Goal: Task Accomplishment & Management: Manage account settings

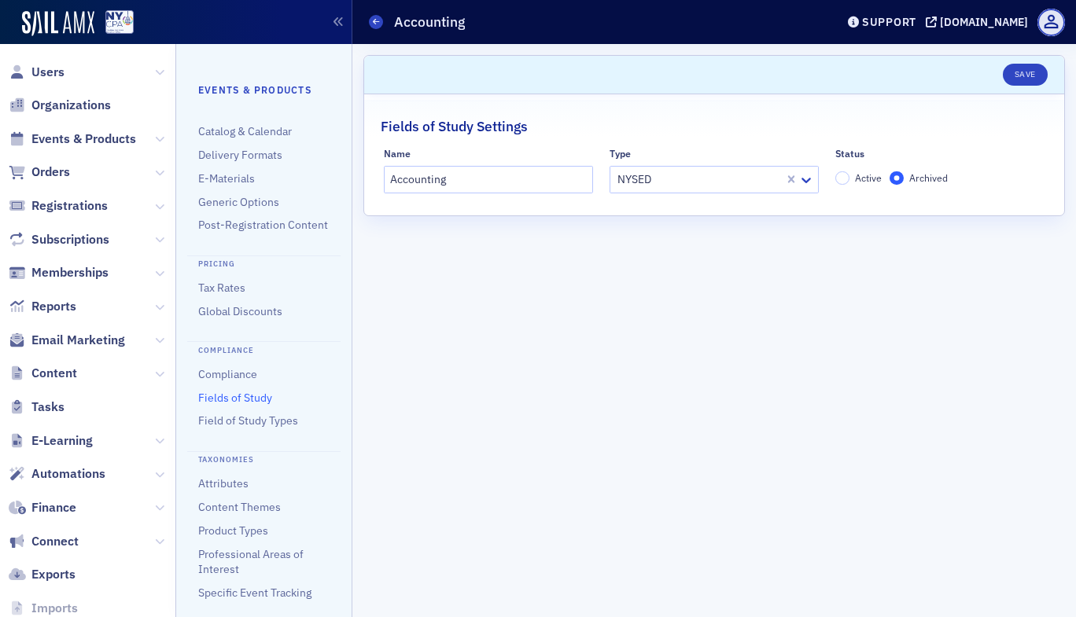
scroll to position [315, 0]
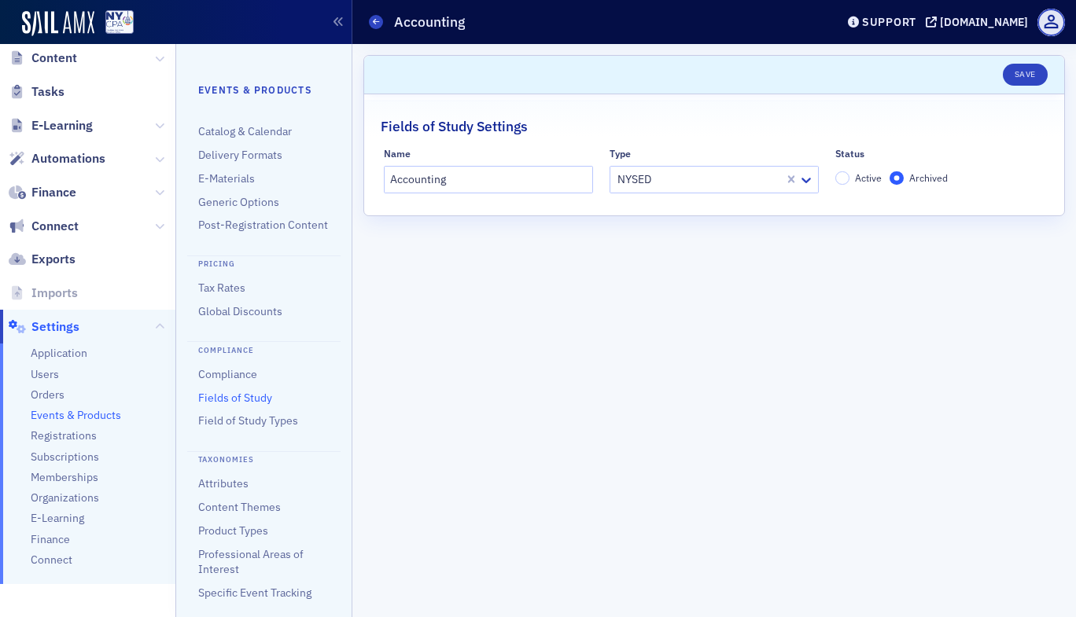
click at [109, 414] on span "Events & Products" at bounding box center [76, 415] width 90 height 15
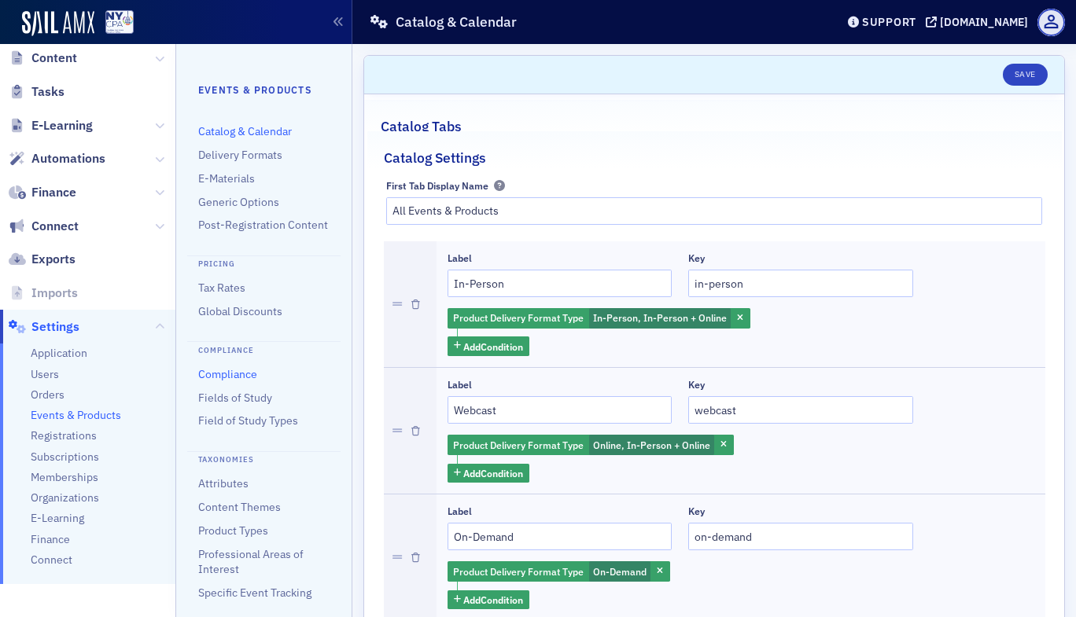
click at [242, 381] on link "Compliance" at bounding box center [227, 374] width 59 height 14
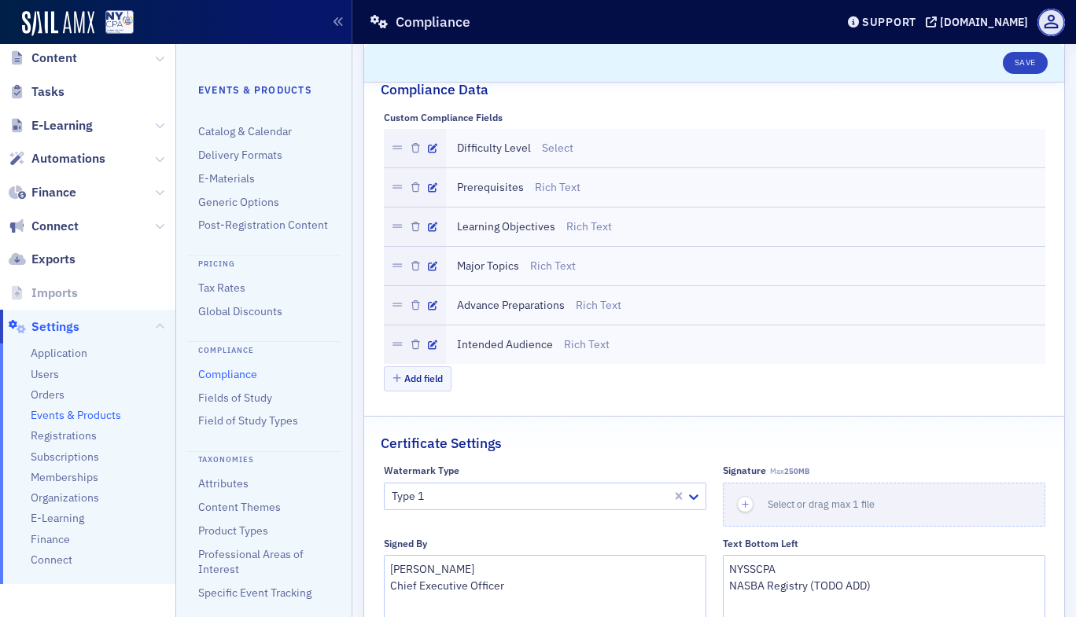
scroll to position [252, 0]
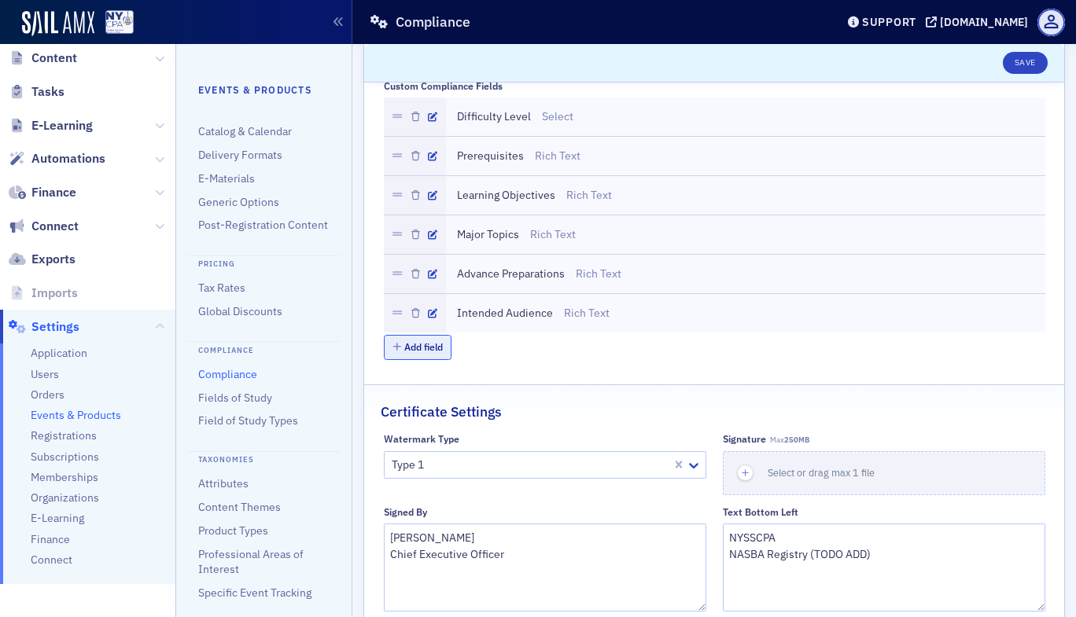
click at [425, 352] on button "Add field" at bounding box center [418, 347] width 68 height 24
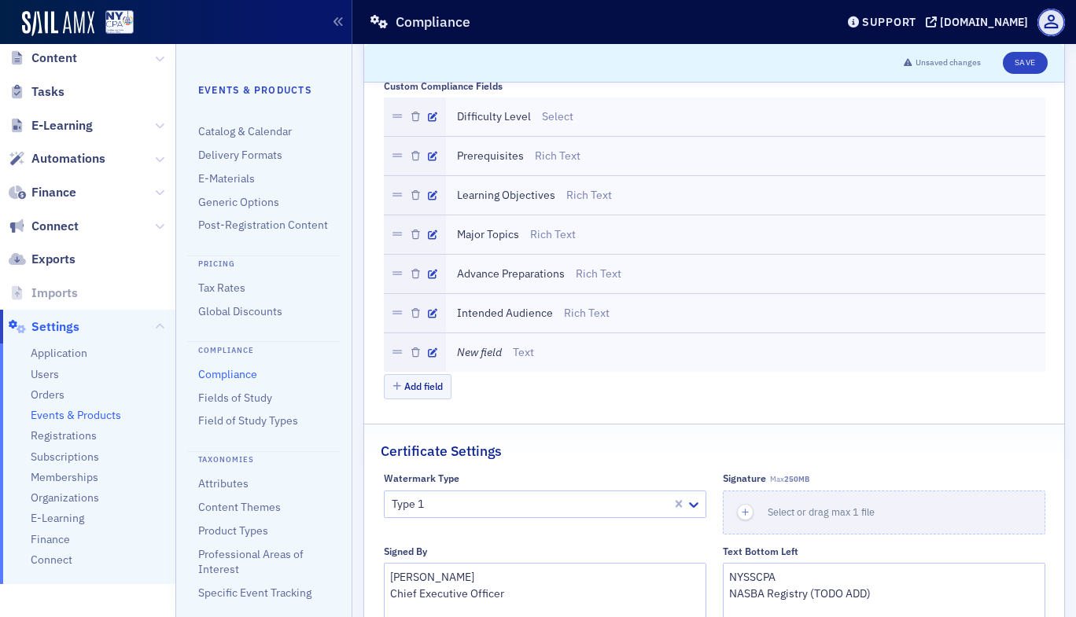
click at [487, 351] on icon "New field" at bounding box center [479, 352] width 45 height 14
click at [476, 348] on icon "New field" at bounding box center [479, 352] width 45 height 14
click at [428, 355] on icon "button" at bounding box center [432, 352] width 9 height 9
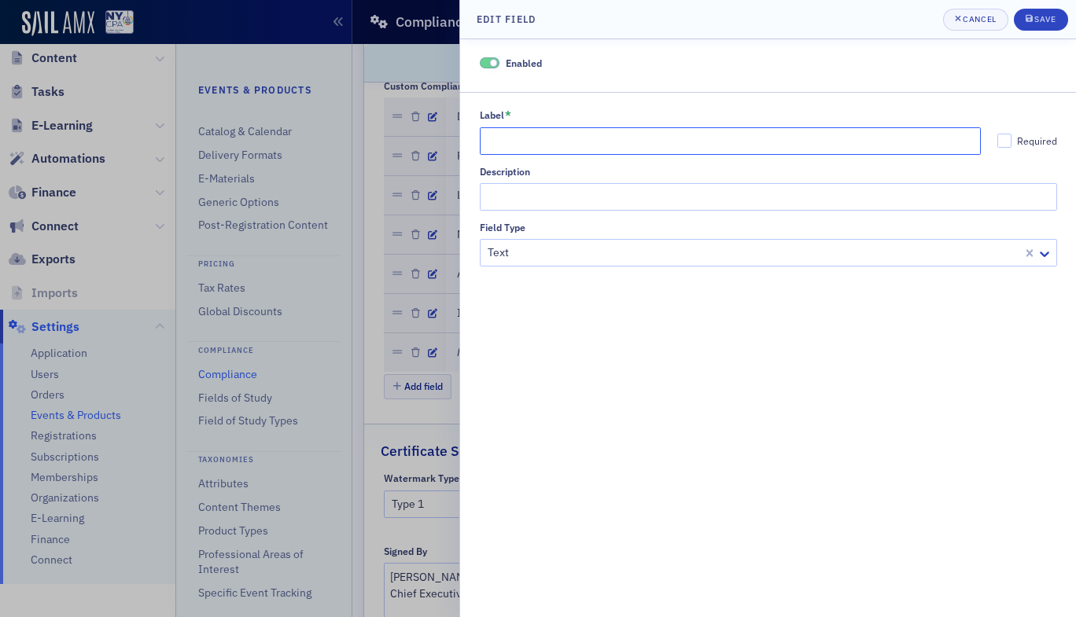
click at [578, 142] on input "Label *" at bounding box center [731, 141] width 502 height 28
type input "Additional Credits"
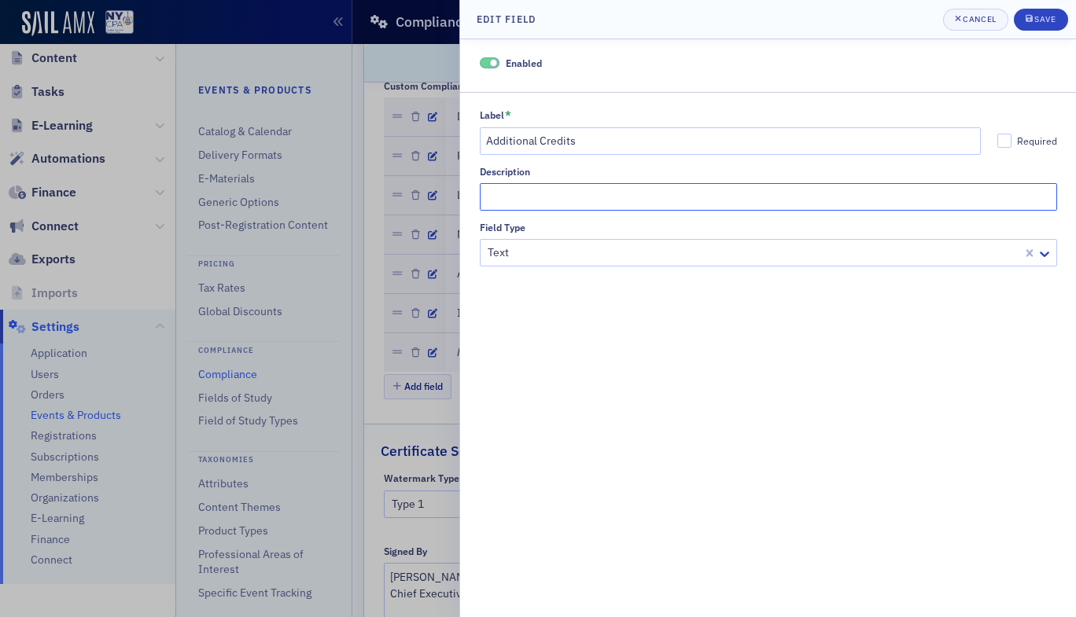
click at [531, 193] on input "Description" at bounding box center [768, 197] width 577 height 28
type input "Non- NYSED and Non-NASBA Credits available"
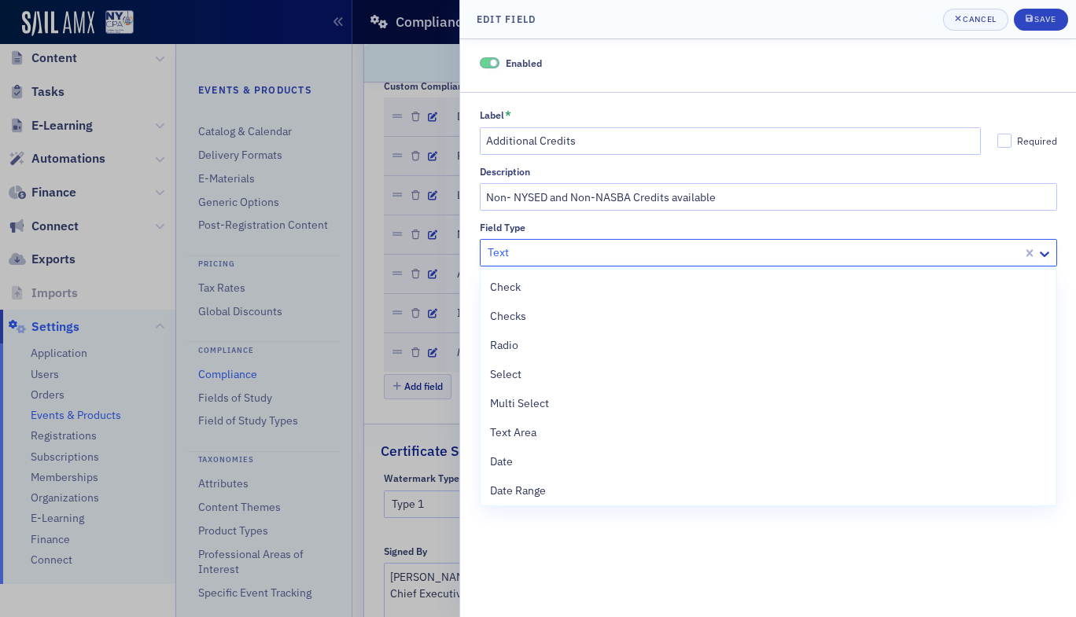
click at [530, 258] on div at bounding box center [753, 253] width 535 height 20
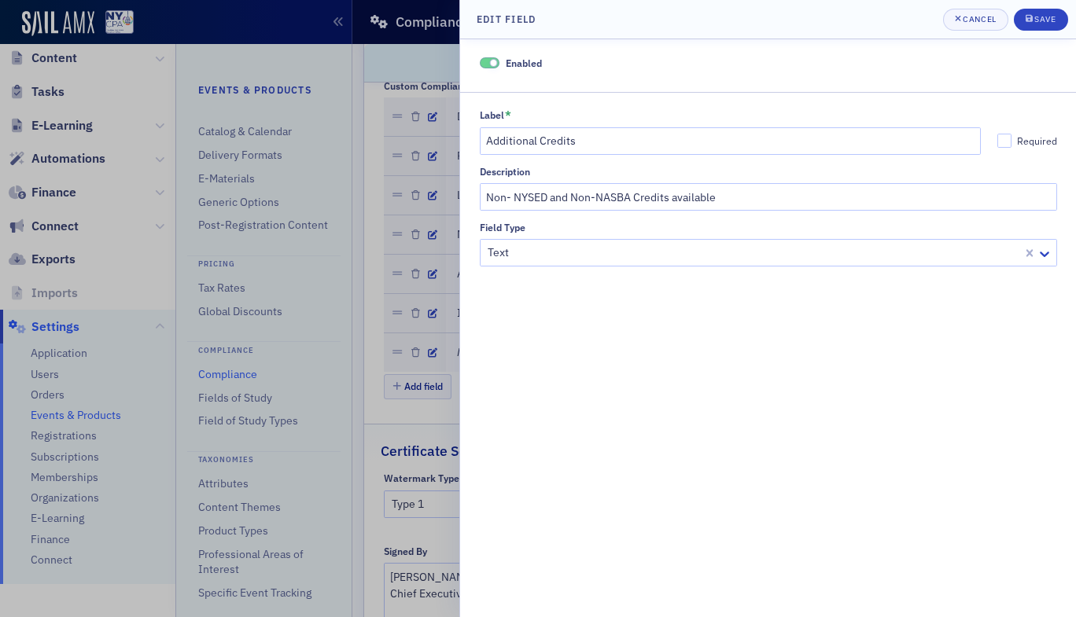
click at [595, 231] on div "Field Type" at bounding box center [768, 228] width 577 height 12
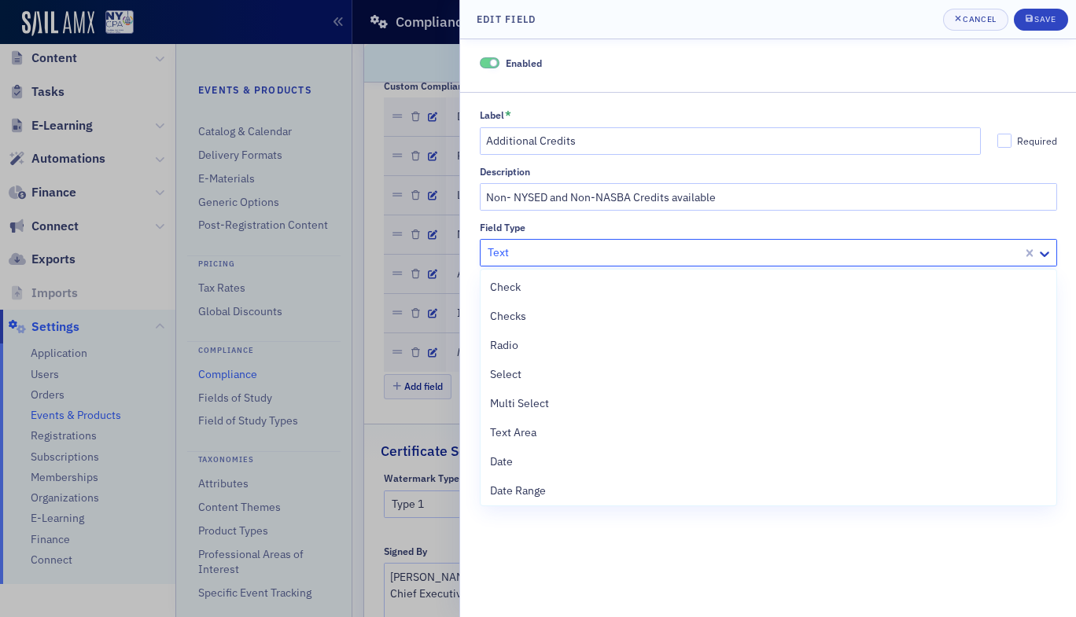
click at [578, 252] on div at bounding box center [753, 253] width 535 height 20
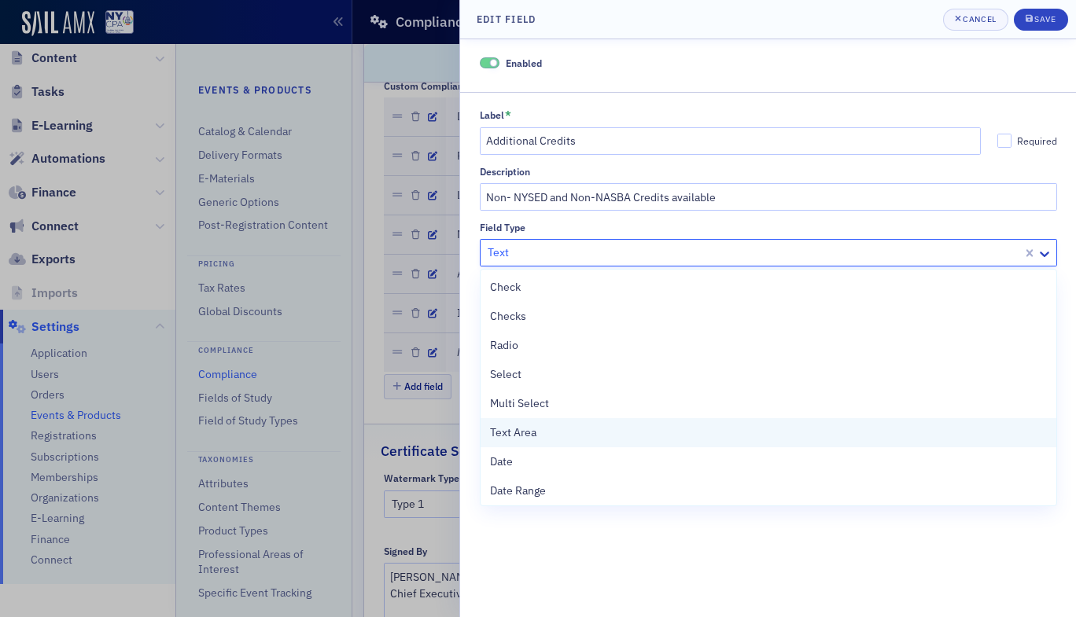
click at [532, 435] on span "Text Area" at bounding box center [513, 433] width 46 height 17
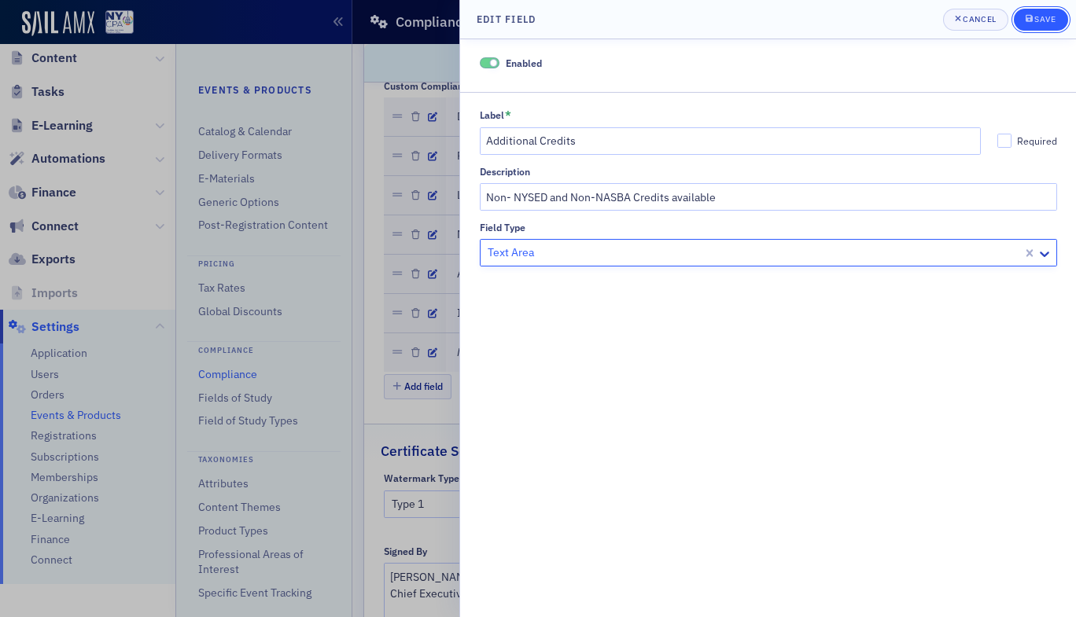
click at [1039, 19] on div "Save" at bounding box center [1044, 19] width 21 height 9
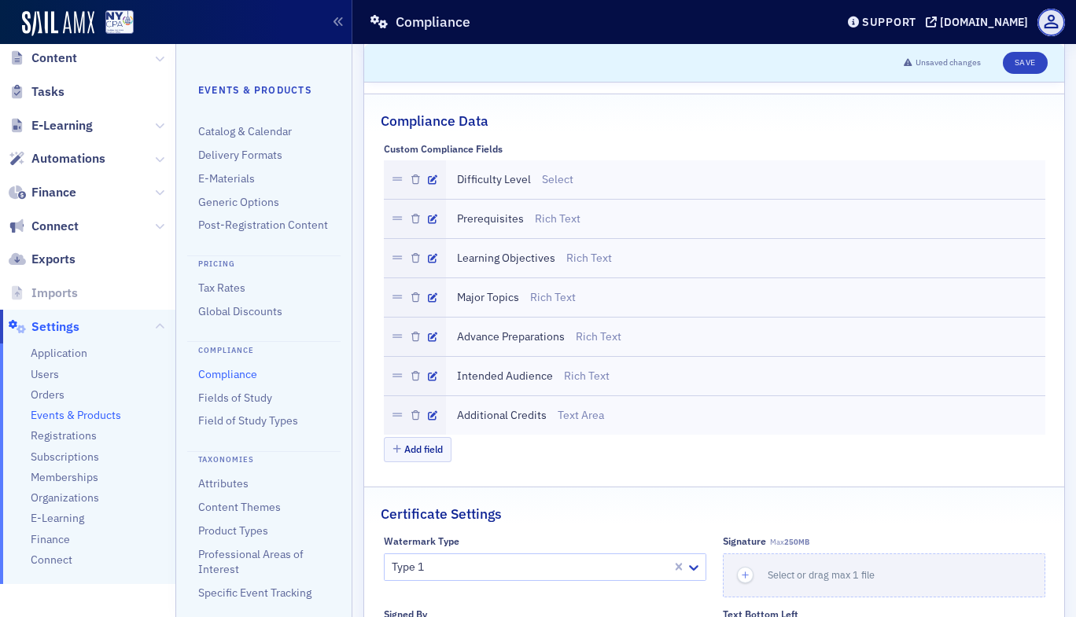
scroll to position [0, 0]
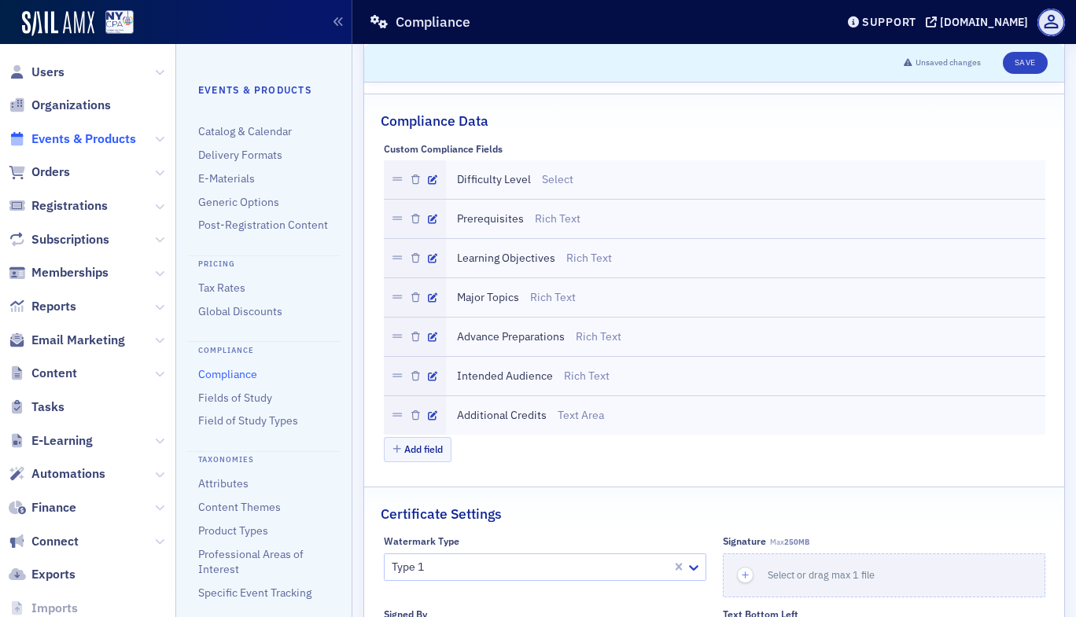
click at [90, 135] on span "Events & Products" at bounding box center [83, 139] width 105 height 17
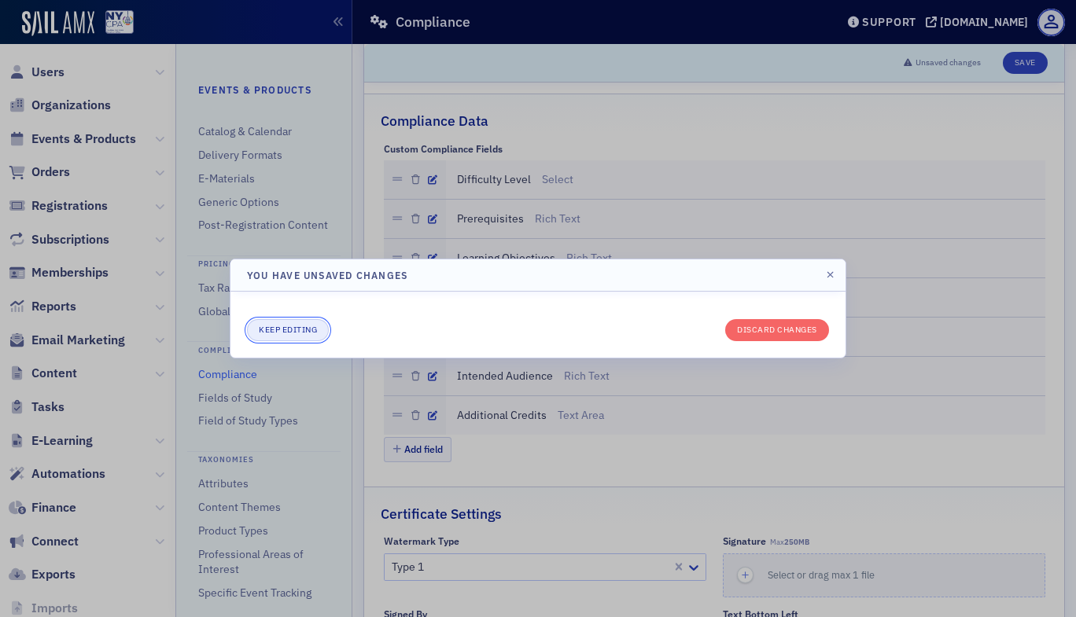
click at [305, 326] on button "Keep editing" at bounding box center [288, 330] width 82 height 22
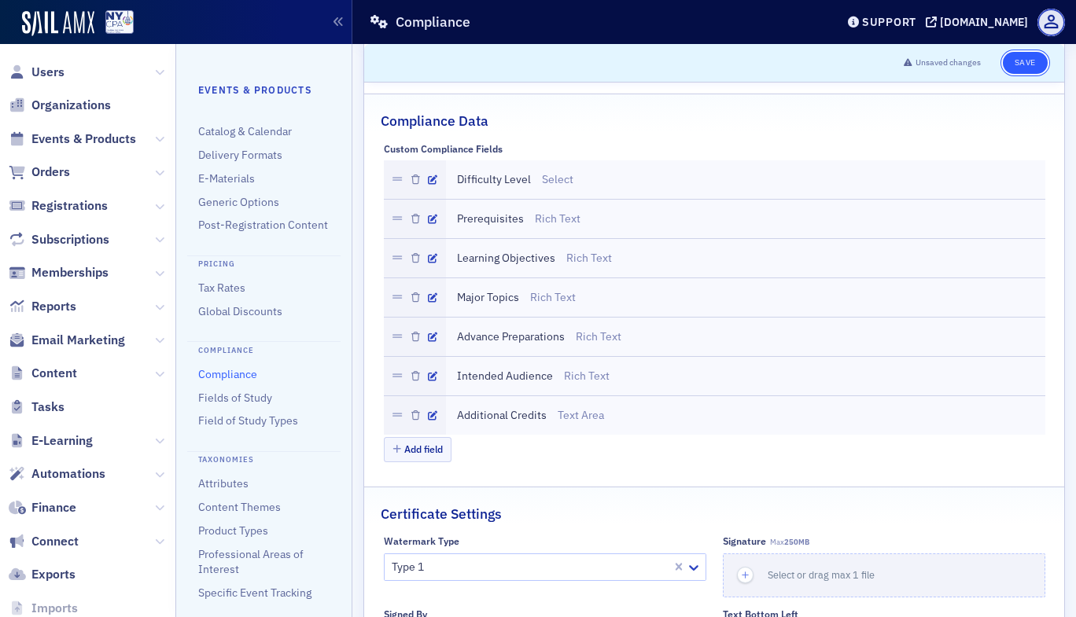
click at [1019, 71] on button "Save" at bounding box center [1024, 63] width 45 height 22
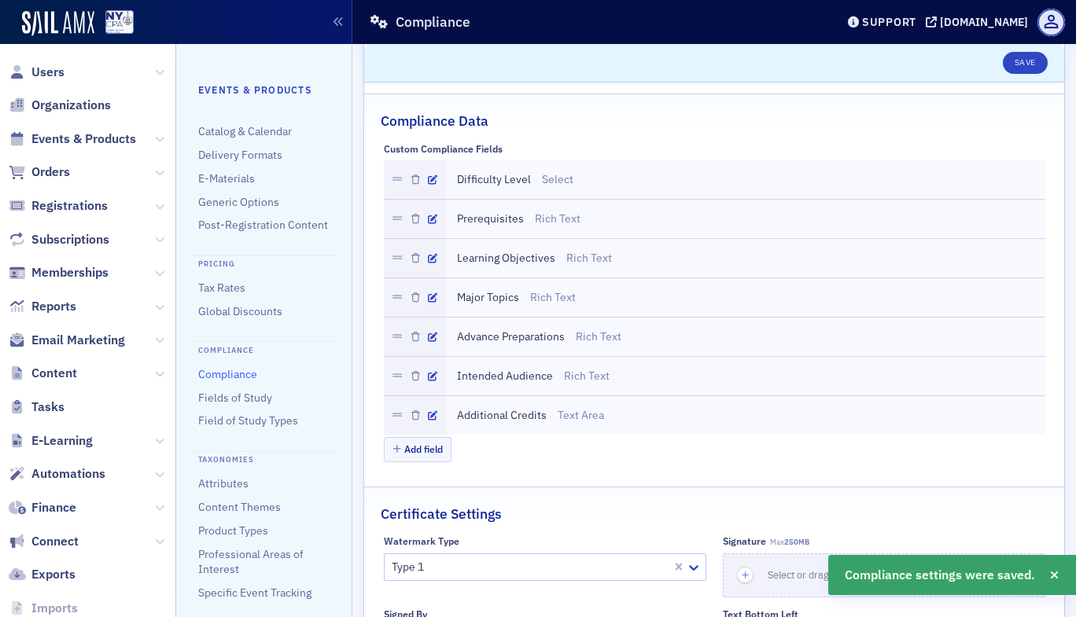
click at [141, 134] on span "Events & Products" at bounding box center [87, 139] width 175 height 34
click at [155, 140] on icon at bounding box center [159, 138] width 9 height 9
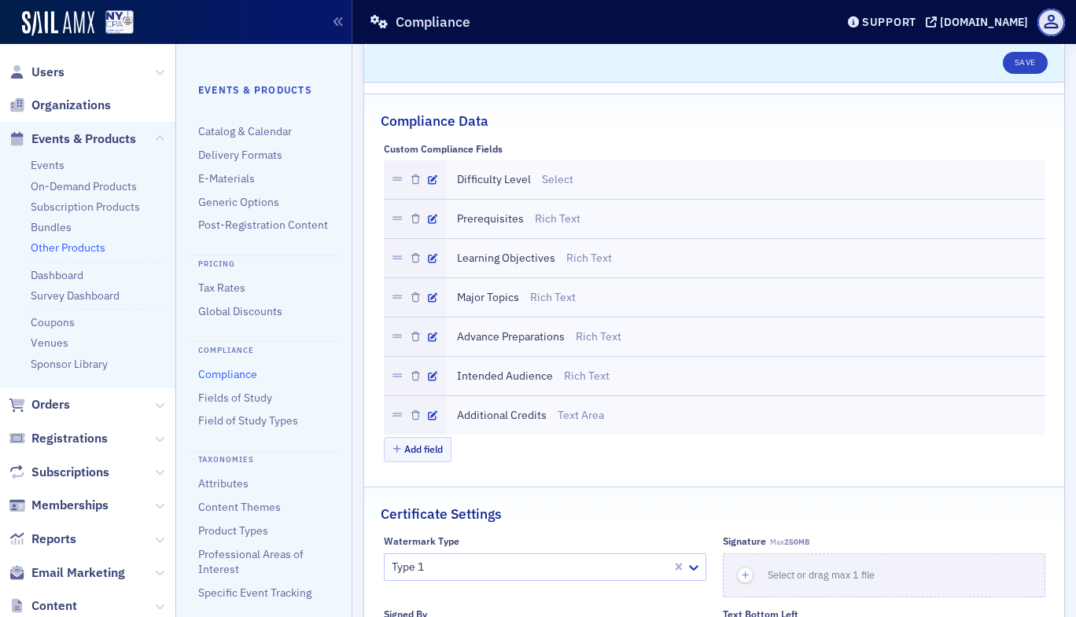
click at [63, 247] on link "Other Products" at bounding box center [68, 248] width 75 height 14
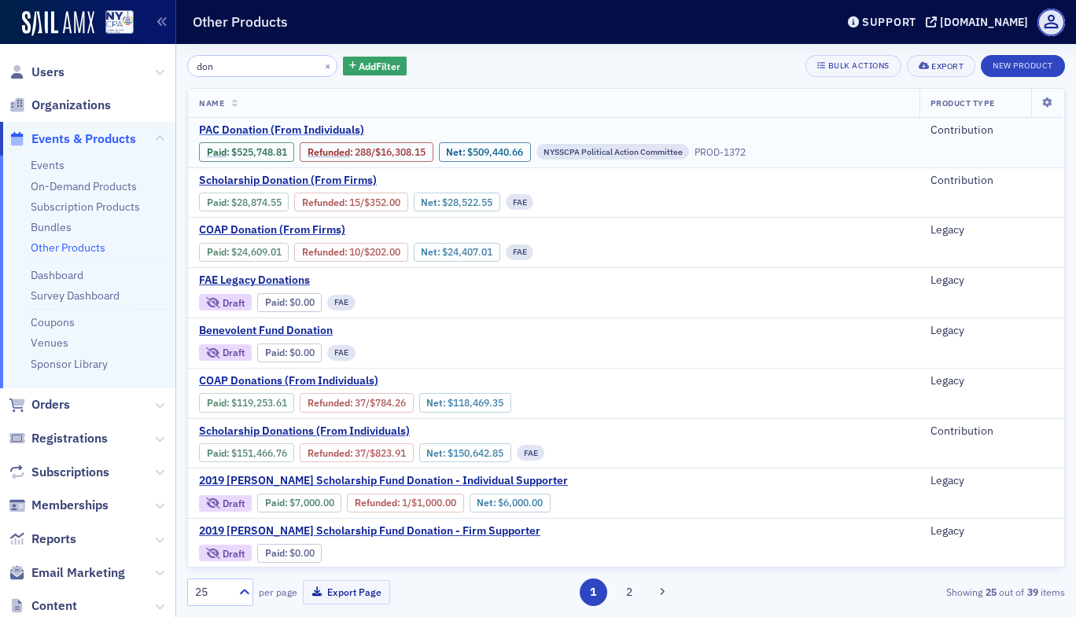
type input "don"
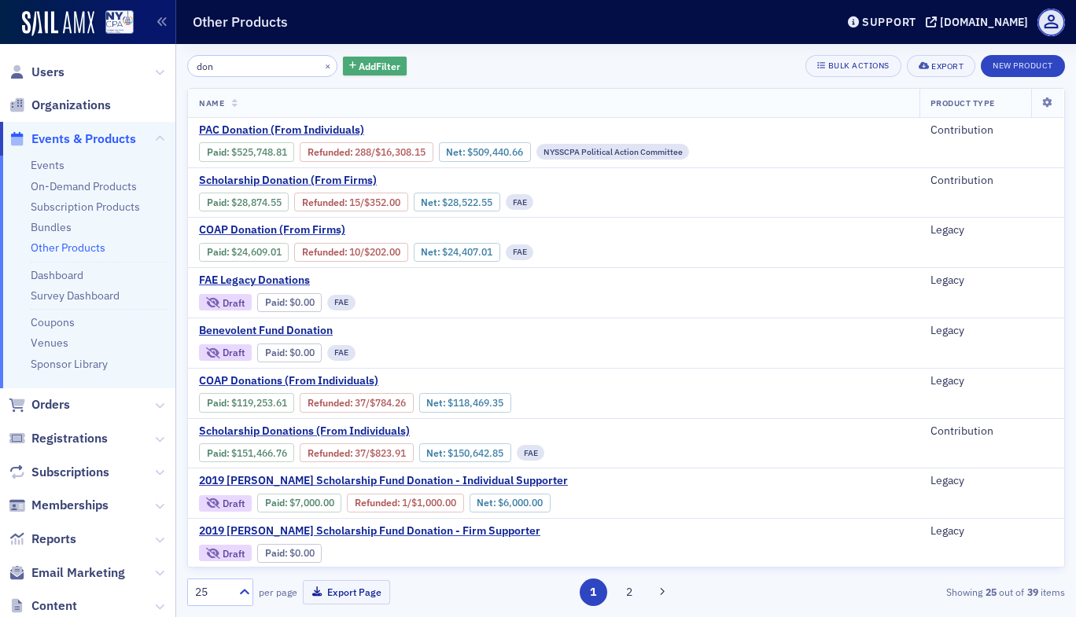
drag, startPoint x: 267, startPoint y: 230, endPoint x: 360, endPoint y: 68, distance: 186.6
click at [360, 68] on span "Add Filter" at bounding box center [380, 66] width 42 height 14
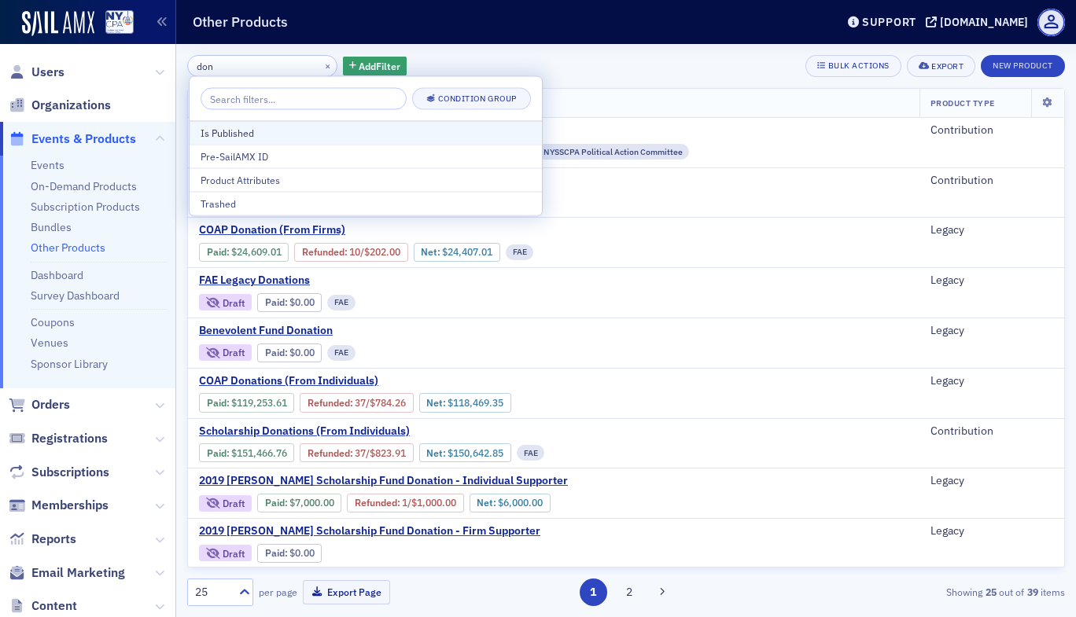
click at [242, 134] on div "Is Published" at bounding box center [365, 133] width 330 height 14
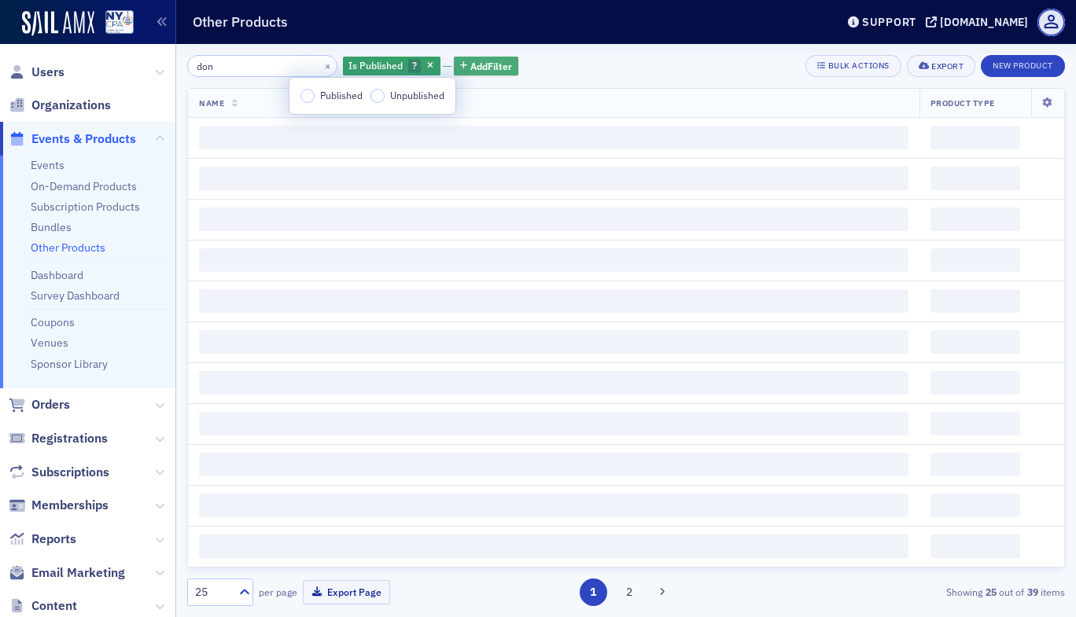
click at [481, 59] on span "Add Filter" at bounding box center [491, 66] width 42 height 14
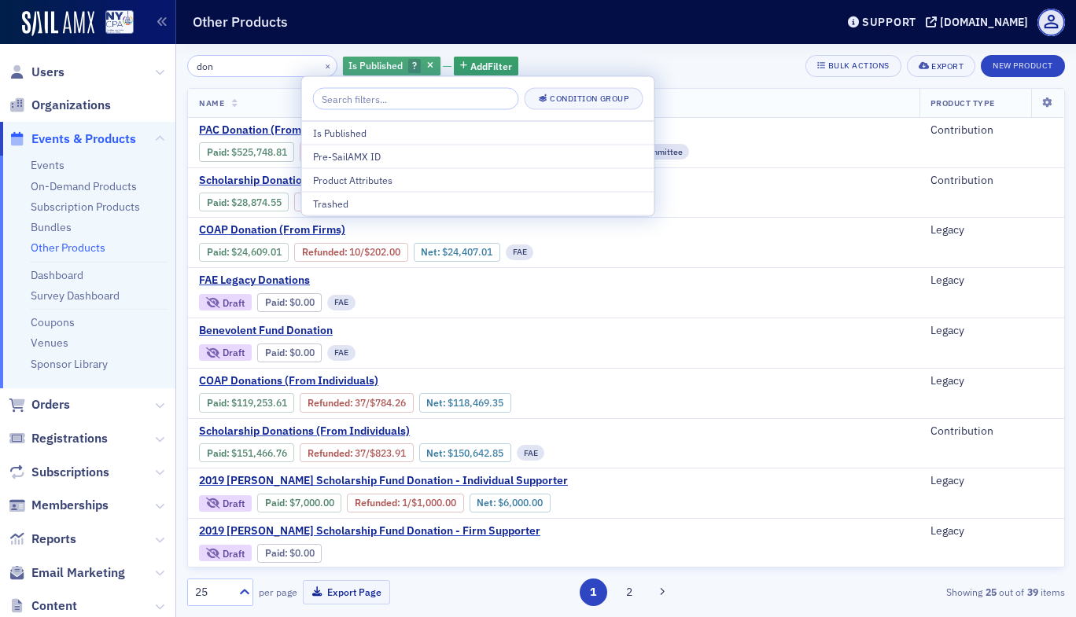
click at [368, 63] on span "Is Published" at bounding box center [375, 65] width 54 height 13
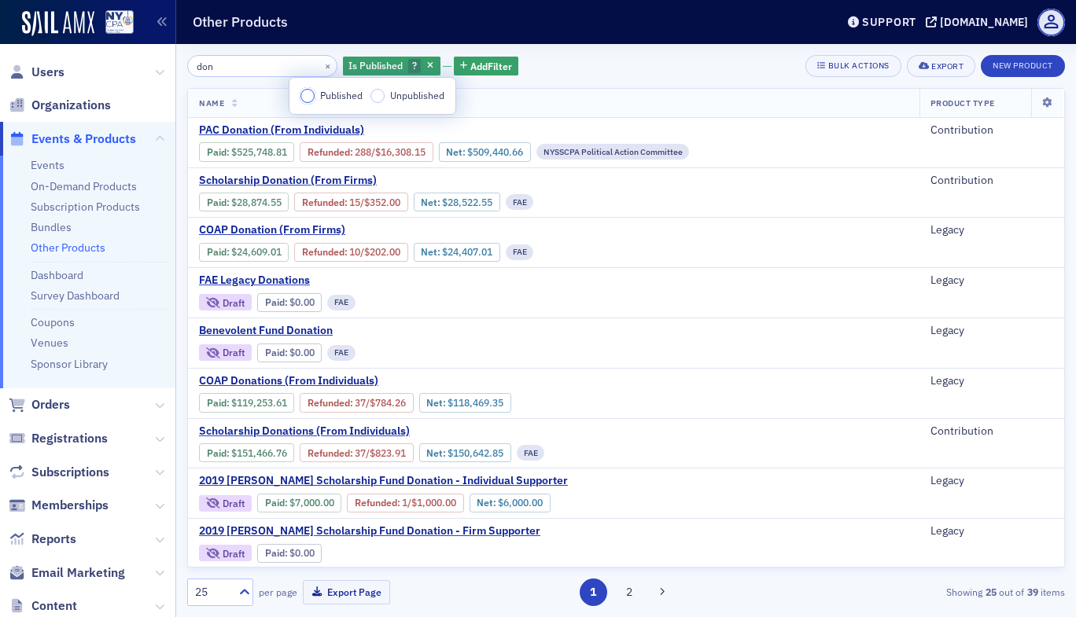
click at [312, 94] on input "Published" at bounding box center [307, 96] width 14 height 14
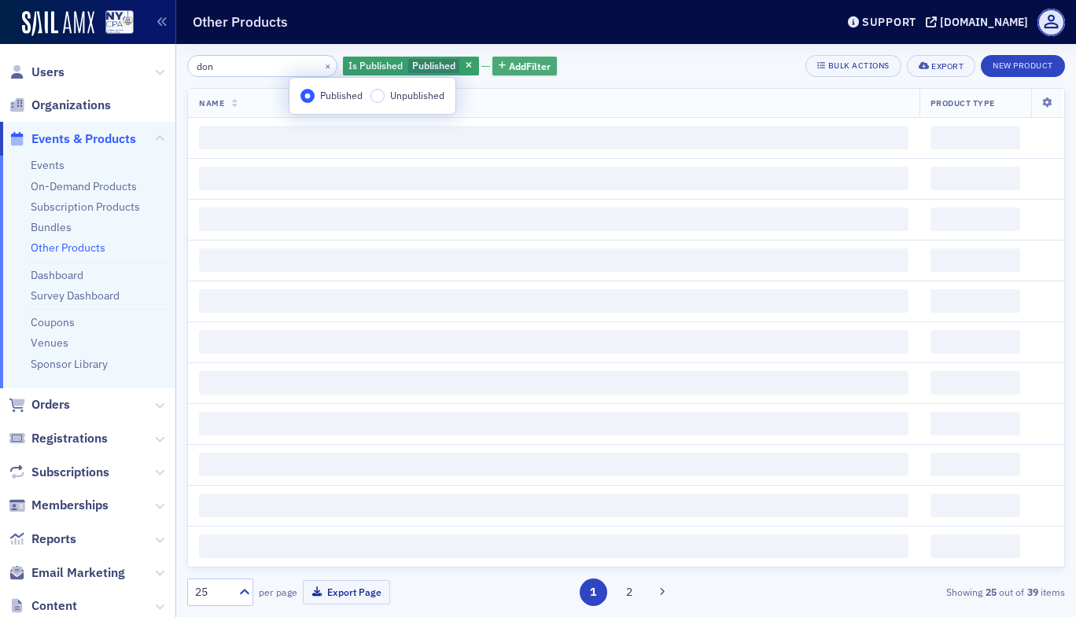
click at [510, 61] on span "Add Filter" at bounding box center [530, 66] width 42 height 14
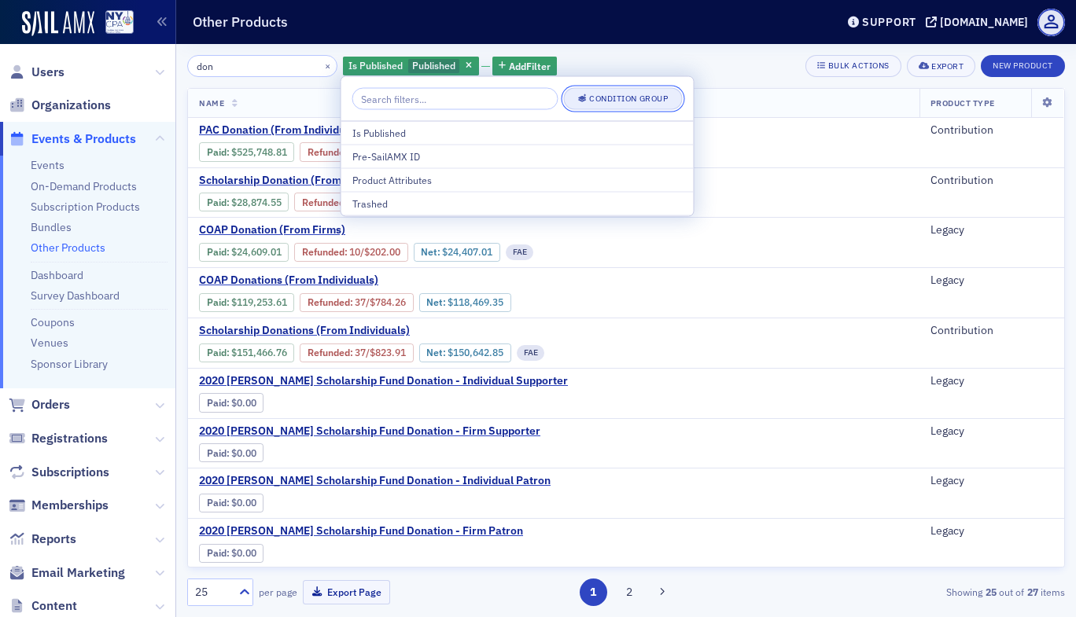
click at [602, 101] on div "Condition Group" at bounding box center [628, 98] width 79 height 9
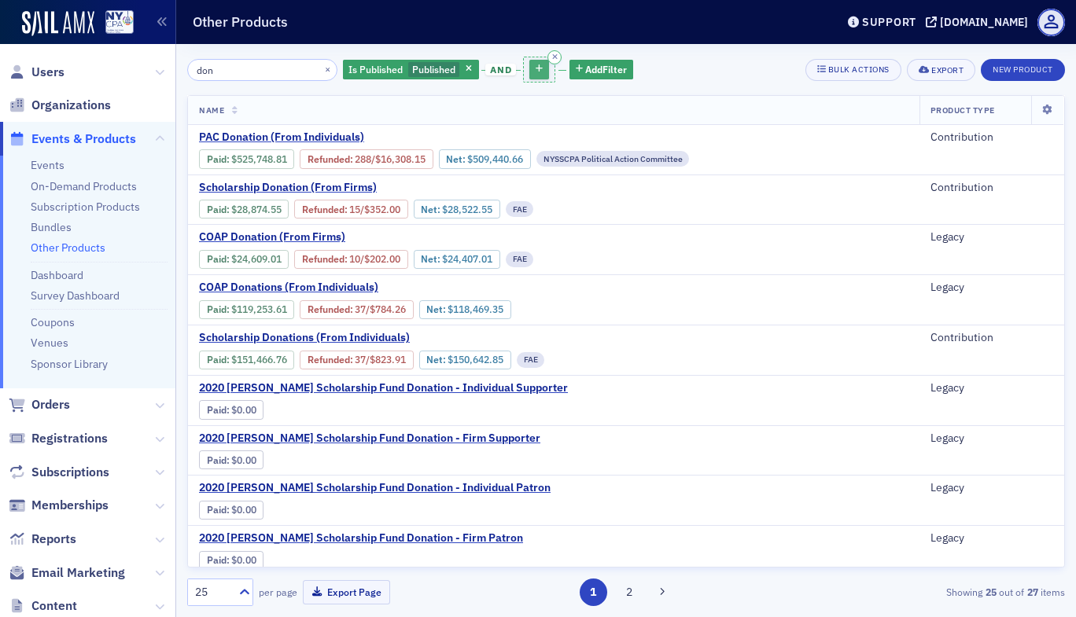
click at [535, 71] on icon "button" at bounding box center [538, 69] width 7 height 9
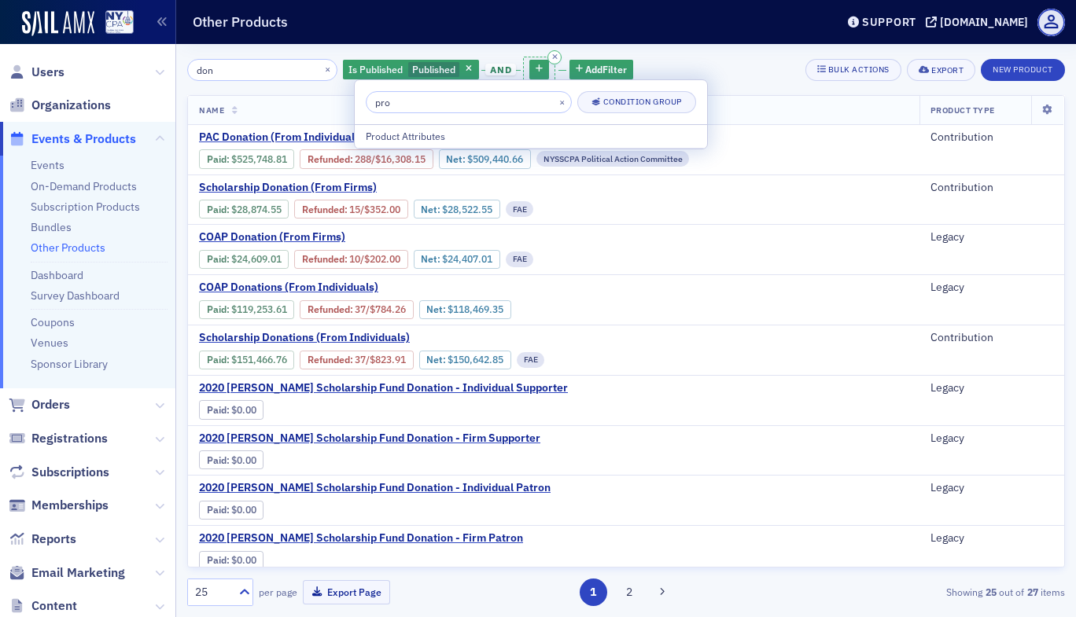
type input "pro"
click at [552, 57] on icon "button" at bounding box center [555, 56] width 6 height 7
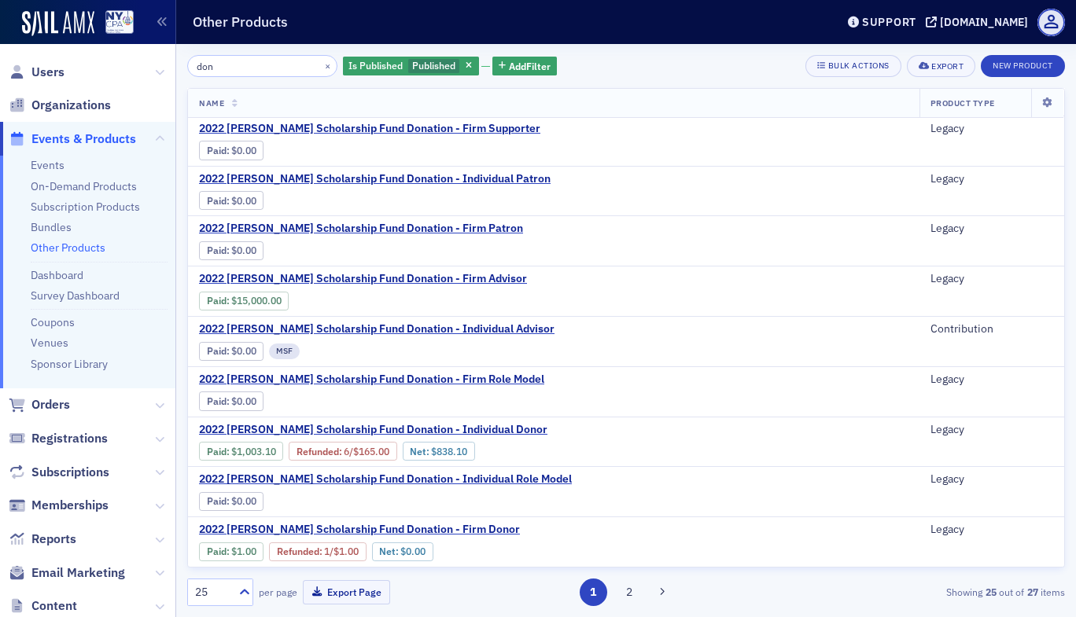
scroll to position [386, 0]
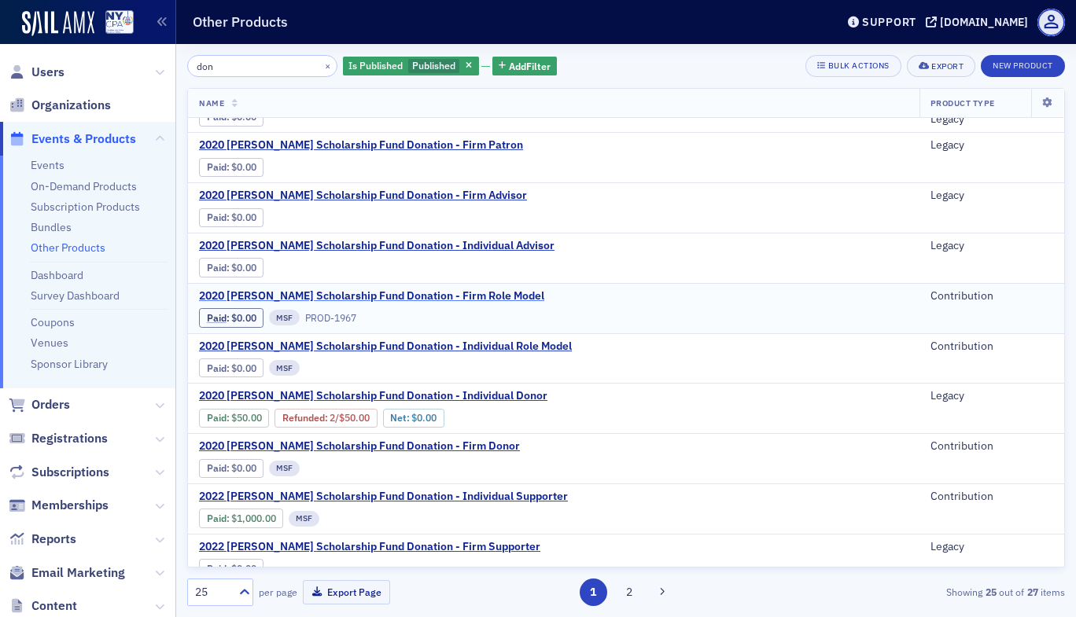
click at [457, 292] on span "2020 Moynihan Scholarship Fund Donation - Firm Role Model" at bounding box center [371, 296] width 345 height 14
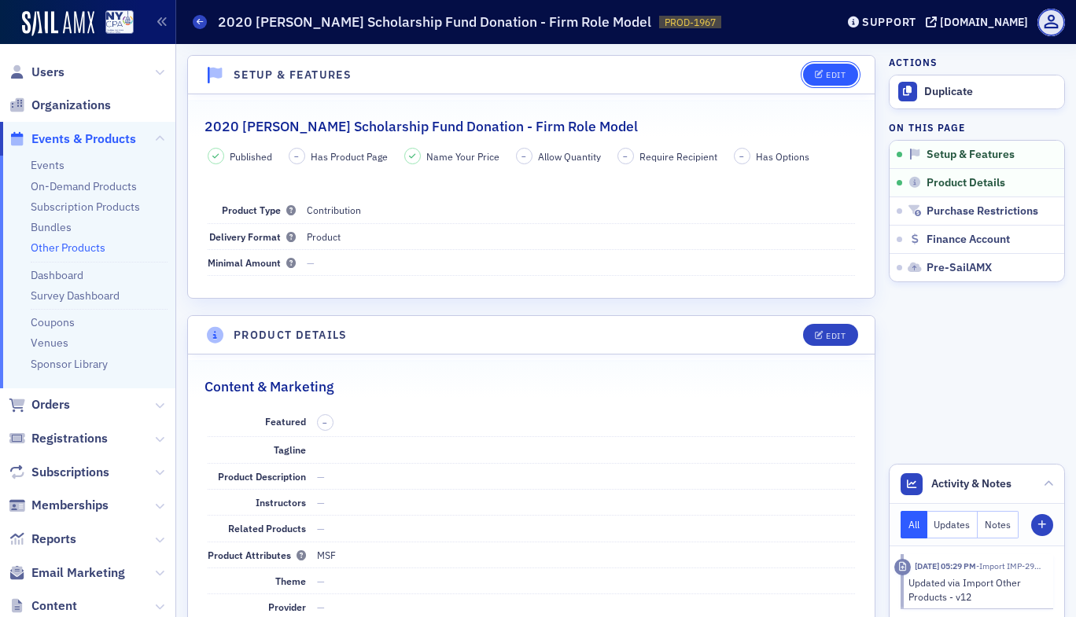
click at [826, 77] on div "Edit" at bounding box center [836, 75] width 20 height 9
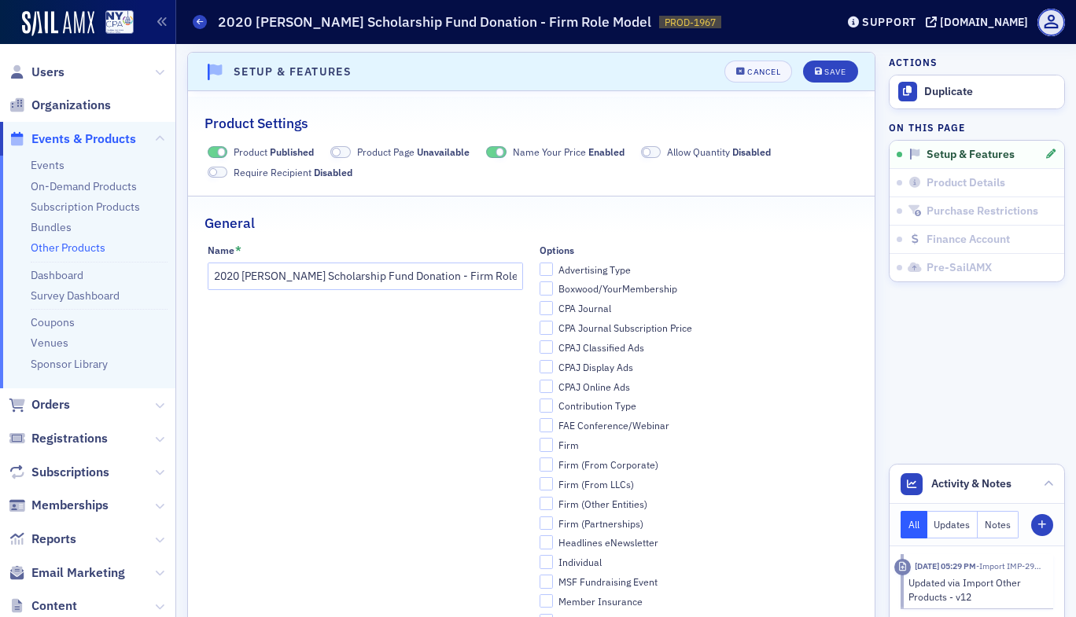
scroll to position [504, 0]
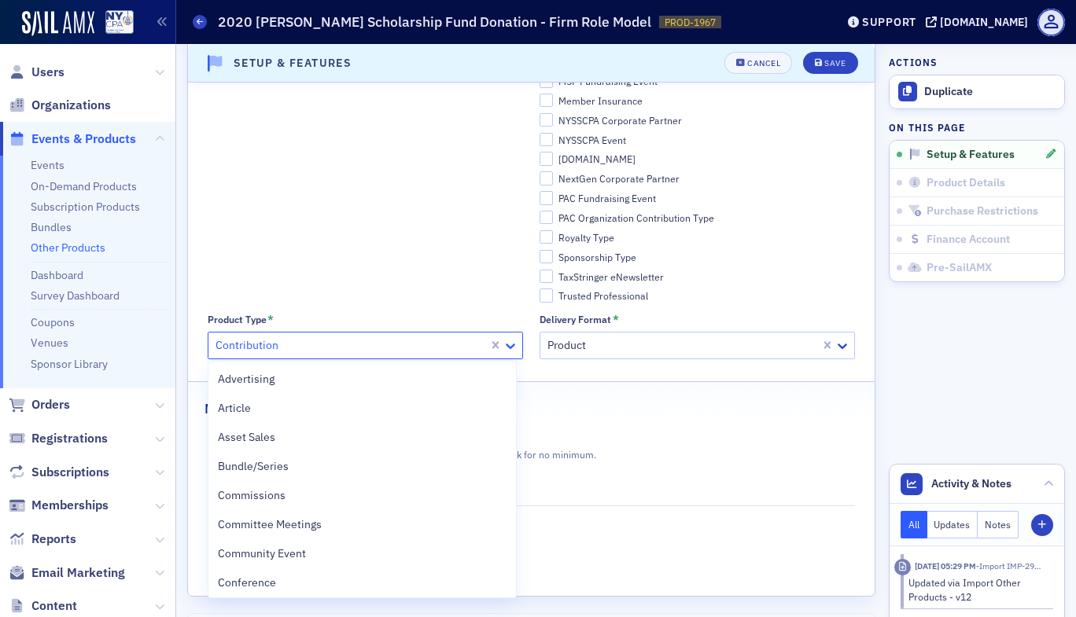
click at [504, 344] on icon at bounding box center [510, 346] width 16 height 16
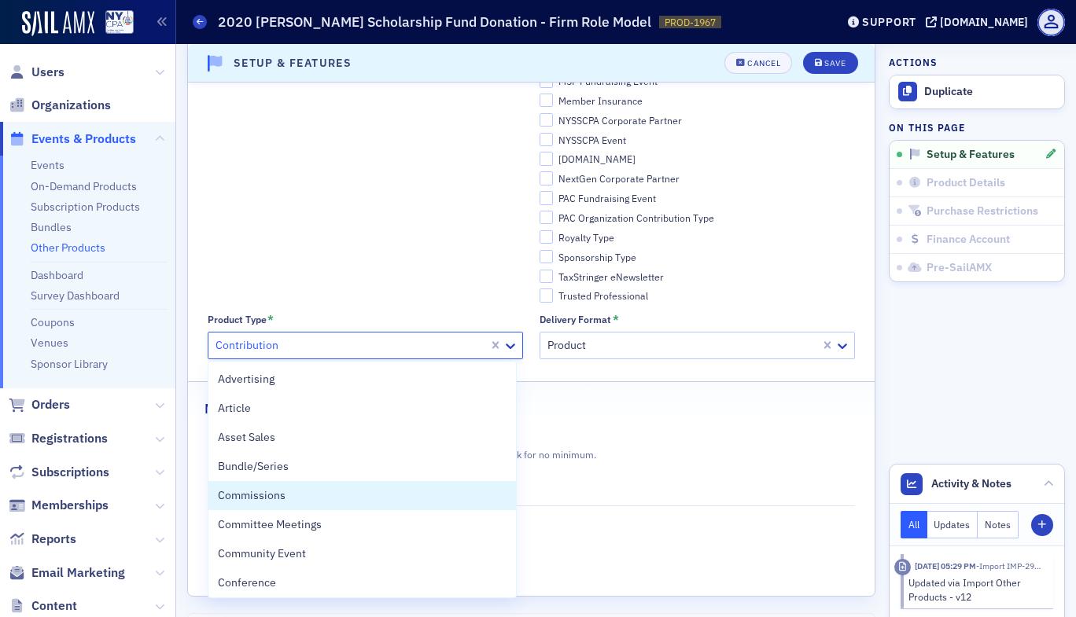
scroll to position [206, 0]
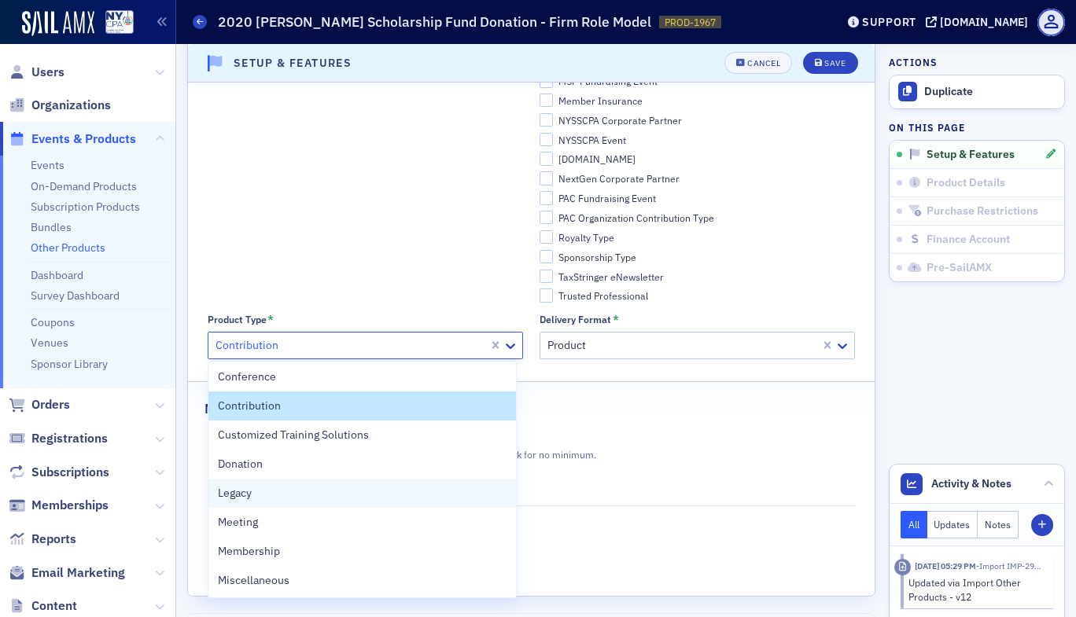
click at [249, 493] on span "Legacy" at bounding box center [235, 493] width 34 height 17
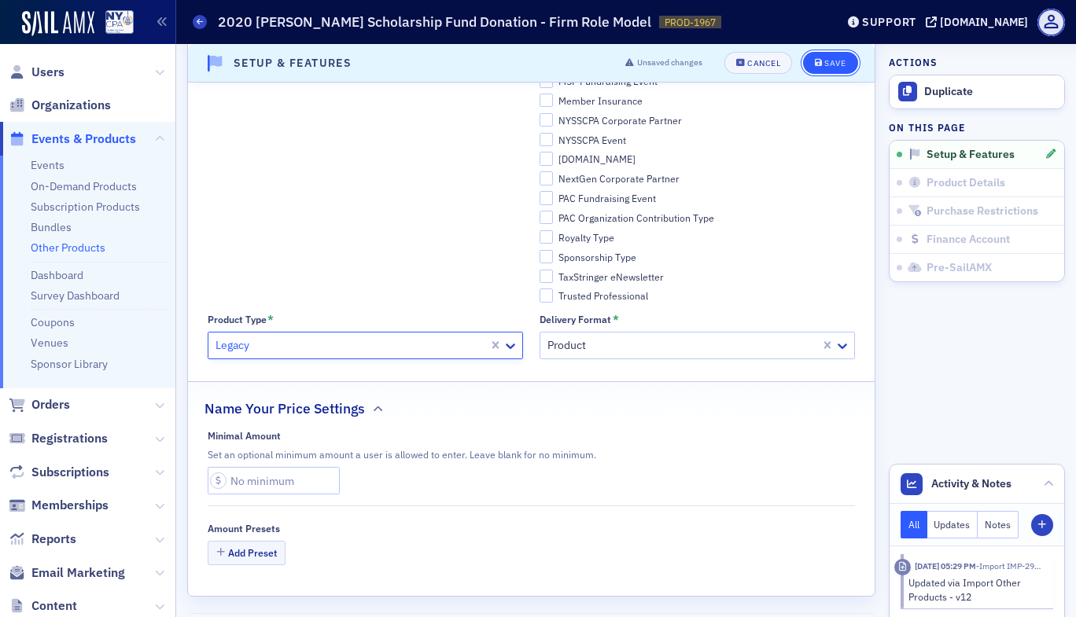
click at [824, 60] on div "Save" at bounding box center [834, 63] width 21 height 9
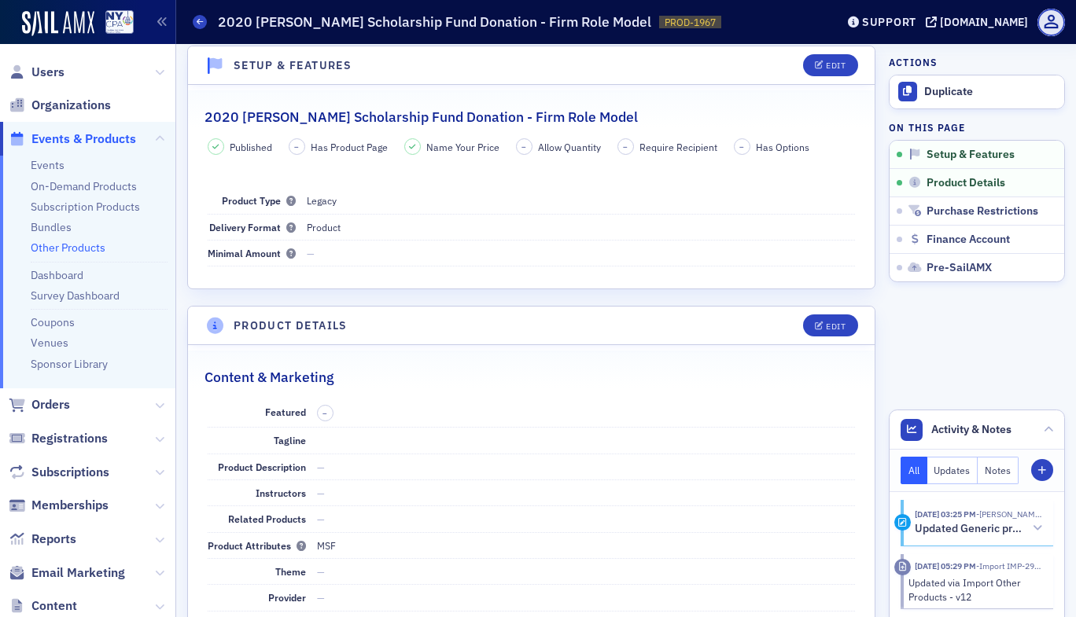
scroll to position [3, 0]
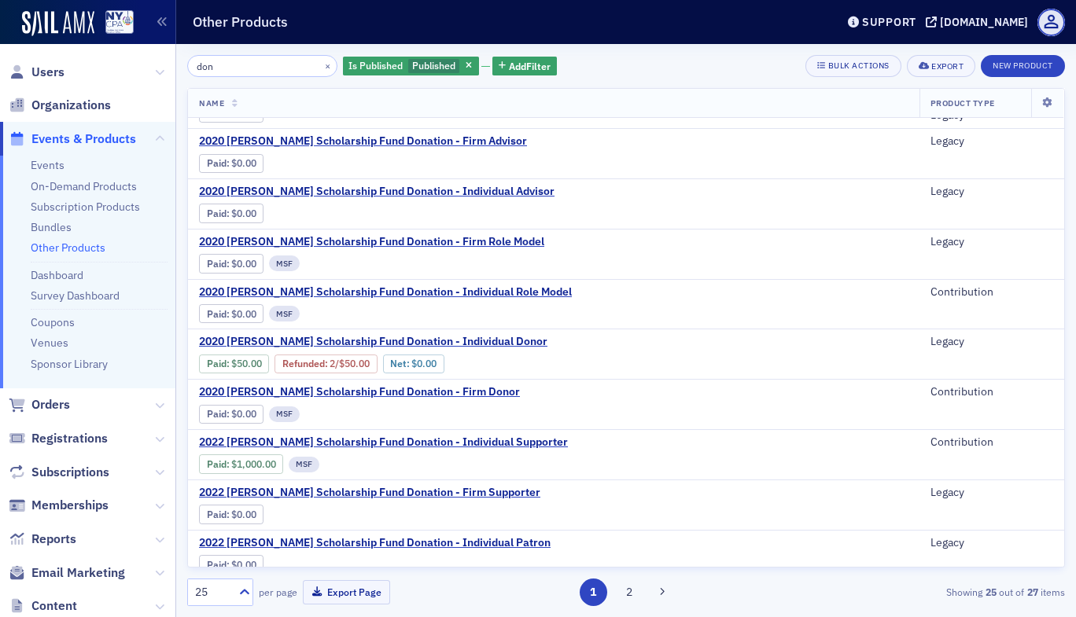
scroll to position [804, 0]
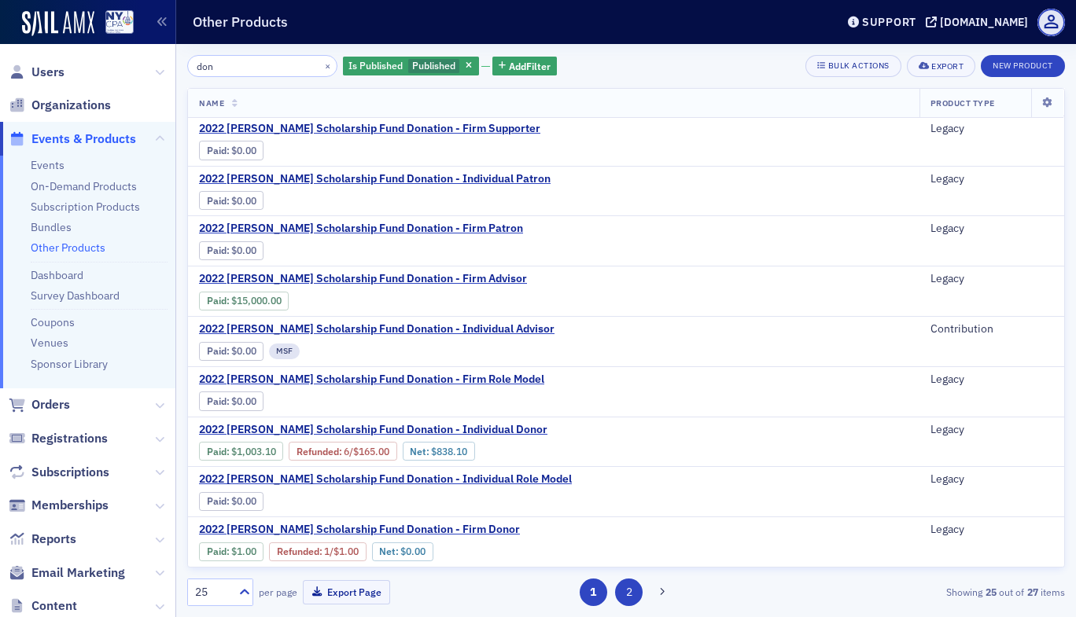
click at [631, 588] on button "2" at bounding box center [629, 593] width 28 height 28
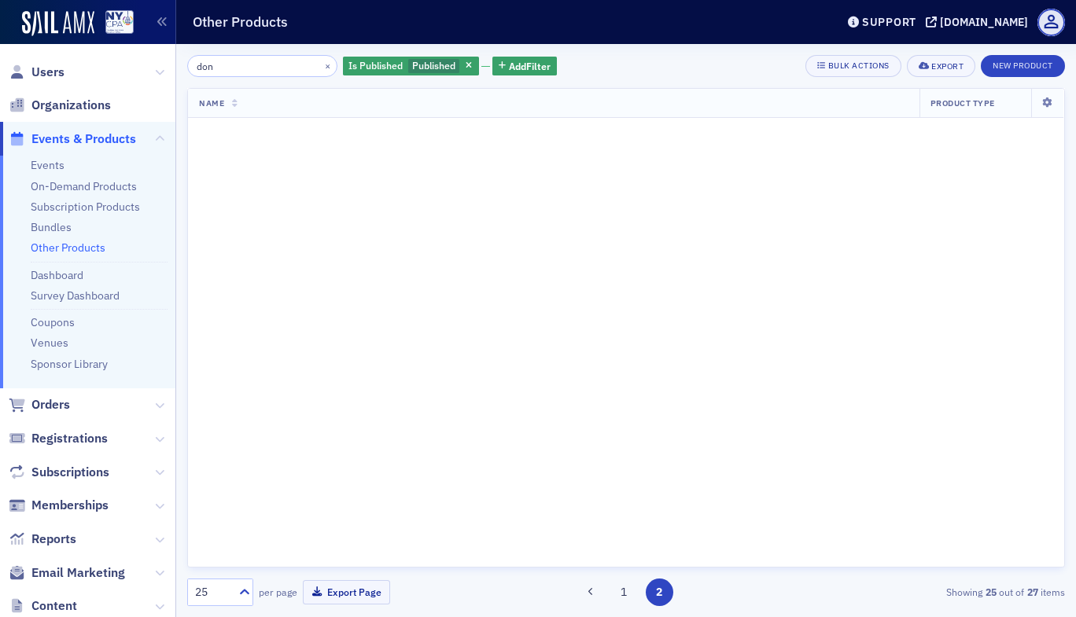
scroll to position [0, 0]
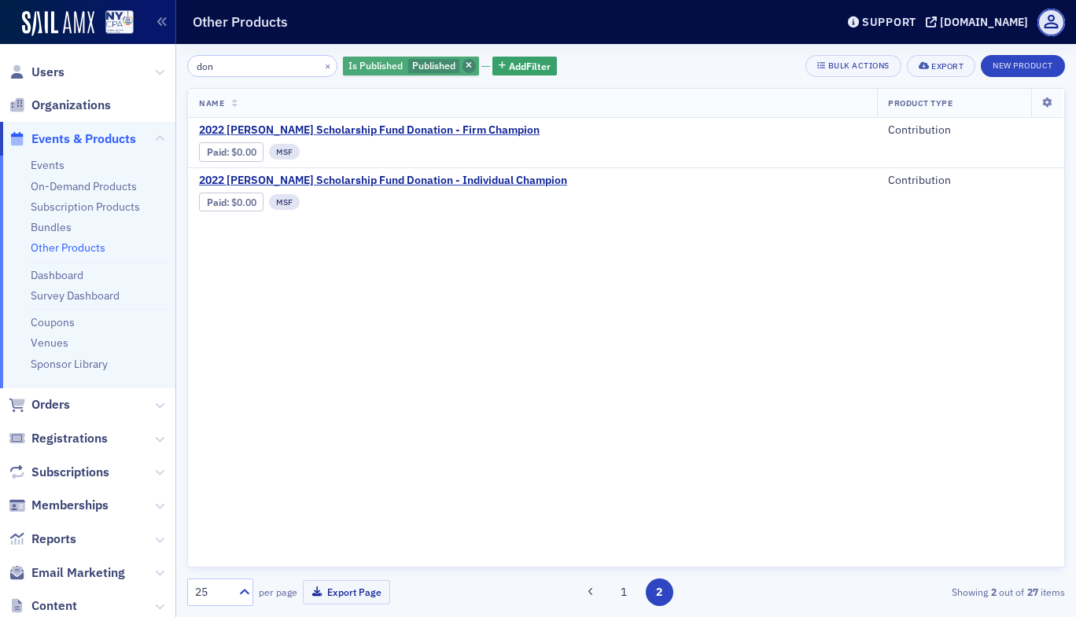
click at [465, 63] on icon "button" at bounding box center [468, 66] width 6 height 9
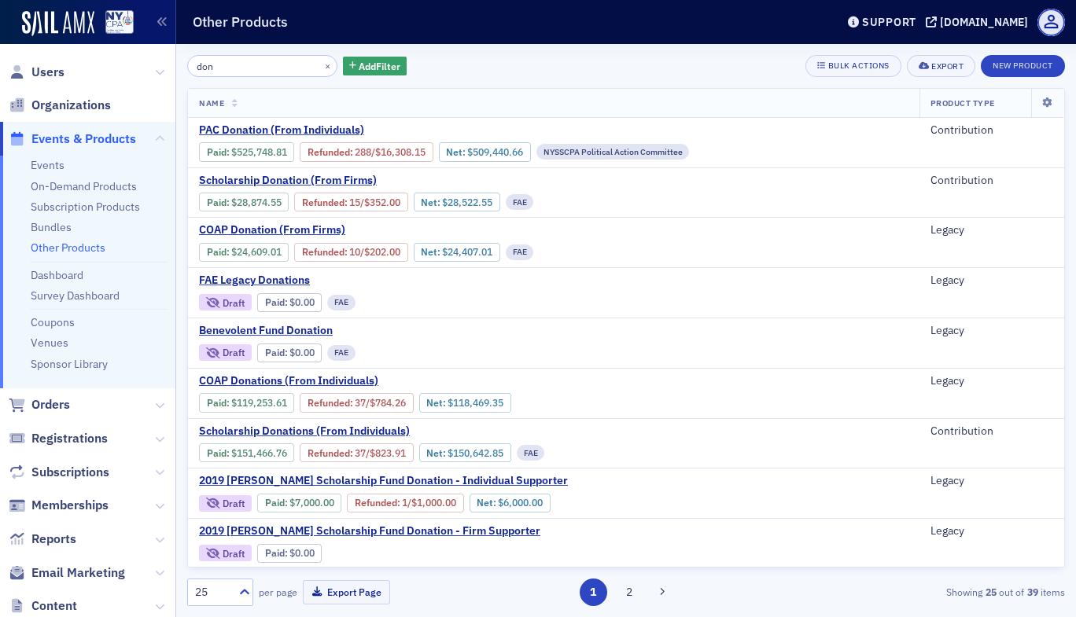
click at [1065, 551] on div "don × Add Filter Bulk Actions Export New Product Name Product Type PAC Donation…" at bounding box center [625, 330] width 899 height 573
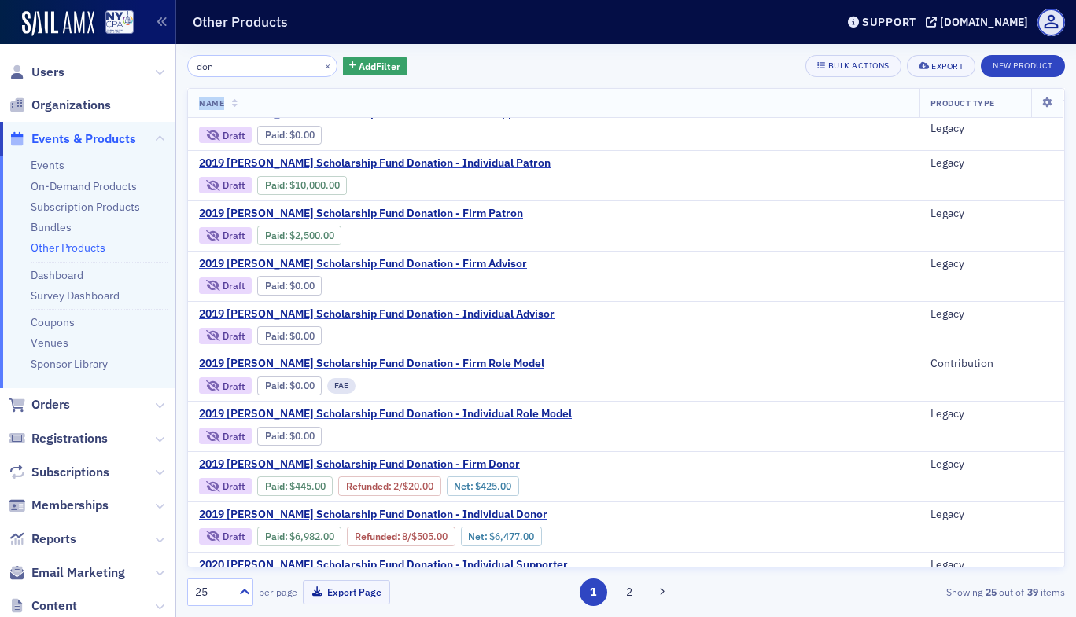
scroll to position [804, 0]
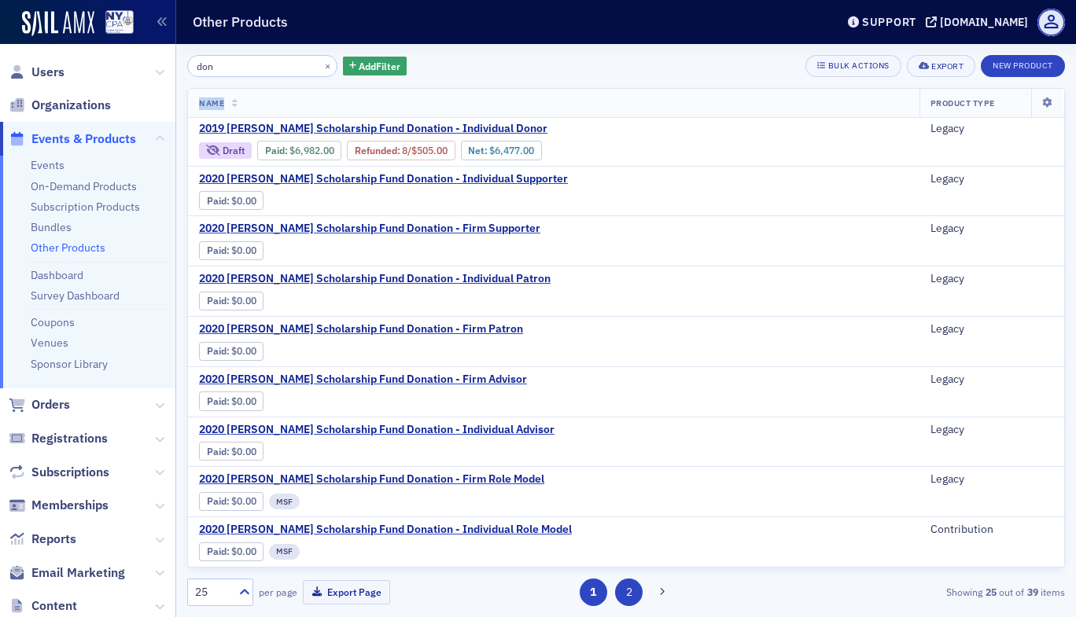
click at [627, 592] on button "2" at bounding box center [629, 593] width 28 height 28
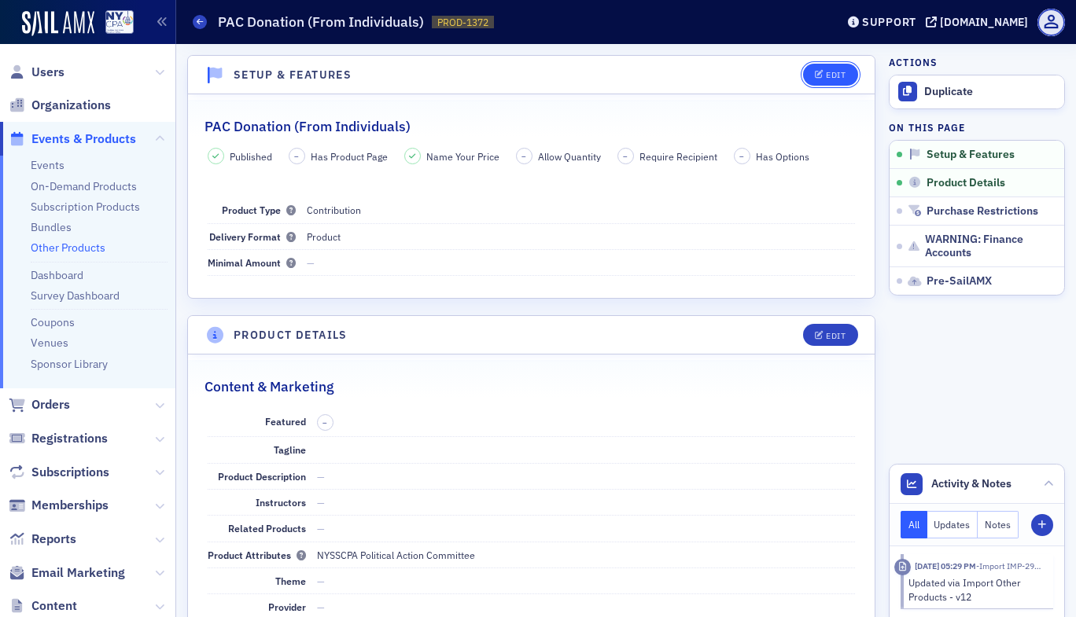
click at [829, 76] on div "Edit" at bounding box center [836, 75] width 20 height 9
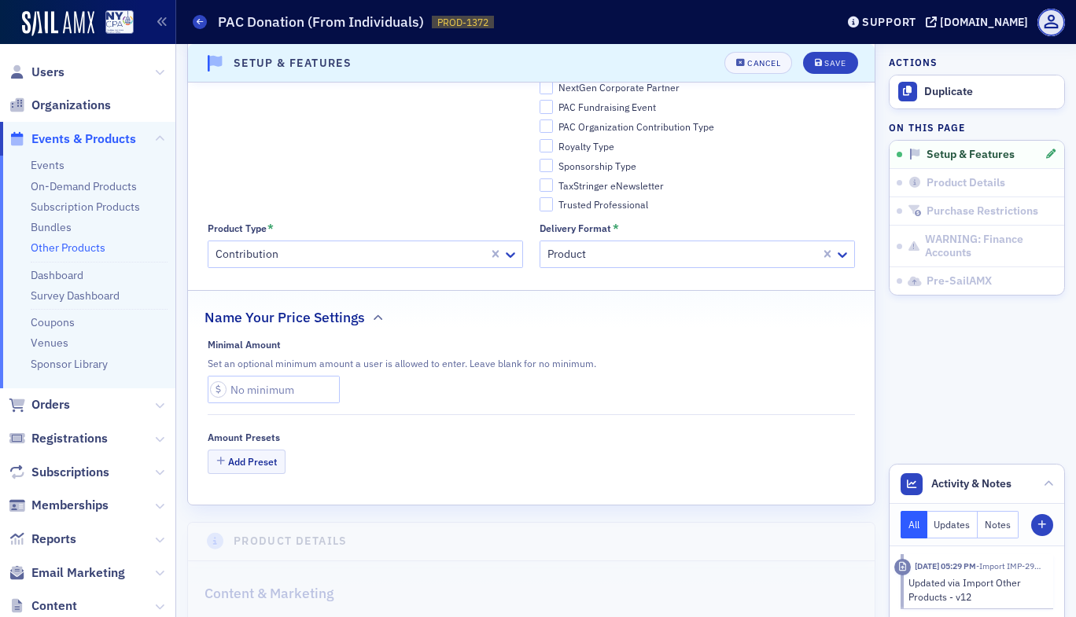
scroll to position [591, 0]
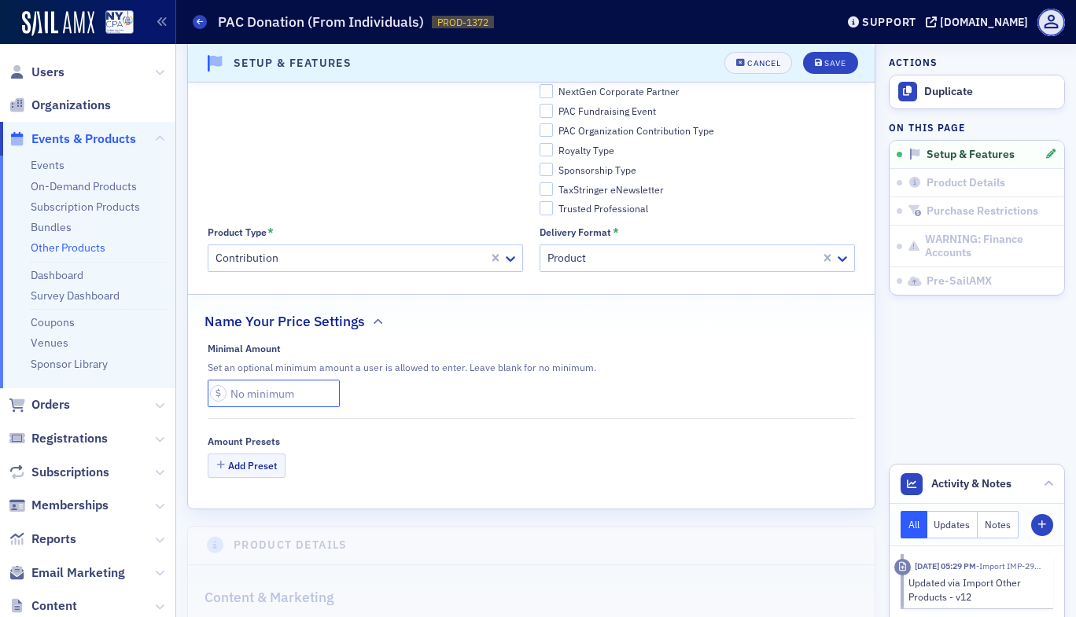
click at [252, 394] on input "text" at bounding box center [274, 394] width 132 height 28
type input "5.00"
click at [683, 377] on div "Minimal Amount Set an optional minimum amount a user is allowed to enter. Leave…" at bounding box center [532, 375] width 648 height 65
click at [818, 69] on button "Save" at bounding box center [830, 63] width 54 height 22
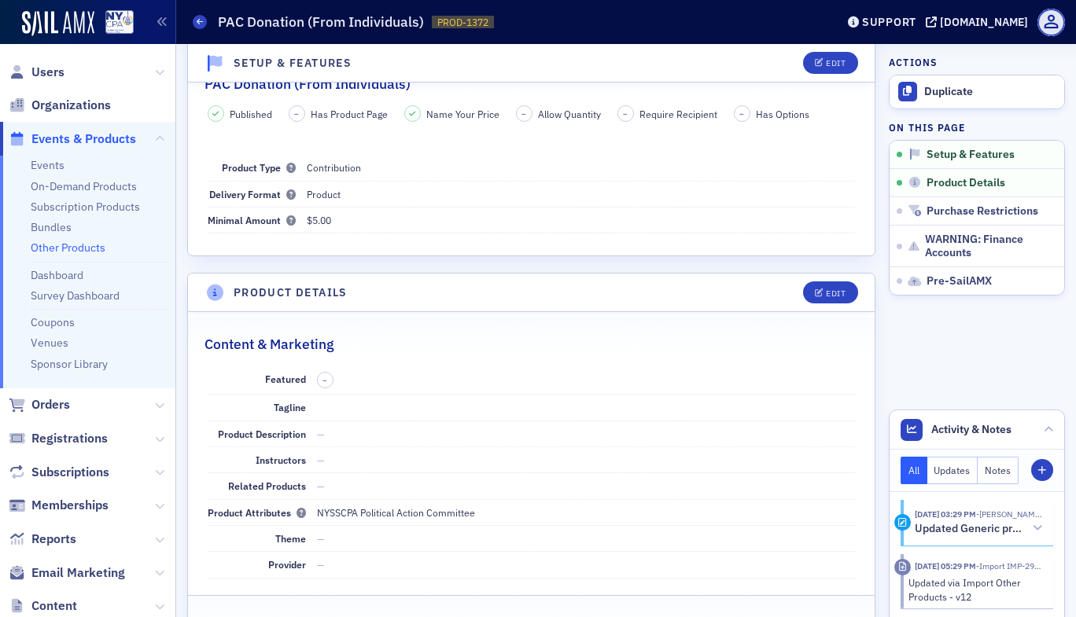
scroll to position [3, 0]
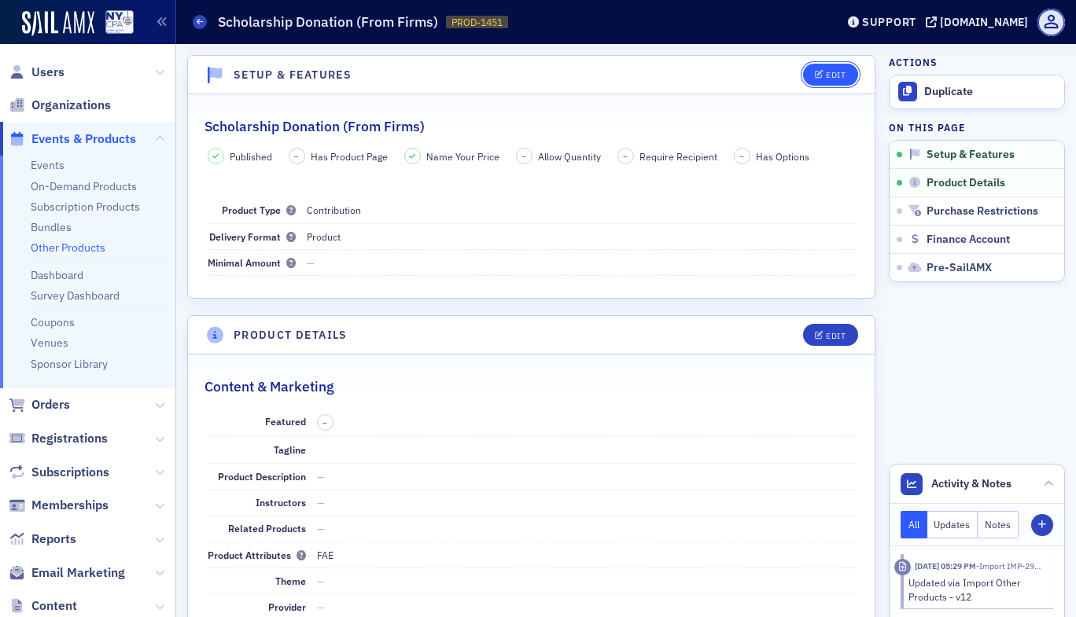
click at [824, 79] on button "Edit" at bounding box center [830, 75] width 54 height 22
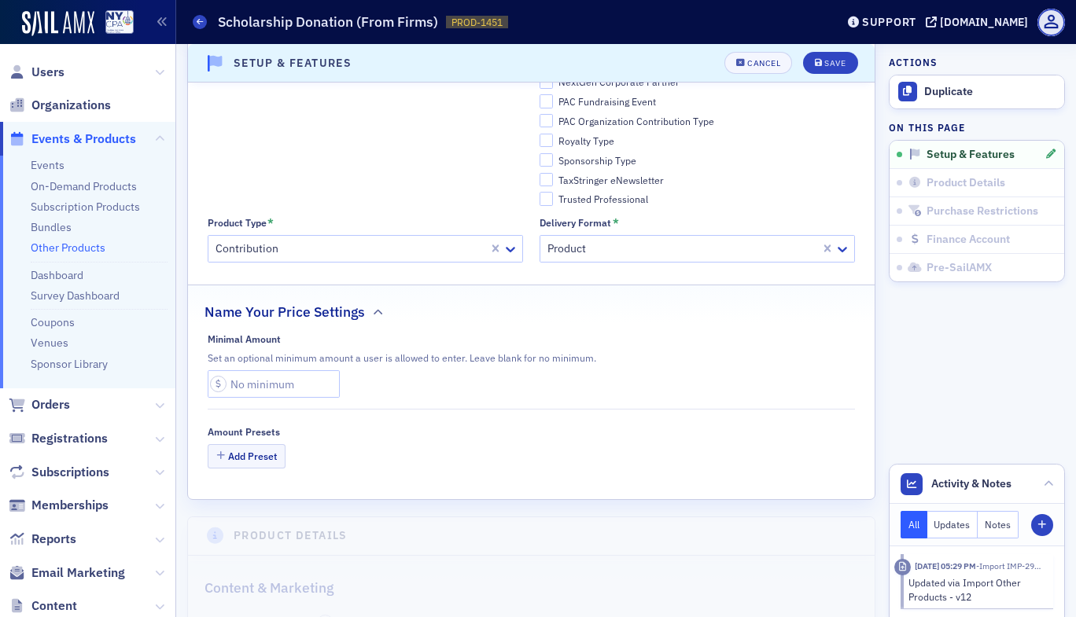
scroll to position [617, 0]
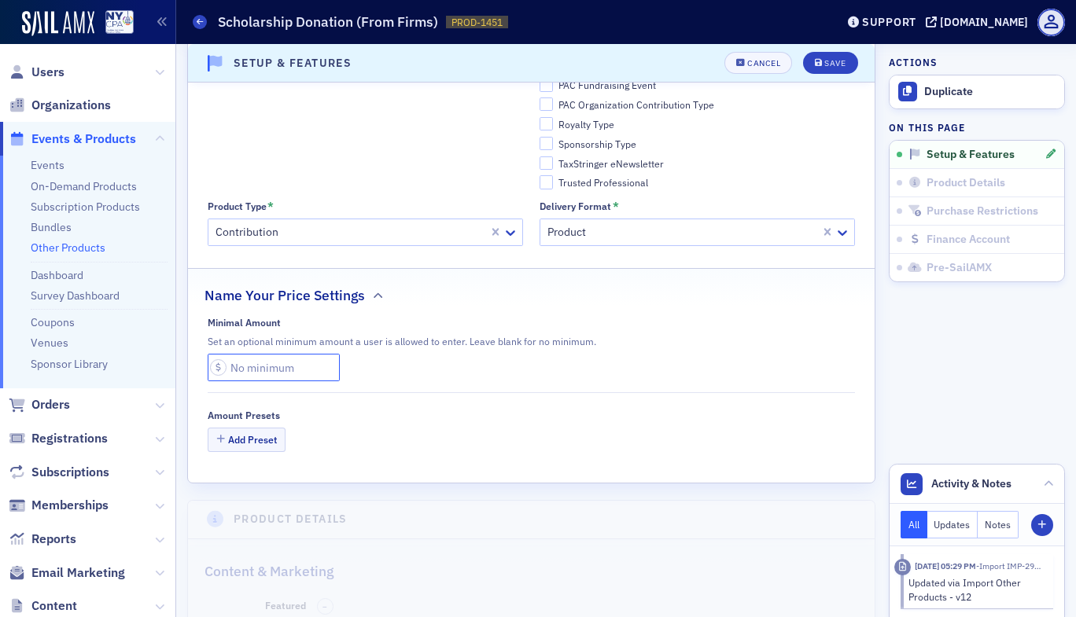
click at [248, 370] on input "text" at bounding box center [274, 368] width 132 height 28
type input "5.00"
click at [457, 384] on div "Minimal Amount Set an optional minimum amount a user is allowed to enter. Leave…" at bounding box center [532, 386] width 648 height 138
click at [824, 61] on div "Save" at bounding box center [834, 63] width 21 height 9
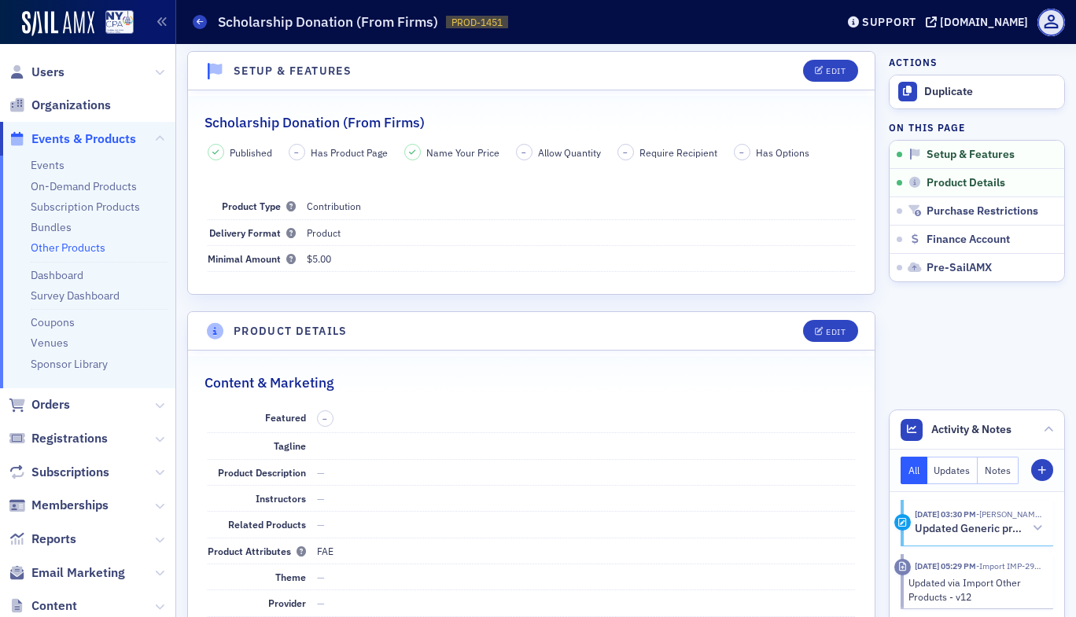
scroll to position [3, 0]
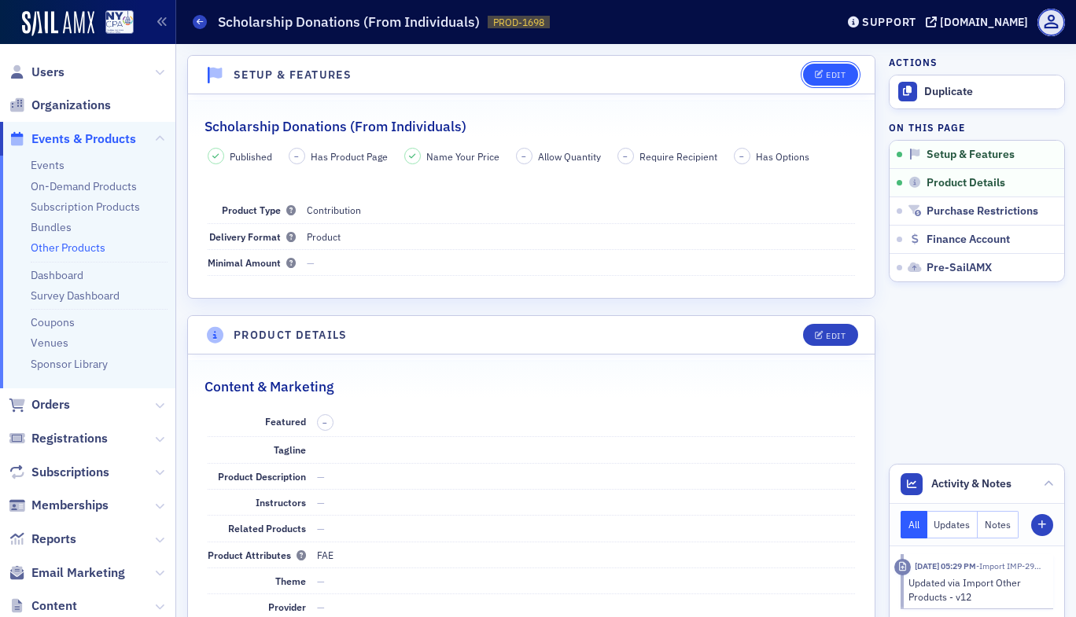
click at [832, 75] on div "Edit" at bounding box center [836, 75] width 20 height 9
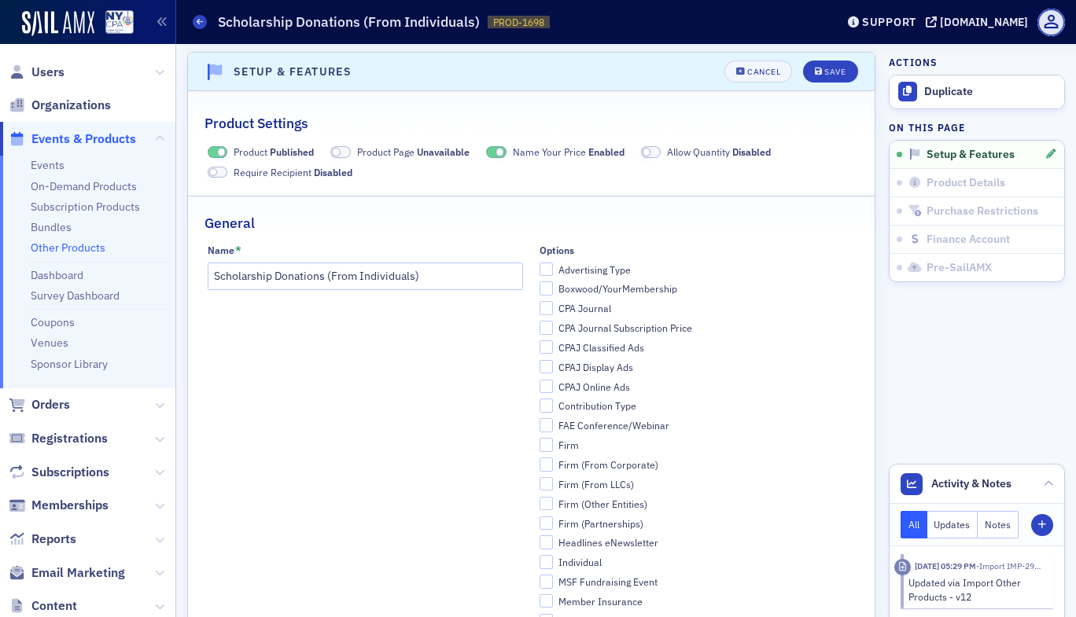
scroll to position [504, 0]
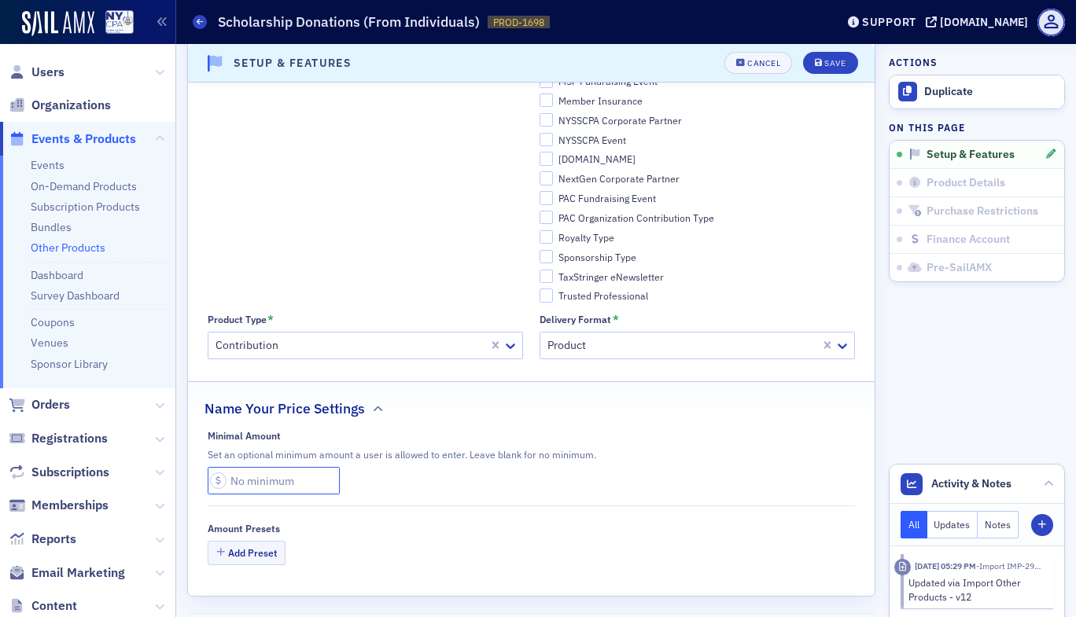
click at [284, 476] on input "text" at bounding box center [274, 481] width 132 height 28
type input "5.00"
click at [826, 53] on button "Save" at bounding box center [830, 63] width 54 height 22
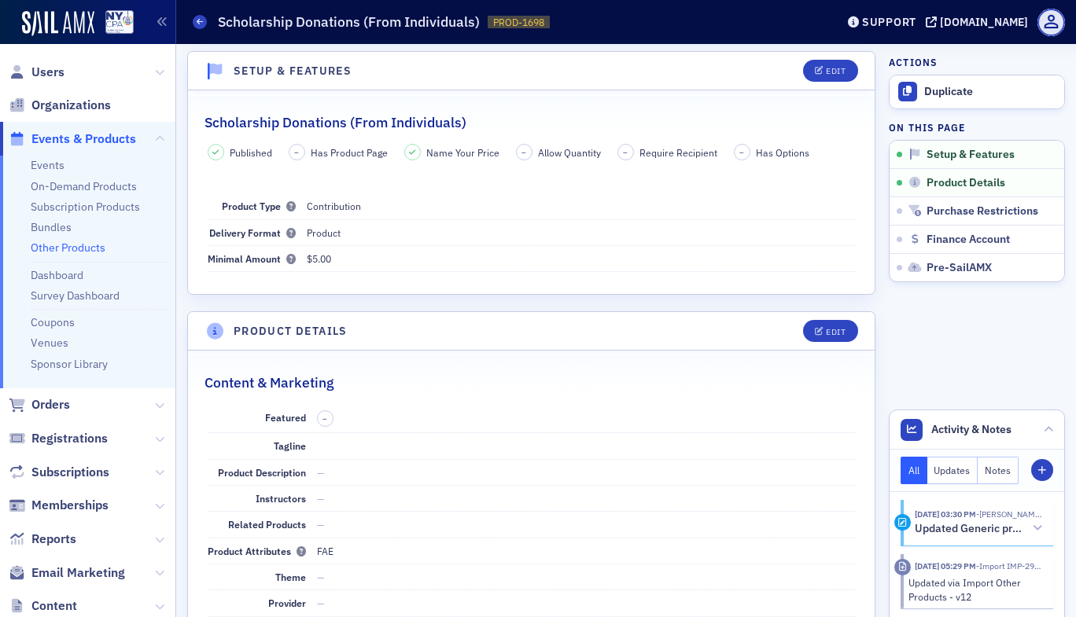
scroll to position [3, 0]
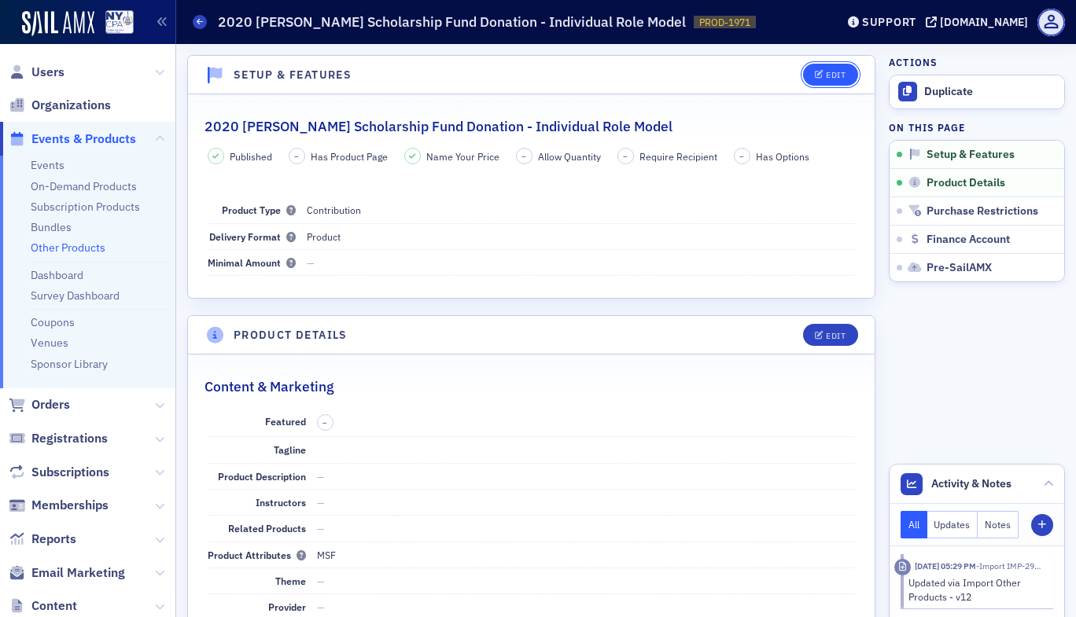
click at [828, 75] on div "Edit" at bounding box center [836, 75] width 20 height 9
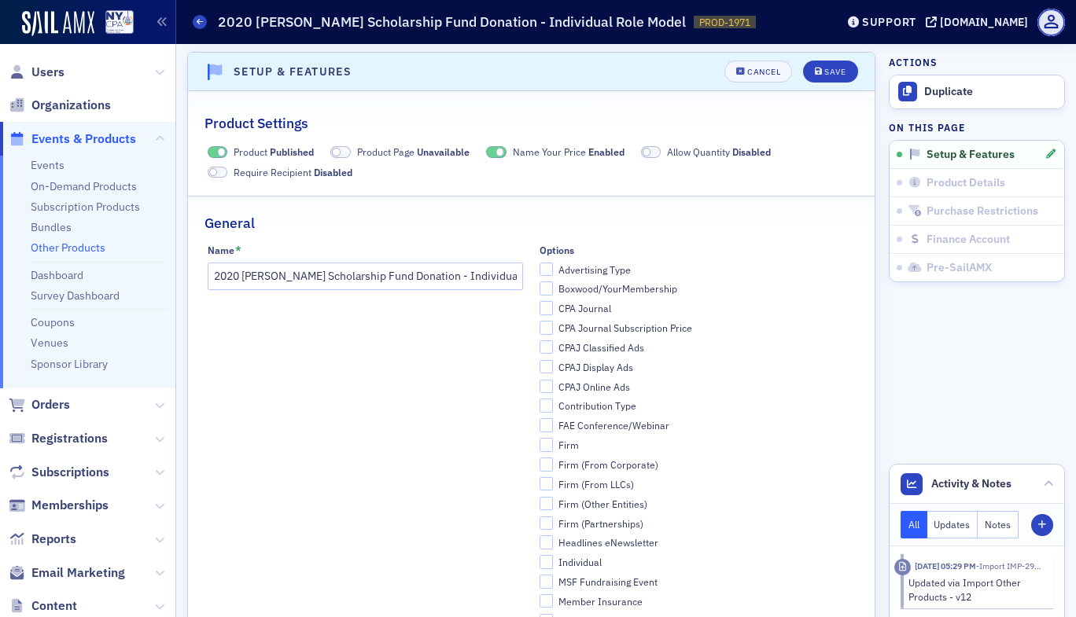
scroll to position [504, 0]
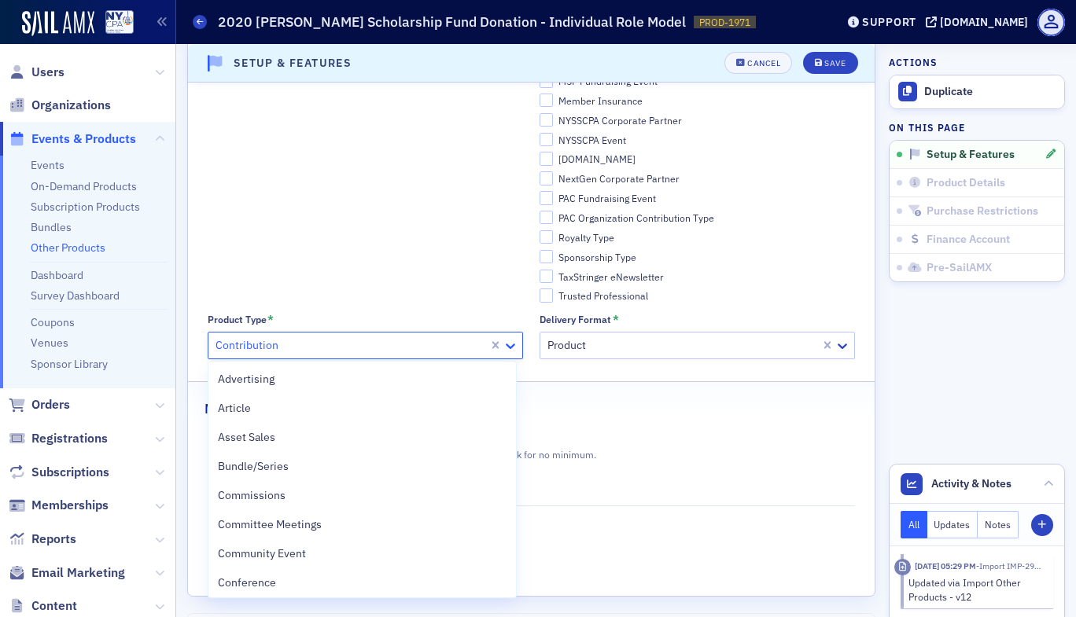
click at [506, 348] on icon at bounding box center [510, 346] width 16 height 16
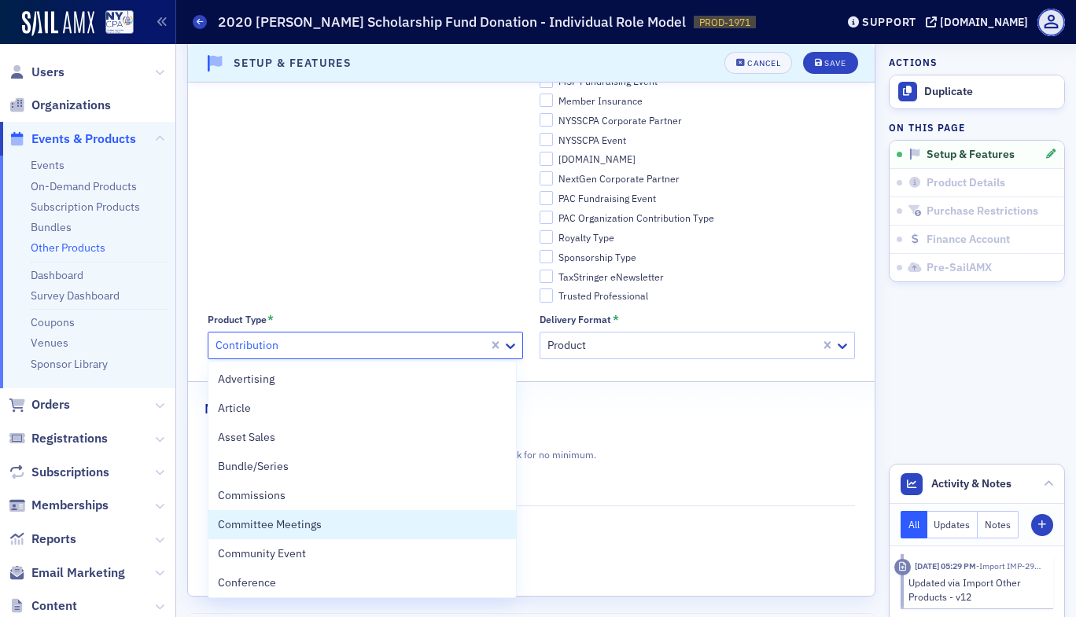
scroll to position [206, 0]
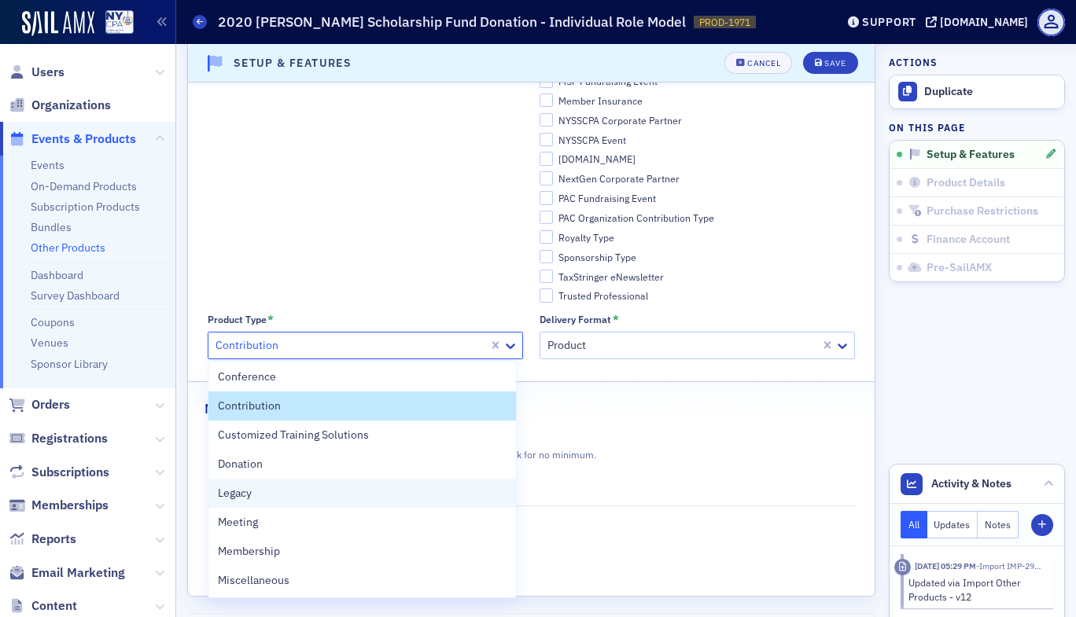
click at [308, 498] on div "Legacy" at bounding box center [362, 493] width 289 height 17
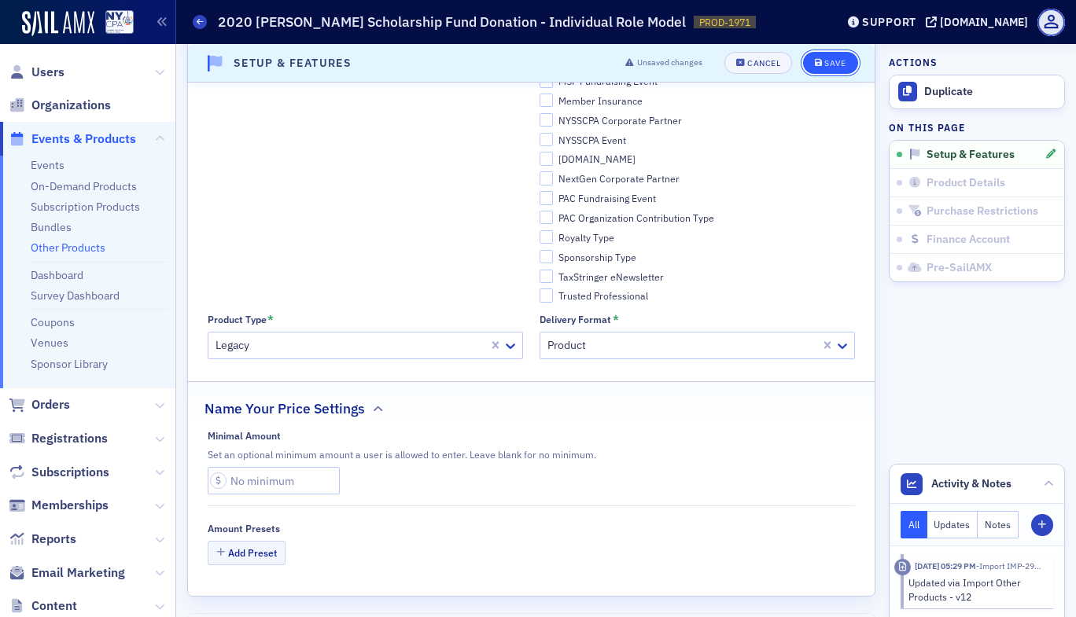
click at [815, 61] on icon "submit" at bounding box center [819, 63] width 8 height 9
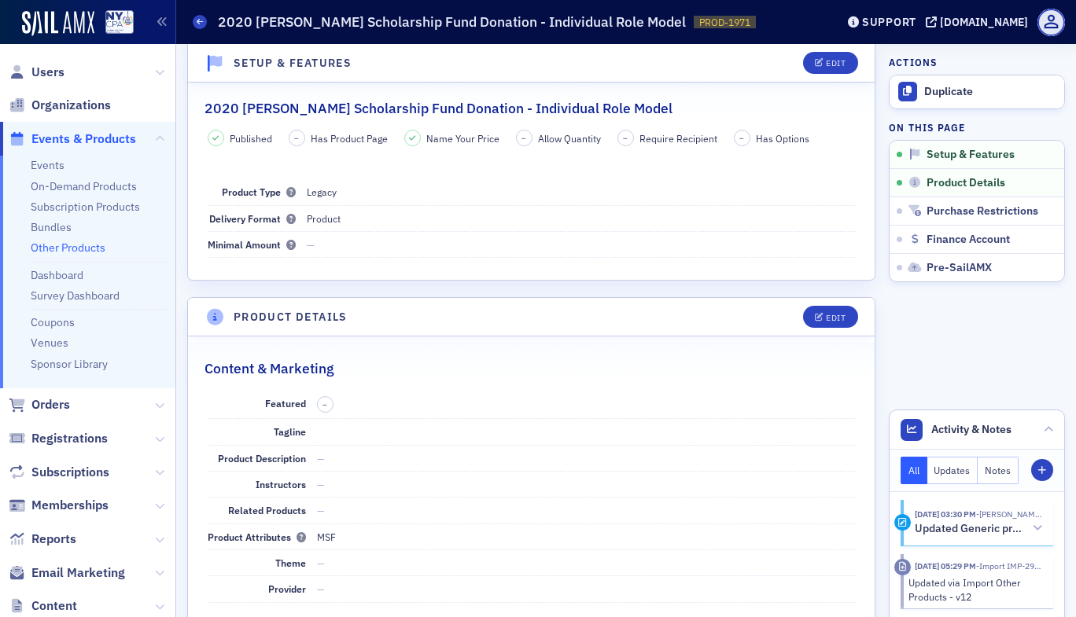
scroll to position [3, 0]
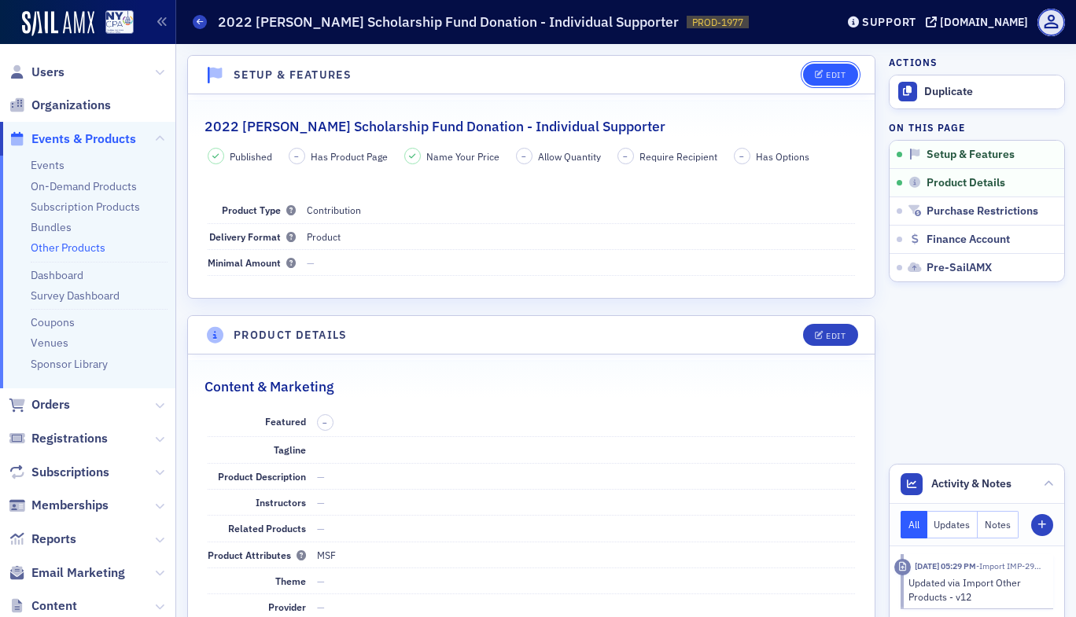
click at [832, 73] on div "Edit" at bounding box center [836, 75] width 20 height 9
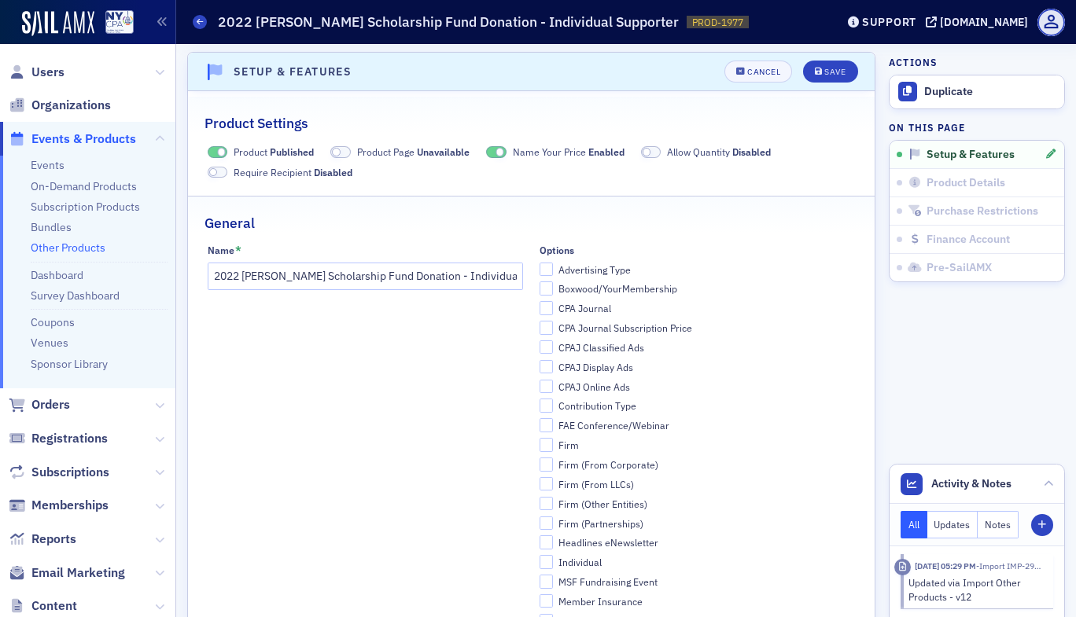
scroll to position [504, 0]
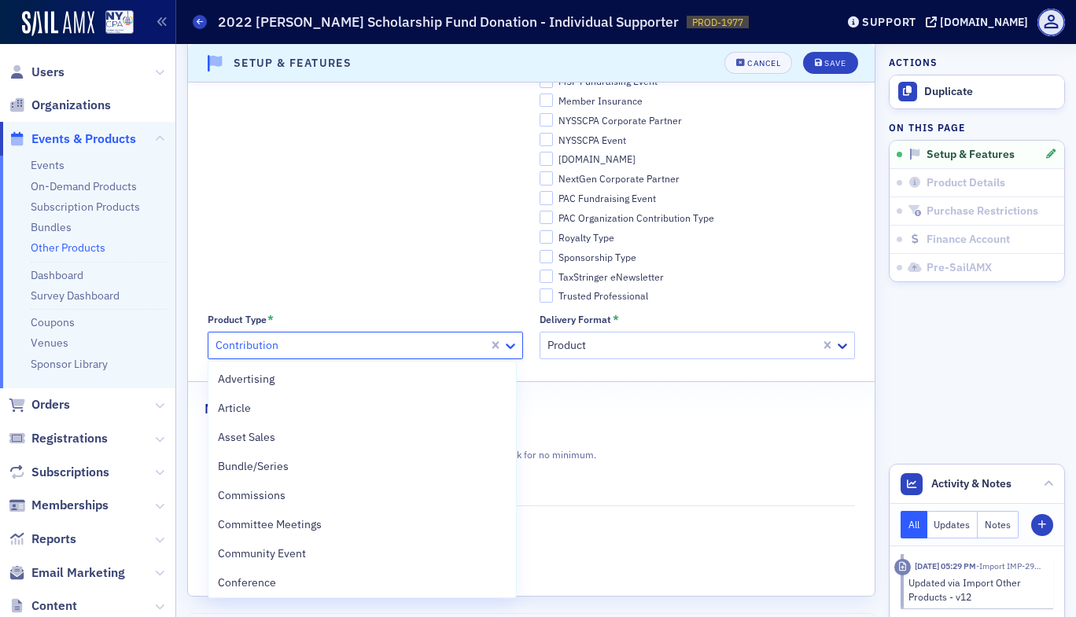
click at [502, 342] on icon at bounding box center [510, 346] width 16 height 16
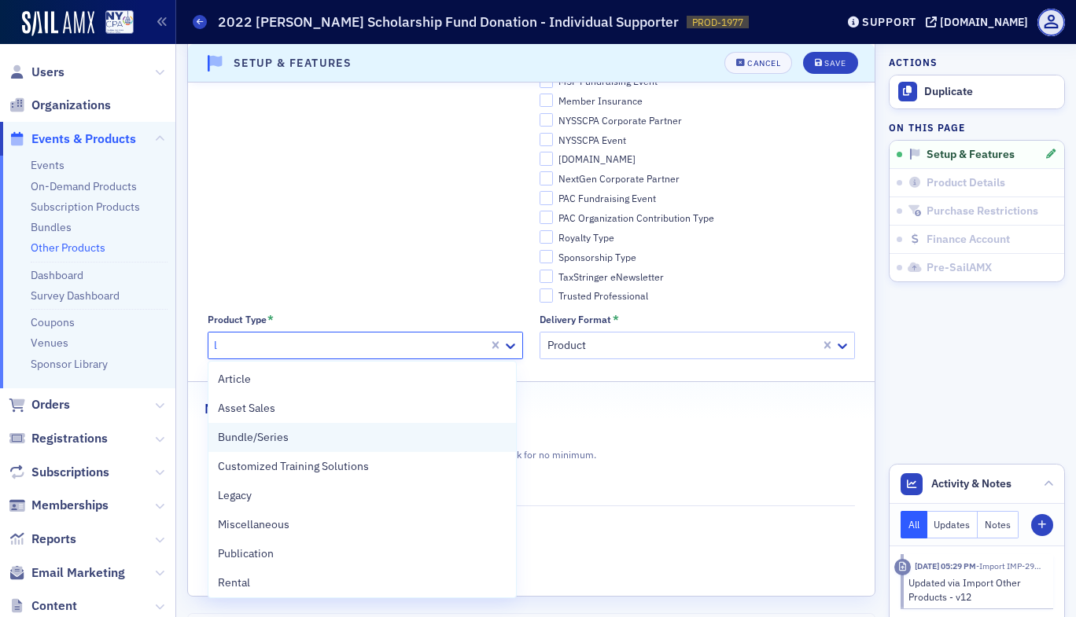
type input "le"
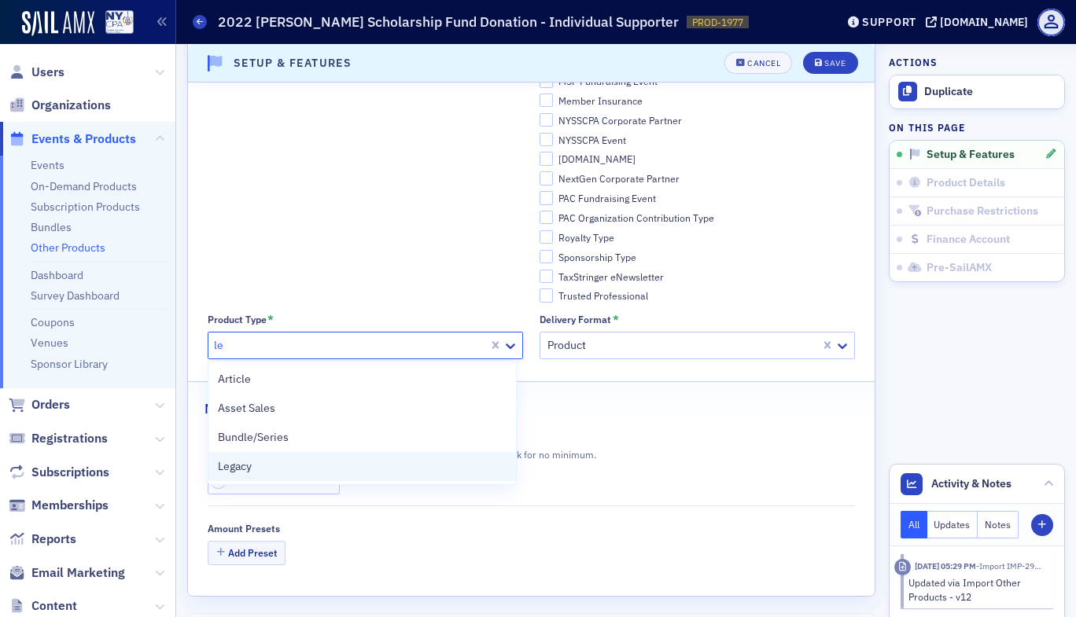
click at [300, 462] on div "Legacy" at bounding box center [362, 466] width 289 height 17
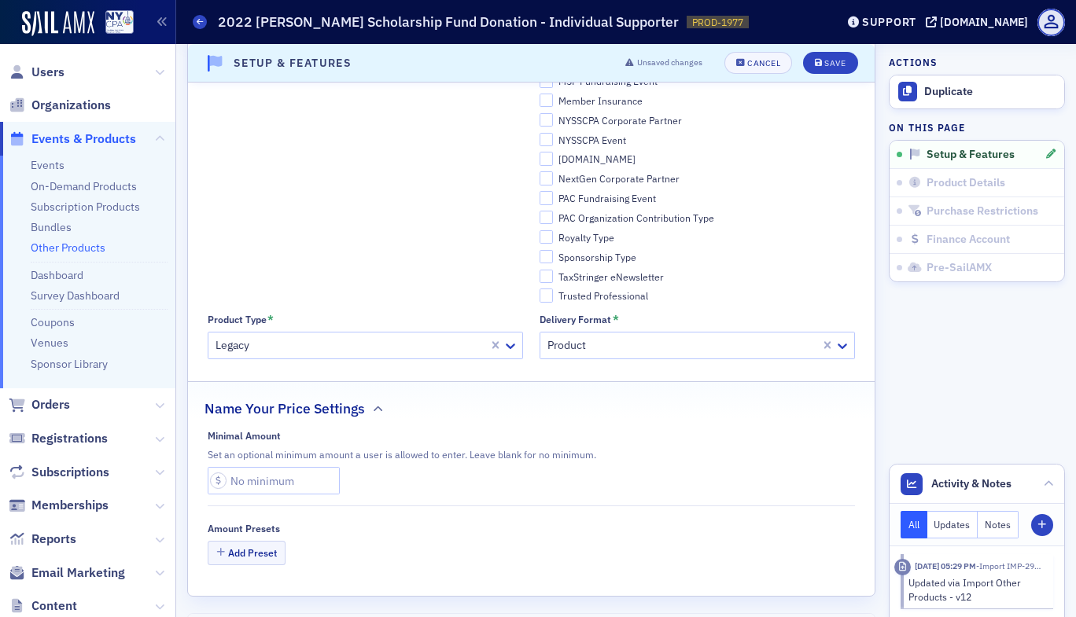
click at [833, 75] on header "Setup & Features Unsaved changes Cancel Save" at bounding box center [531, 63] width 686 height 39
click at [829, 63] on div "Save" at bounding box center [834, 63] width 21 height 9
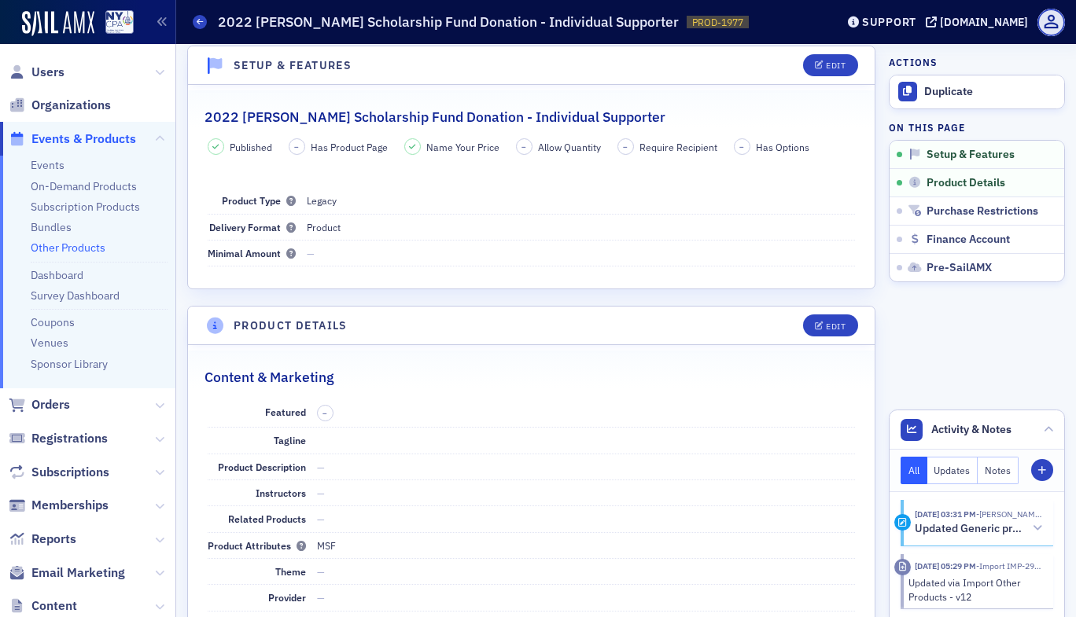
scroll to position [3, 0]
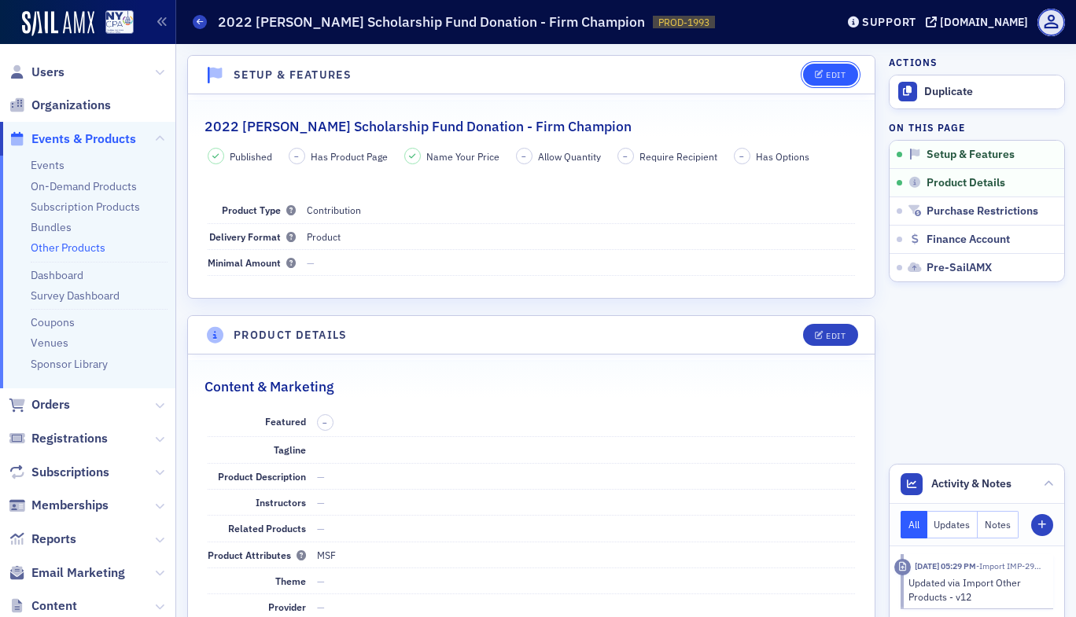
click at [826, 74] on div "Edit" at bounding box center [836, 75] width 20 height 9
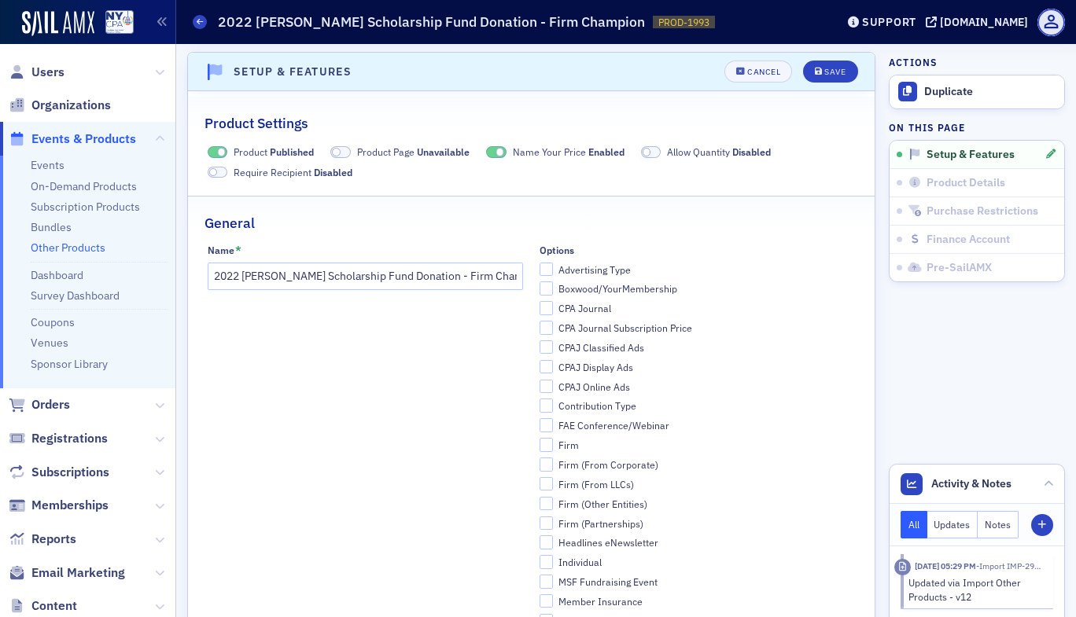
scroll to position [504, 0]
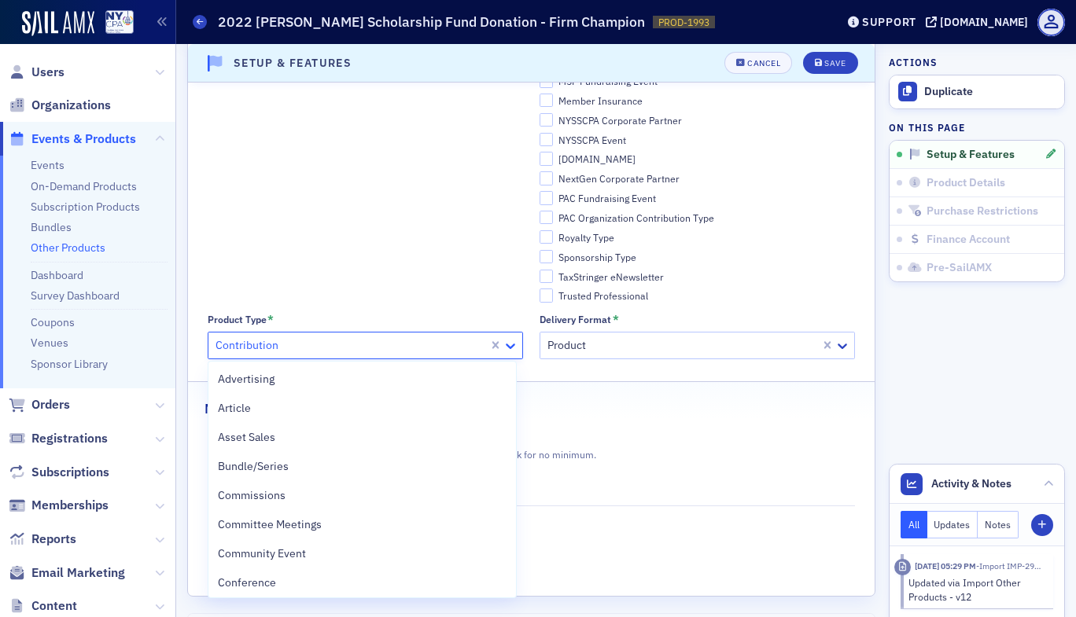
click at [507, 347] on icon at bounding box center [510, 346] width 16 height 16
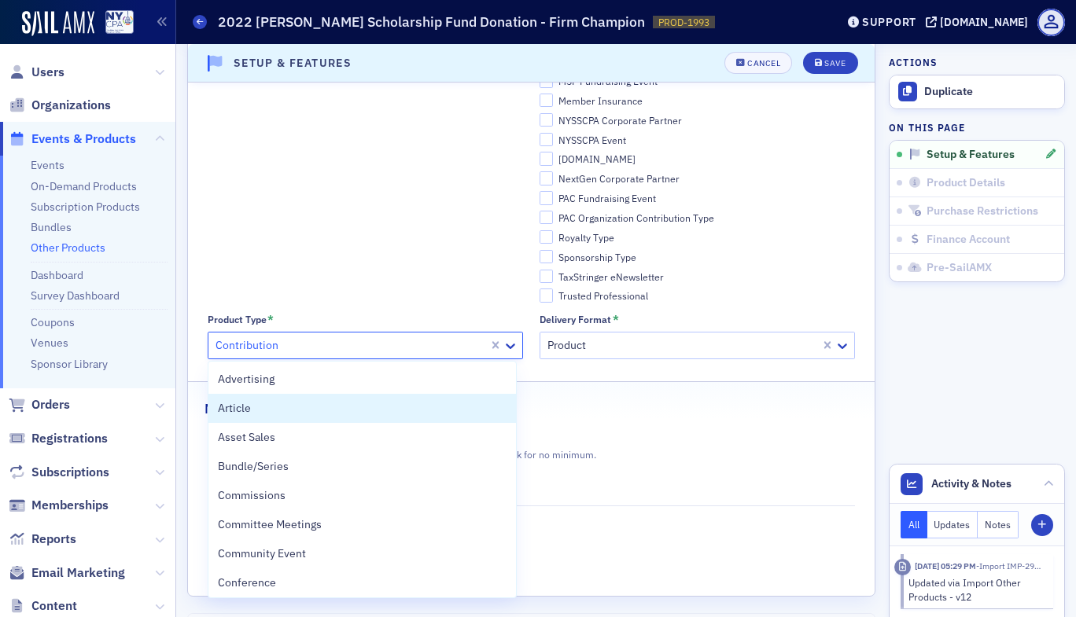
scroll to position [206, 0]
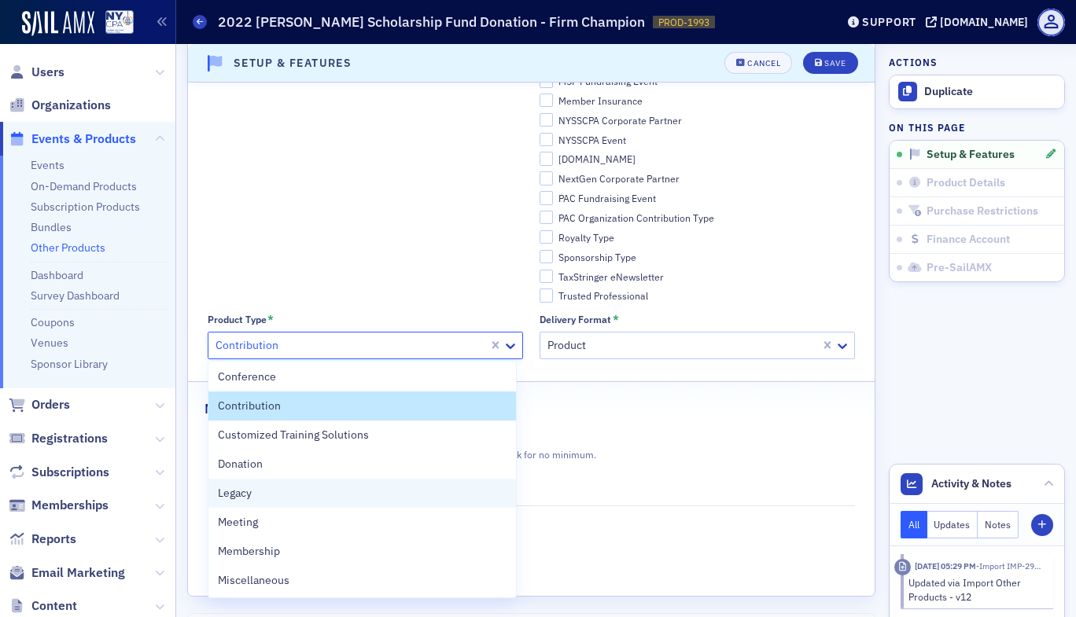
click at [276, 489] on div "Legacy" at bounding box center [362, 493] width 289 height 17
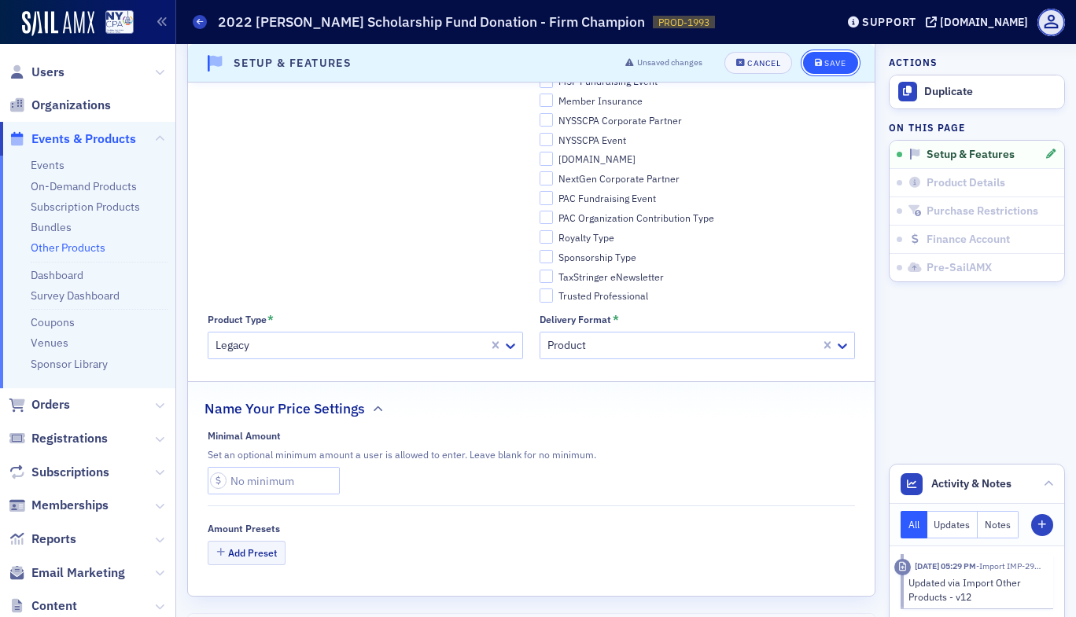
click at [824, 64] on div "Save" at bounding box center [834, 63] width 21 height 9
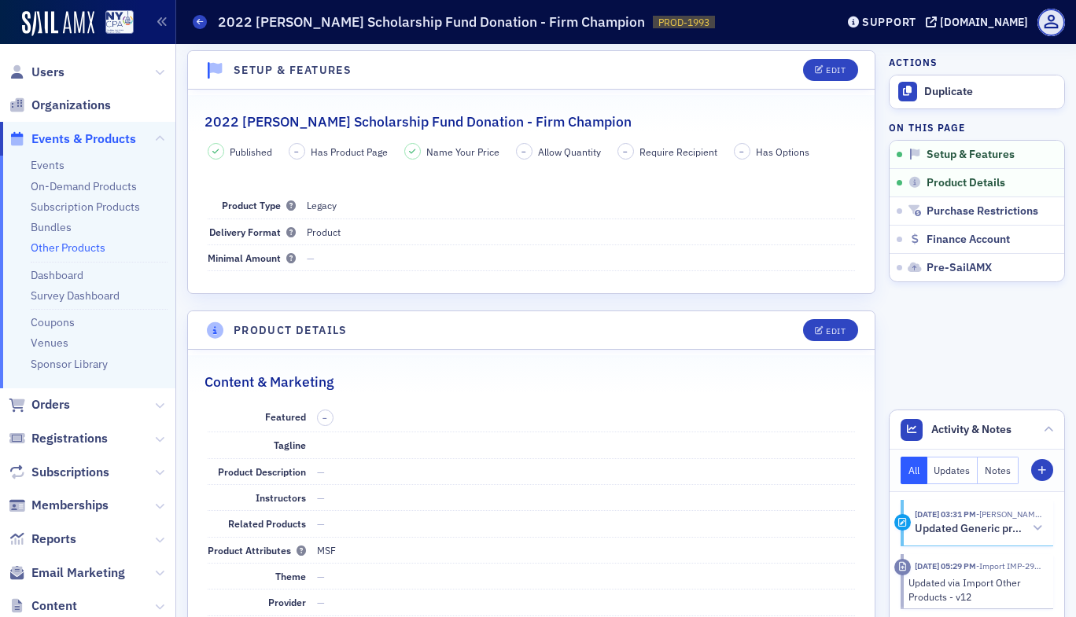
scroll to position [3, 0]
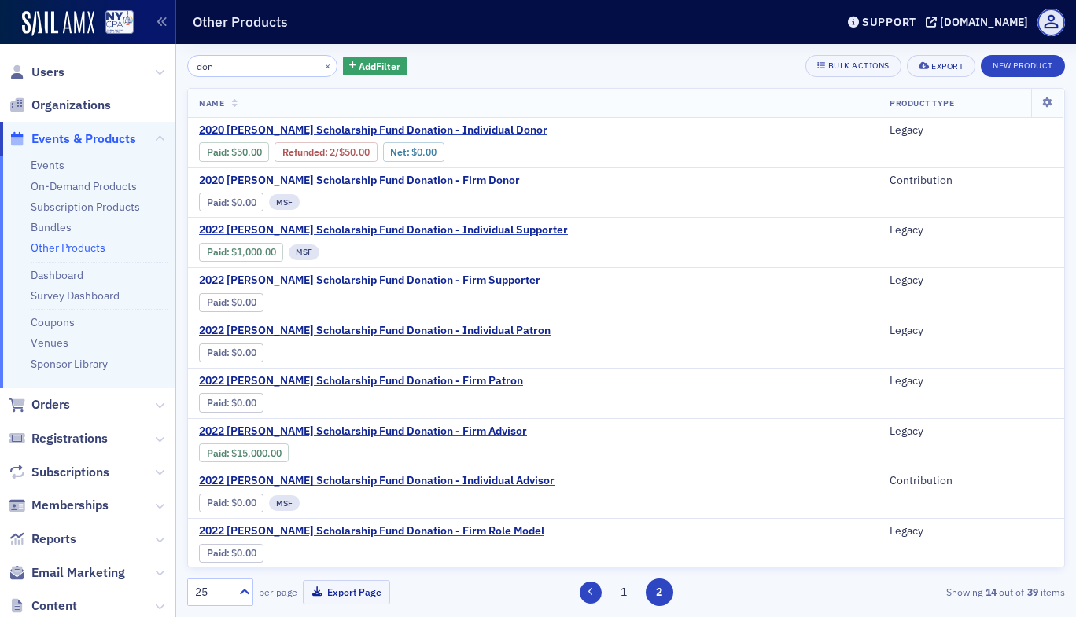
click at [598, 590] on button at bounding box center [590, 593] width 22 height 22
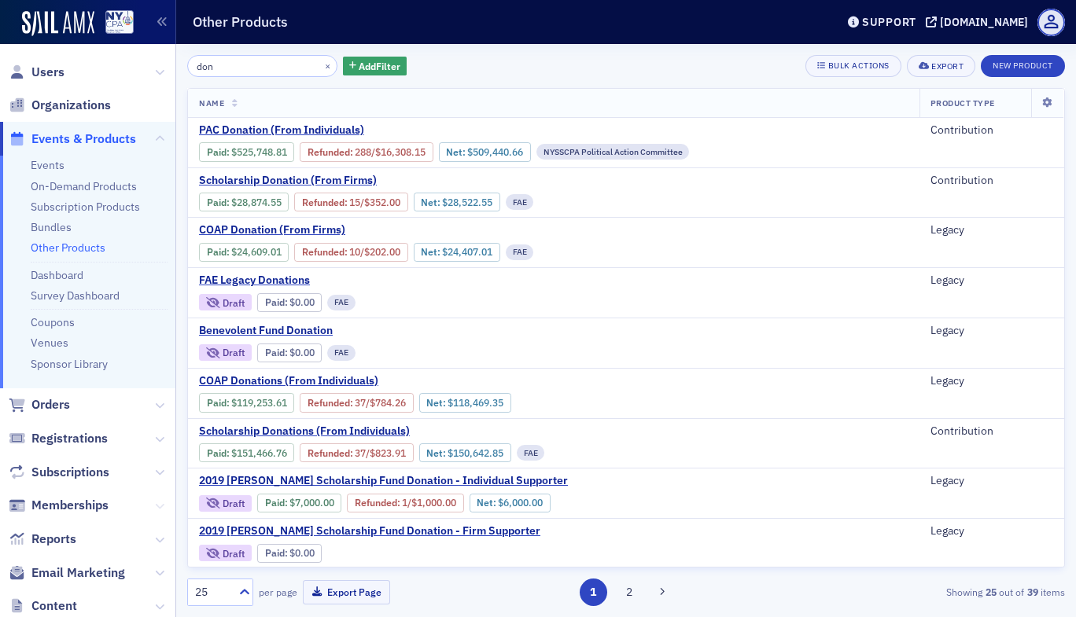
click at [155, 504] on icon at bounding box center [159, 506] width 9 height 9
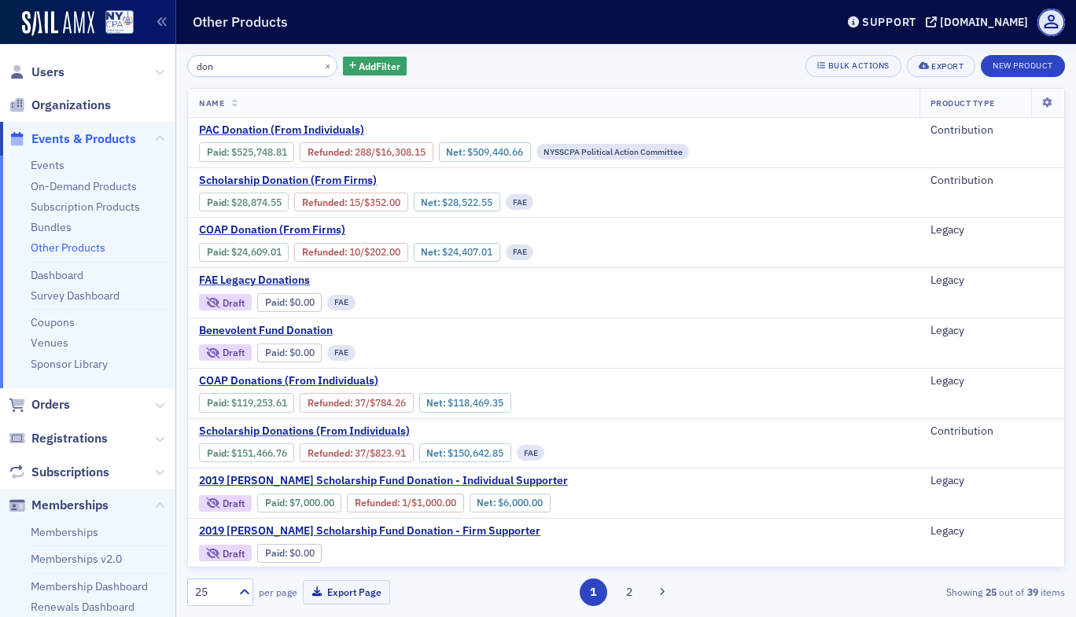
scroll to position [469, 0]
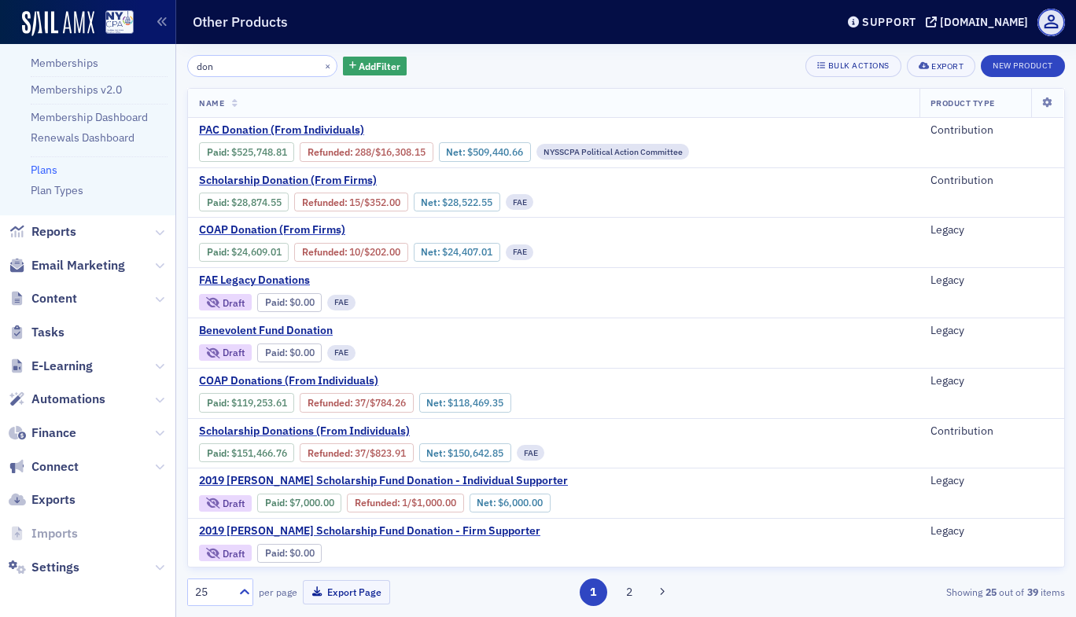
click at [46, 167] on link "Plans" at bounding box center [44, 170] width 27 height 14
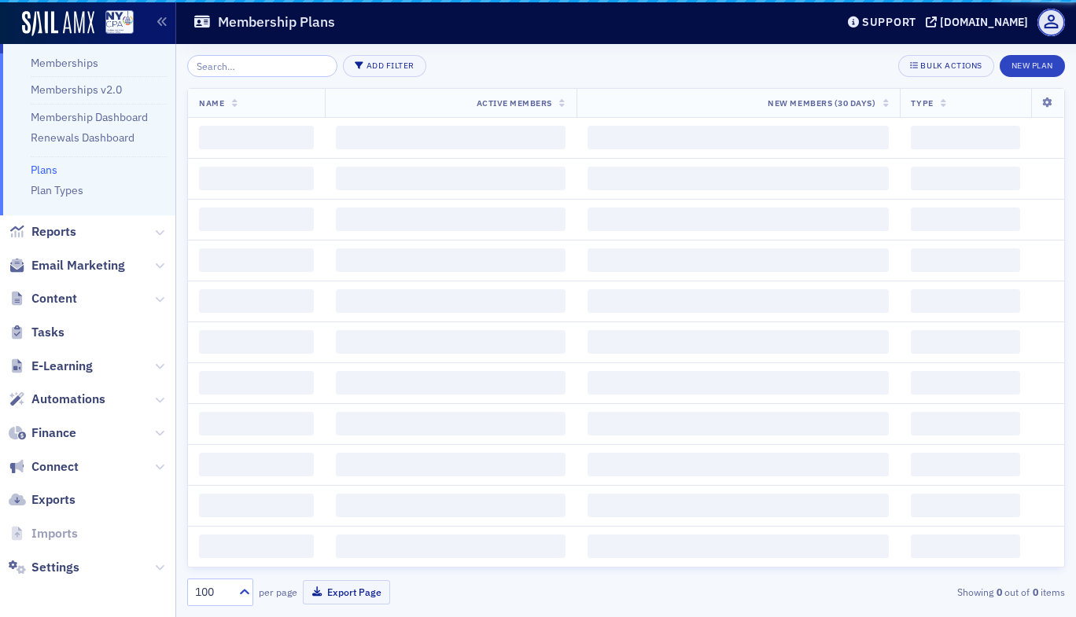
scroll to position [237, 0]
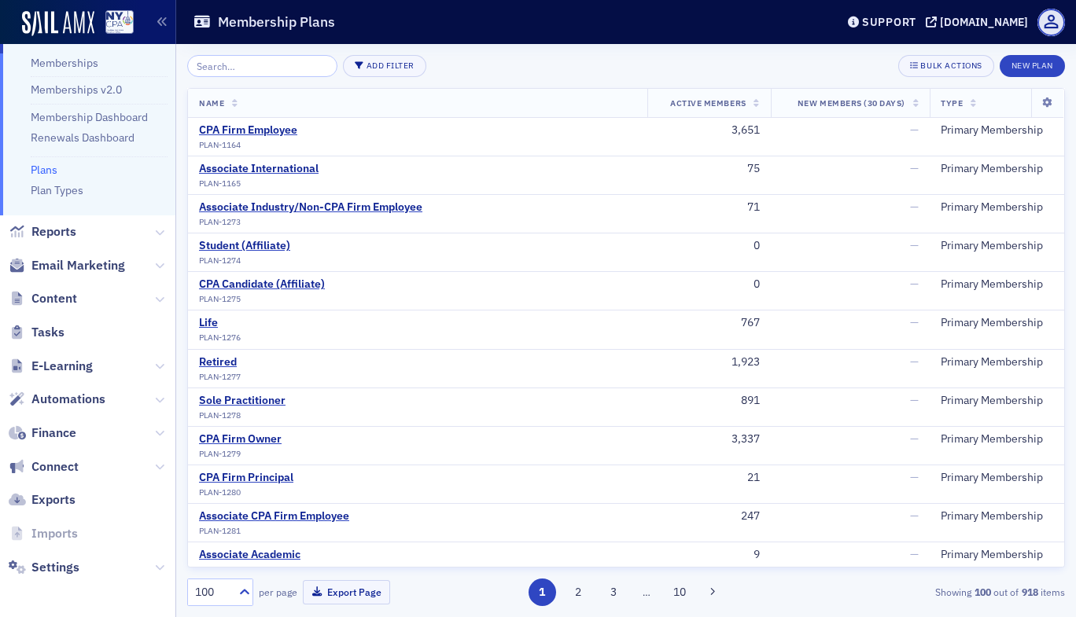
scroll to position [418, 0]
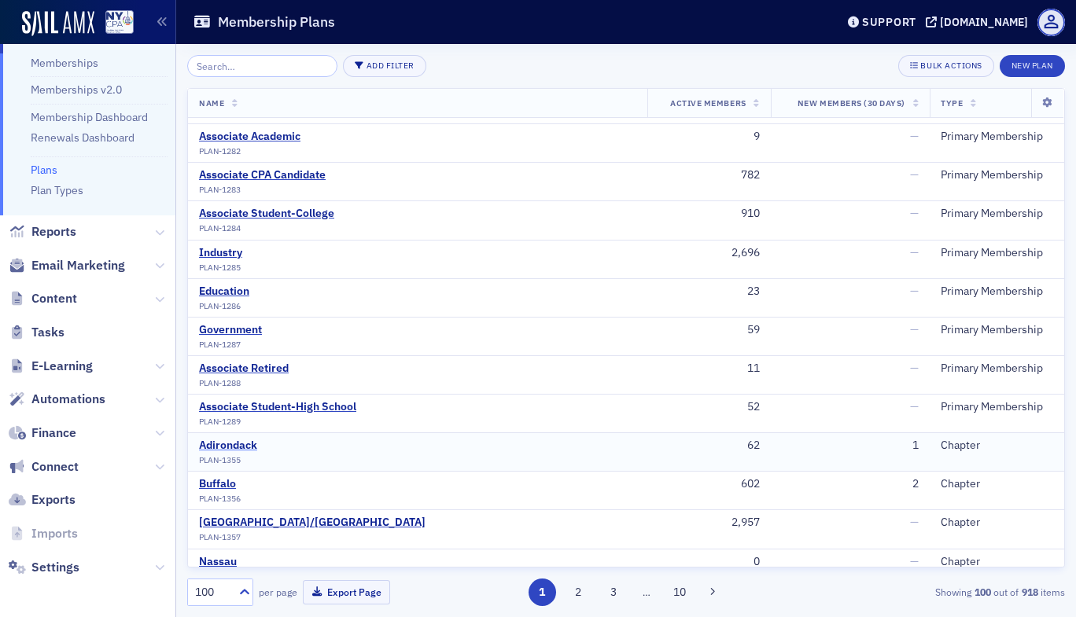
click at [228, 445] on div "Adirondack" at bounding box center [228, 446] width 58 height 14
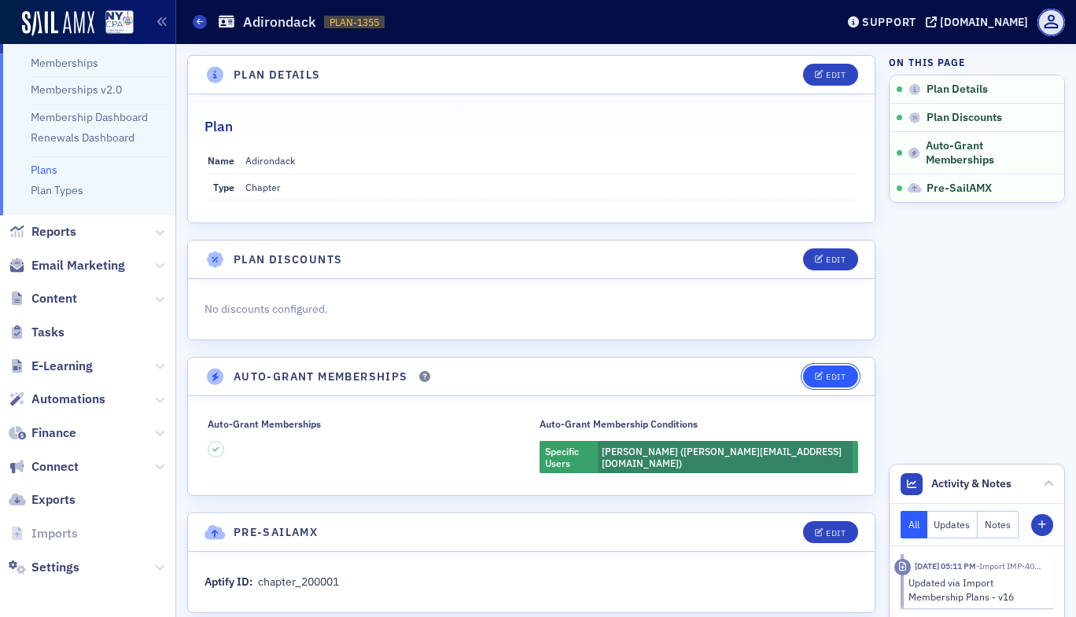
click at [825, 369] on button "Edit" at bounding box center [830, 377] width 54 height 22
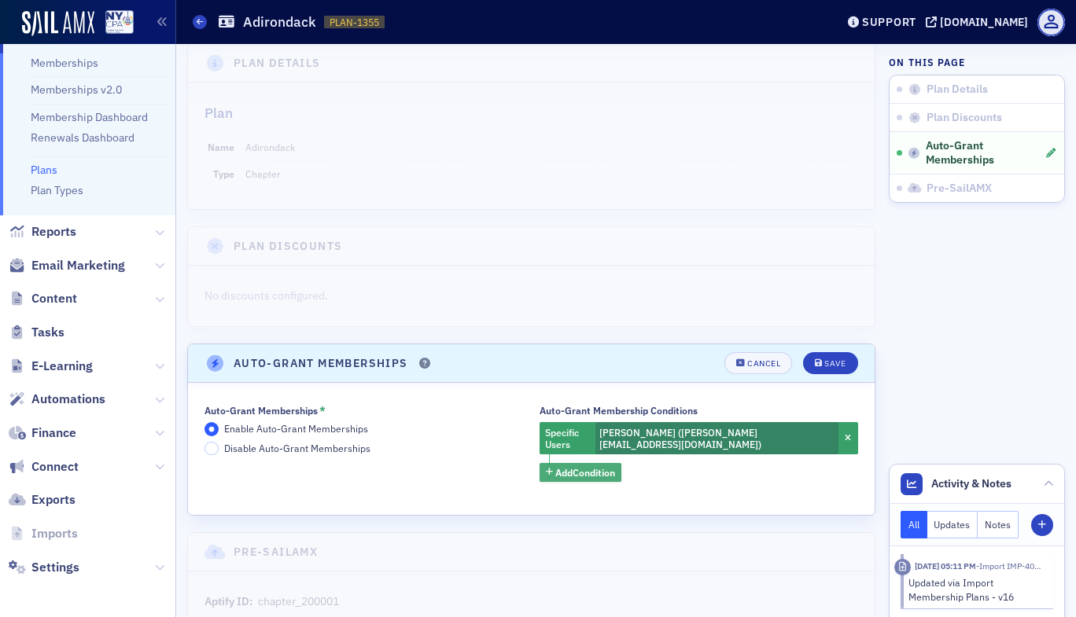
click at [564, 465] on span "Add Condition" at bounding box center [585, 472] width 60 height 14
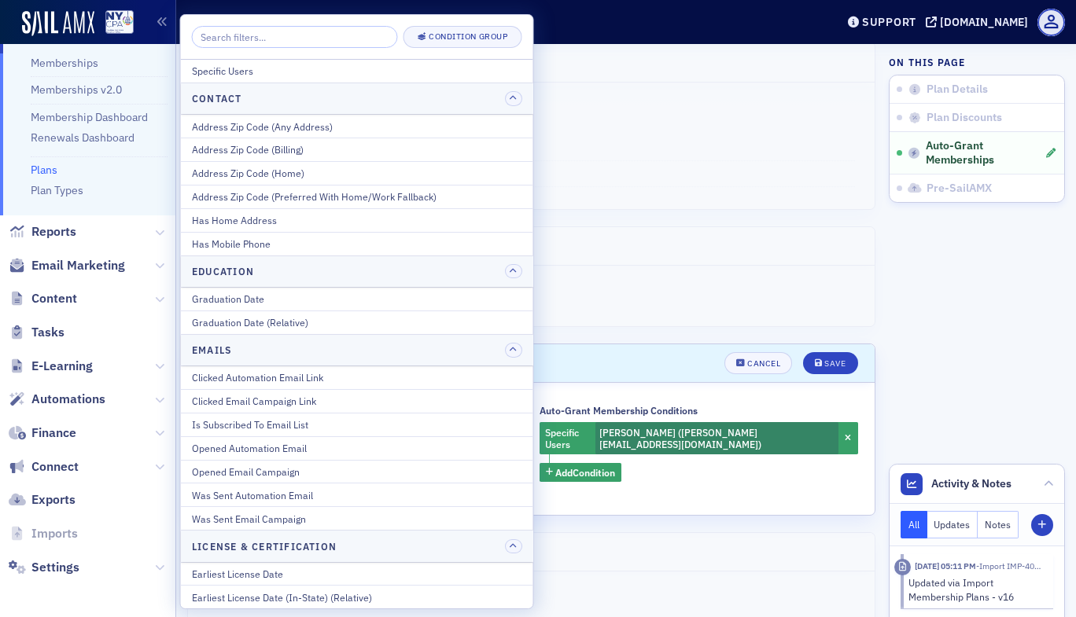
click at [253, 35] on input "search" at bounding box center [295, 37] width 206 height 22
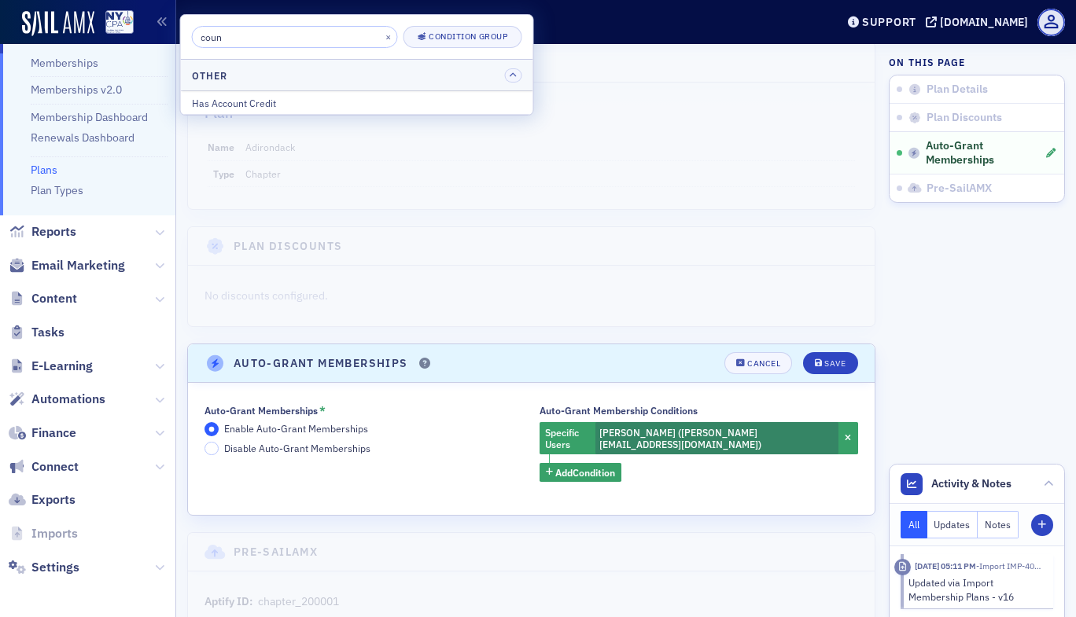
type input "coun"
click at [601, 80] on header "Plan Details" at bounding box center [531, 63] width 686 height 39
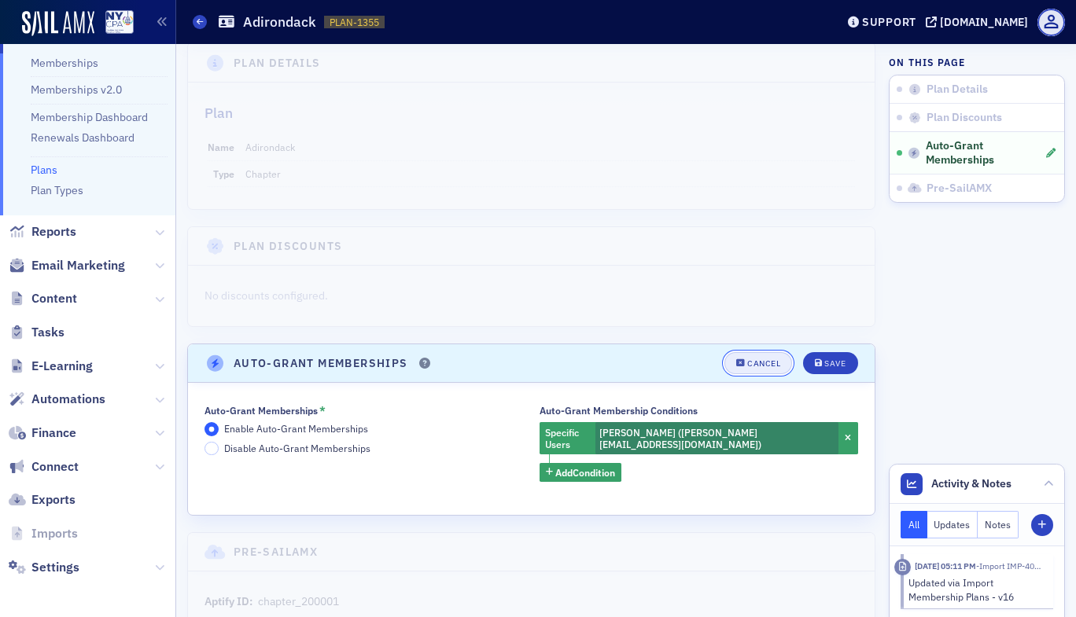
click at [751, 363] on div "Cancel" at bounding box center [763, 363] width 33 height 9
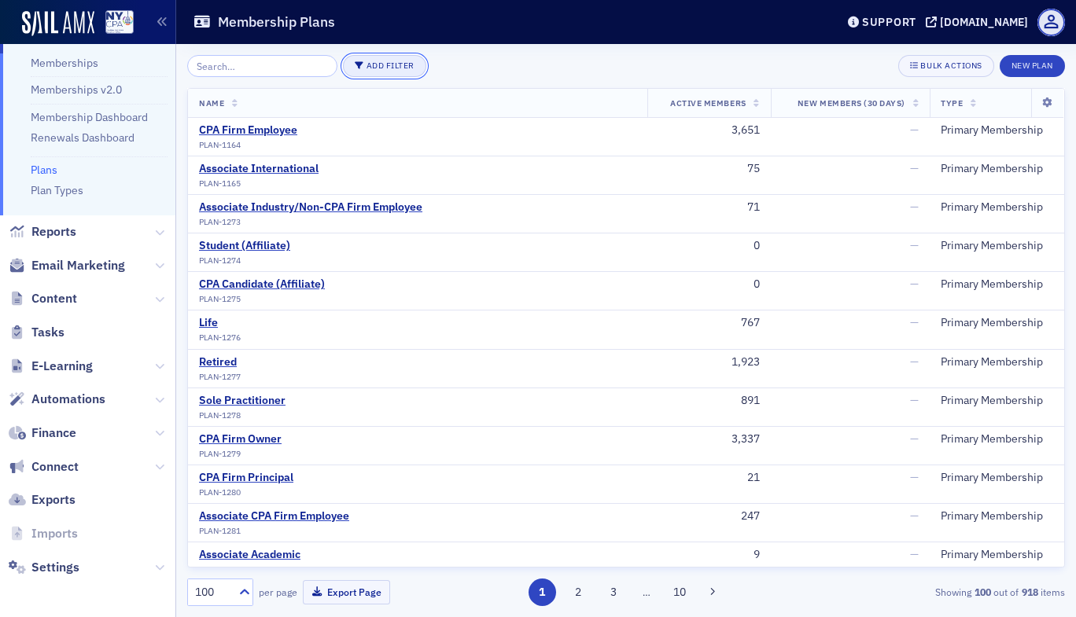
click at [377, 56] on button "Add Filter" at bounding box center [384, 66] width 83 height 22
click at [248, 63] on input "search" at bounding box center [262, 66] width 150 height 22
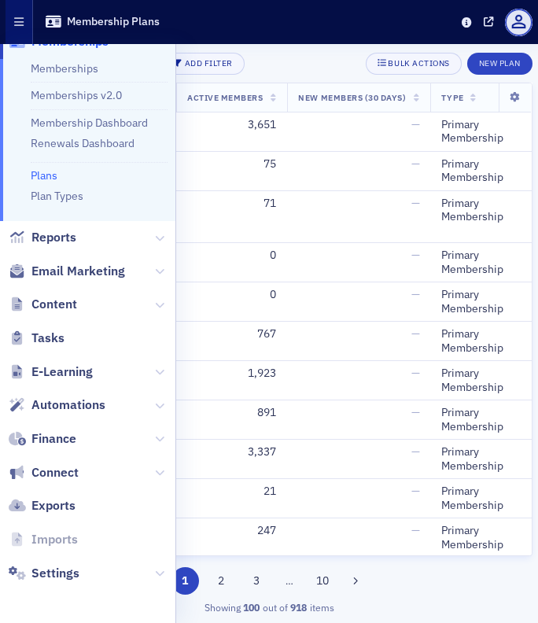
scroll to position [226, 0]
click at [297, 65] on div "Add Filter Bulk Actions New Plan" at bounding box center [269, 64] width 527 height 22
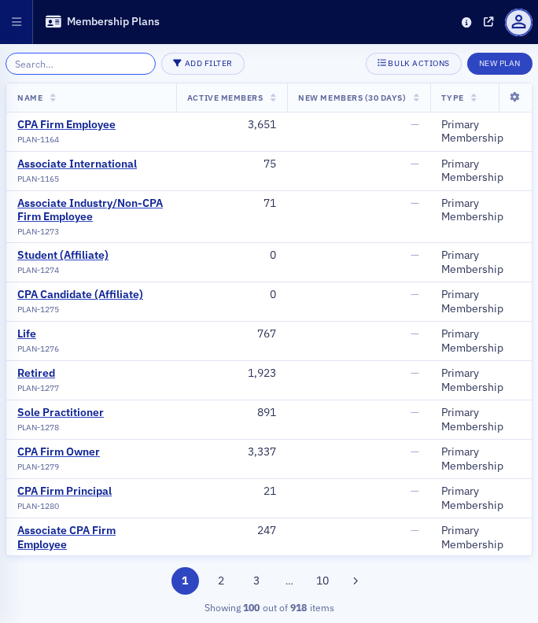
click at [75, 58] on input "search" at bounding box center [81, 64] width 150 height 22
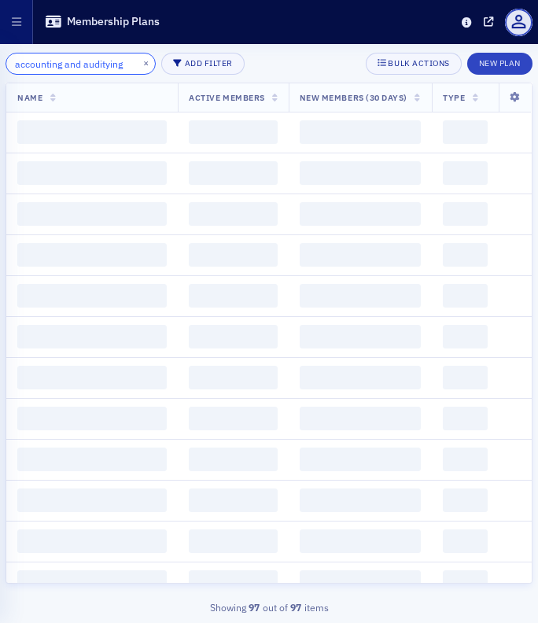
scroll to position [0, 3]
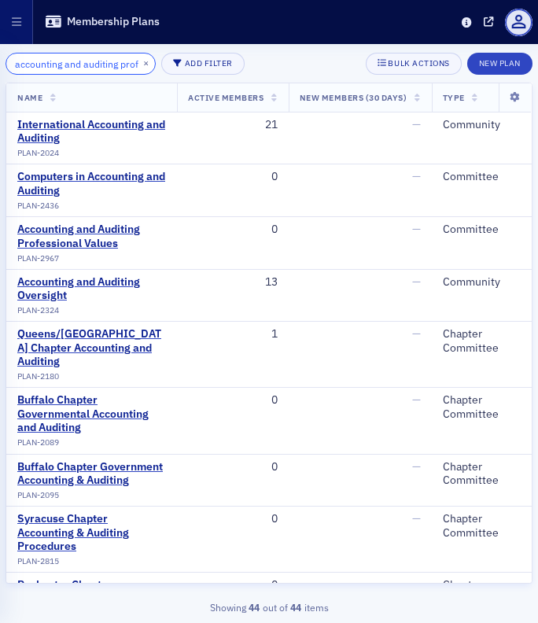
scroll to position [0, 18]
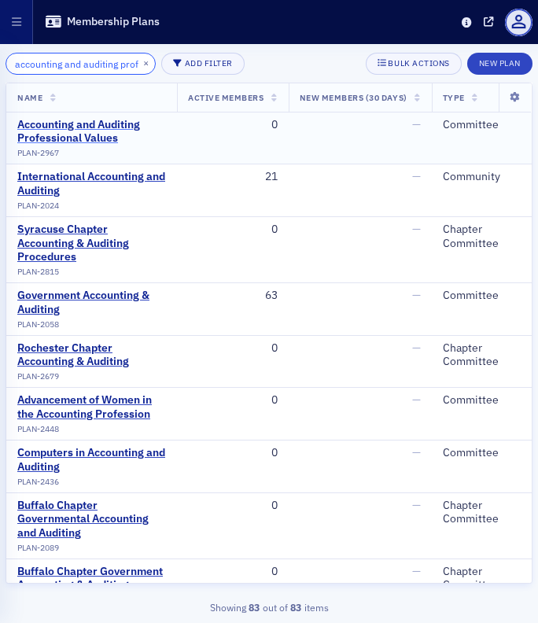
type input "accounting and auditing prof"
click at [105, 123] on div "Accounting and Auditing Professional Values" at bounding box center [91, 132] width 149 height 28
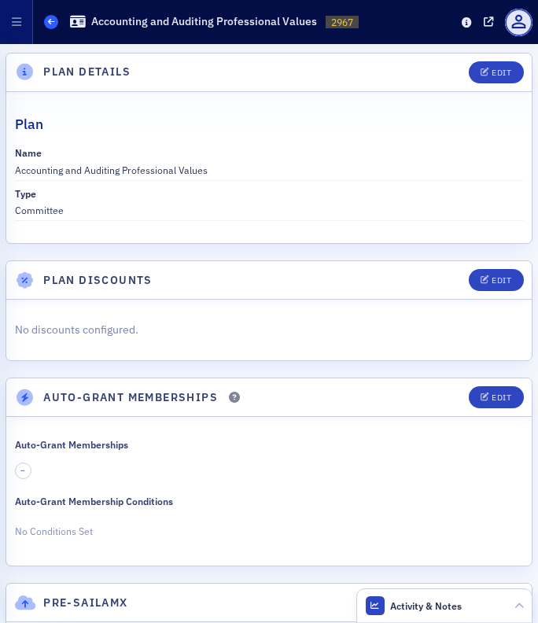
click at [57, 20] on span at bounding box center [51, 22] width 14 height 14
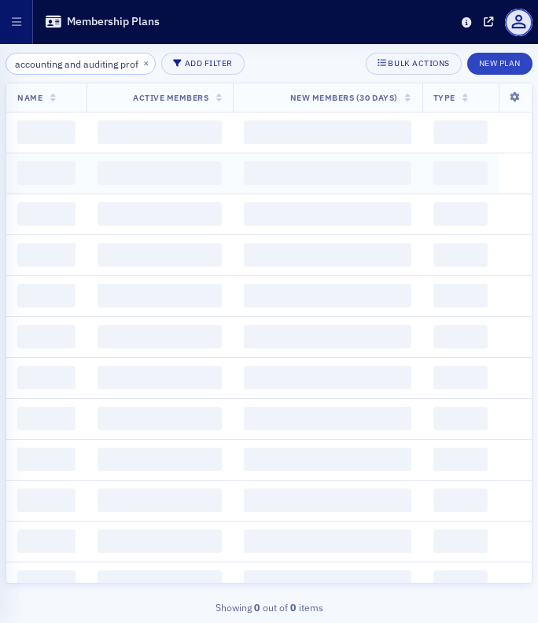
scroll to position [0, 18]
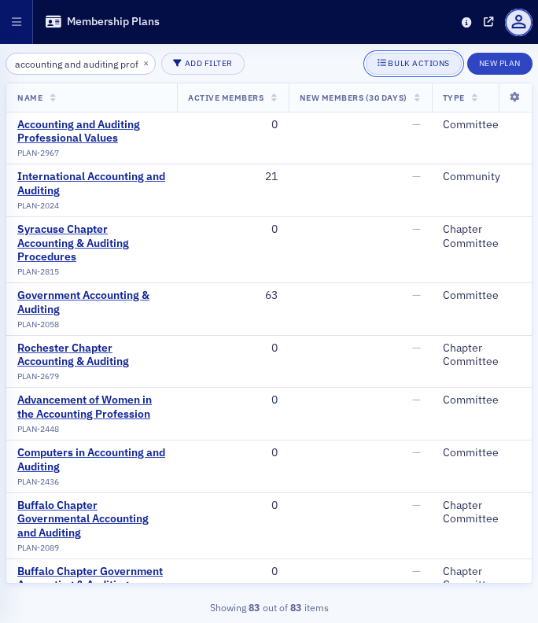
click at [382, 68] on div "button" at bounding box center [382, 63] width 10 height 13
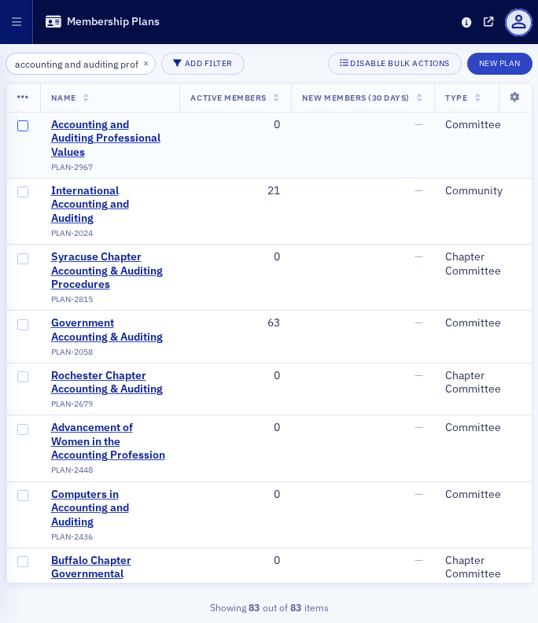
click at [21, 127] on input "checkbox" at bounding box center [22, 125] width 11 height 11
checkbox input "true"
click at [21, 103] on icon at bounding box center [23, 97] width 12 height 13
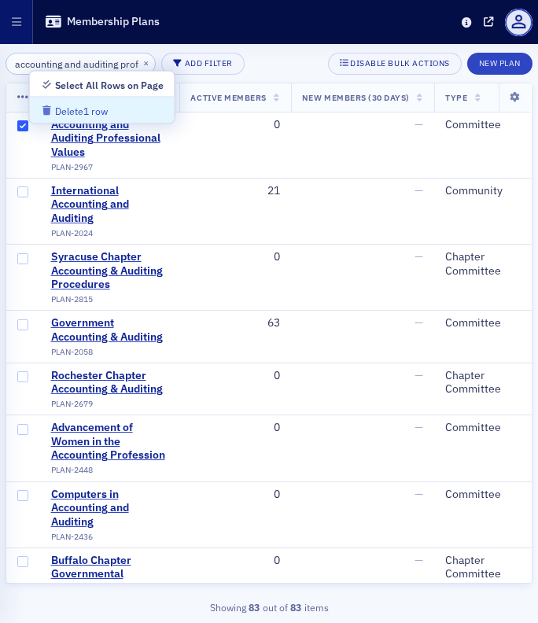
click at [95, 108] on div "Delete 1 row" at bounding box center [81, 111] width 53 height 9
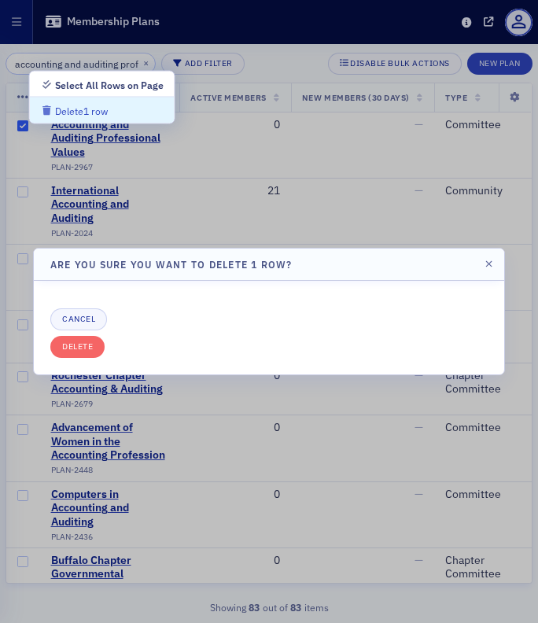
drag, startPoint x: 95, startPoint y: 108, endPoint x: 131, endPoint y: 259, distance: 155.8
click at [131, 259] on body "Users Organizations Events & Products Orders Registrations Subscriptions Member…" at bounding box center [269, 311] width 538 height 623
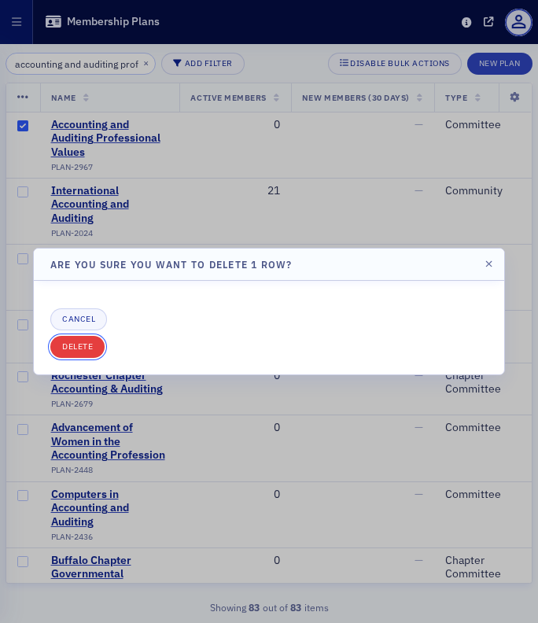
click at [90, 354] on button "Delete" at bounding box center [77, 347] width 54 height 22
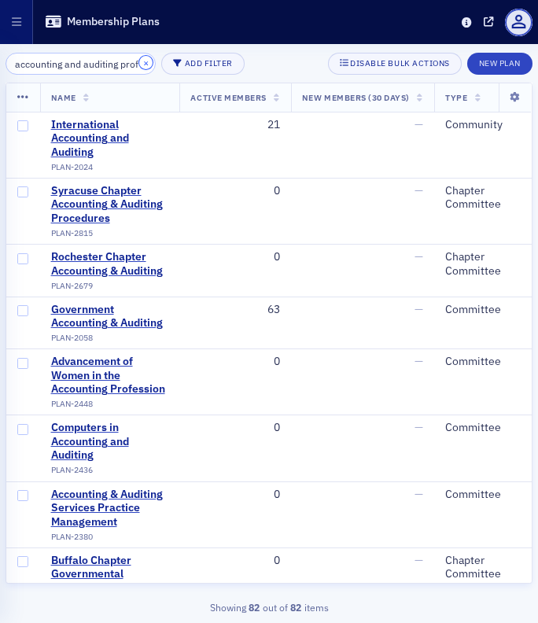
click at [139, 61] on button "×" at bounding box center [146, 63] width 14 height 14
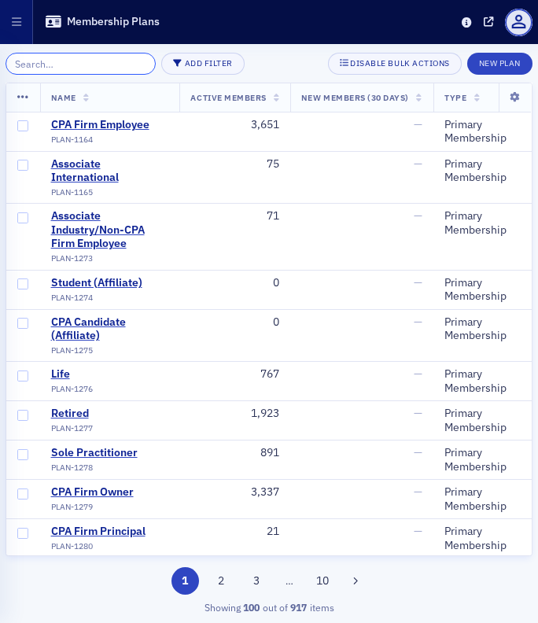
click at [86, 64] on input "search" at bounding box center [81, 64] width 150 height 22
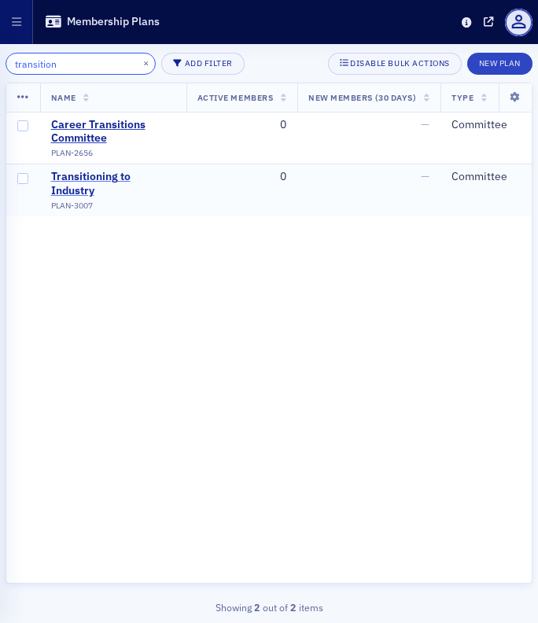
type input "transition"
click at [86, 178] on div "Transitioning to Industry" at bounding box center [113, 184] width 124 height 28
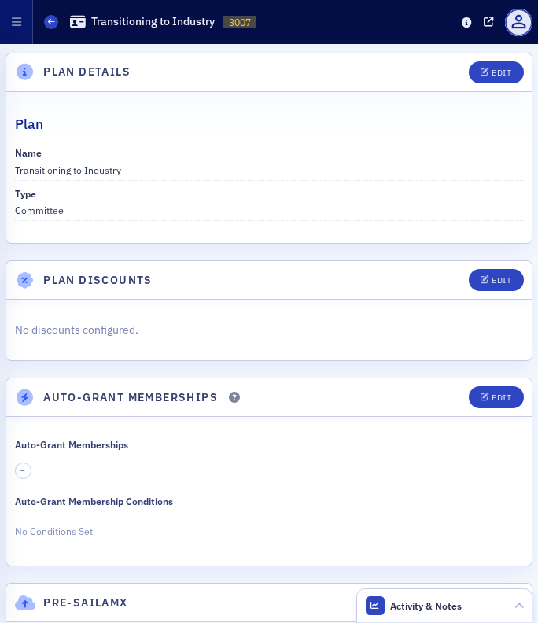
scroll to position [86, 0]
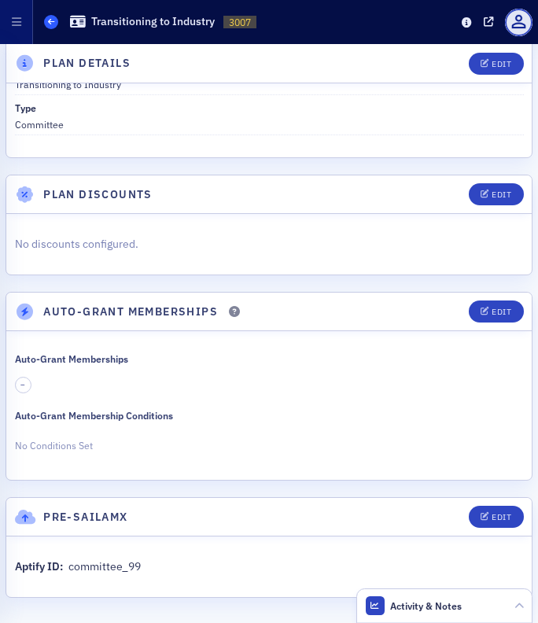
click at [55, 25] on span at bounding box center [51, 22] width 14 height 14
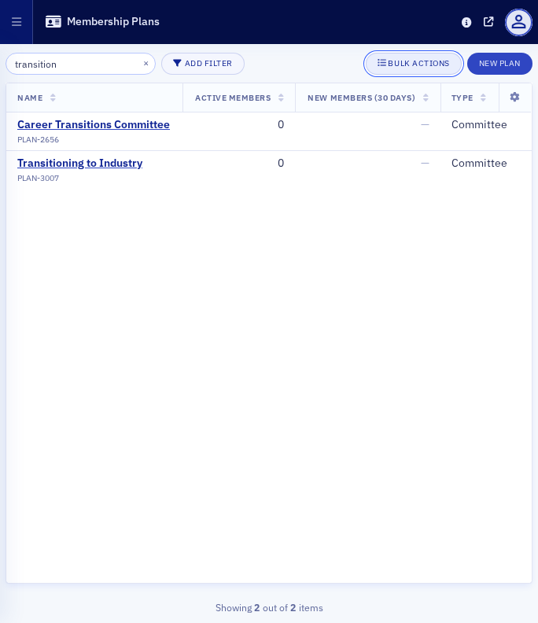
click at [395, 61] on div "Bulk Actions" at bounding box center [418, 63] width 61 height 9
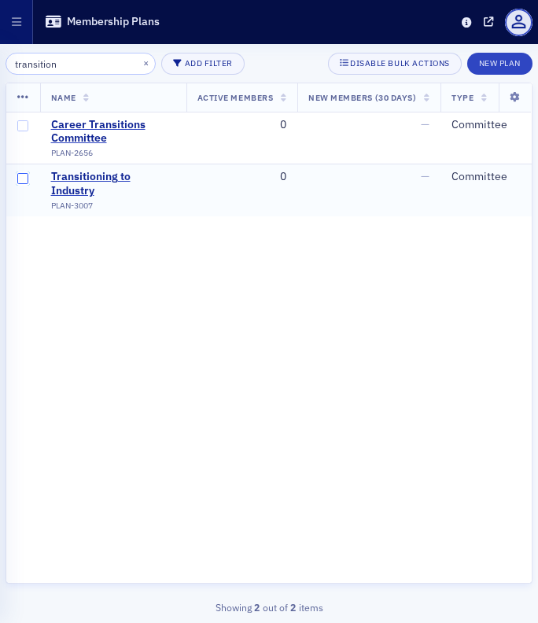
click at [20, 175] on input "checkbox" at bounding box center [22, 178] width 11 height 11
click at [24, 94] on icon at bounding box center [23, 97] width 12 height 13
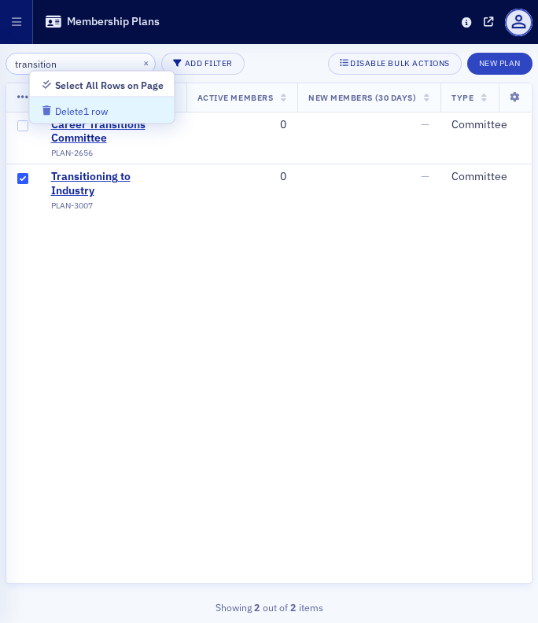
click at [83, 116] on div "Delete 1 row" at bounding box center [81, 111] width 53 height 9
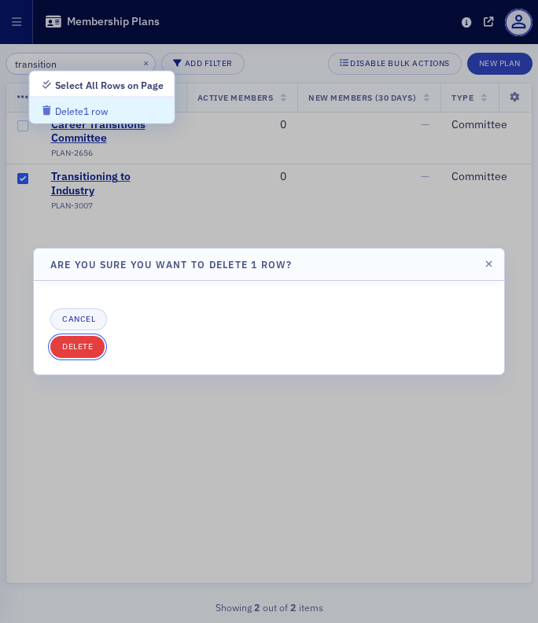
click at [73, 338] on button "Delete" at bounding box center [77, 347] width 54 height 22
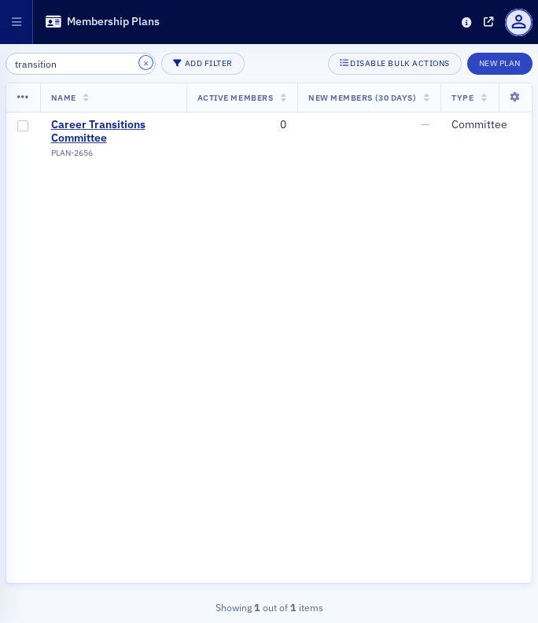
click at [139, 64] on button "×" at bounding box center [146, 63] width 14 height 14
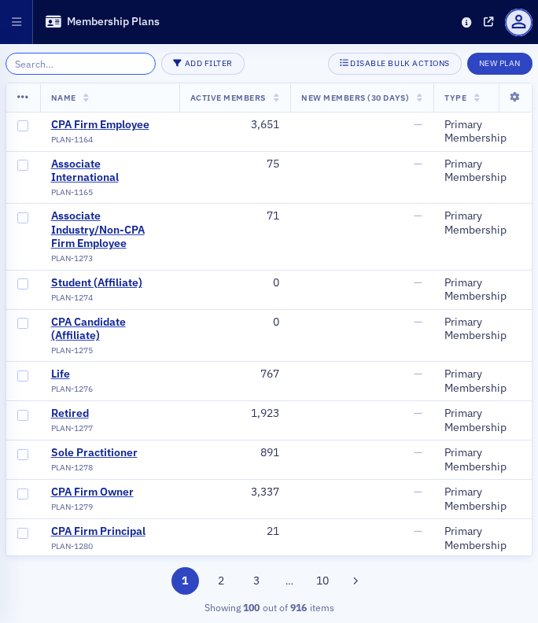
click at [108, 64] on input "search" at bounding box center [81, 64] width 150 height 22
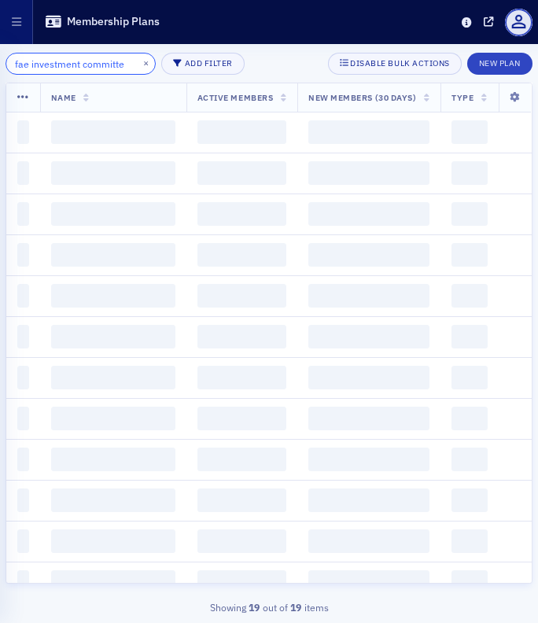
scroll to position [0, 8]
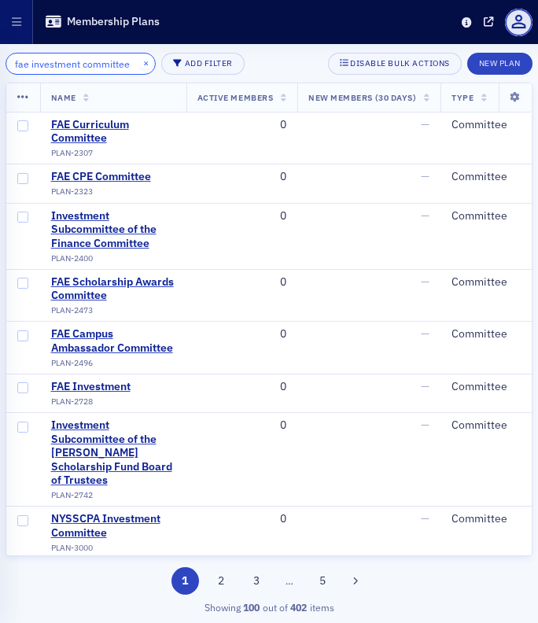
type input "fae investment committee"
click at [139, 64] on button "×" at bounding box center [146, 63] width 14 height 14
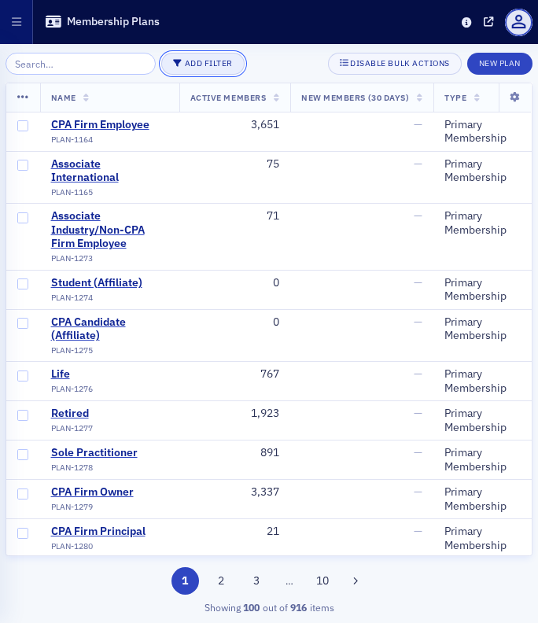
click at [174, 56] on button "Add Filter" at bounding box center [202, 64] width 83 height 22
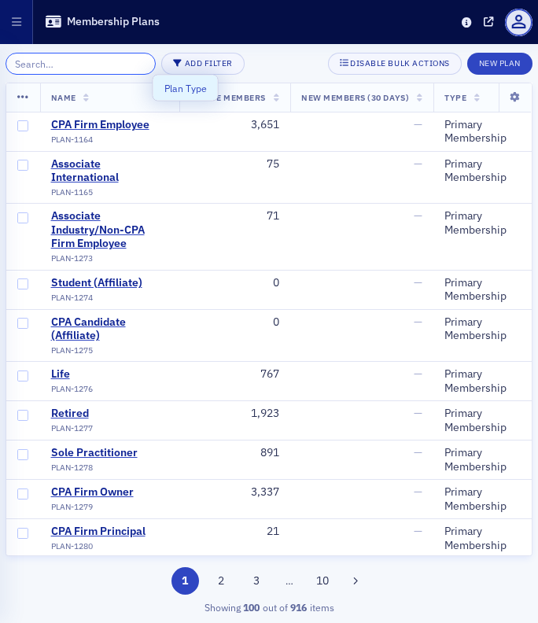
click at [90, 66] on input "search" at bounding box center [81, 64] width 150 height 22
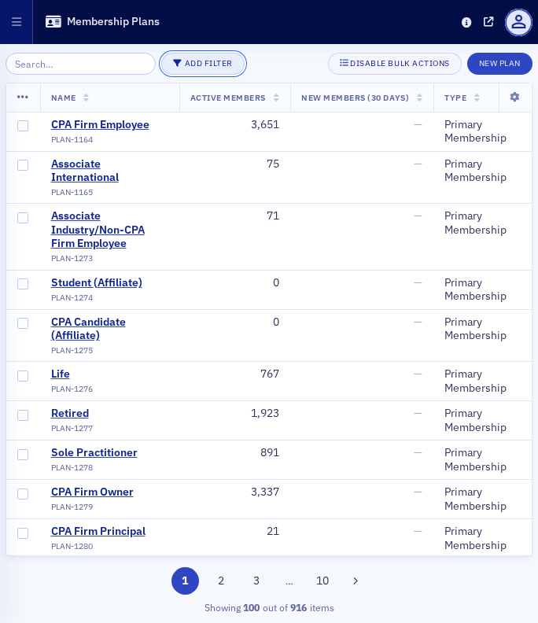
click at [178, 59] on button "Add Filter" at bounding box center [202, 64] width 83 height 22
click at [174, 90] on div "Plan Type" at bounding box center [185, 88] width 42 height 14
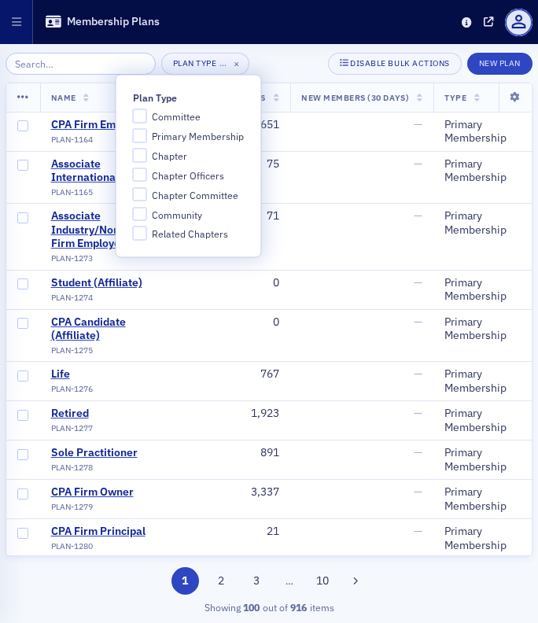
click at [181, 114] on span "Committee" at bounding box center [176, 116] width 49 height 13
click at [147, 114] on input "Committee" at bounding box center [140, 116] width 14 height 14
checkbox input "true"
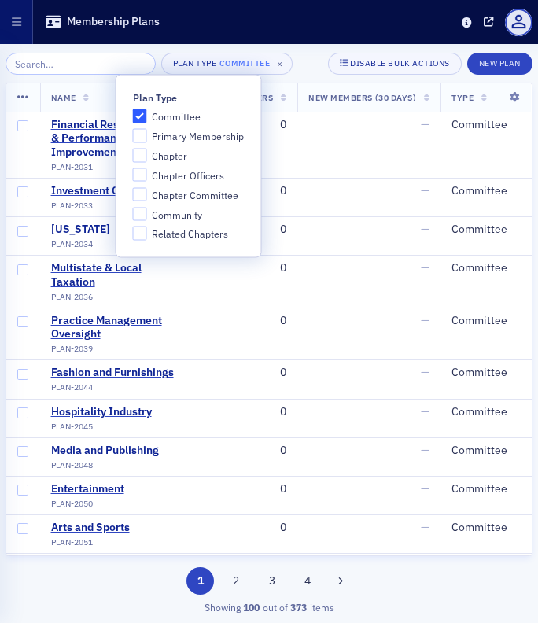
click at [303, 63] on div "Plan Type Committee × Disable Bulk Actions New Plan" at bounding box center [269, 64] width 527 height 22
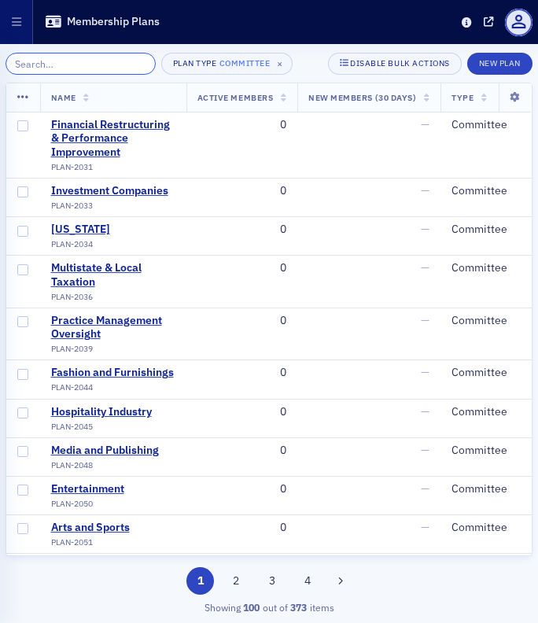
click at [105, 68] on input "search" at bounding box center [81, 64] width 150 height 22
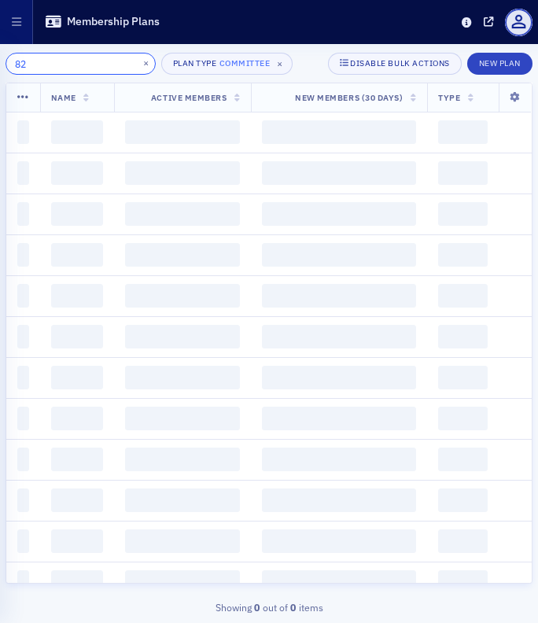
type input "8"
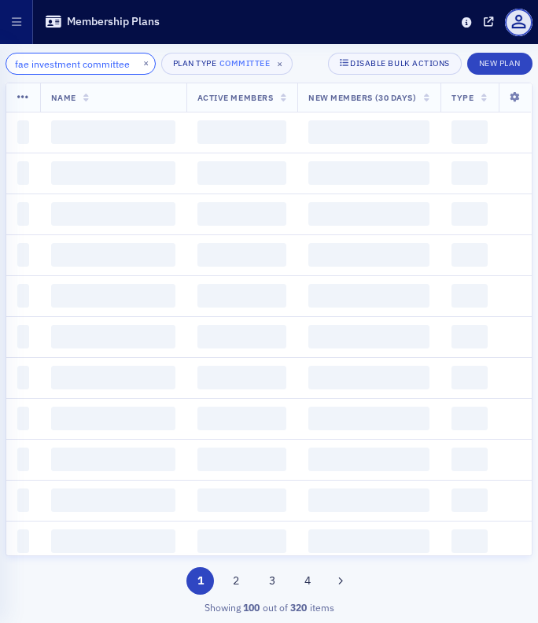
scroll to position [0, 8]
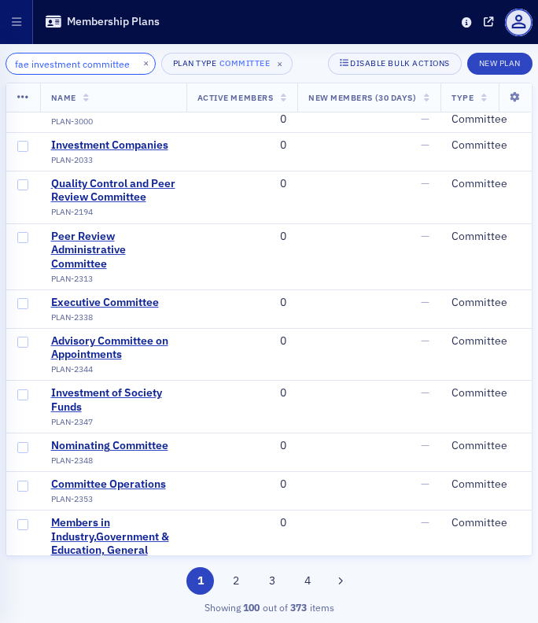
scroll to position [427, 0]
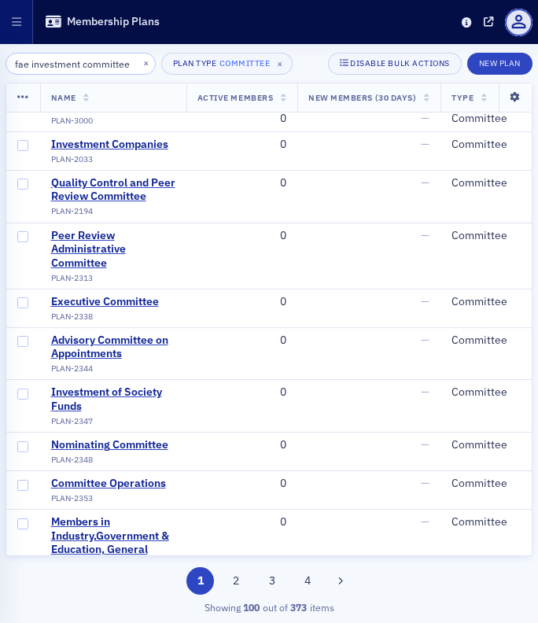
click at [502, 101] on icon at bounding box center [514, 97] width 32 height 9
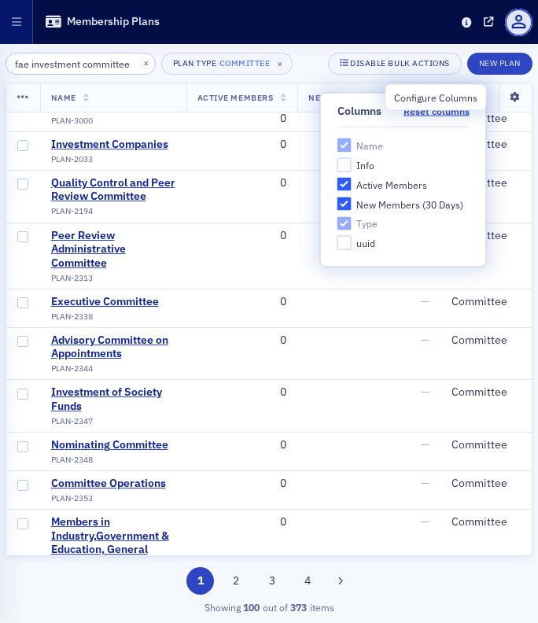
click at [509, 98] on icon at bounding box center [514, 97] width 32 height 9
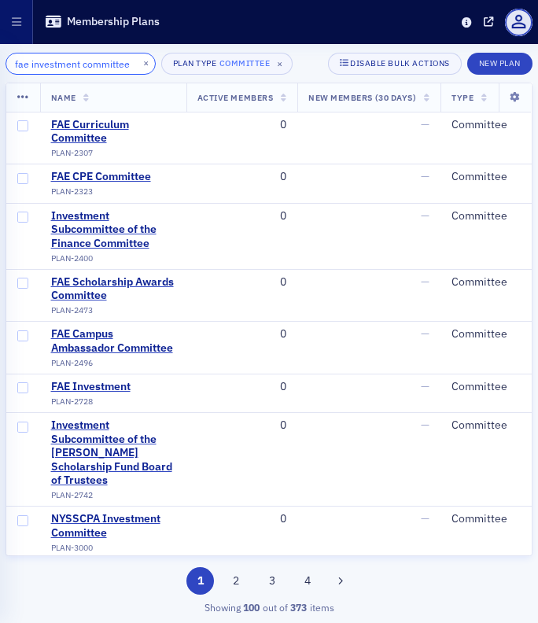
click at [14, 61] on input "fae investment committee" at bounding box center [81, 64] width 150 height 22
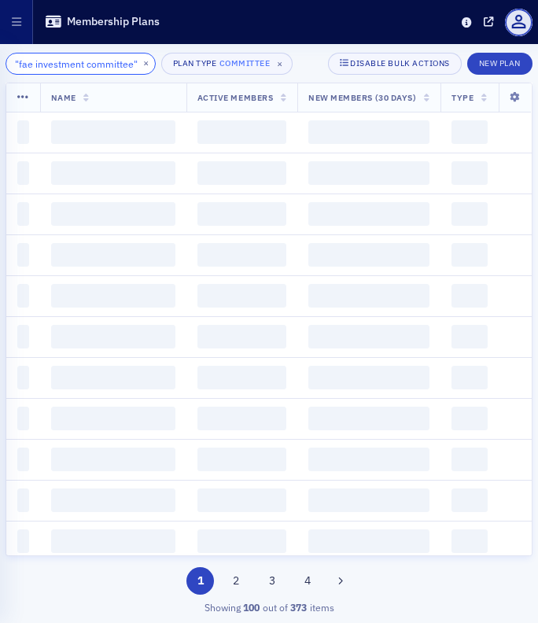
scroll to position [0, 16]
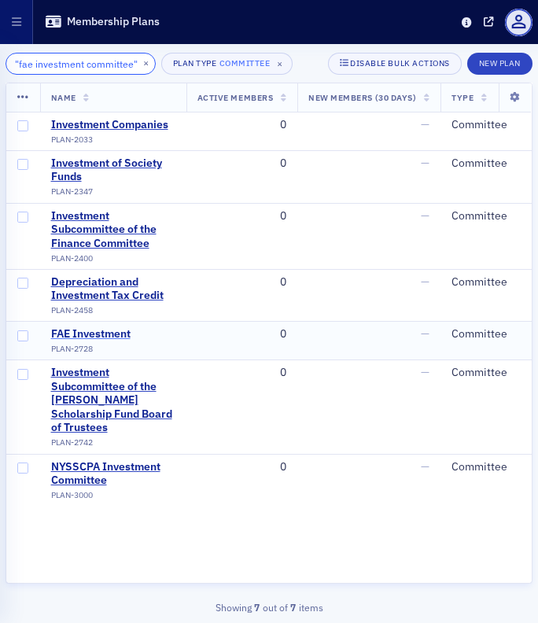
type input ""fae investment committee""
click at [99, 336] on div "FAE Investment" at bounding box center [90, 334] width 79 height 14
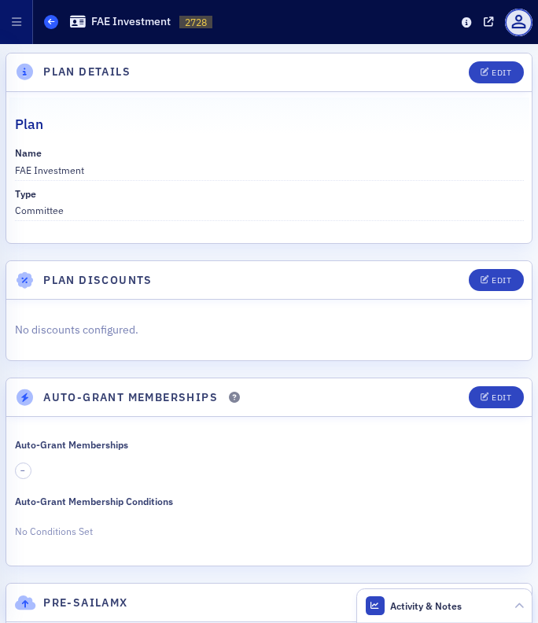
click at [51, 20] on icon at bounding box center [51, 21] width 6 height 7
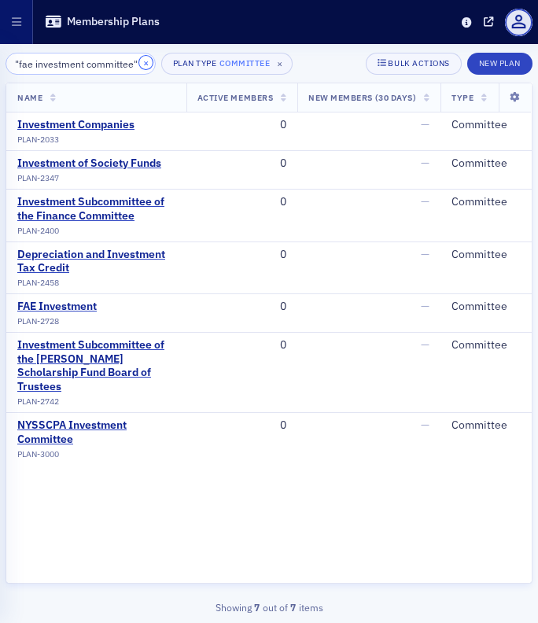
click at [139, 64] on button "×" at bounding box center [146, 63] width 14 height 14
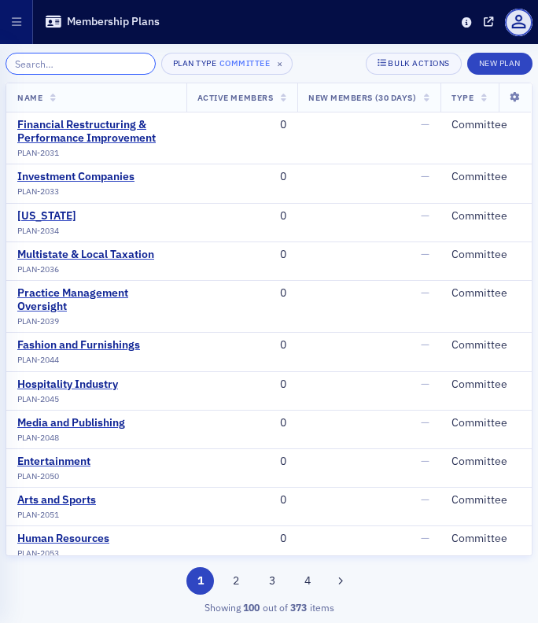
click at [78, 61] on input "search" at bounding box center [81, 64] width 150 height 22
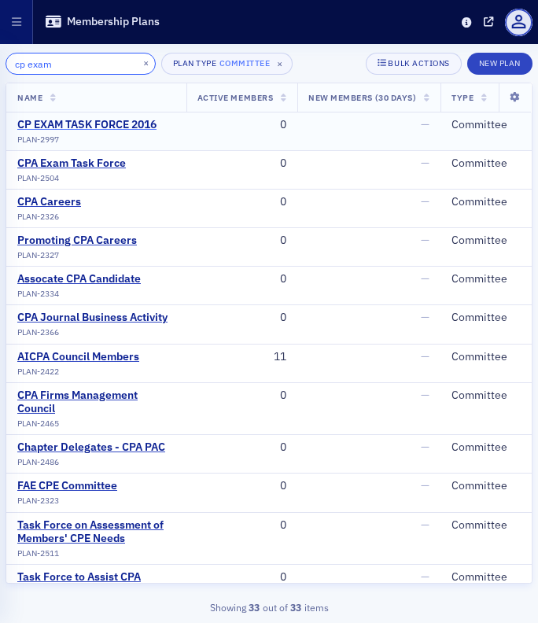
type input "cp exam"
click at [138, 125] on div "CP EXAM TASK FORCE 2016" at bounding box center [86, 125] width 139 height 14
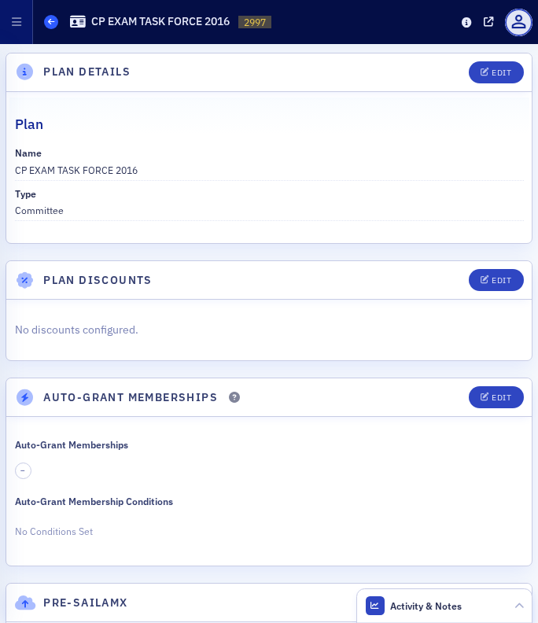
click at [46, 27] on span at bounding box center [51, 22] width 14 height 14
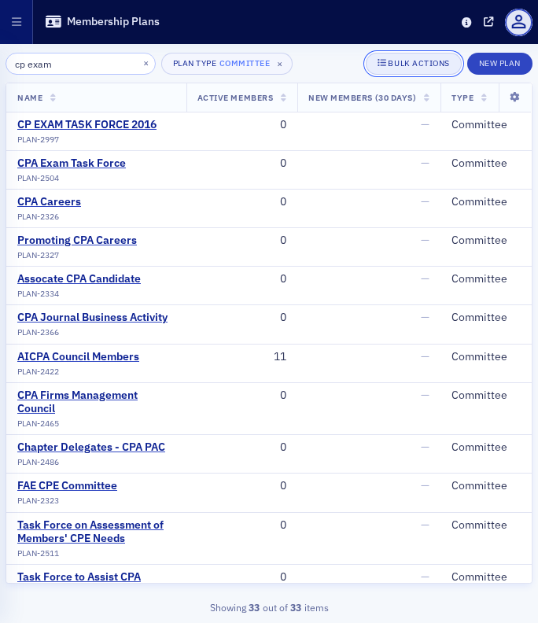
click at [403, 65] on div "Bulk Actions" at bounding box center [418, 63] width 61 height 9
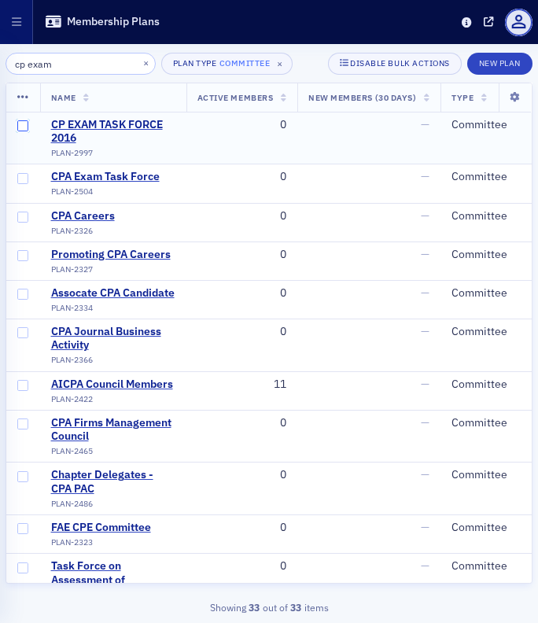
click at [20, 123] on input "checkbox" at bounding box center [22, 125] width 11 height 11
click at [27, 95] on icon at bounding box center [23, 97] width 12 height 13
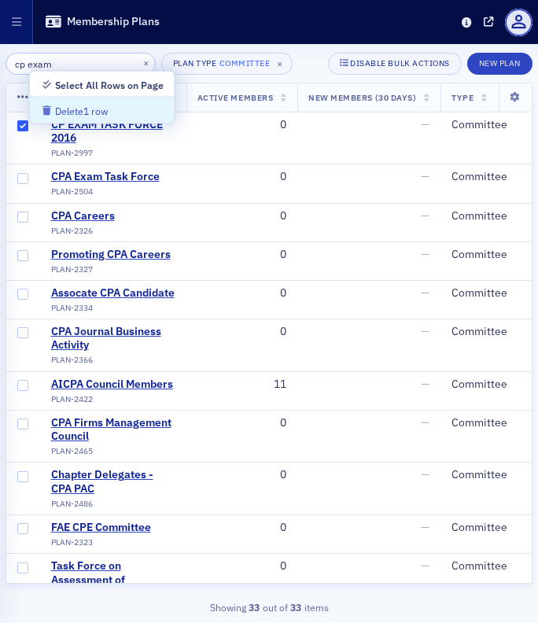
click at [85, 108] on div "Delete 1 row" at bounding box center [81, 111] width 53 height 9
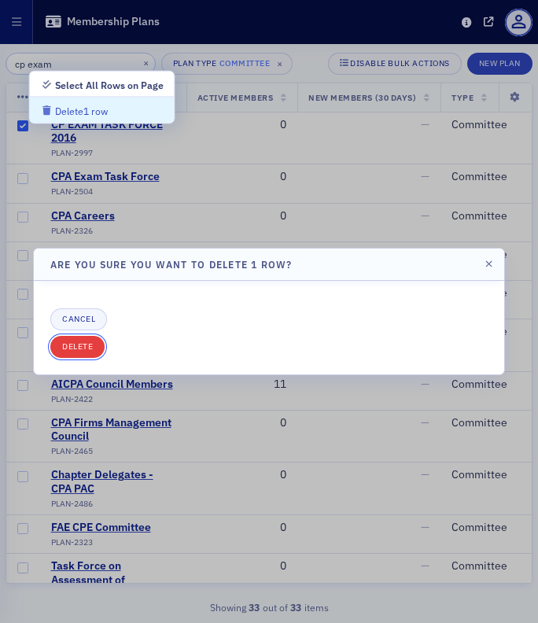
click at [84, 346] on button "Delete" at bounding box center [77, 347] width 54 height 22
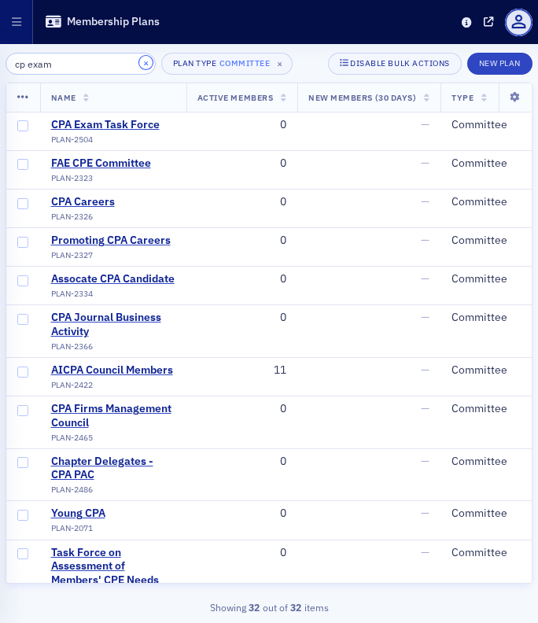
click at [139, 64] on button "×" at bounding box center [146, 63] width 14 height 14
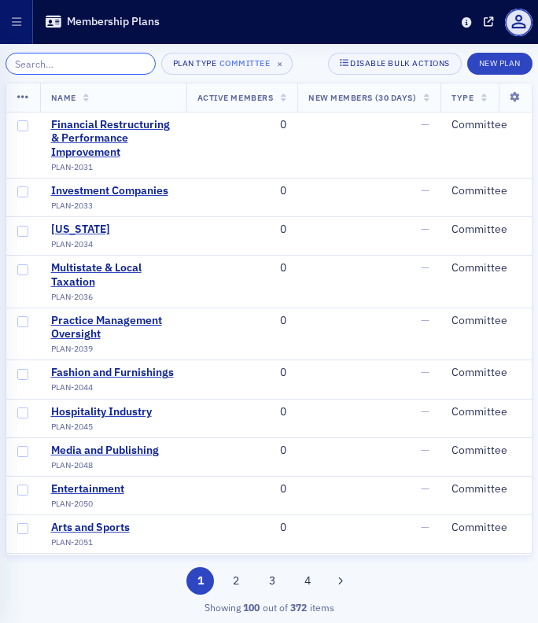
click at [63, 61] on input "search" at bounding box center [81, 64] width 150 height 22
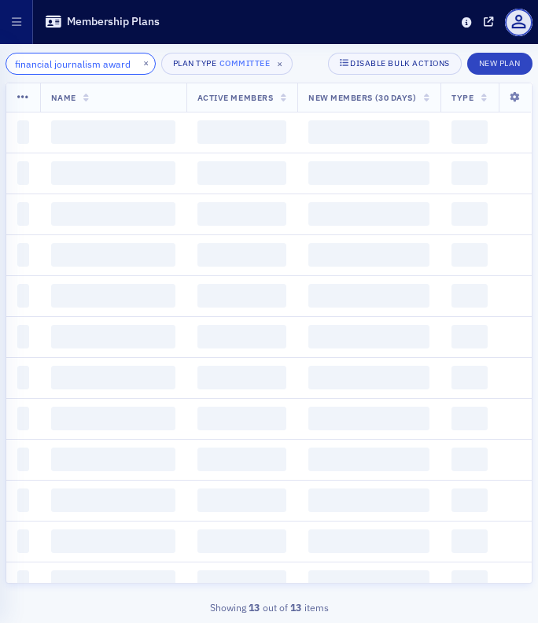
scroll to position [0, 9]
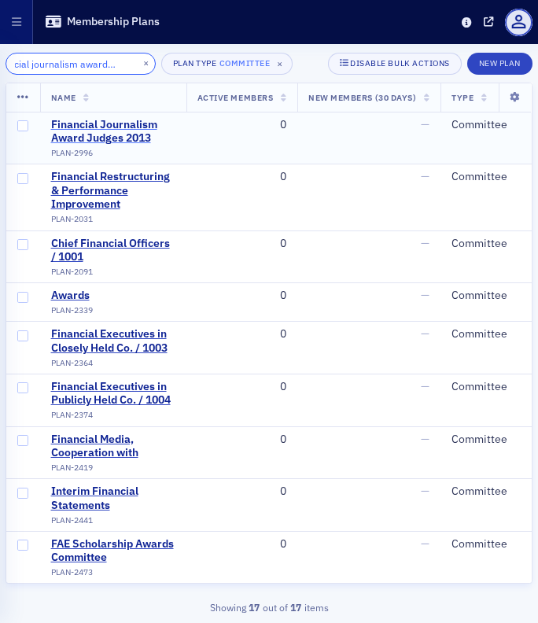
type input "financial journalism award judges"
click at [117, 136] on div "Financial Journalism Award Judges 2013" at bounding box center [113, 132] width 124 height 28
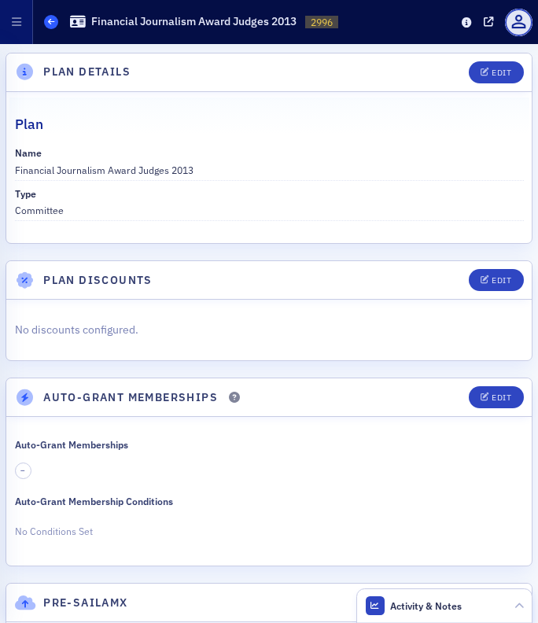
click at [55, 21] on span at bounding box center [51, 22] width 14 height 14
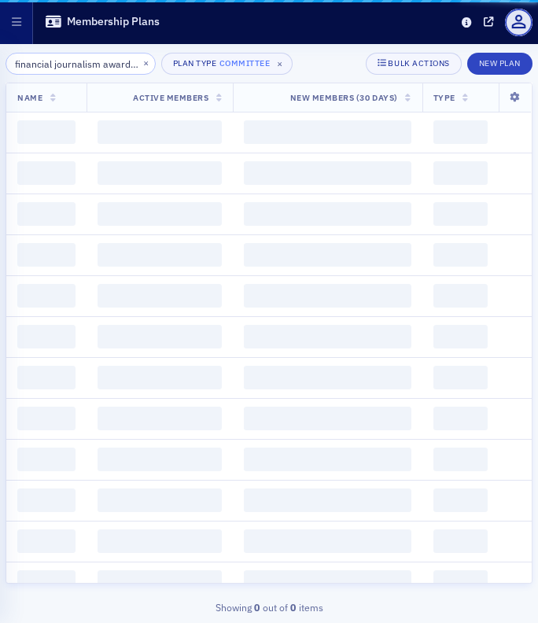
scroll to position [0, 39]
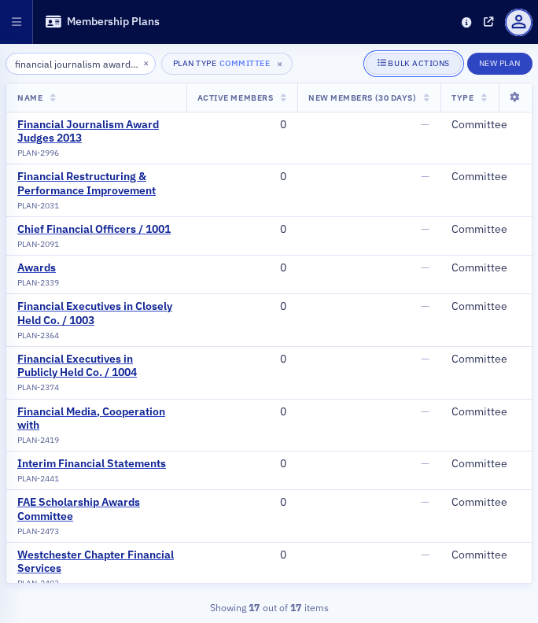
click at [407, 64] on div "Bulk Actions" at bounding box center [418, 63] width 61 height 9
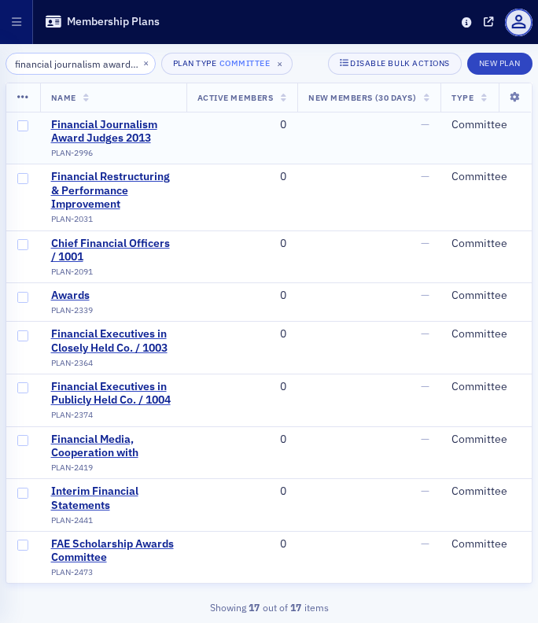
click at [28, 126] on span at bounding box center [23, 138] width 34 height 52
click at [20, 127] on input "checkbox" at bounding box center [22, 125] width 11 height 11
checkbox input "true"
click at [29, 97] on th at bounding box center [23, 97] width 34 height 29
click at [24, 97] on icon at bounding box center [23, 97] width 12 height 13
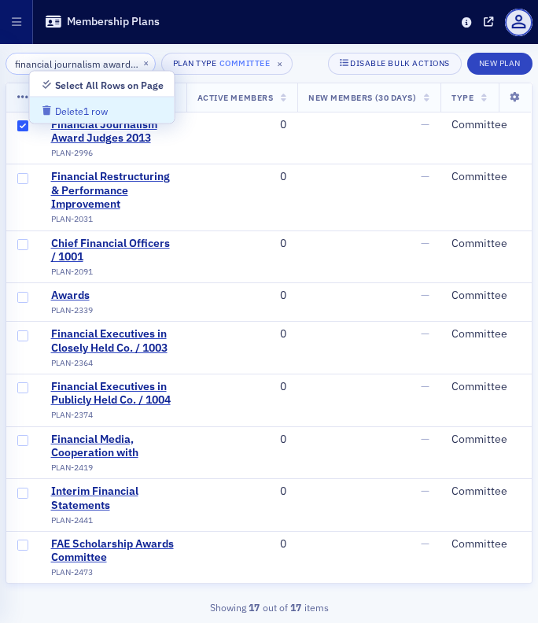
click at [97, 108] on div "Delete 1 row" at bounding box center [81, 111] width 53 height 9
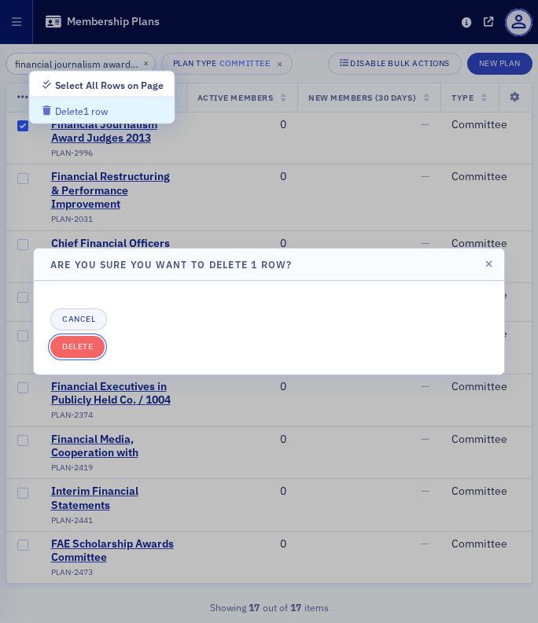
click at [77, 335] on div "Cancel Delete" at bounding box center [268, 333] width 437 height 50
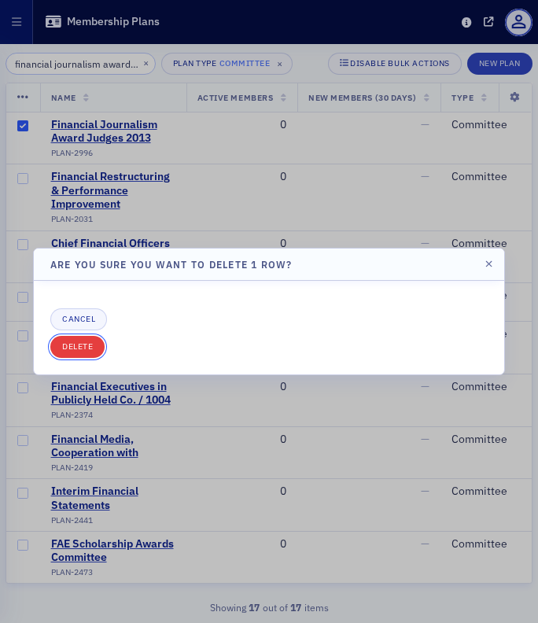
click at [77, 351] on button "Delete" at bounding box center [77, 347] width 54 height 22
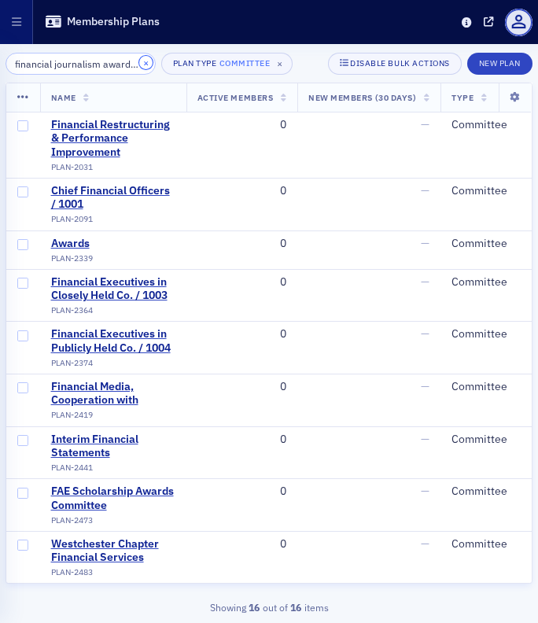
click at [139, 58] on button "×" at bounding box center [146, 63] width 14 height 14
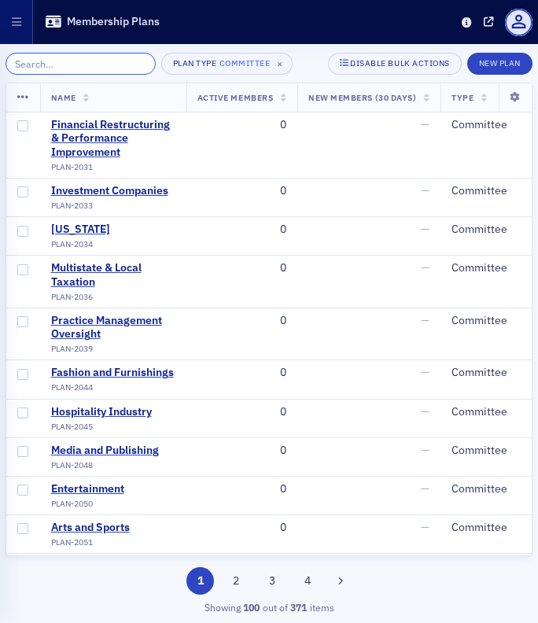
click at [84, 68] on input "search" at bounding box center [81, 64] width 150 height 22
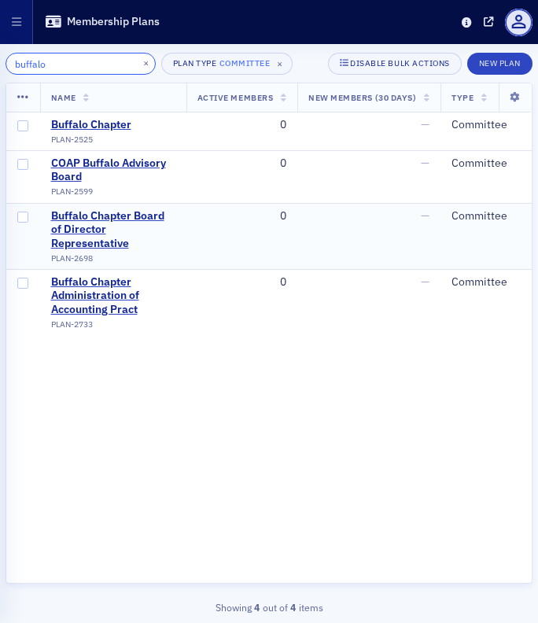
type input "buffalo"
click at [139, 61] on button "×" at bounding box center [146, 63] width 14 height 14
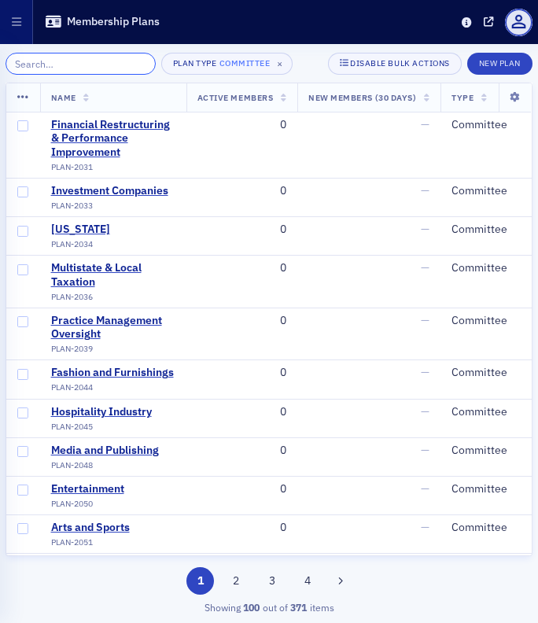
click at [100, 68] on input "search" at bounding box center [81, 64] width 150 height 22
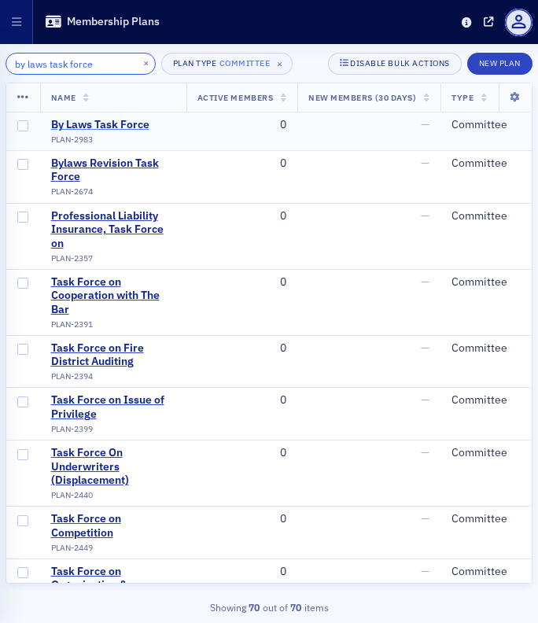
type input "by laws task force"
click at [119, 122] on div "By Laws Task Force" at bounding box center [100, 125] width 98 height 14
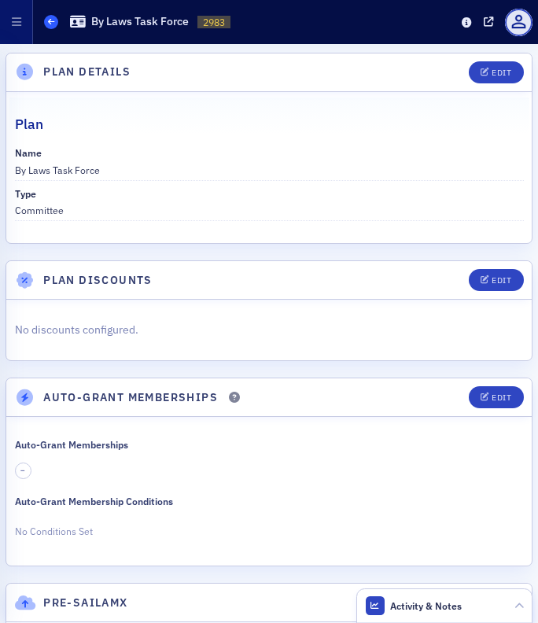
click at [50, 20] on icon at bounding box center [51, 21] width 6 height 7
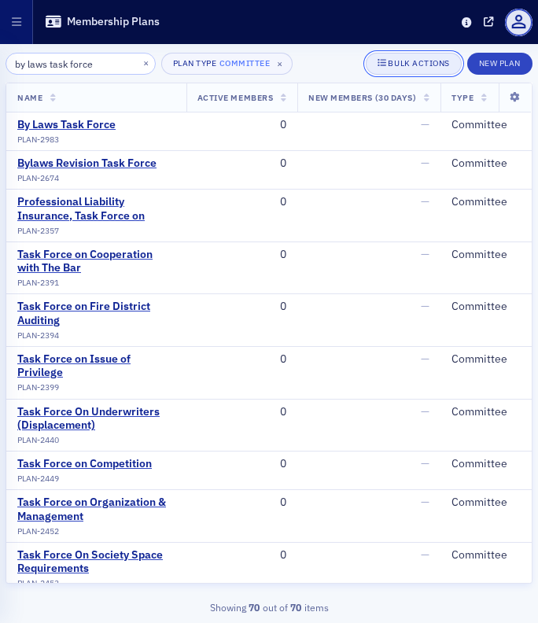
click at [384, 53] on div "Bulk Actions New Plan" at bounding box center [449, 64] width 167 height 22
click at [396, 55] on button "Bulk Actions" at bounding box center [413, 64] width 95 height 22
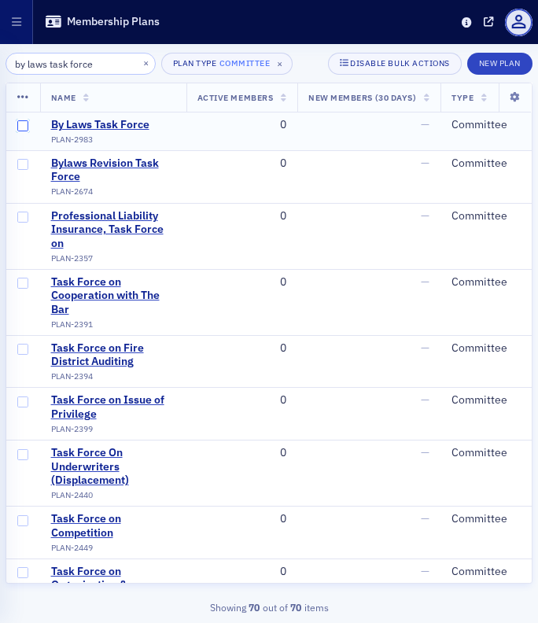
click at [21, 127] on input "checkbox" at bounding box center [22, 125] width 11 height 11
click at [22, 95] on icon at bounding box center [23, 97] width 12 height 13
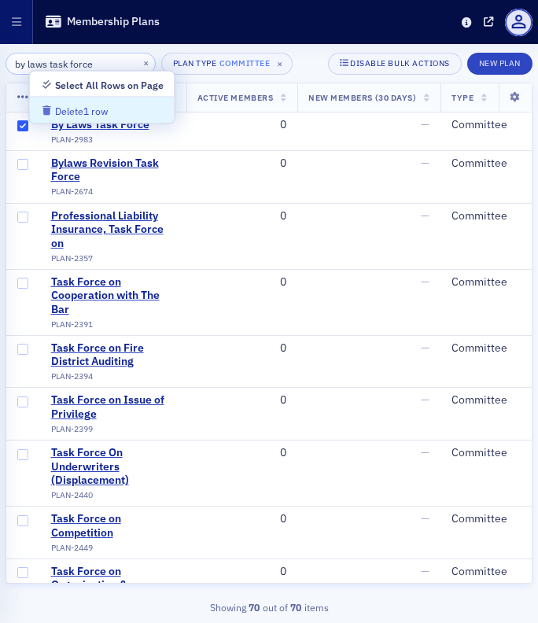
click at [70, 107] on div "Delete 1 row" at bounding box center [81, 111] width 53 height 9
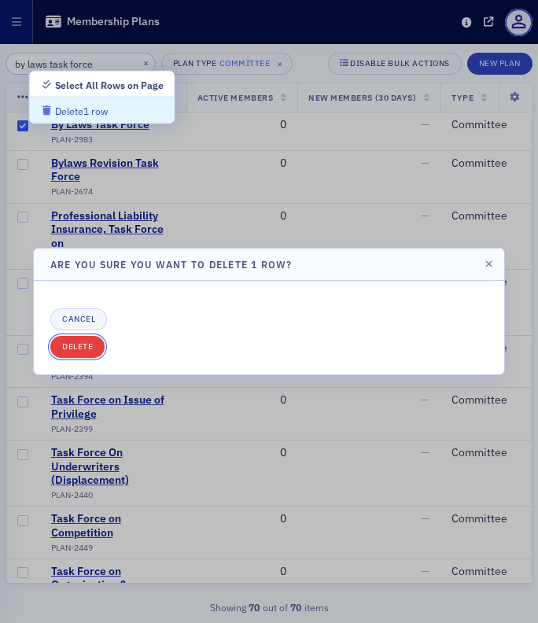
click at [90, 348] on button "Delete" at bounding box center [77, 347] width 54 height 22
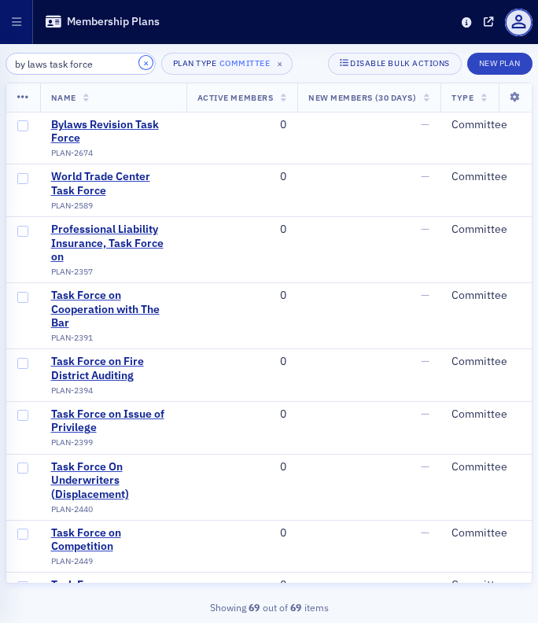
click at [139, 62] on button "×" at bounding box center [146, 63] width 14 height 14
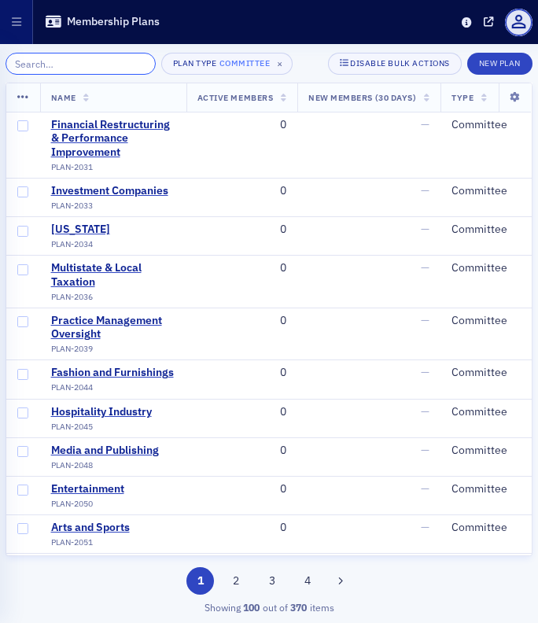
click at [64, 64] on input "search" at bounding box center [81, 64] width 150 height 22
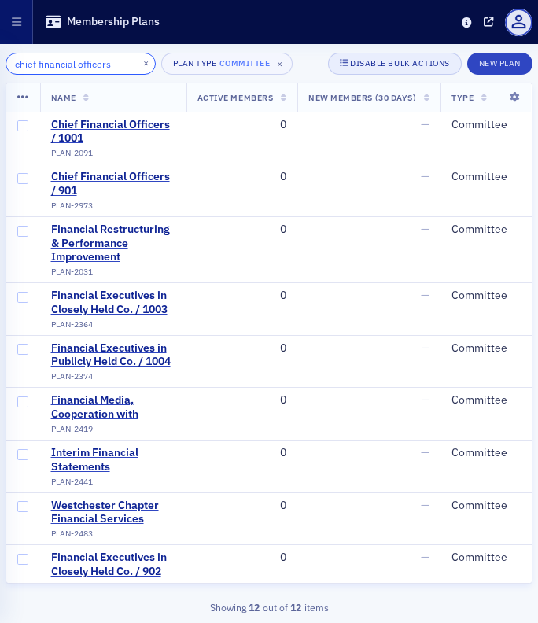
type input "chief financial officers"
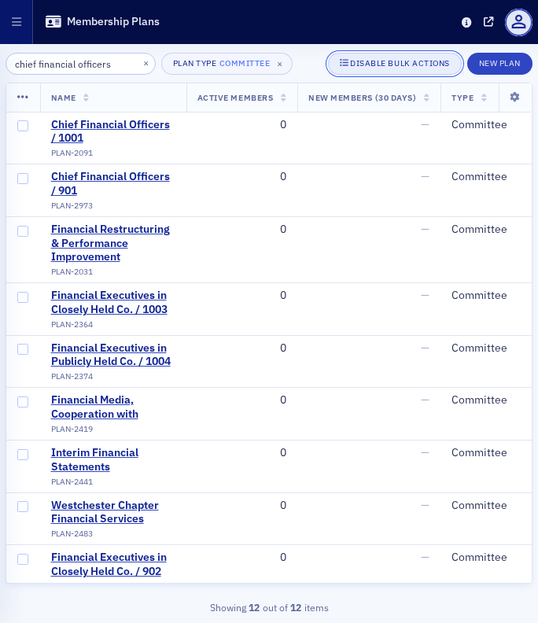
click at [373, 59] on div "Disable Bulk Actions" at bounding box center [400, 63] width 100 height 9
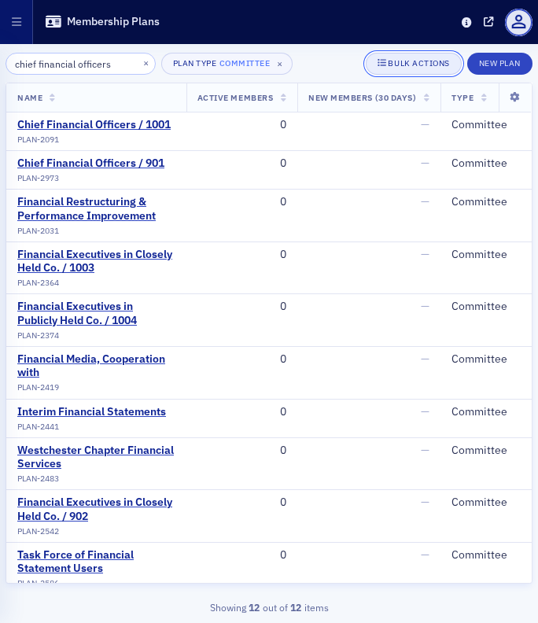
click at [373, 58] on button "Bulk Actions" at bounding box center [413, 64] width 95 height 22
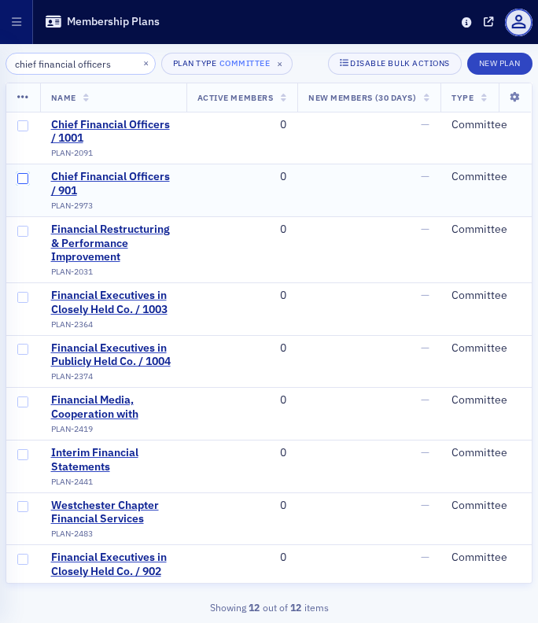
click at [28, 178] on input "checkbox" at bounding box center [22, 178] width 11 height 11
click at [28, 95] on icon at bounding box center [23, 97] width 12 height 13
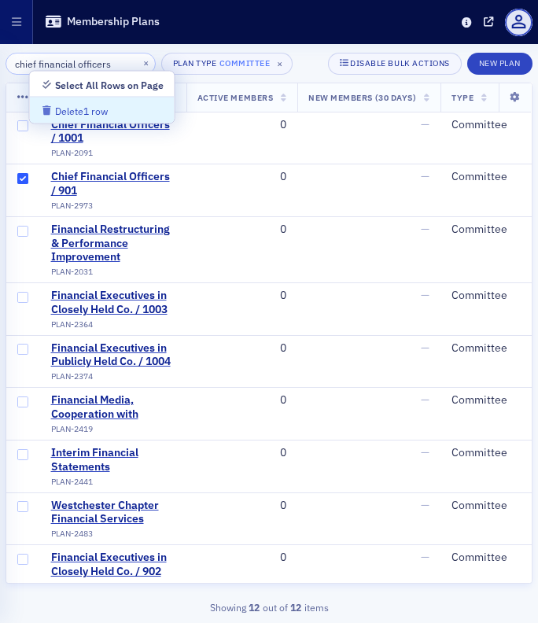
click at [91, 108] on div "Delete 1 row" at bounding box center [81, 111] width 53 height 9
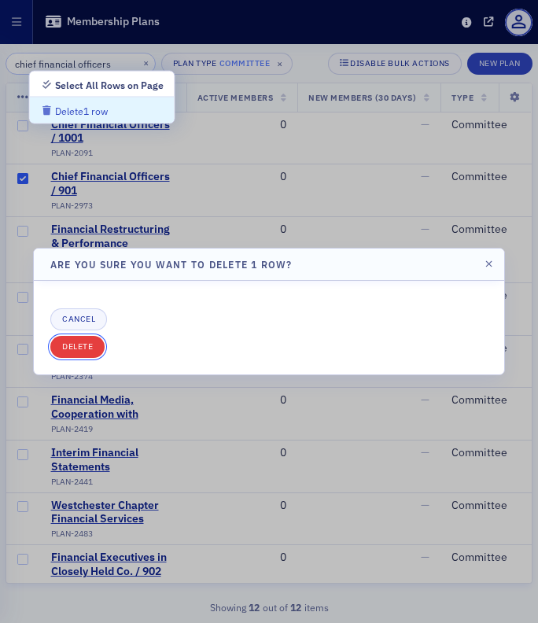
click at [80, 342] on button "Delete" at bounding box center [77, 347] width 54 height 22
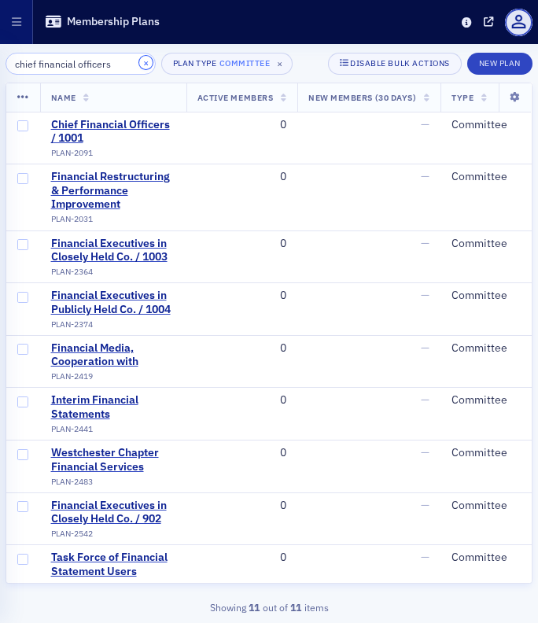
click at [139, 65] on button "×" at bounding box center [146, 63] width 14 height 14
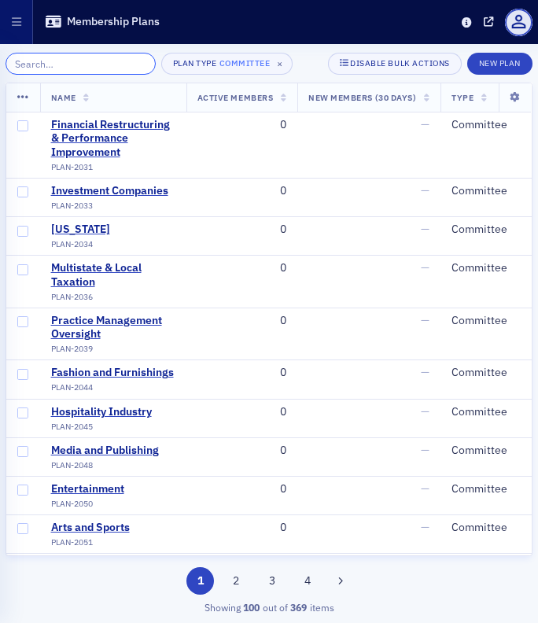
click at [83, 61] on input "search" at bounding box center [81, 64] width 150 height 22
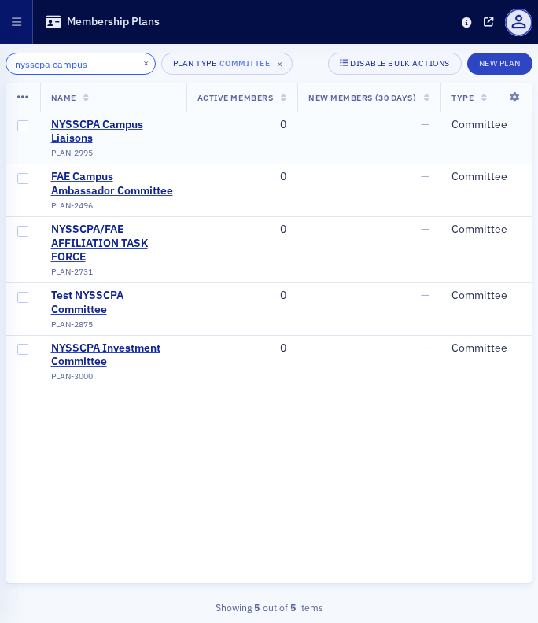
type input "nysscpa campus"
click at [18, 124] on input "checkbox" at bounding box center [22, 125] width 11 height 11
checkbox input "true"
click at [30, 100] on th at bounding box center [23, 97] width 34 height 29
click at [24, 96] on icon at bounding box center [23, 97] width 12 height 13
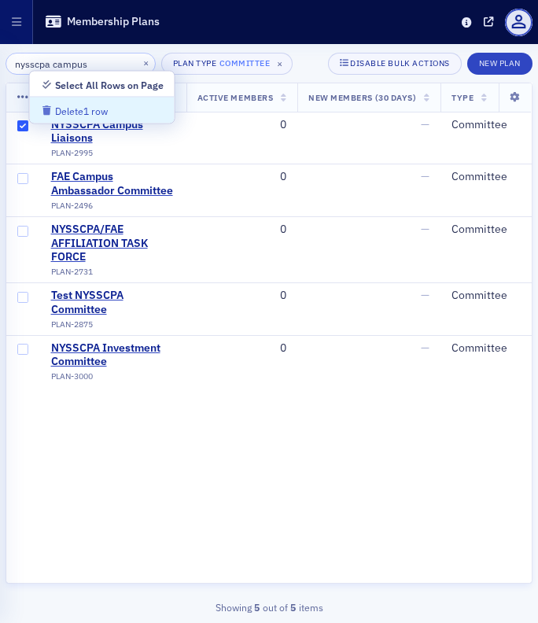
click at [77, 107] on div "Delete 1 row" at bounding box center [81, 111] width 53 height 9
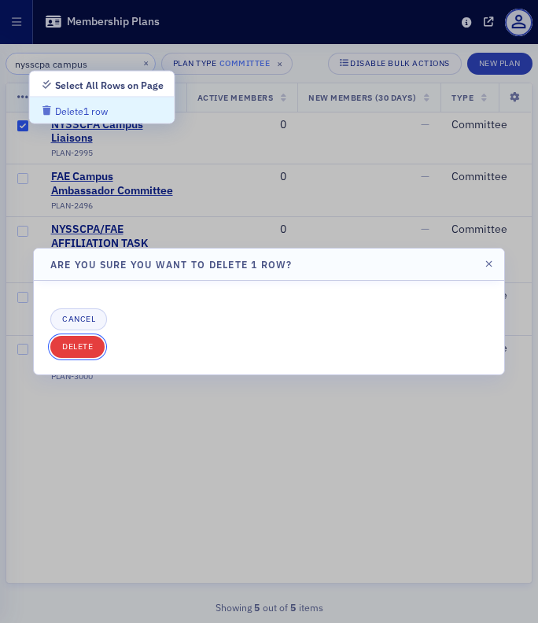
click at [83, 339] on button "Delete" at bounding box center [77, 347] width 54 height 22
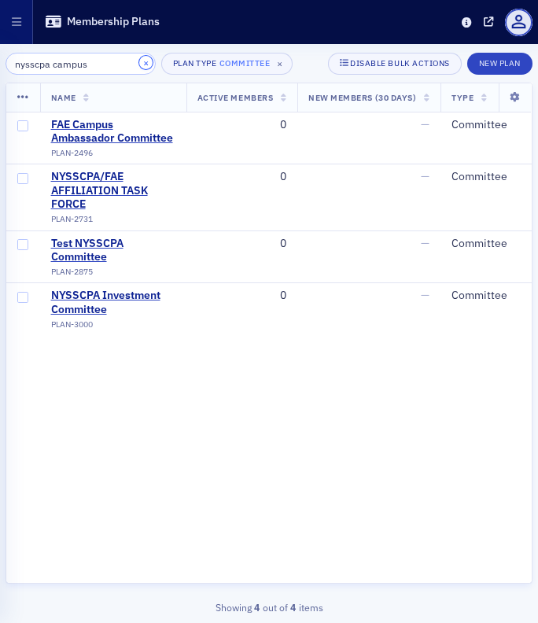
click at [139, 65] on button "×" at bounding box center [146, 63] width 14 height 14
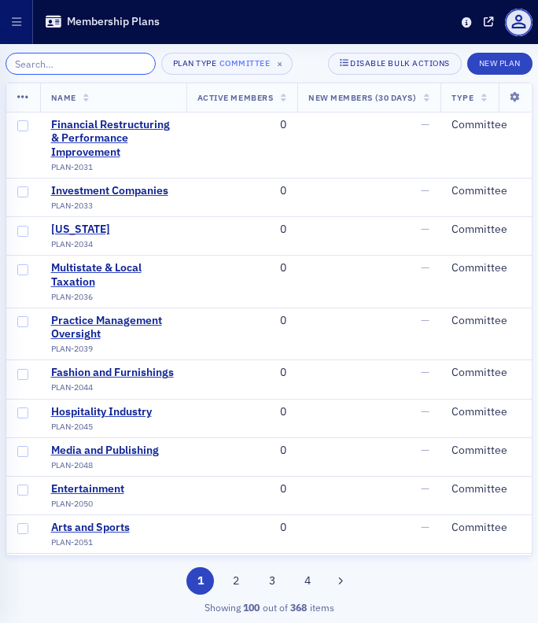
click at [80, 61] on input "search" at bounding box center [81, 64] width 150 height 22
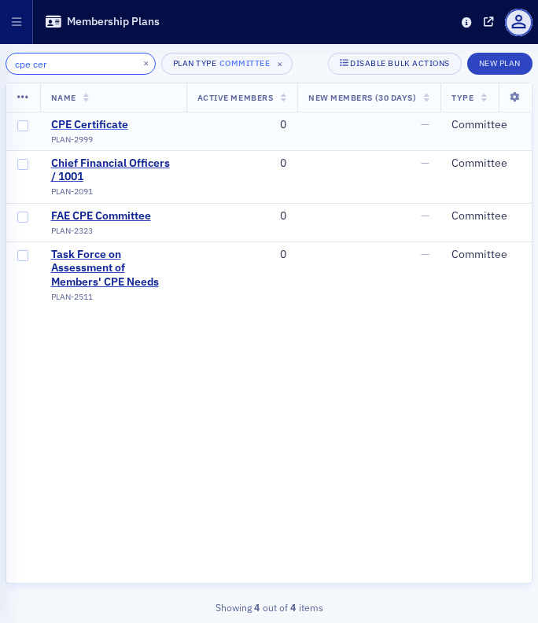
type input "cpe cer"
click at [94, 122] on div "CPE Certificate" at bounding box center [89, 125] width 77 height 14
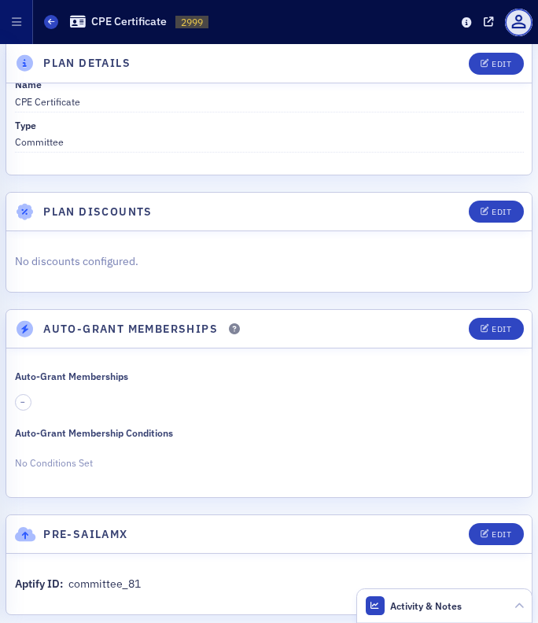
scroll to position [54, 0]
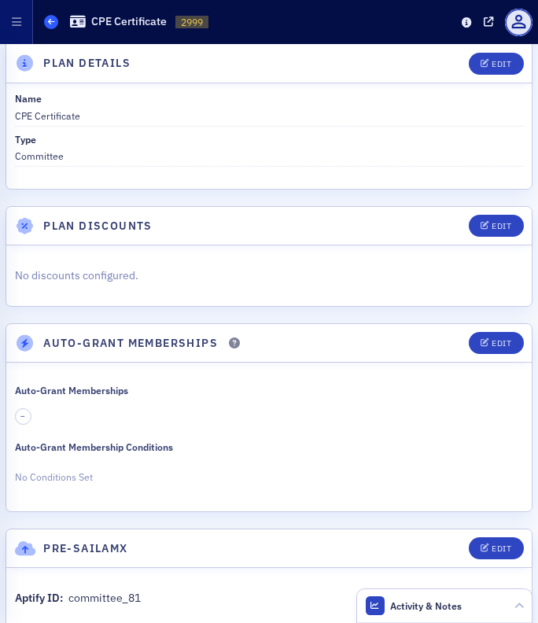
click at [50, 23] on icon at bounding box center [51, 21] width 6 height 7
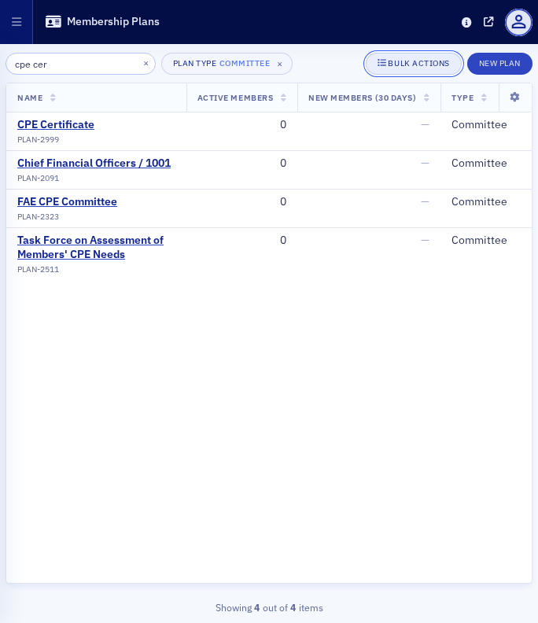
click at [400, 57] on button "Bulk Actions" at bounding box center [413, 64] width 95 height 22
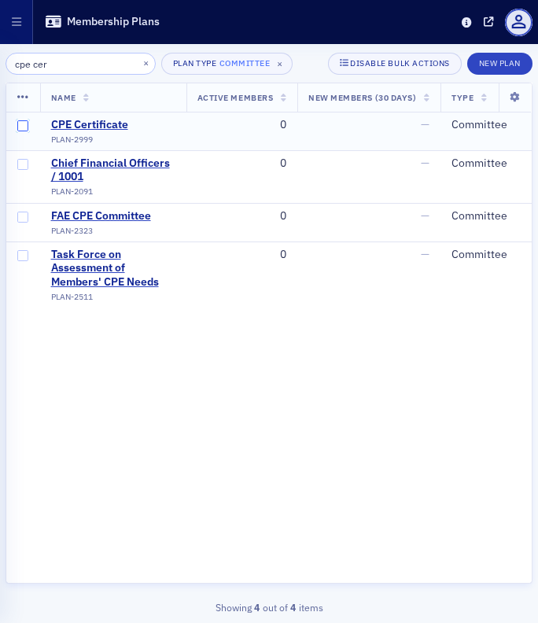
click at [24, 122] on input "checkbox" at bounding box center [22, 125] width 11 height 11
checkbox input "true"
click at [22, 94] on icon at bounding box center [23, 97] width 12 height 13
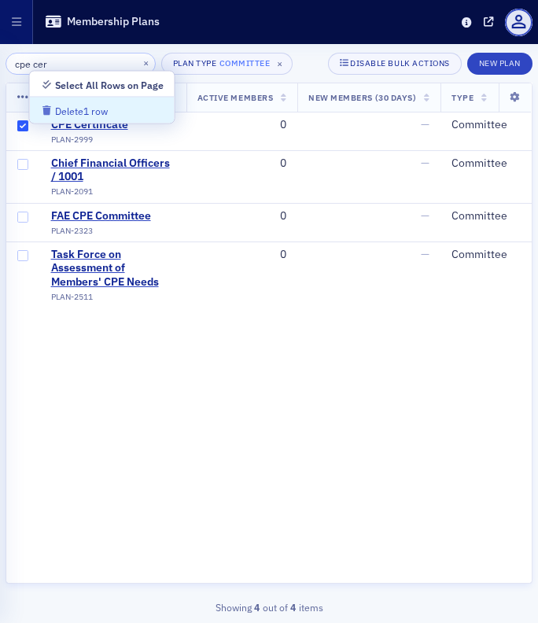
click at [62, 108] on div "Delete 1 row" at bounding box center [81, 111] width 53 height 9
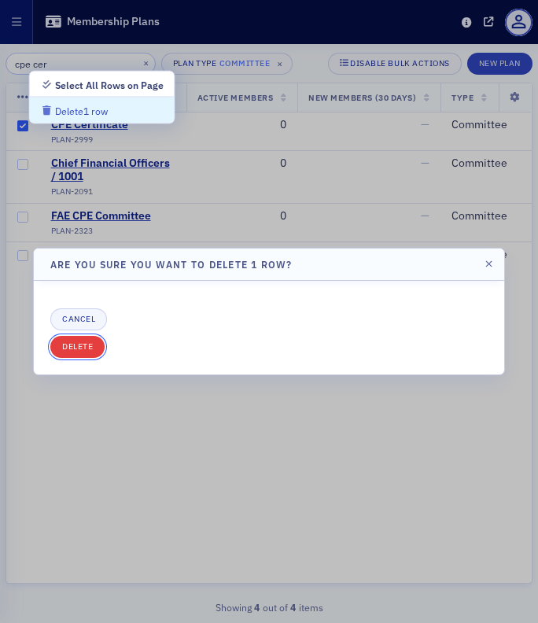
click at [86, 348] on button "Delete" at bounding box center [77, 347] width 54 height 22
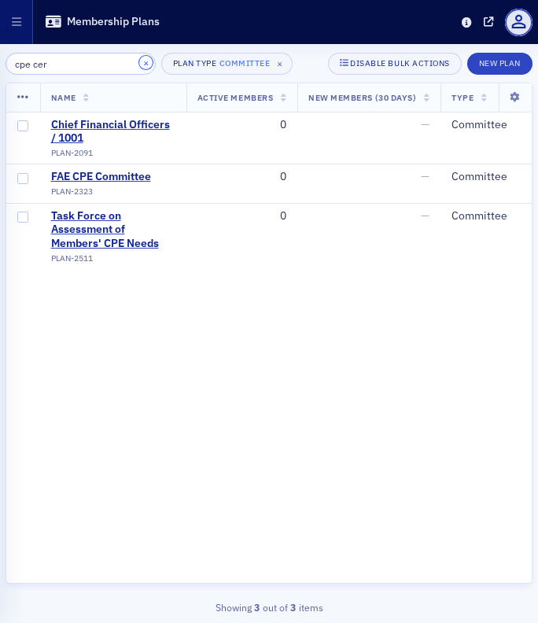
click at [139, 57] on button "×" at bounding box center [146, 63] width 14 height 14
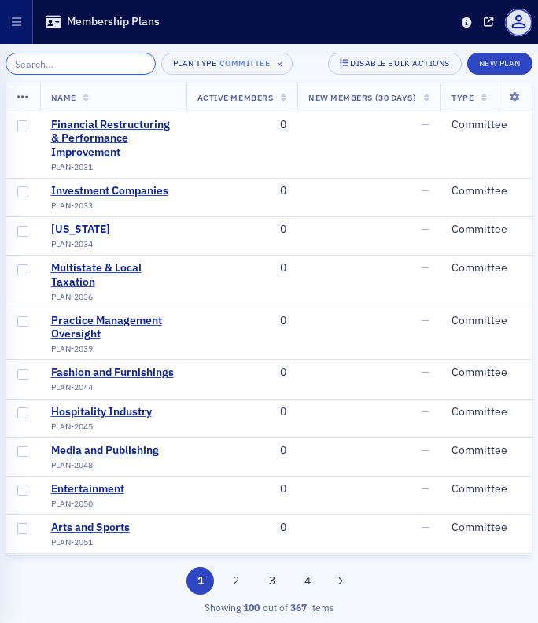
click at [82, 54] on input "search" at bounding box center [81, 64] width 150 height 22
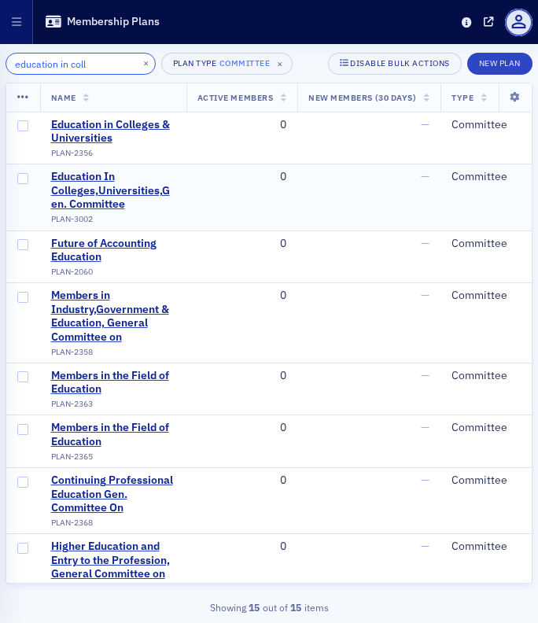
type input "education in coll"
click at [22, 178] on input "checkbox" at bounding box center [22, 178] width 11 height 11
checkbox input "true"
click at [27, 97] on icon at bounding box center [23, 97] width 12 height 13
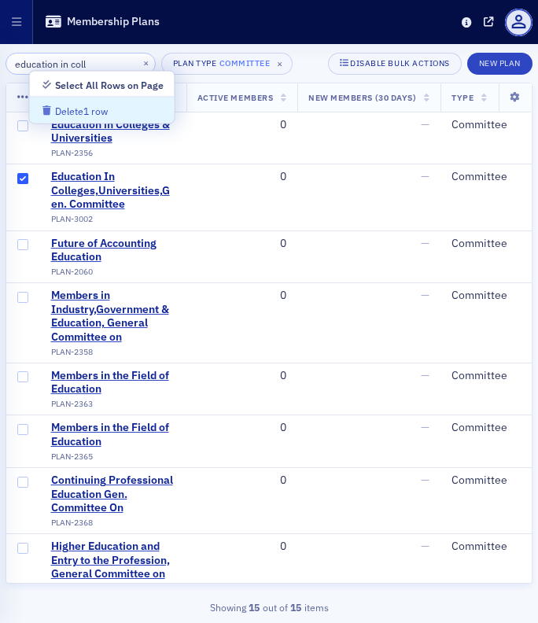
click at [79, 112] on div "Delete 1 row" at bounding box center [81, 111] width 53 height 9
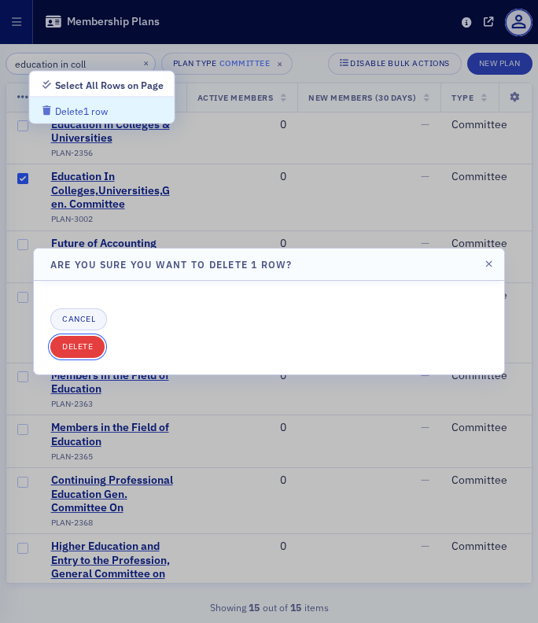
click at [87, 353] on button "Delete" at bounding box center [77, 347] width 54 height 22
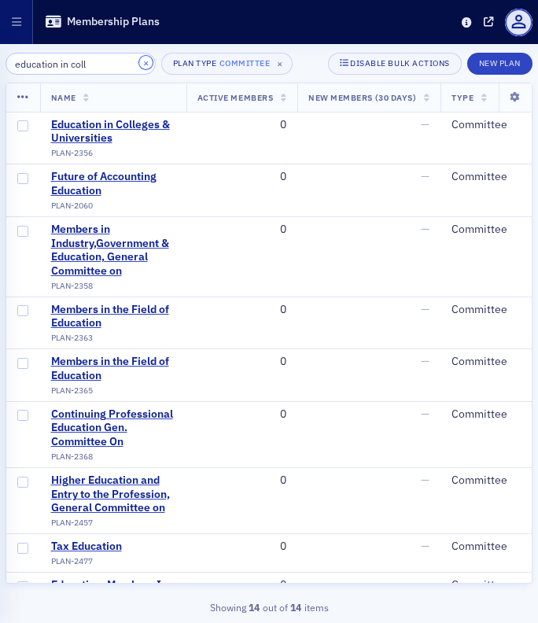
click at [139, 62] on button "×" at bounding box center [146, 63] width 14 height 14
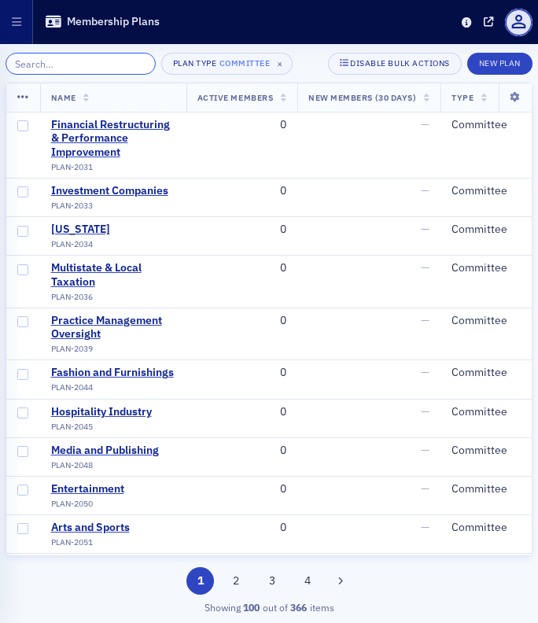
click at [86, 63] on input "search" at bounding box center [81, 64] width 150 height 22
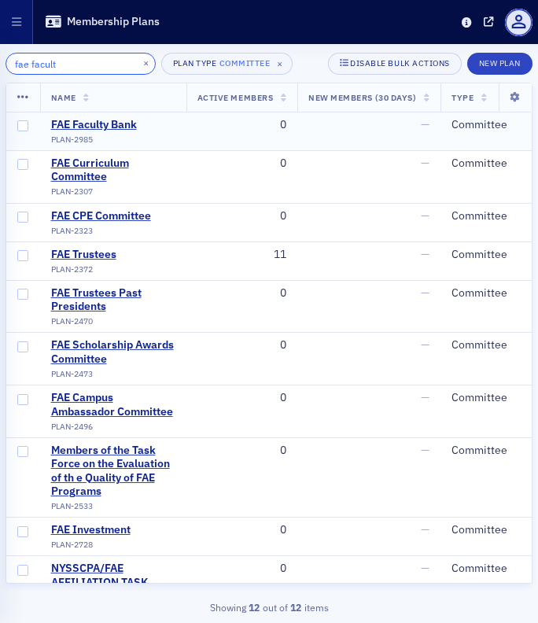
type input "fae facult"
click at [21, 129] on input "checkbox" at bounding box center [22, 125] width 11 height 11
checkbox input "true"
click at [23, 101] on icon at bounding box center [23, 97] width 12 height 13
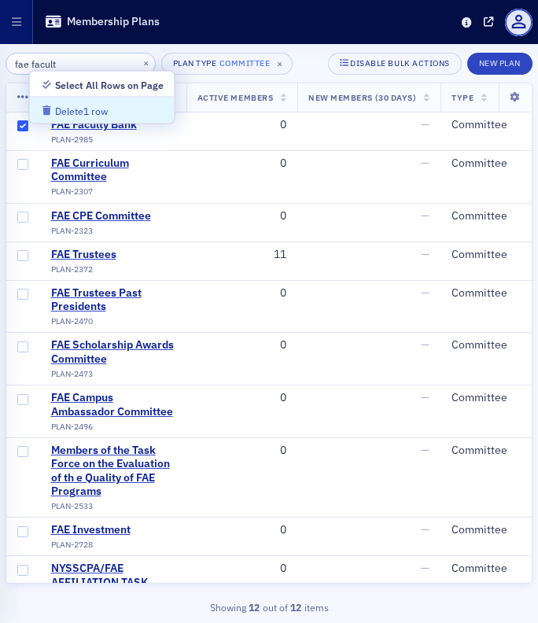
click at [53, 112] on span "Delete 1 row" at bounding box center [74, 110] width 67 height 9
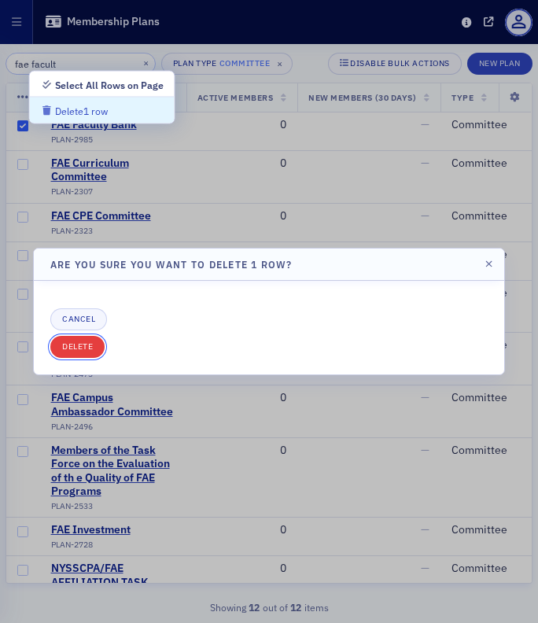
click at [86, 344] on button "Delete" at bounding box center [77, 347] width 54 height 22
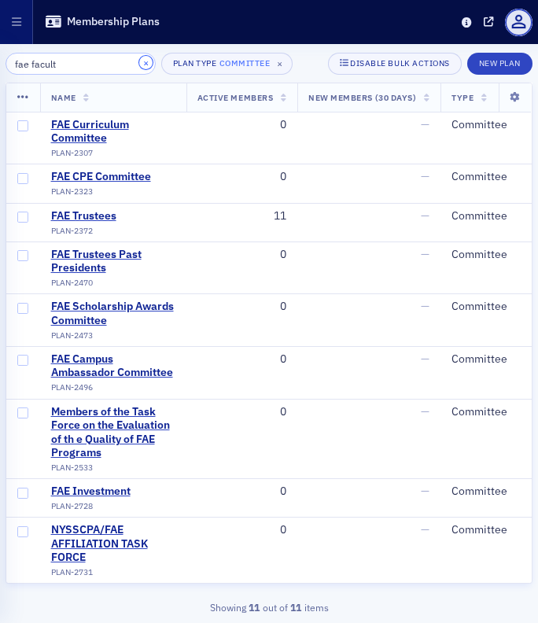
click at [139, 63] on button "×" at bounding box center [146, 63] width 14 height 14
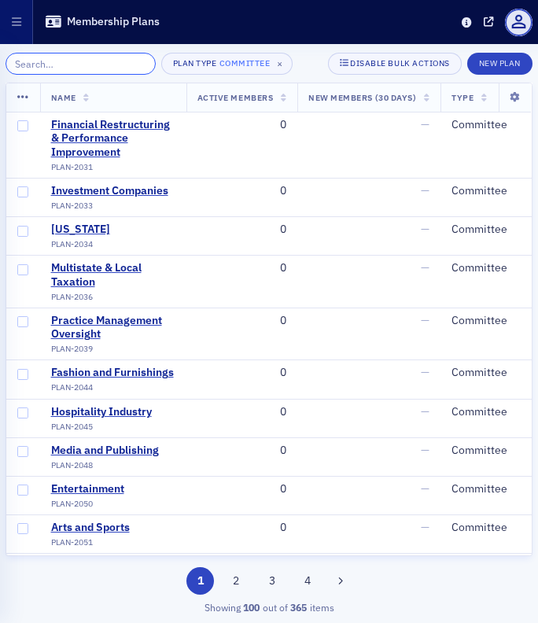
click at [101, 72] on input "search" at bounding box center [81, 64] width 150 height 22
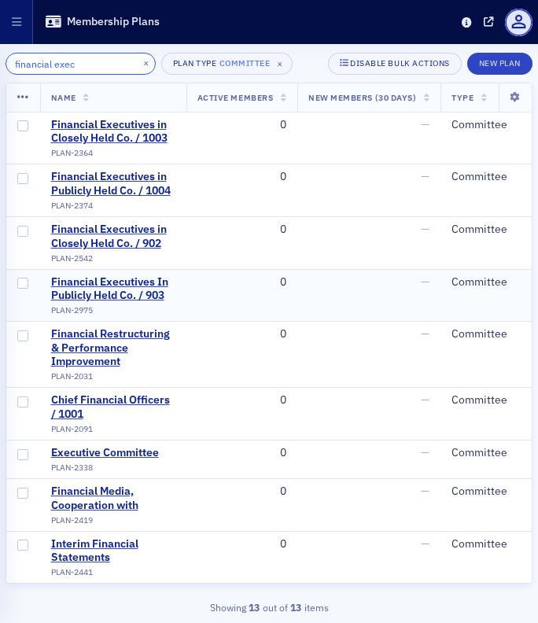
type input "financial exec"
click at [19, 289] on input "checkbox" at bounding box center [22, 283] width 11 height 11
click at [28, 103] on th at bounding box center [23, 97] width 34 height 29
click at [24, 99] on icon at bounding box center [23, 97] width 12 height 13
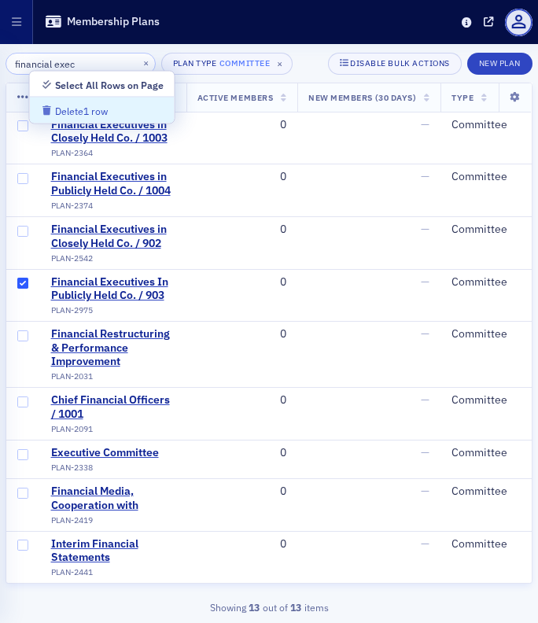
click at [58, 112] on div "Delete 1 row" at bounding box center [81, 111] width 53 height 9
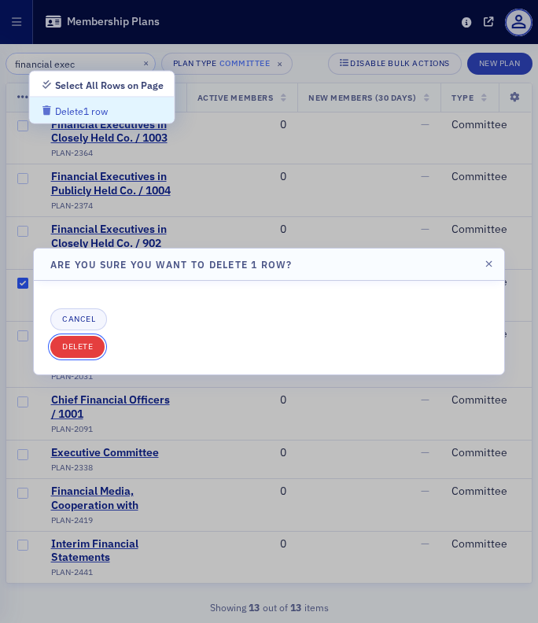
click at [75, 345] on button "Delete" at bounding box center [77, 347] width 54 height 22
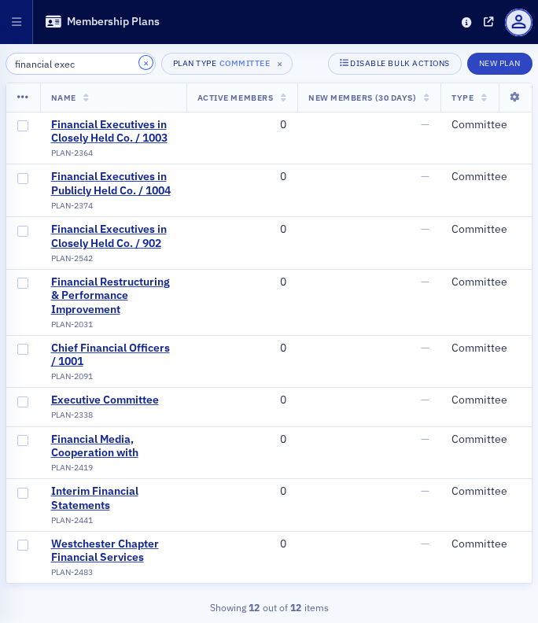
click at [139, 61] on button "×" at bounding box center [146, 63] width 14 height 14
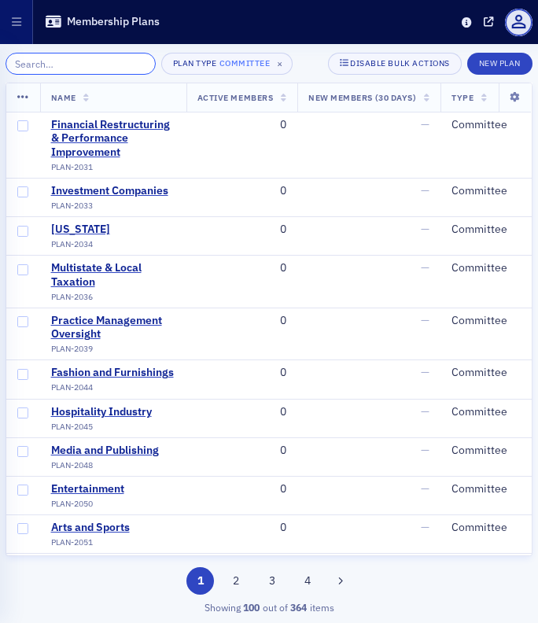
click at [75, 68] on input "search" at bounding box center [81, 64] width 150 height 22
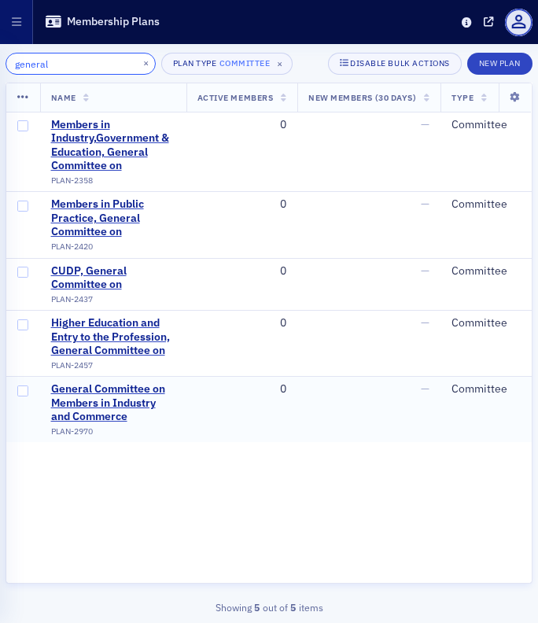
type input "general"
click at [28, 390] on input "checkbox" at bounding box center [22, 390] width 11 height 11
click at [24, 100] on icon at bounding box center [23, 97] width 12 height 13
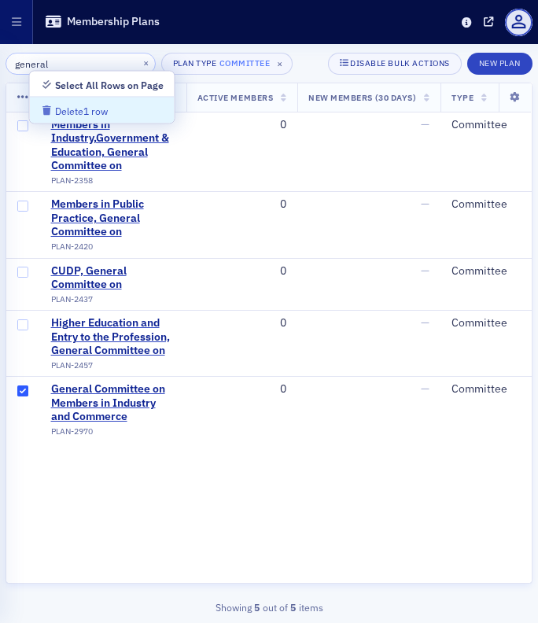
click at [53, 110] on span "Delete 1 row" at bounding box center [74, 110] width 67 height 9
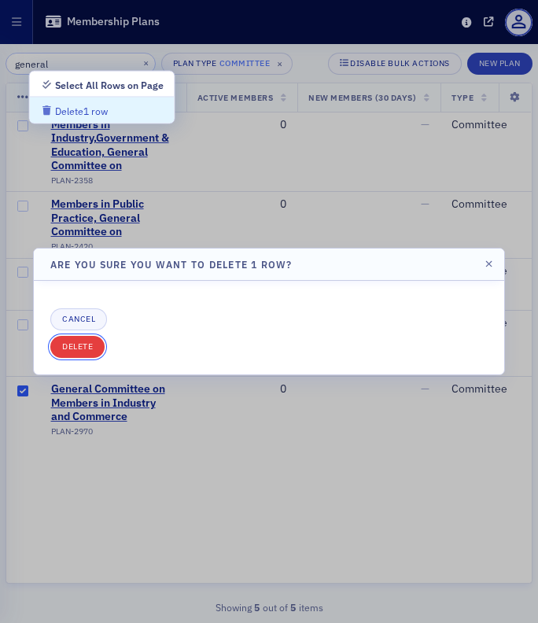
click at [73, 346] on button "Delete" at bounding box center [77, 347] width 54 height 22
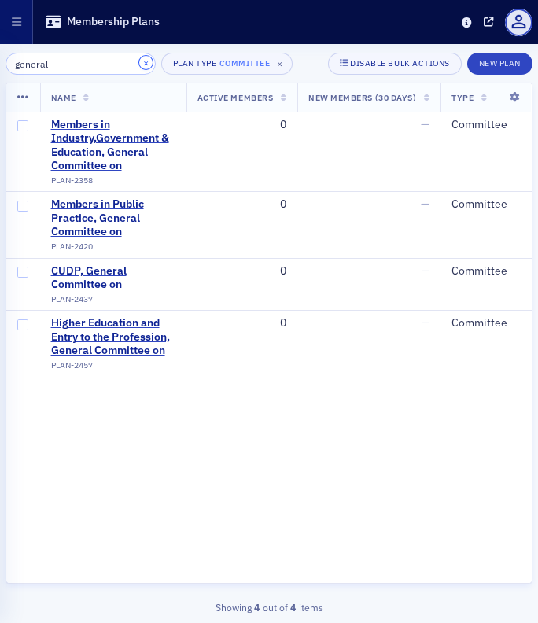
click at [139, 61] on button "×" at bounding box center [146, 63] width 14 height 14
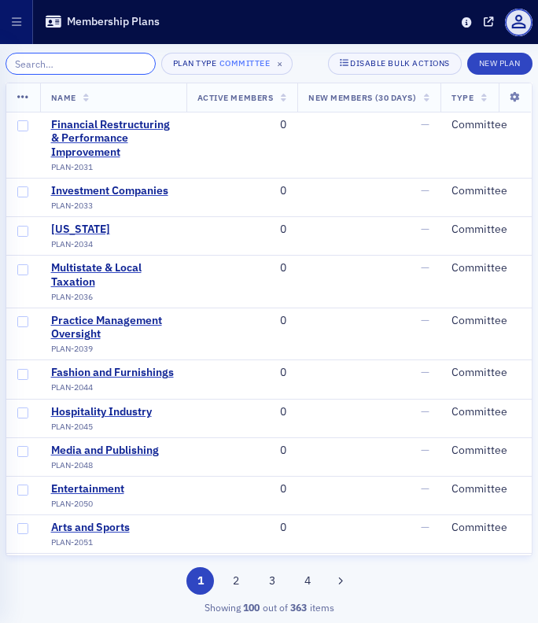
click at [75, 60] on input "search" at bounding box center [81, 64] width 150 height 22
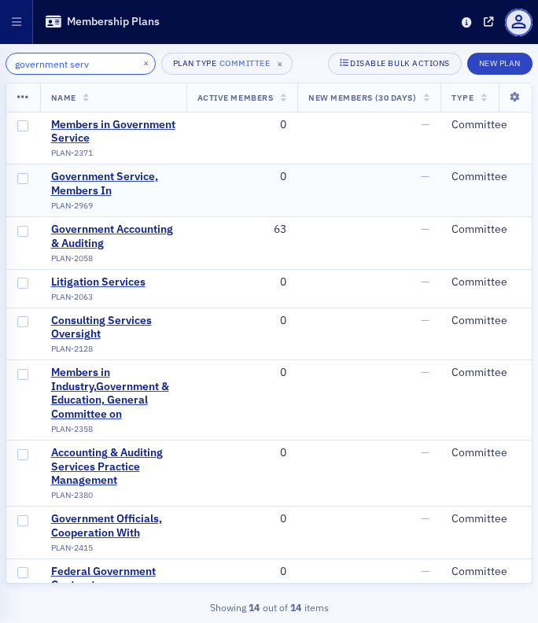
type input "government serv"
click at [21, 178] on input "checkbox" at bounding box center [22, 178] width 11 height 11
click at [24, 94] on icon at bounding box center [23, 97] width 12 height 13
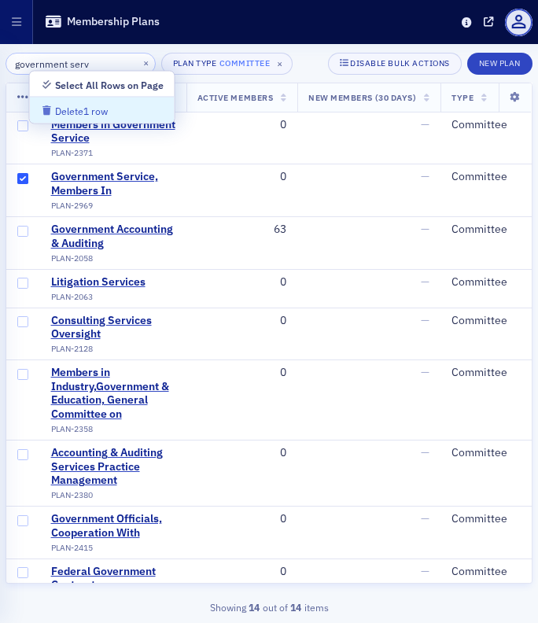
click at [68, 108] on div "Delete 1 row" at bounding box center [81, 111] width 53 height 9
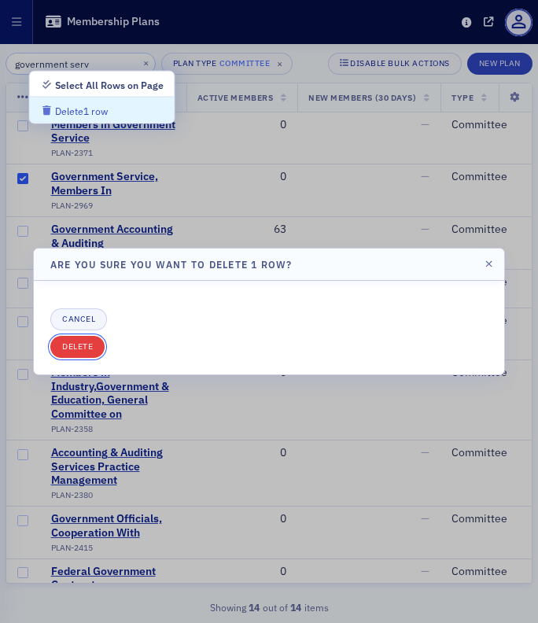
click at [81, 340] on button "Delete" at bounding box center [77, 347] width 54 height 22
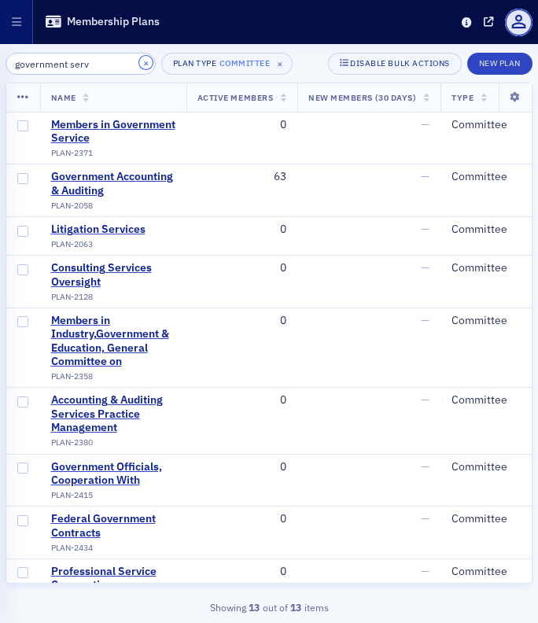
click at [139, 64] on button "×" at bounding box center [146, 63] width 14 height 14
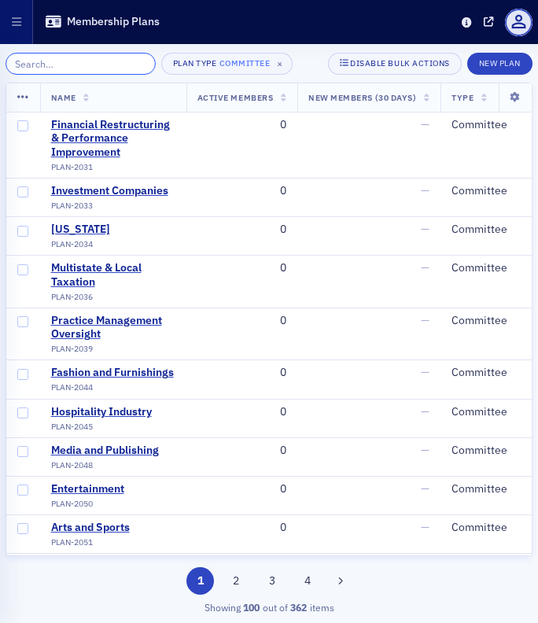
click at [66, 65] on input "search" at bounding box center [81, 64] width 150 height 22
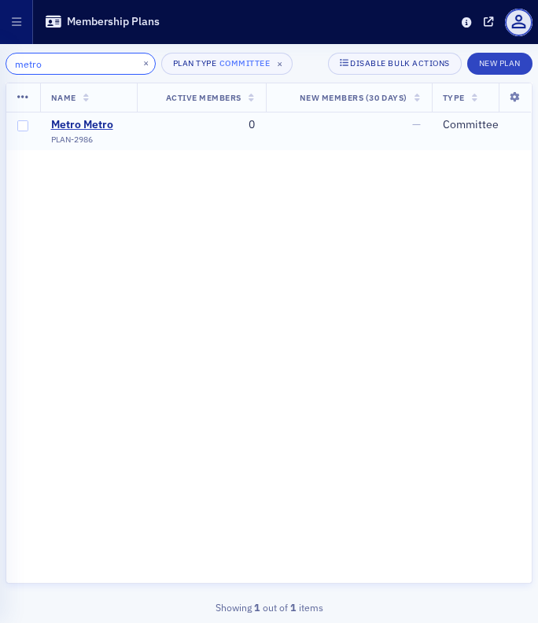
type input "metro"
click at [20, 124] on input "checkbox" at bounding box center [22, 125] width 11 height 11
click at [27, 98] on icon at bounding box center [23, 97] width 12 height 13
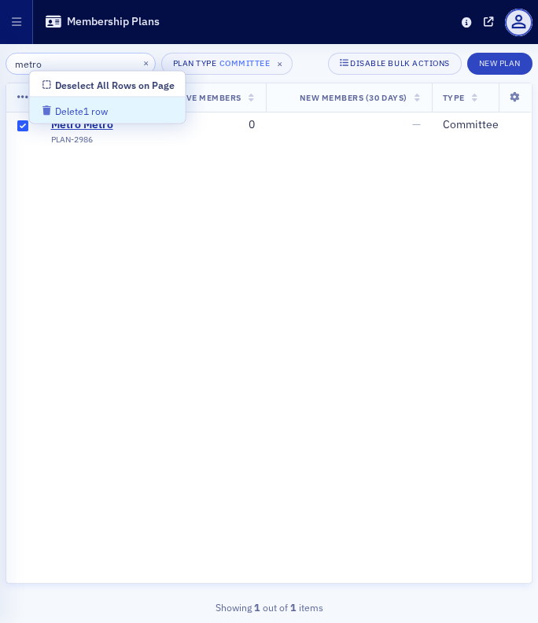
click at [71, 112] on div "Delete 1 row" at bounding box center [81, 111] width 53 height 9
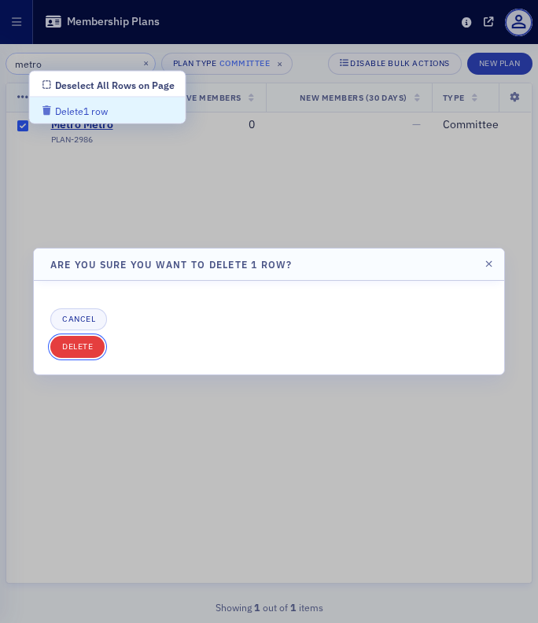
click at [81, 354] on button "Delete" at bounding box center [77, 347] width 54 height 22
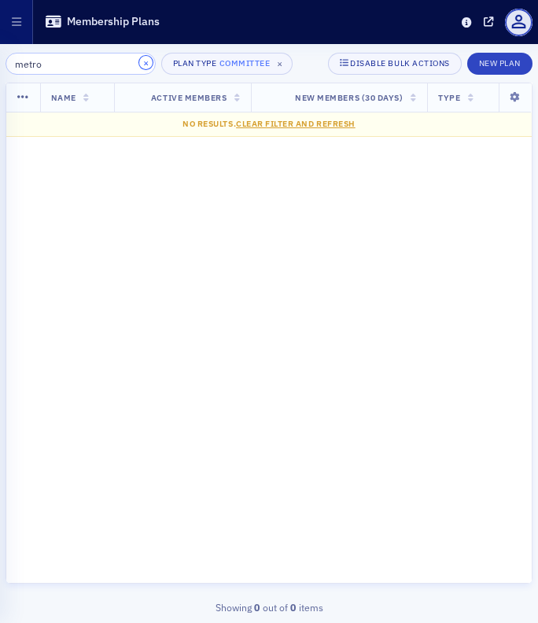
click at [139, 68] on button "×" at bounding box center [146, 63] width 14 height 14
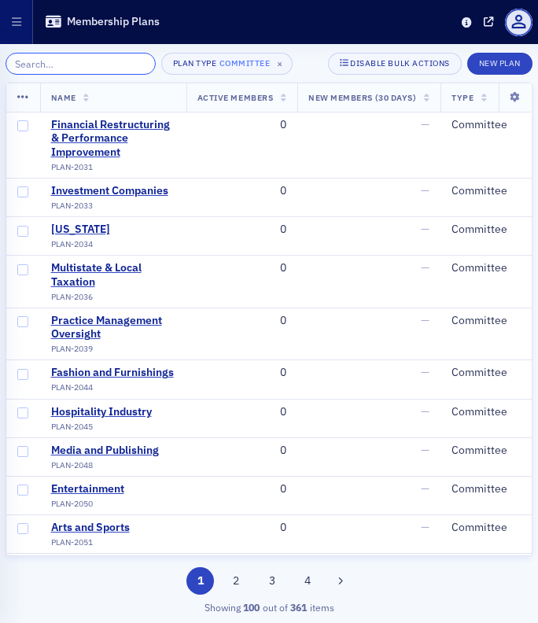
click at [83, 64] on input "search" at bounding box center [81, 64] width 150 height 22
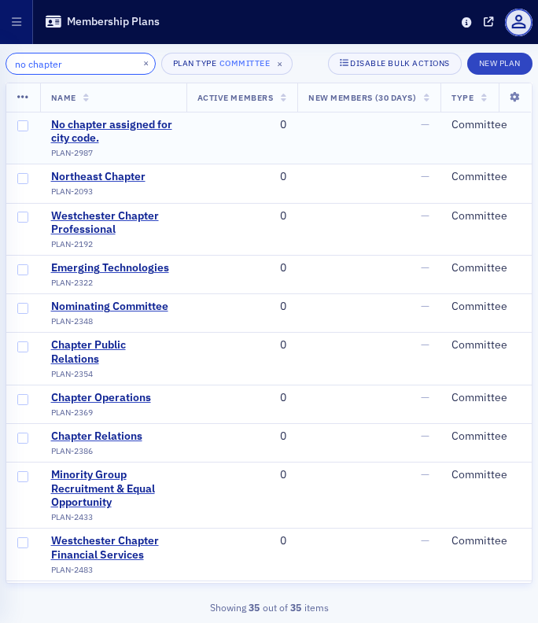
type input "no chapter"
click at [27, 127] on input "checkbox" at bounding box center [22, 125] width 11 height 11
checkbox input "true"
click at [23, 98] on icon at bounding box center [23, 97] width 12 height 13
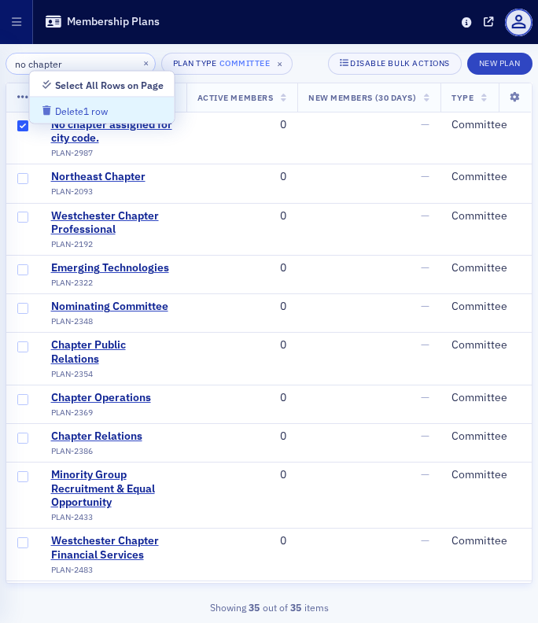
click at [57, 109] on div "Delete 1 row" at bounding box center [81, 111] width 53 height 9
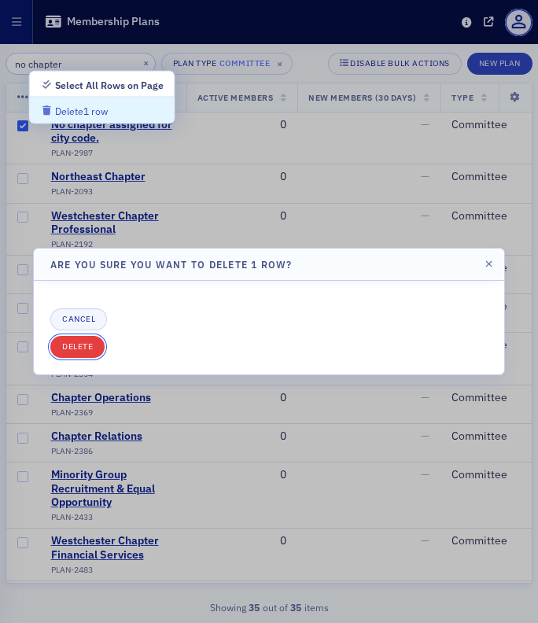
click at [72, 345] on button "Delete" at bounding box center [77, 347] width 54 height 22
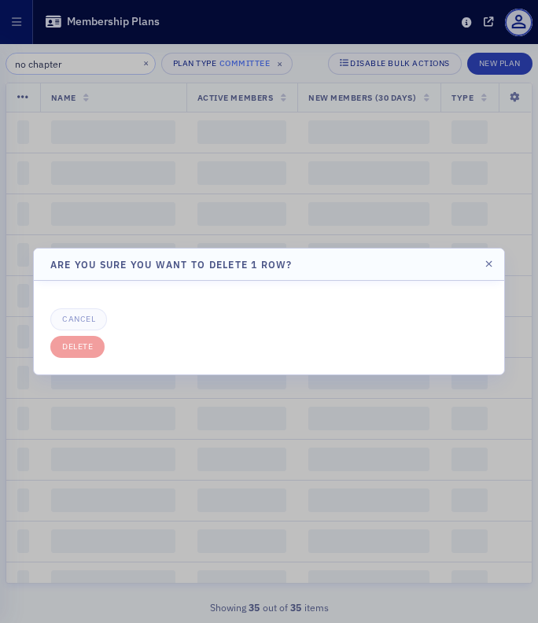
checkbox input "false"
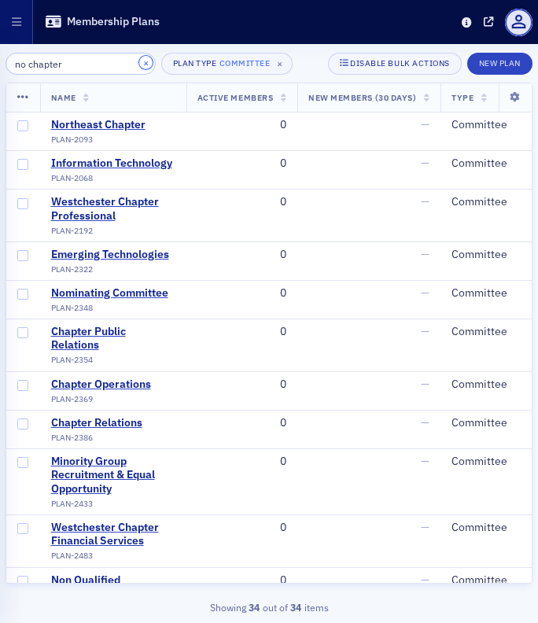
click at [139, 63] on button "×" at bounding box center [146, 63] width 14 height 14
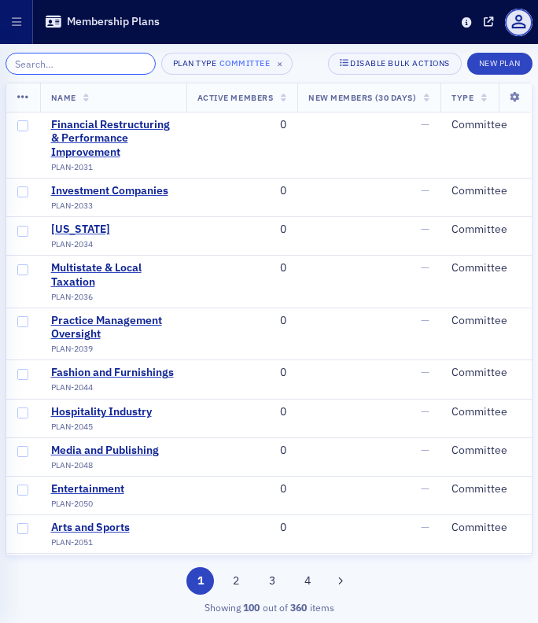
click at [79, 69] on input "search" at bounding box center [81, 64] width 150 height 22
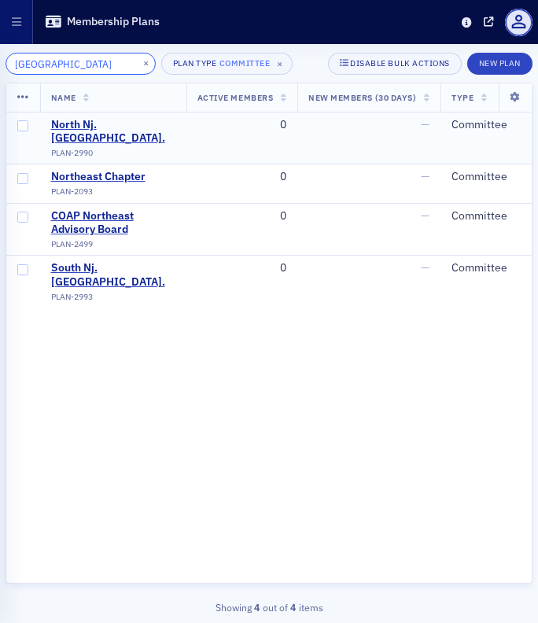
type input "north nj"
click at [21, 123] on input "checkbox" at bounding box center [22, 125] width 11 height 11
checkbox input "true"
click at [21, 97] on icon at bounding box center [23, 97] width 12 height 13
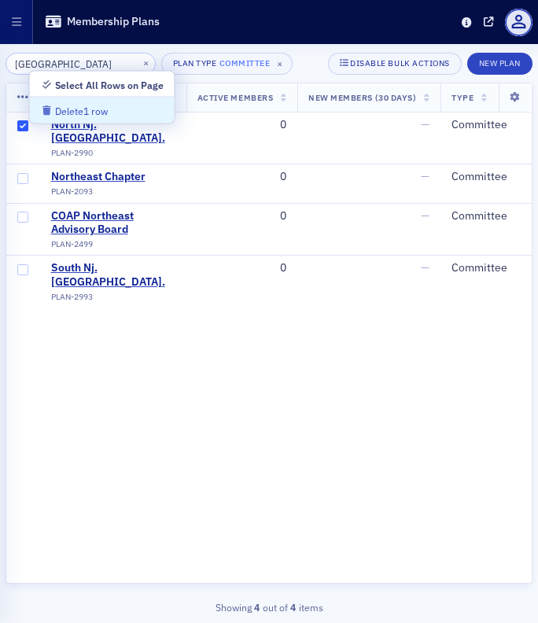
click at [55, 109] on div "Delete 1 row" at bounding box center [81, 111] width 53 height 9
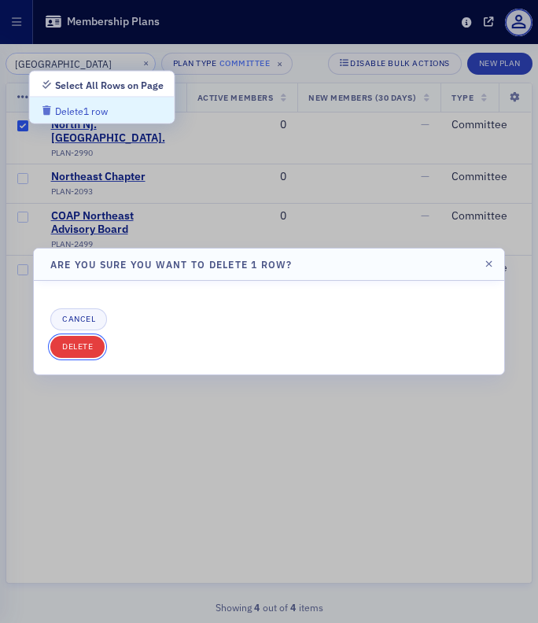
click at [68, 350] on button "Delete" at bounding box center [77, 347] width 54 height 22
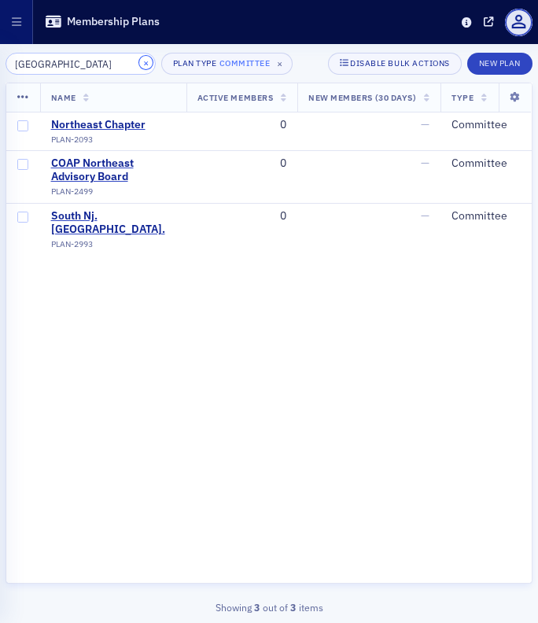
click at [139, 62] on button "×" at bounding box center [146, 63] width 14 height 14
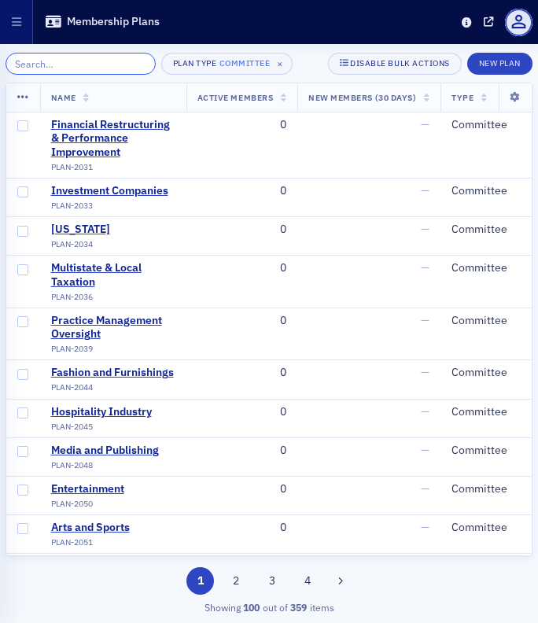
click at [64, 65] on input "search" at bounding box center [81, 64] width 150 height 22
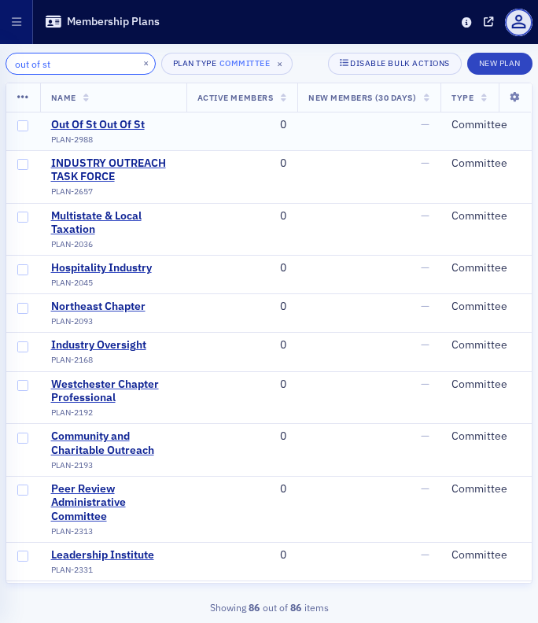
type input "out of st"
click at [22, 125] on input "checkbox" at bounding box center [22, 125] width 11 height 11
click at [25, 95] on icon at bounding box center [23, 97] width 12 height 13
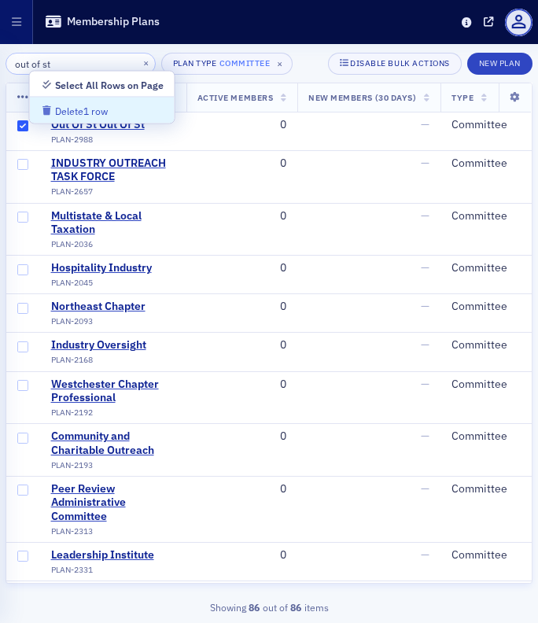
click at [66, 108] on div "Delete 1 row" at bounding box center [81, 111] width 53 height 9
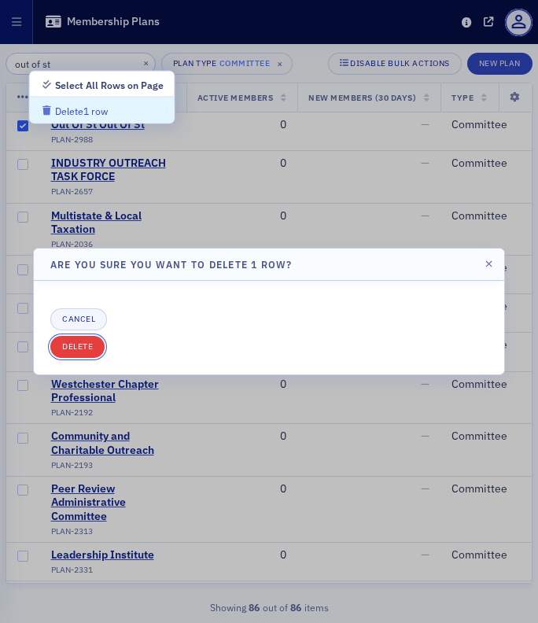
click at [83, 345] on button "Delete" at bounding box center [77, 347] width 54 height 22
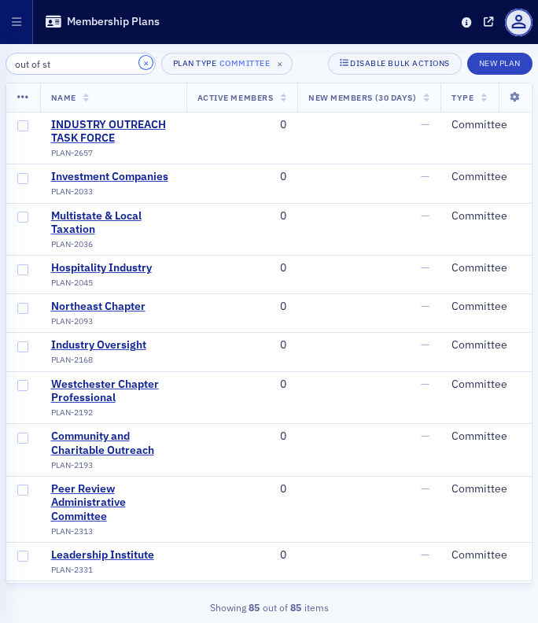
click at [139, 65] on button "×" at bounding box center [146, 63] width 14 height 14
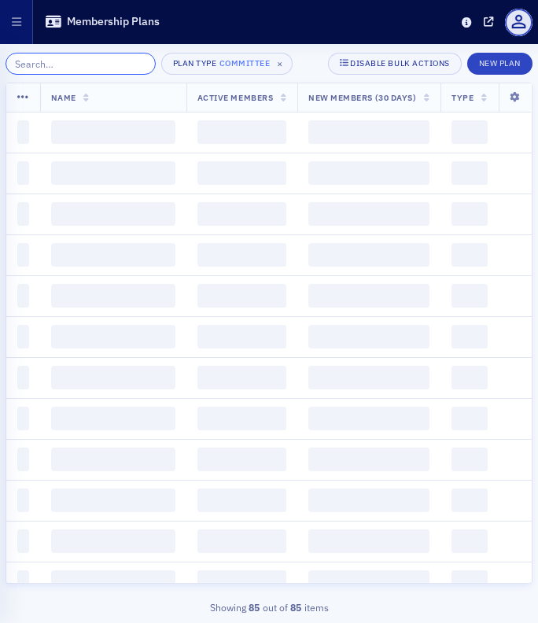
click at [126, 65] on input "search" at bounding box center [81, 64] width 150 height 22
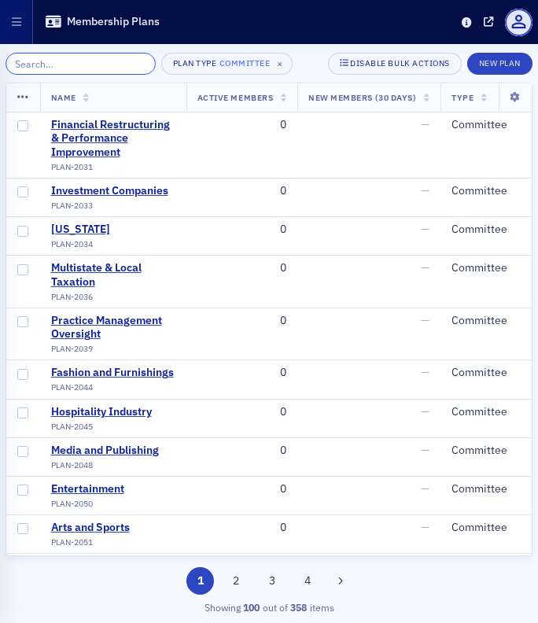
click at [53, 65] on input "search" at bounding box center [81, 64] width 150 height 22
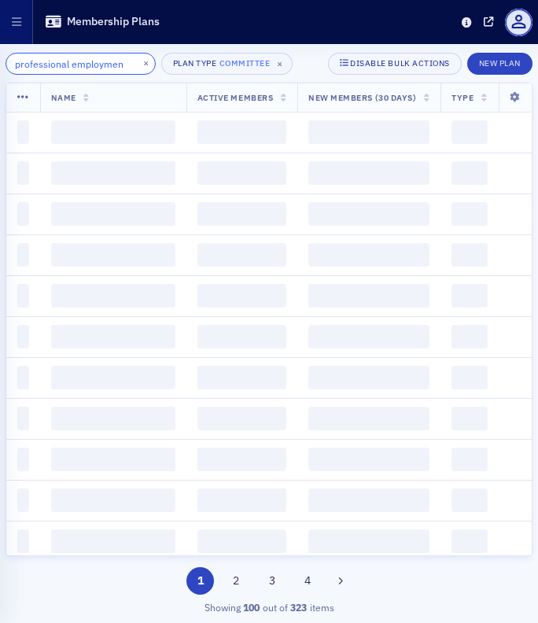
scroll to position [0, 5]
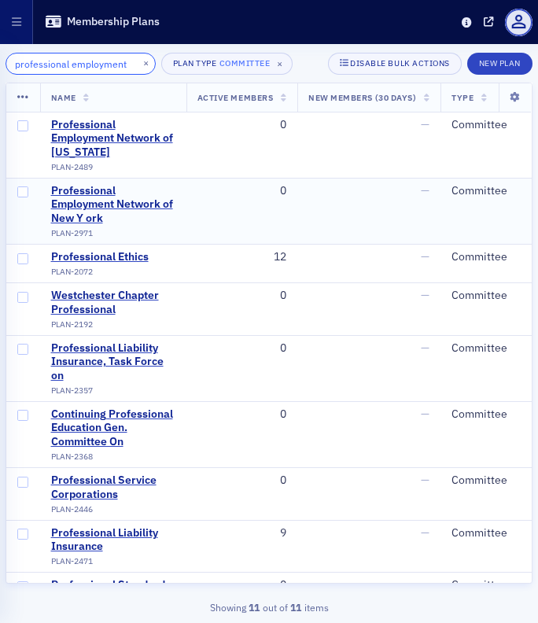
type input "professional employment"
click at [23, 191] on input "checkbox" at bounding box center [22, 191] width 11 height 11
checkbox input "true"
click at [28, 94] on icon at bounding box center [23, 97] width 12 height 13
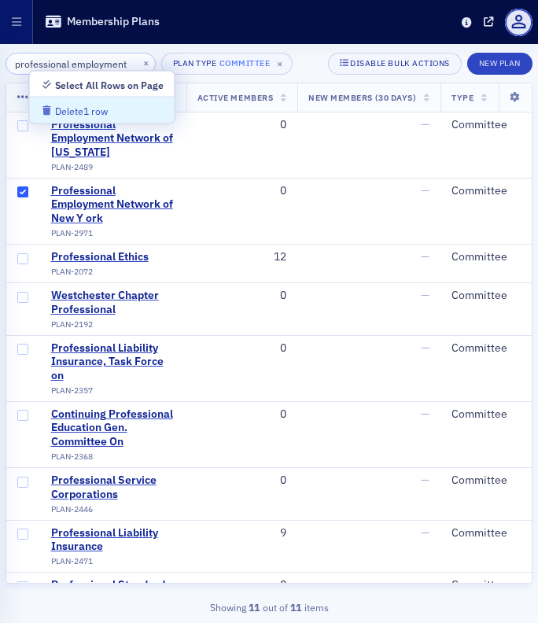
click at [65, 107] on div "Delete 1 row" at bounding box center [81, 111] width 53 height 9
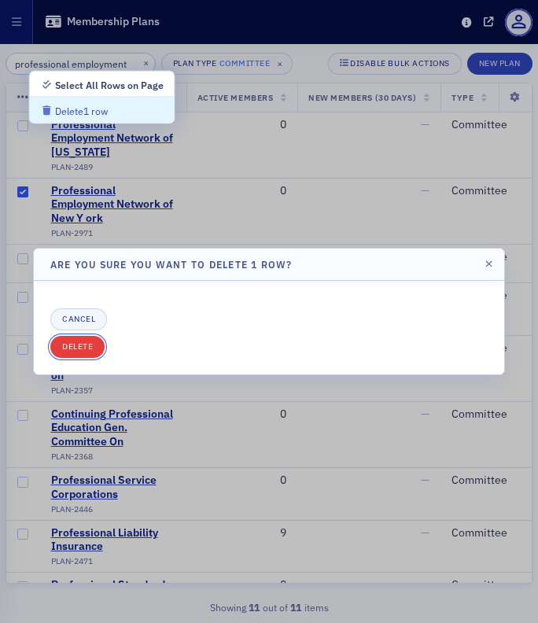
click at [87, 348] on button "Delete" at bounding box center [77, 347] width 54 height 22
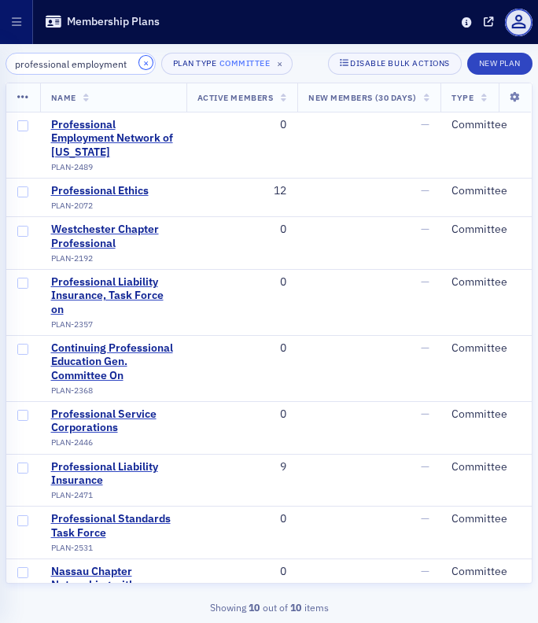
click at [139, 62] on button "×" at bounding box center [146, 63] width 14 height 14
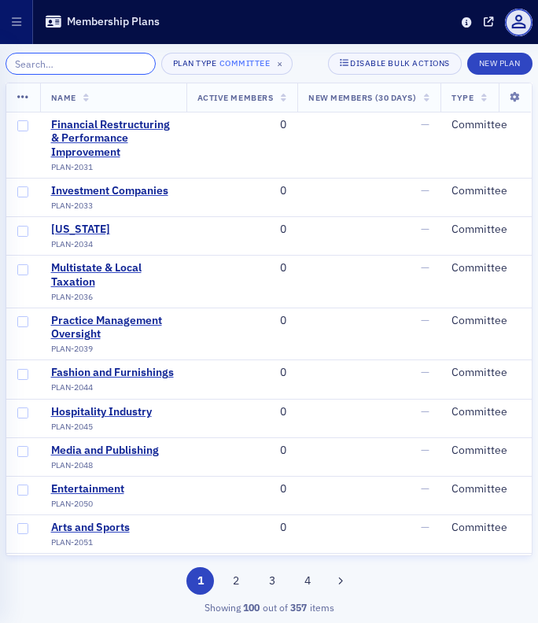
click at [47, 63] on input "search" at bounding box center [81, 64] width 150 height 22
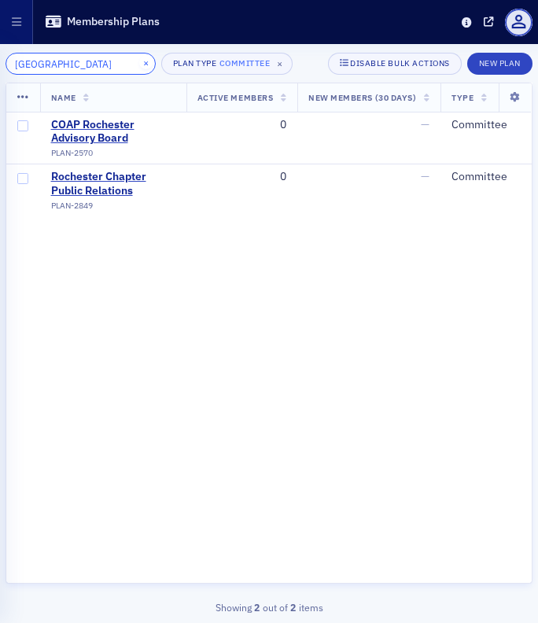
type input "rochester"
click at [139, 63] on button "×" at bounding box center [146, 63] width 14 height 14
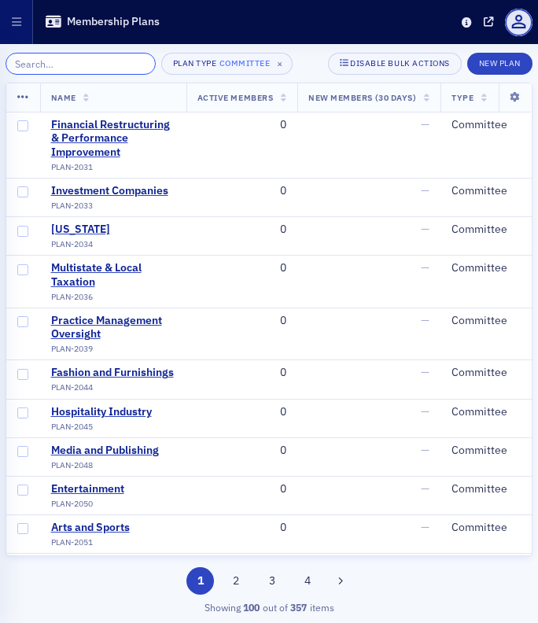
click at [73, 54] on input "search" at bounding box center [81, 64] width 150 height 22
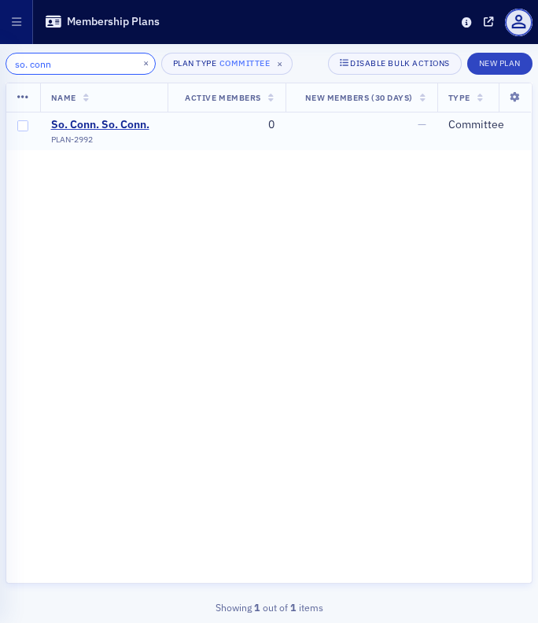
type input "so. conn"
click at [23, 130] on input "checkbox" at bounding box center [22, 125] width 11 height 11
click at [27, 101] on icon at bounding box center [23, 97] width 12 height 13
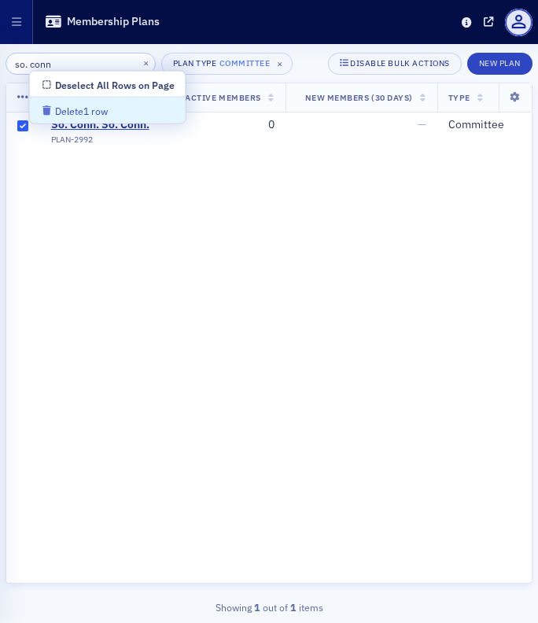
click at [80, 112] on div "Delete 1 row" at bounding box center [81, 111] width 53 height 9
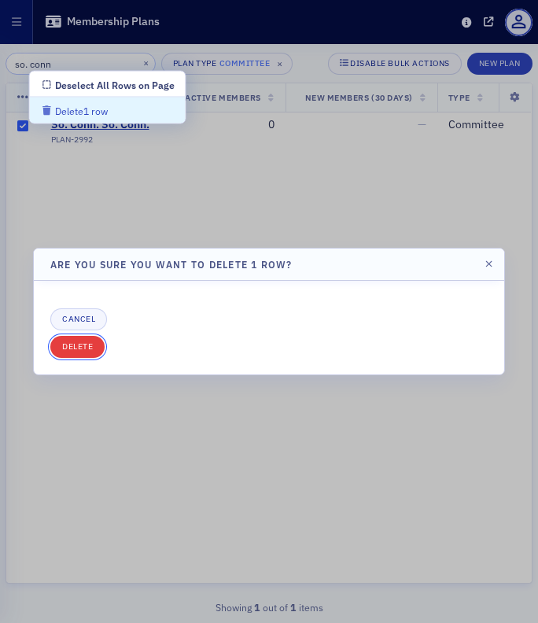
click at [75, 340] on button "Delete" at bounding box center [77, 347] width 54 height 22
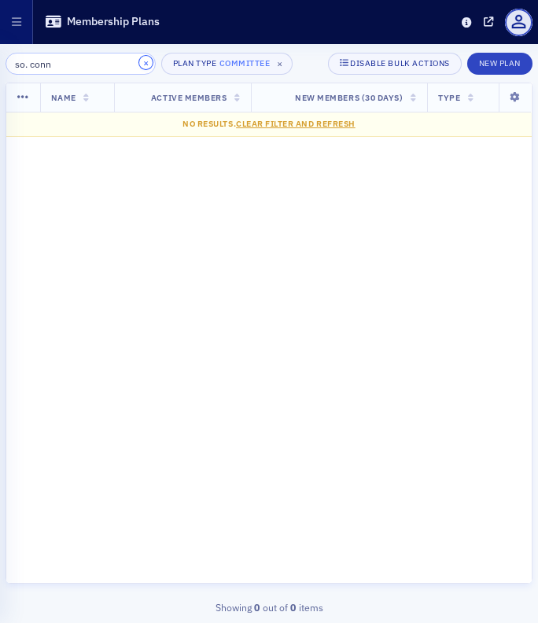
click at [139, 64] on button "×" at bounding box center [146, 63] width 14 height 14
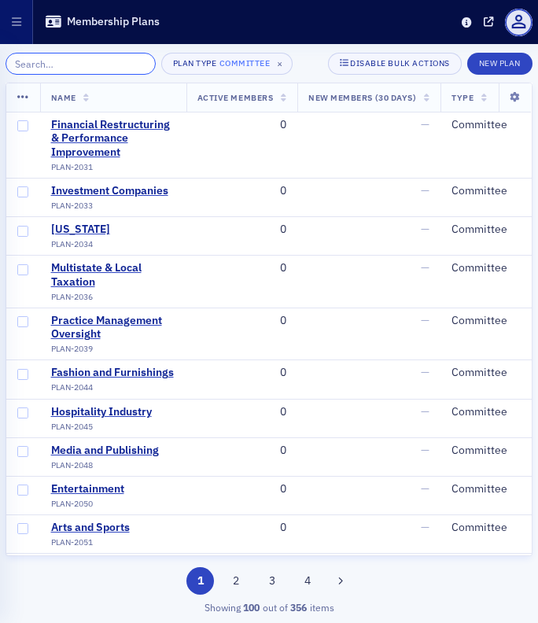
click at [72, 61] on input "search" at bounding box center [81, 64] width 150 height 22
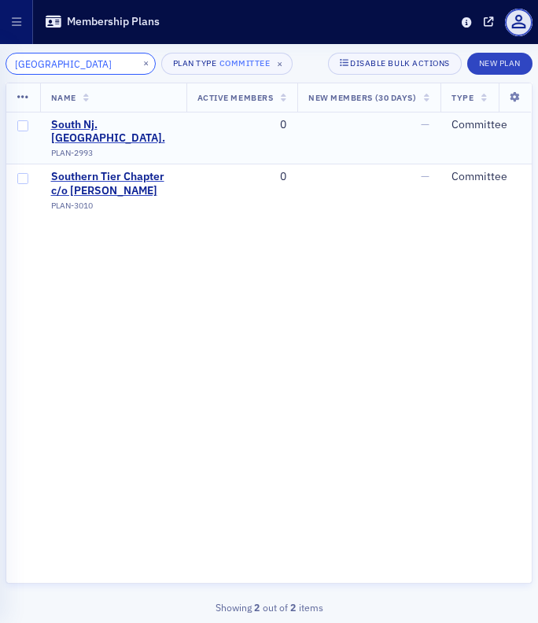
type input "south nj"
click at [22, 124] on input "checkbox" at bounding box center [22, 125] width 11 height 11
click at [22, 97] on icon at bounding box center [23, 97] width 12 height 13
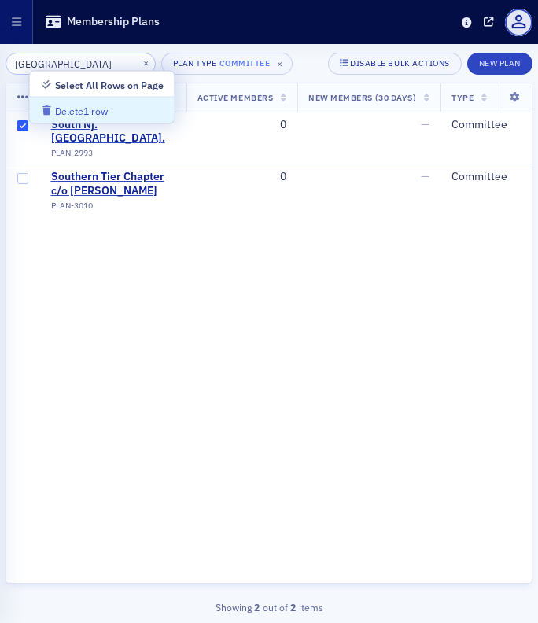
click at [52, 108] on icon "button" at bounding box center [47, 110] width 12 height 9
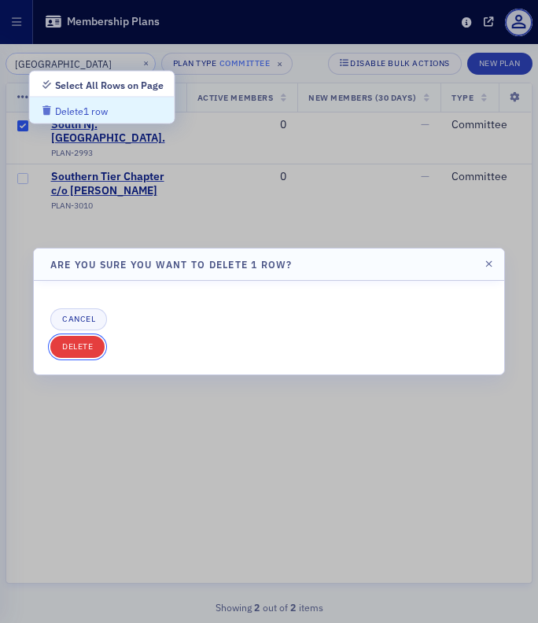
click at [86, 346] on button "Delete" at bounding box center [77, 347] width 54 height 22
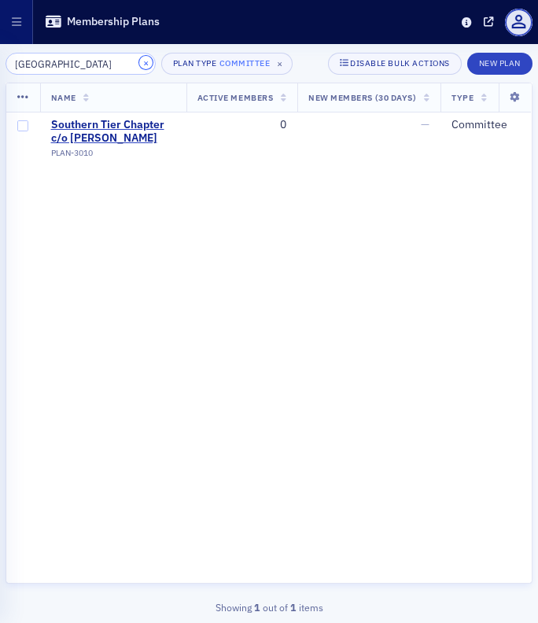
click at [139, 62] on button "×" at bounding box center [146, 63] width 14 height 14
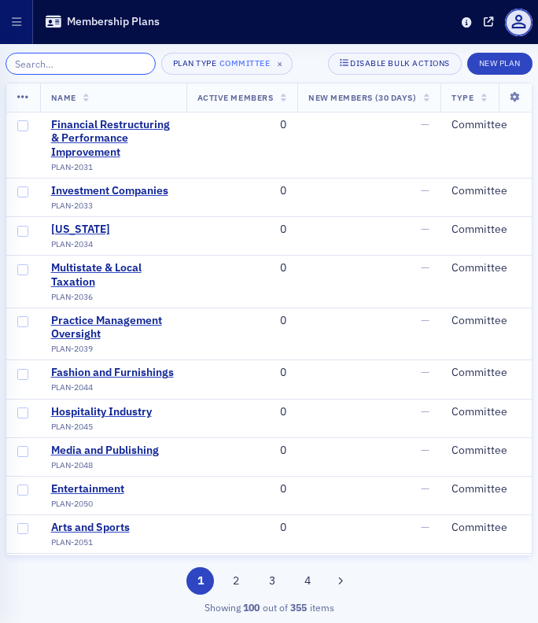
click at [65, 66] on input "search" at bounding box center [81, 64] width 150 height 22
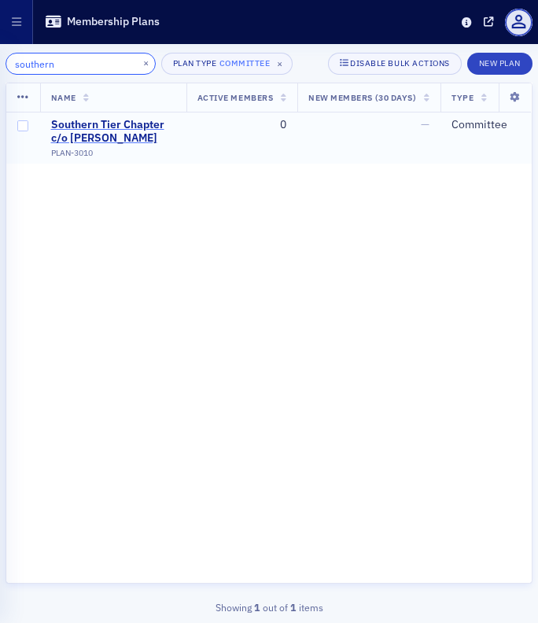
type input "southern"
click at [97, 127] on div "Southern Tier Chapter c/o Marisa J. Colonna" at bounding box center [113, 132] width 124 height 28
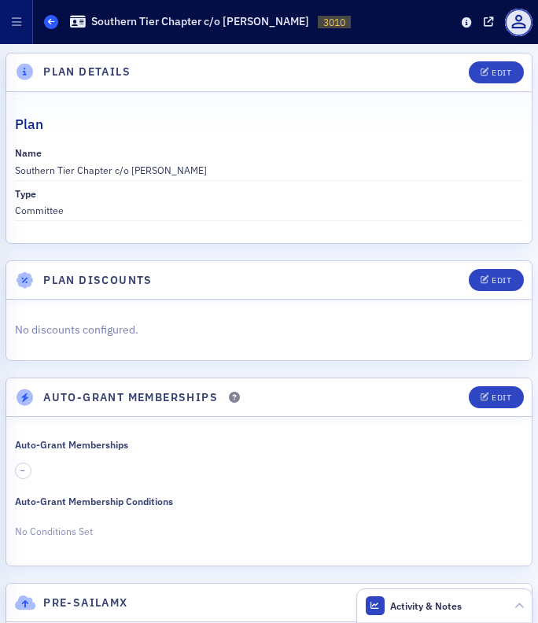
click at [47, 16] on span at bounding box center [51, 22] width 14 height 14
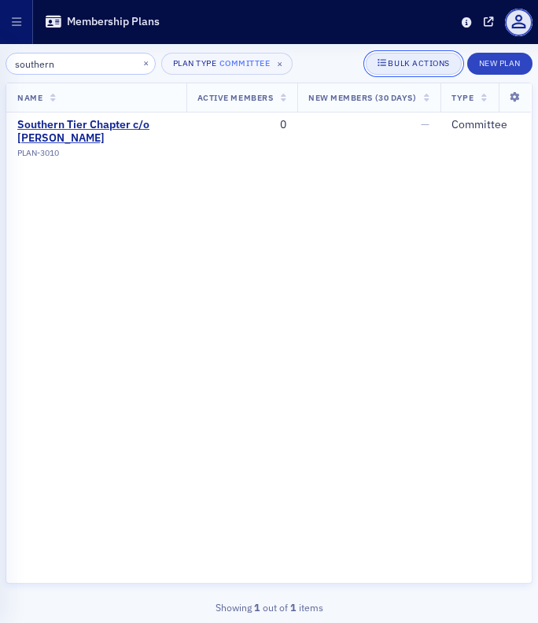
click at [416, 60] on div "Bulk Actions" at bounding box center [418, 63] width 61 height 9
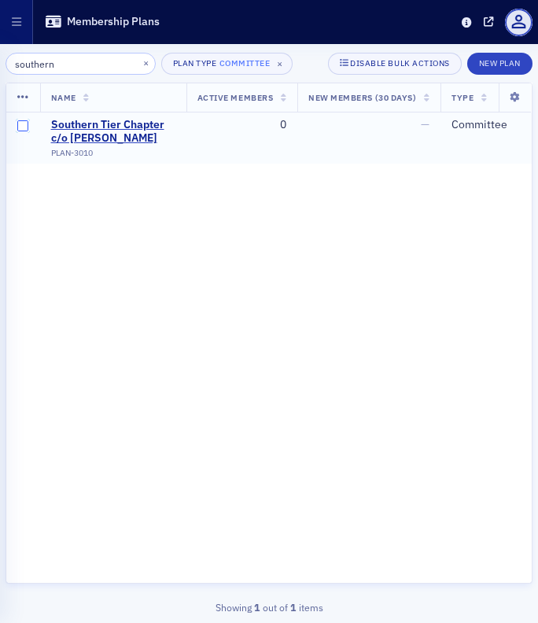
click at [26, 124] on input "checkbox" at bounding box center [22, 125] width 11 height 11
checkbox input "true"
click at [24, 100] on icon at bounding box center [23, 97] width 12 height 13
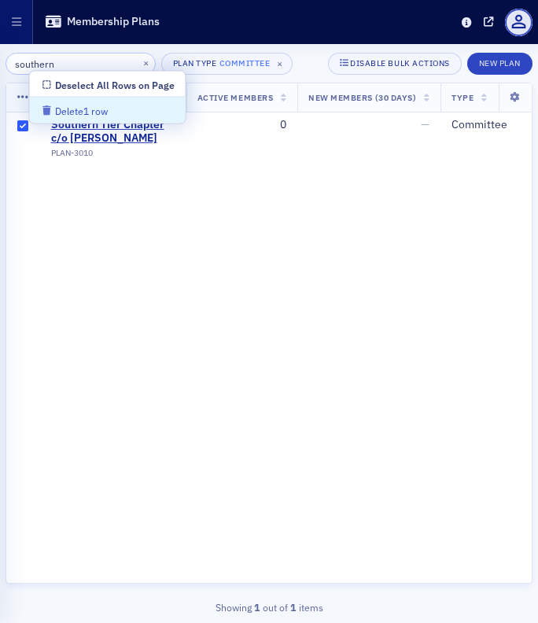
click at [71, 109] on div "Delete 1 row" at bounding box center [81, 111] width 53 height 9
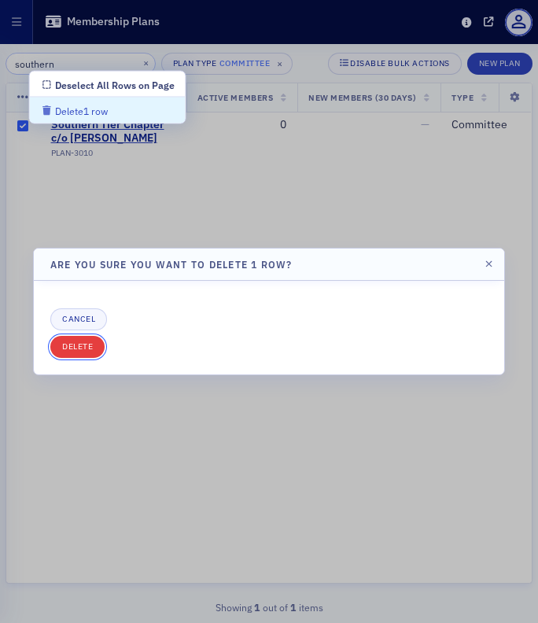
click at [79, 340] on button "Delete" at bounding box center [77, 347] width 54 height 22
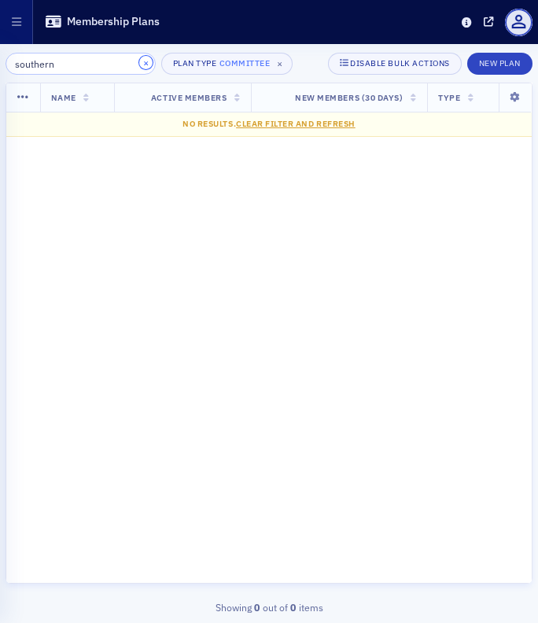
click at [139, 64] on button "×" at bounding box center [146, 63] width 14 height 14
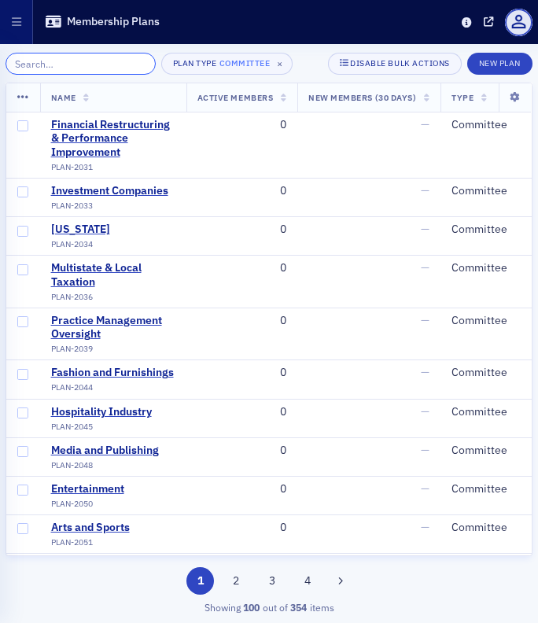
click at [63, 64] on input "search" at bounding box center [81, 64] width 150 height 22
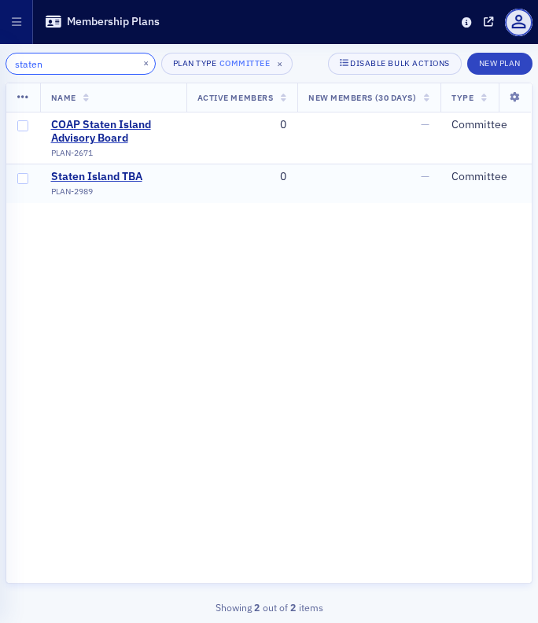
type input "staten"
click at [18, 182] on input "checkbox" at bounding box center [22, 178] width 11 height 11
click at [21, 97] on icon at bounding box center [23, 97] width 12 height 13
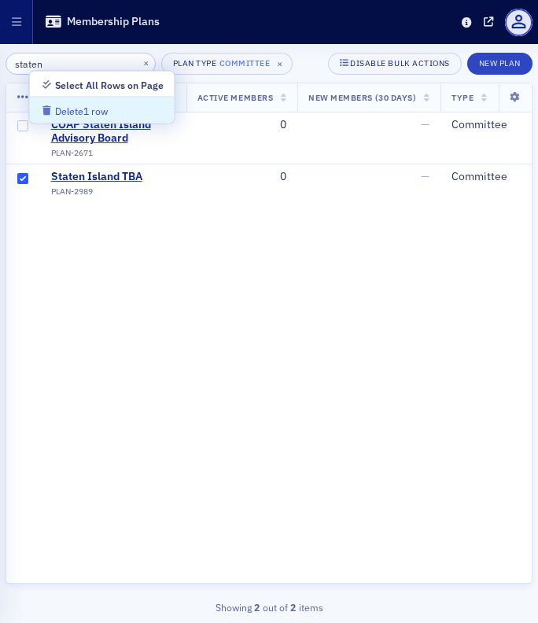
click at [61, 116] on div "Delete 1 row" at bounding box center [81, 111] width 53 height 9
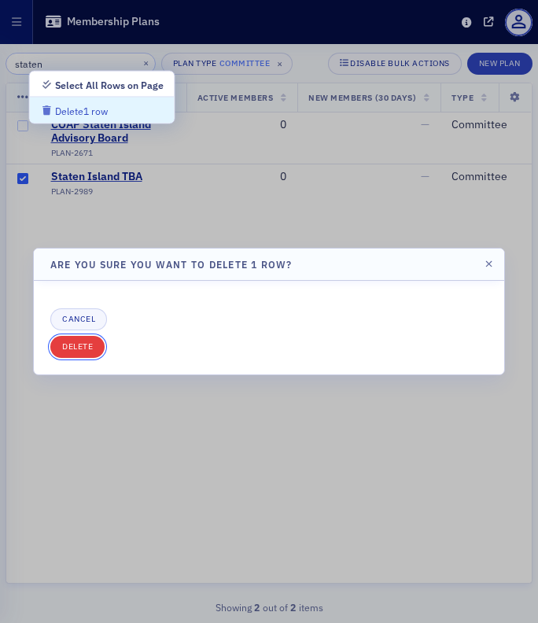
click at [75, 343] on button "Delete" at bounding box center [77, 347] width 54 height 22
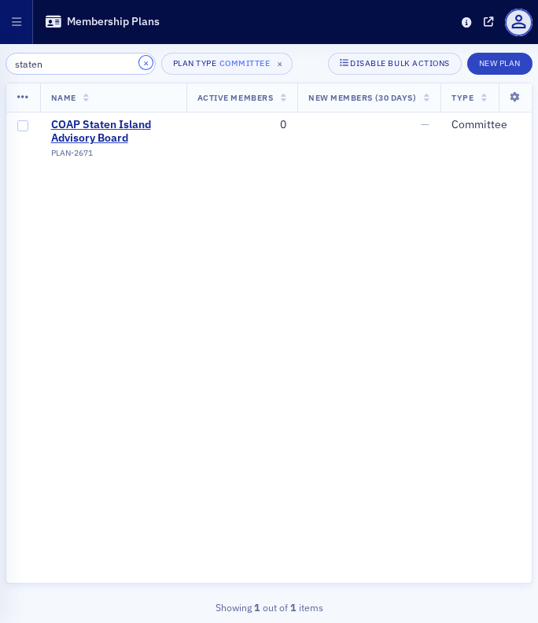
click at [139, 62] on button "×" at bounding box center [146, 63] width 14 height 14
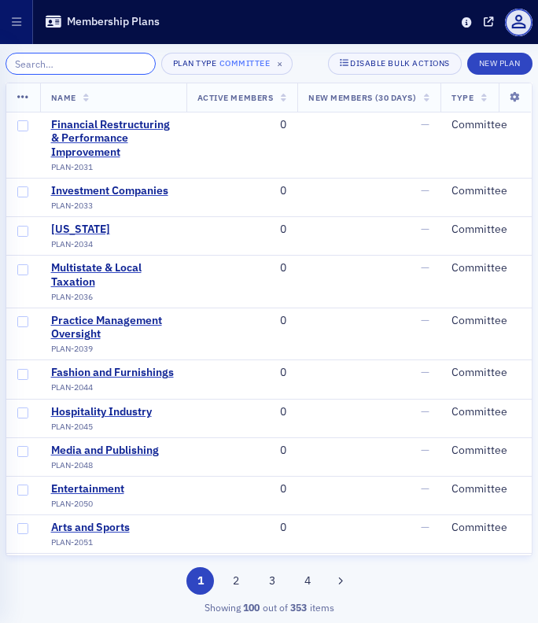
click at [96, 59] on input "search" at bounding box center [81, 64] width 150 height 22
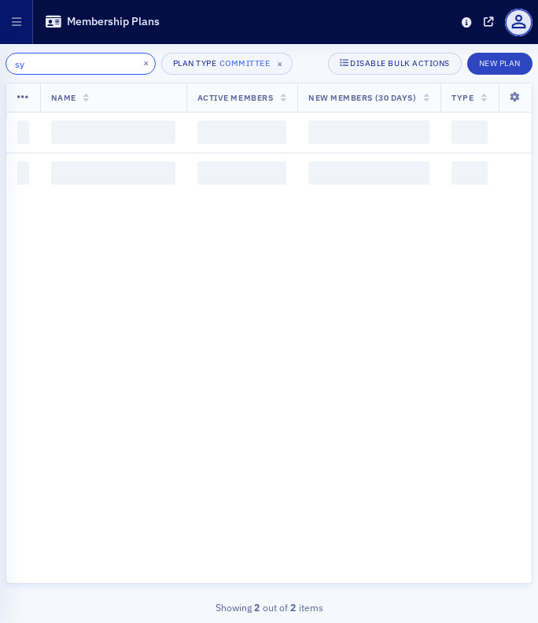
type input "s"
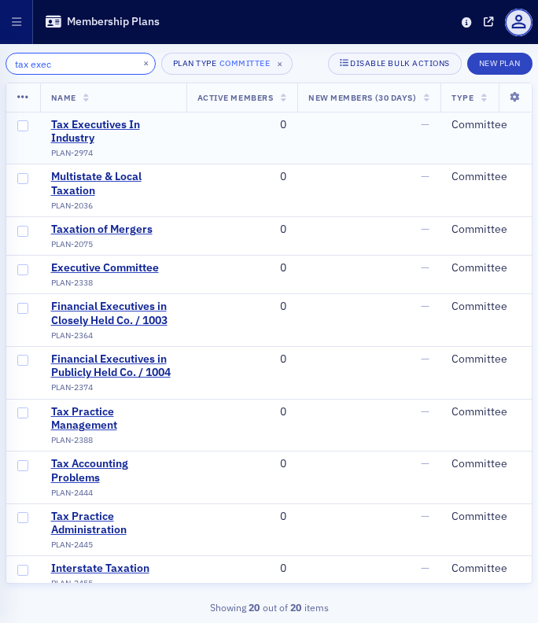
type input "tax exec"
click at [20, 127] on input "checkbox" at bounding box center [22, 125] width 11 height 11
checkbox input "true"
click at [21, 100] on icon at bounding box center [23, 97] width 12 height 13
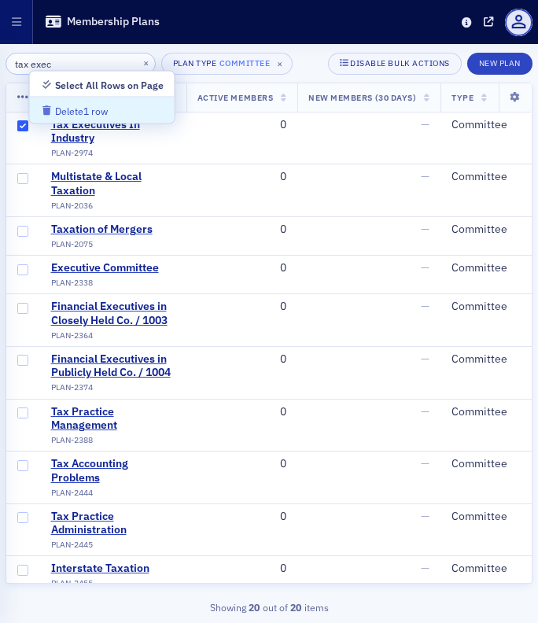
click at [78, 112] on div "Delete 1 row" at bounding box center [81, 111] width 53 height 9
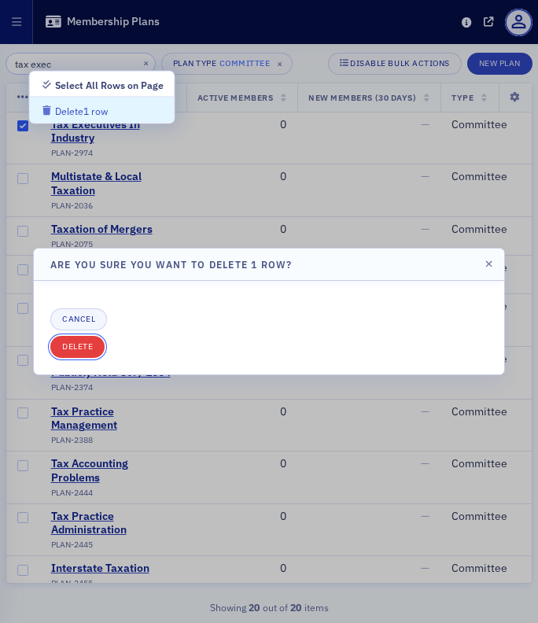
click at [77, 345] on button "Delete" at bounding box center [77, 347] width 54 height 22
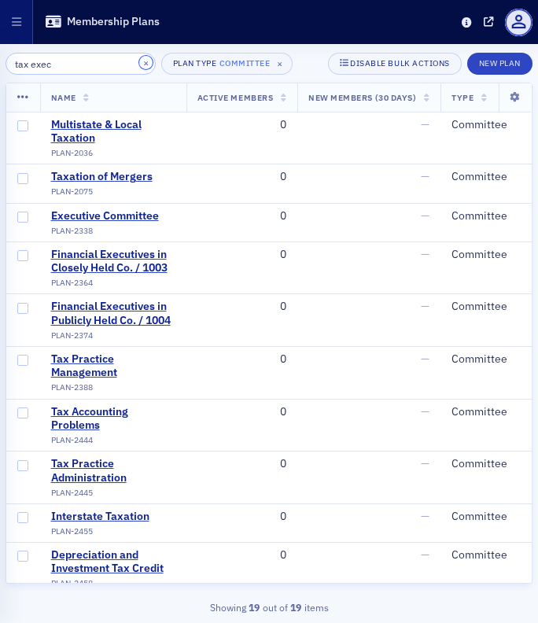
click at [139, 64] on button "×" at bounding box center [146, 63] width 14 height 14
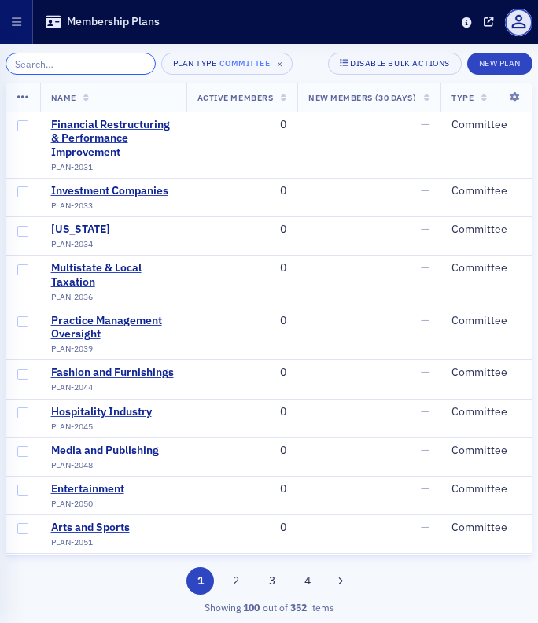
click at [69, 61] on input "search" at bounding box center [81, 64] width 150 height 22
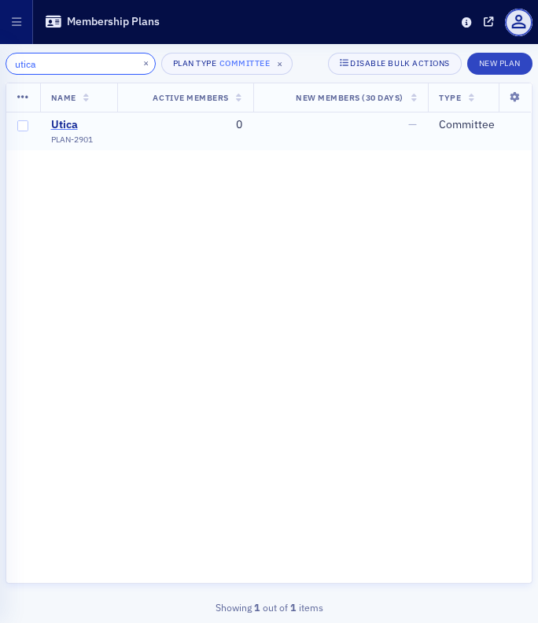
type input "utica"
click at [68, 128] on div "Utica" at bounding box center [72, 125] width 42 height 14
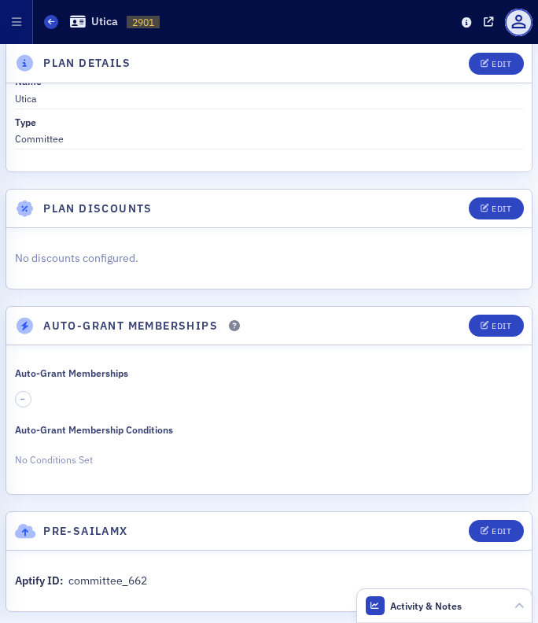
scroll to position [86, 0]
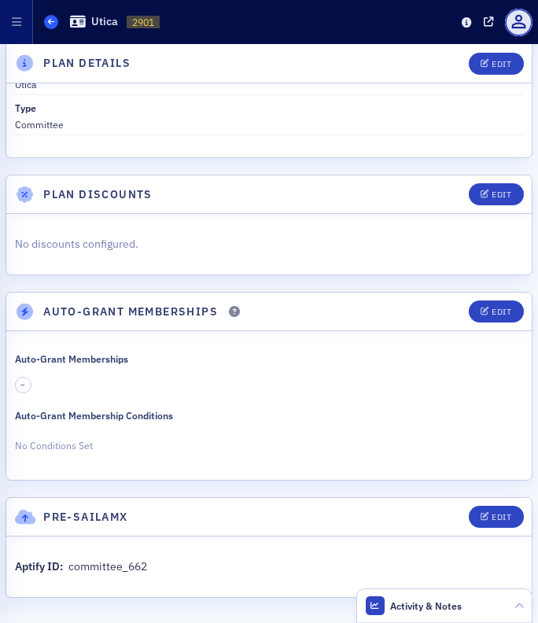
click at [50, 21] on icon at bounding box center [51, 21] width 6 height 7
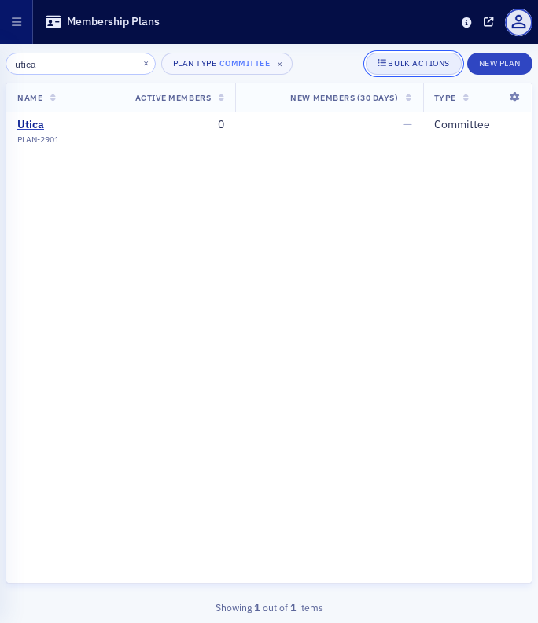
click at [414, 65] on div "Bulk Actions" at bounding box center [418, 63] width 61 height 9
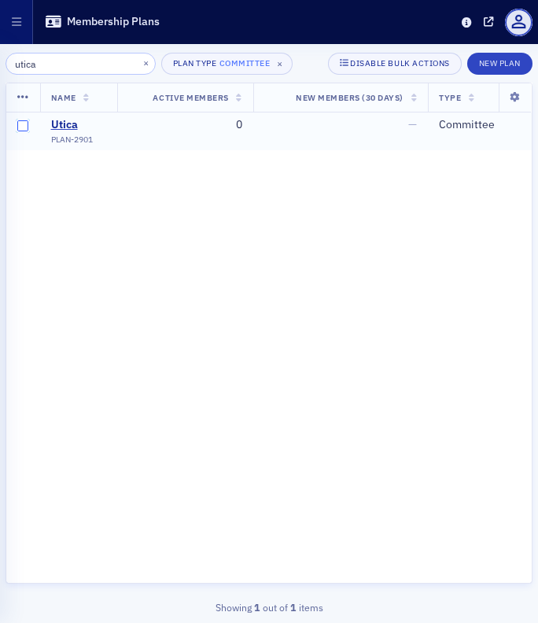
click at [20, 129] on input "checkbox" at bounding box center [22, 125] width 11 height 11
click at [17, 107] on th at bounding box center [23, 97] width 34 height 29
click at [20, 101] on icon at bounding box center [23, 97] width 12 height 13
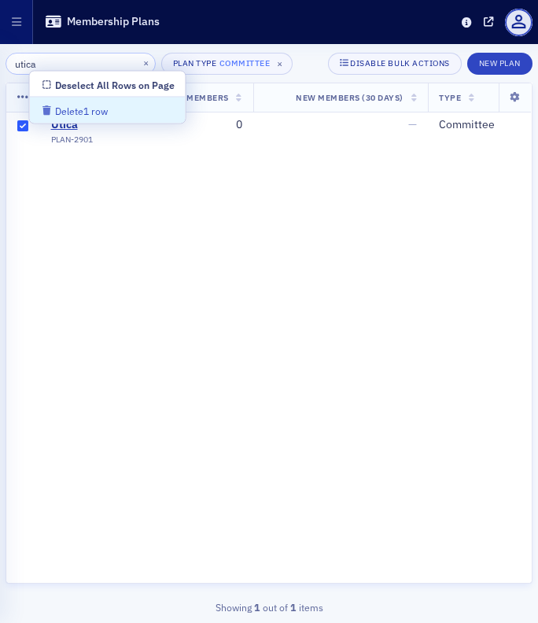
click at [68, 107] on div "Delete 1 row" at bounding box center [81, 111] width 53 height 9
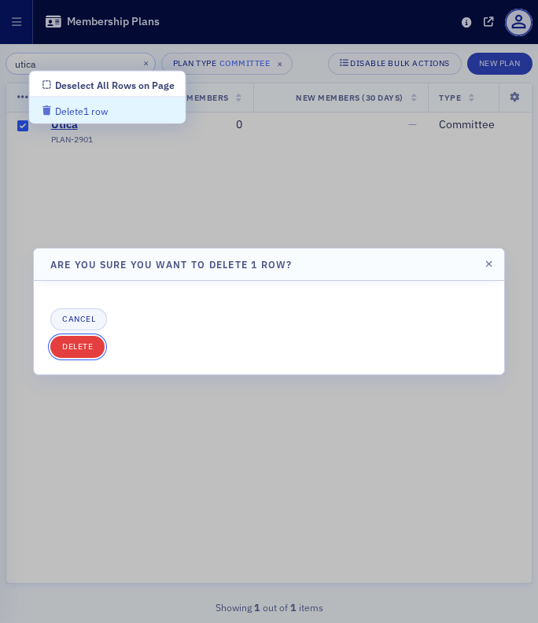
click at [81, 344] on button "Delete" at bounding box center [77, 347] width 54 height 22
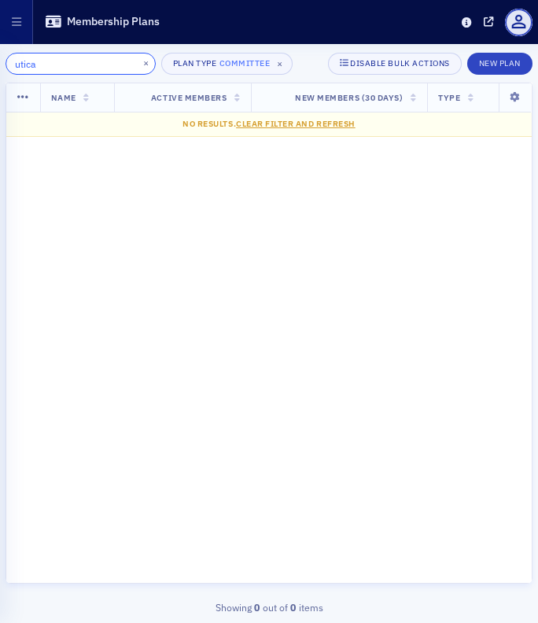
click at [53, 65] on input "utica" at bounding box center [81, 64] width 150 height 22
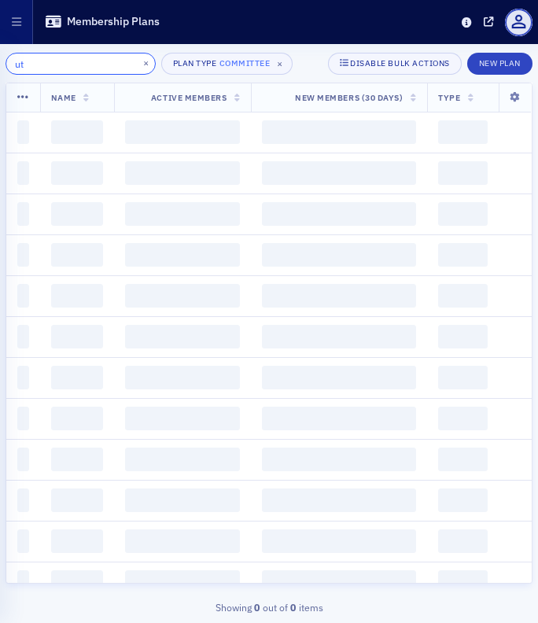
type input "u"
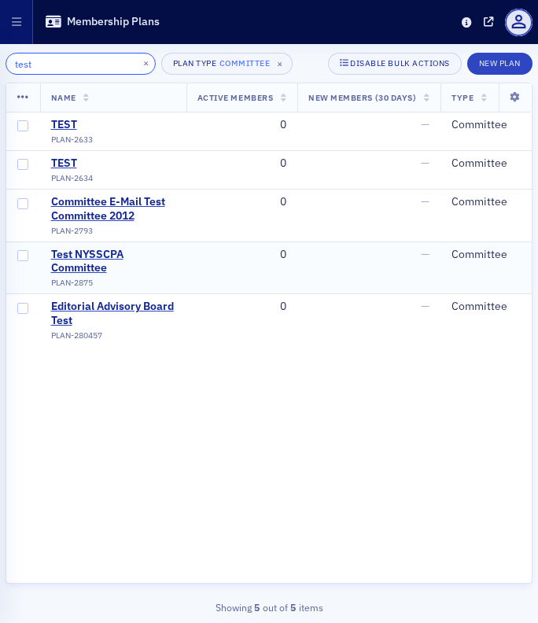
type input "test"
click at [25, 254] on input "checkbox" at bounding box center [22, 255] width 11 height 11
checkbox input "true"
click at [24, 167] on input "checkbox" at bounding box center [22, 164] width 11 height 11
checkbox input "true"
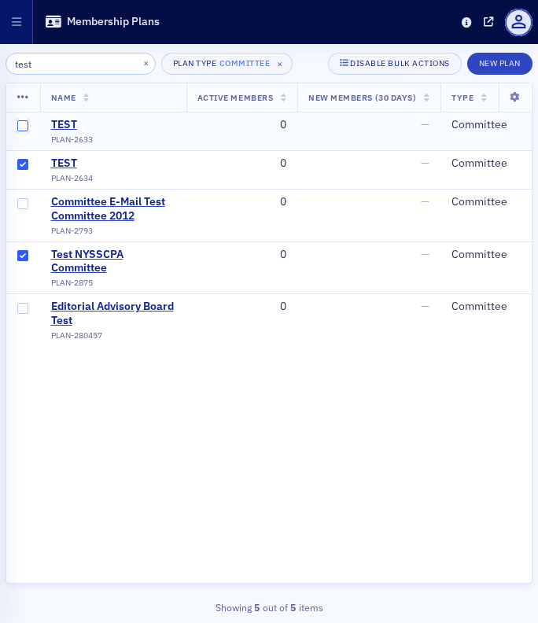
click at [20, 124] on input "checkbox" at bounding box center [22, 125] width 11 height 11
checkbox input "true"
click at [20, 99] on icon at bounding box center [23, 97] width 12 height 13
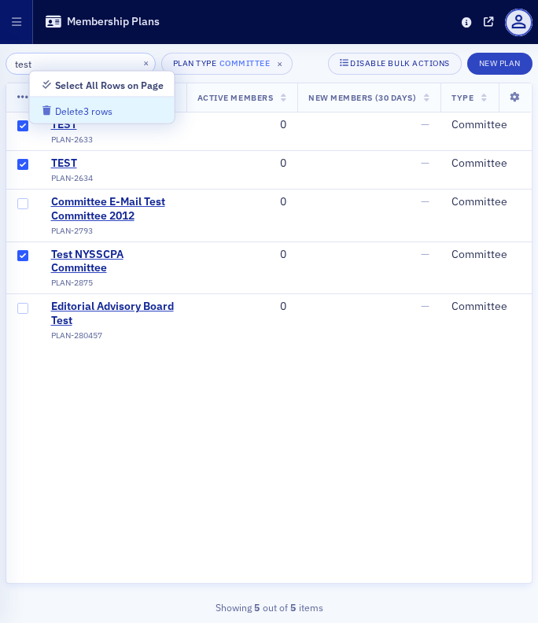
click at [90, 113] on div "Delete 3 rows" at bounding box center [83, 111] width 57 height 9
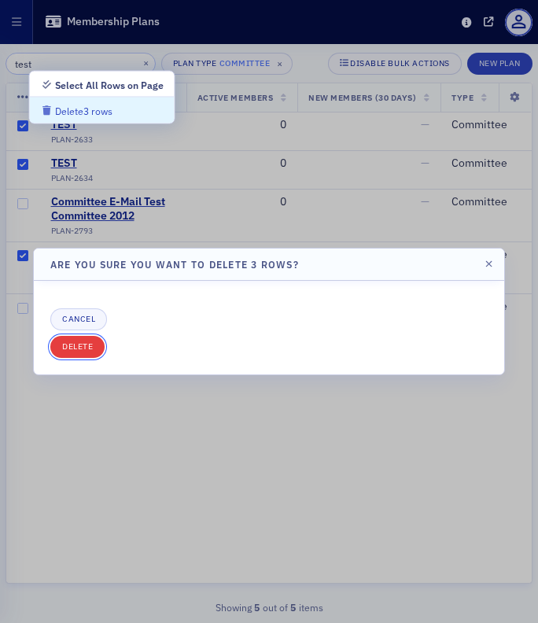
click at [77, 348] on button "Delete" at bounding box center [77, 347] width 54 height 22
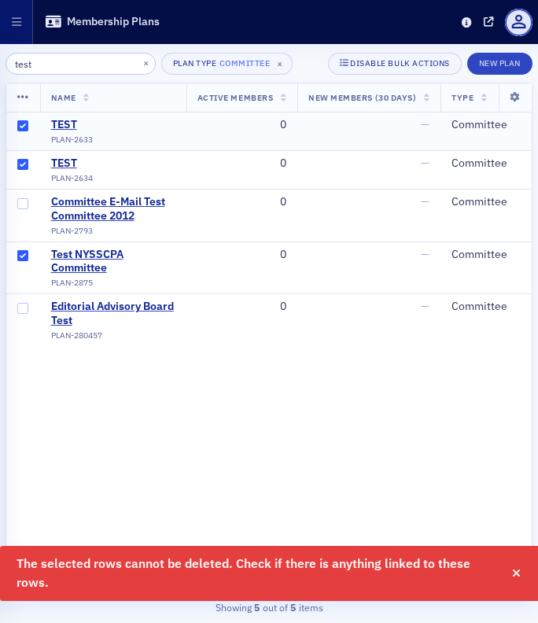
click at [29, 122] on span at bounding box center [23, 131] width 34 height 38
click at [23, 130] on input "checkbox" at bounding box center [22, 125] width 11 height 11
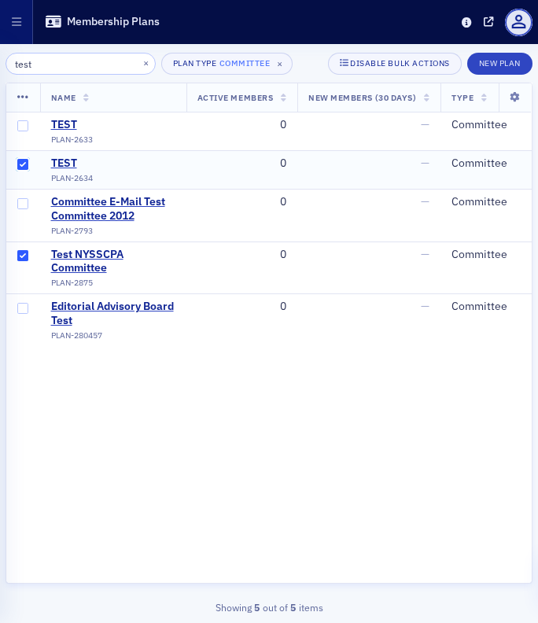
click at [23, 163] on input "checkbox" at bounding box center [22, 164] width 11 height 11
click at [19, 102] on icon at bounding box center [23, 97] width 12 height 13
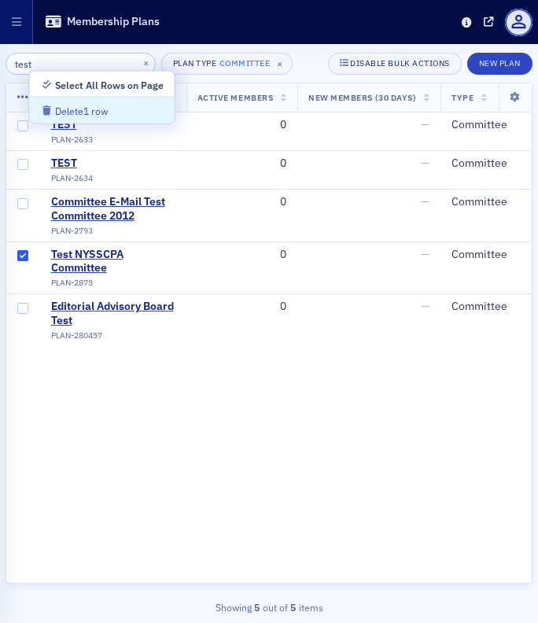
click at [80, 113] on div "Delete 1 row" at bounding box center [81, 111] width 53 height 9
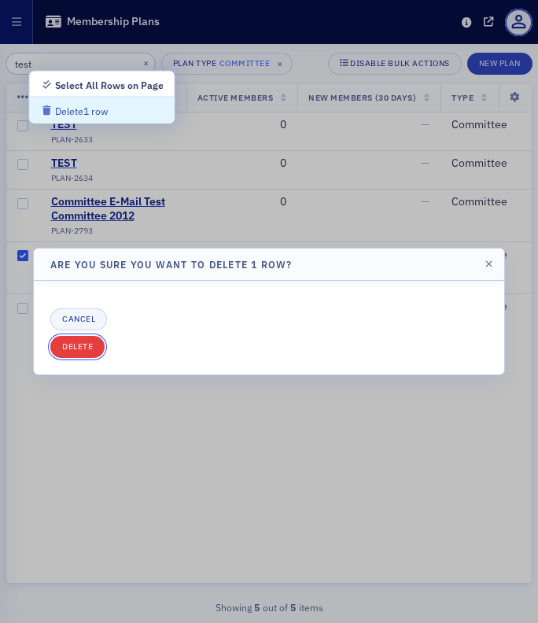
click at [81, 342] on button "Delete" at bounding box center [77, 347] width 54 height 22
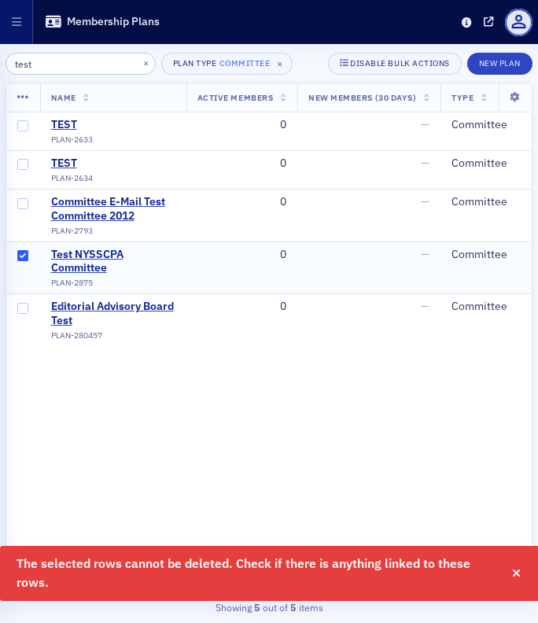
click at [19, 253] on input "checkbox" at bounding box center [22, 255] width 11 height 11
click at [517, 575] on icon "button" at bounding box center [516, 573] width 9 height 11
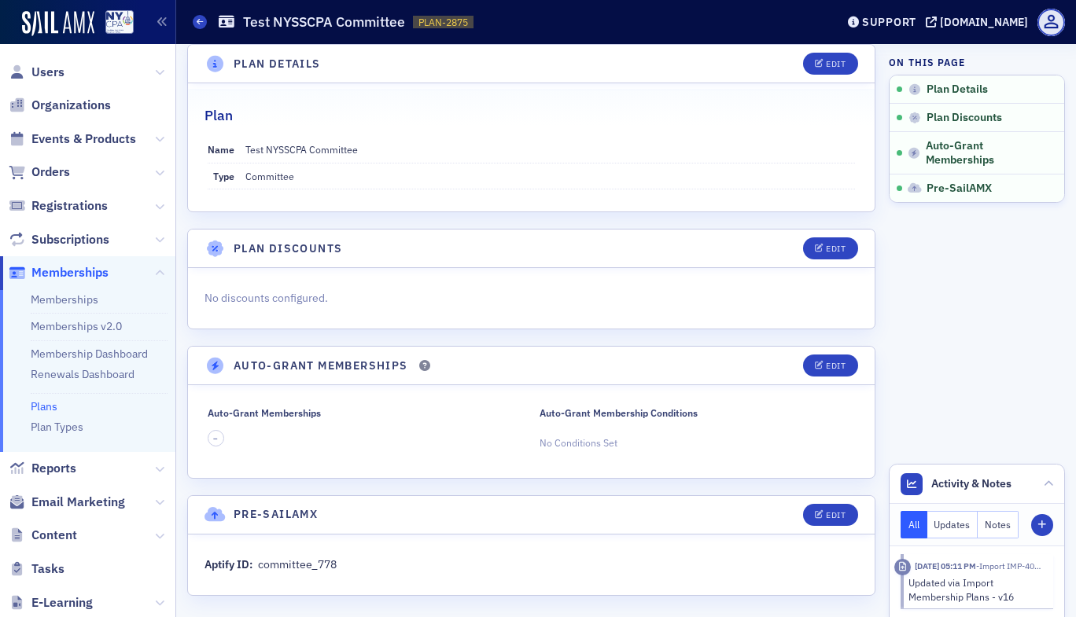
scroll to position [17, 0]
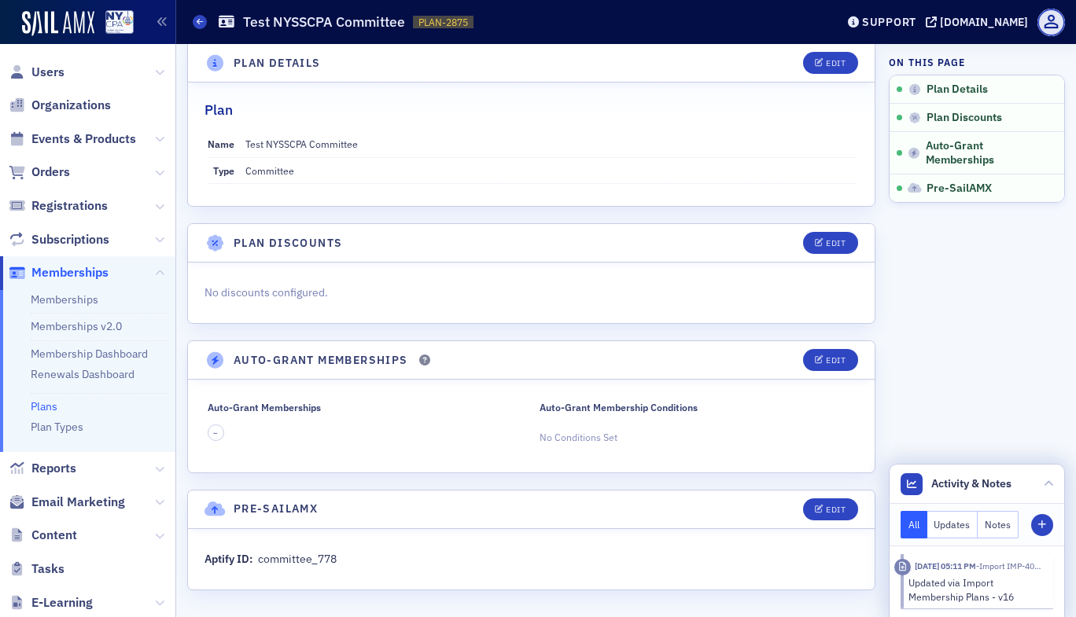
click at [537, 590] on div "Updated via Import Membership Plans - v16" at bounding box center [975, 590] width 134 height 29
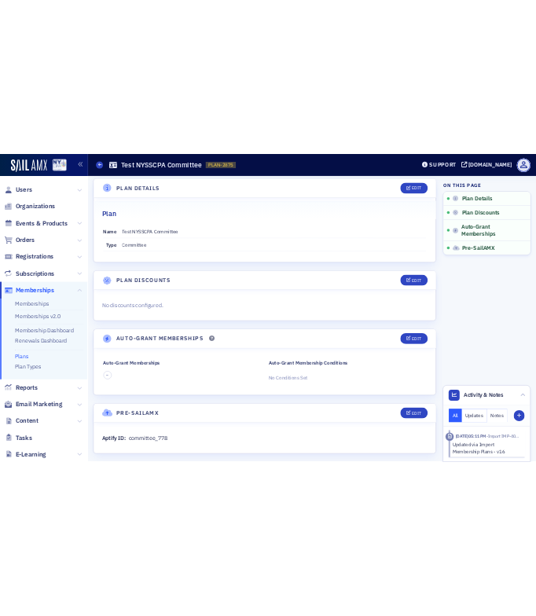
scroll to position [0, 0]
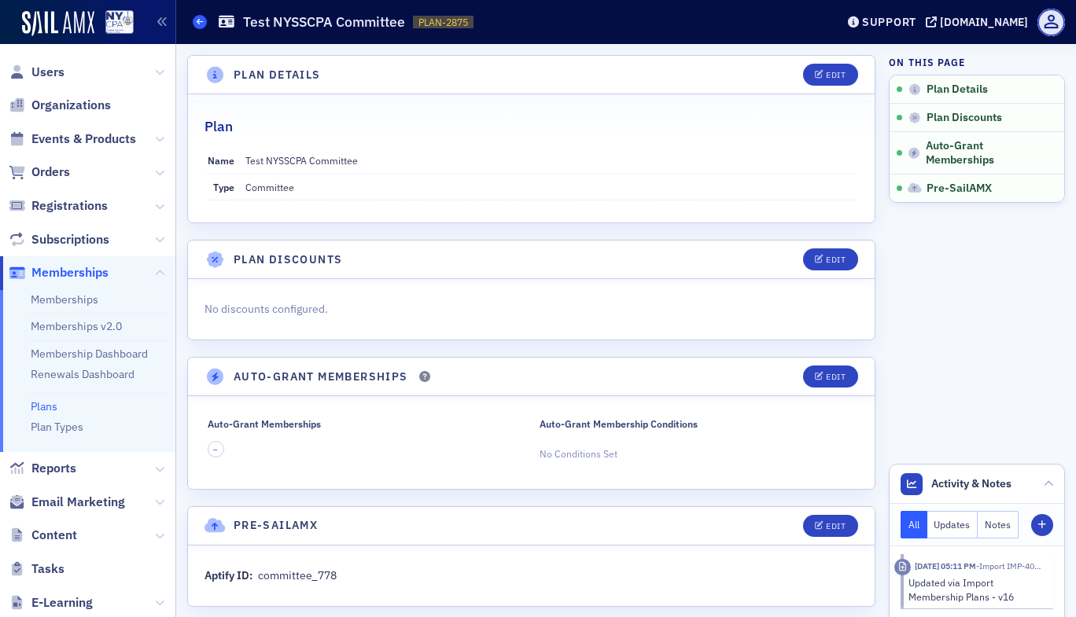
click at [198, 24] on icon at bounding box center [200, 21] width 6 height 7
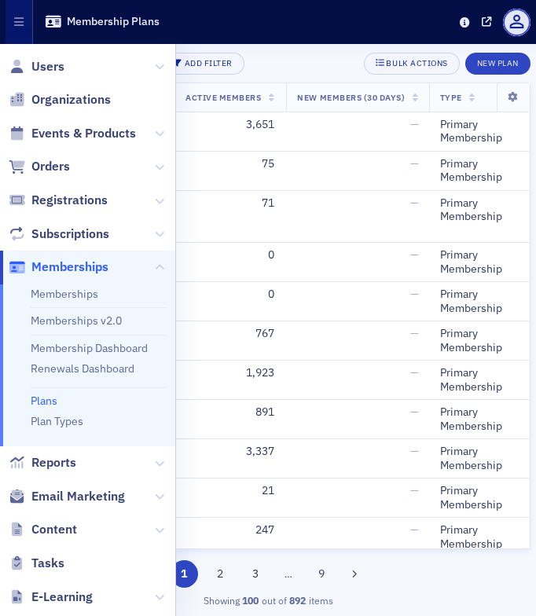
click at [260, 68] on div "Add Filter Bulk Actions New Plan" at bounding box center [268, 64] width 525 height 22
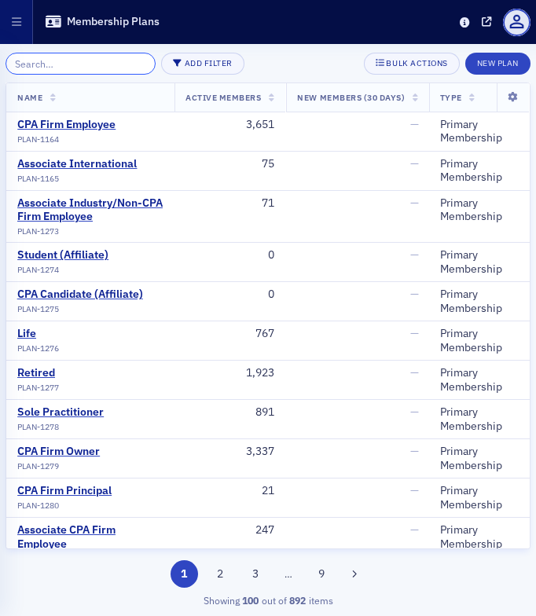
click at [54, 72] on input "search" at bounding box center [81, 64] width 150 height 22
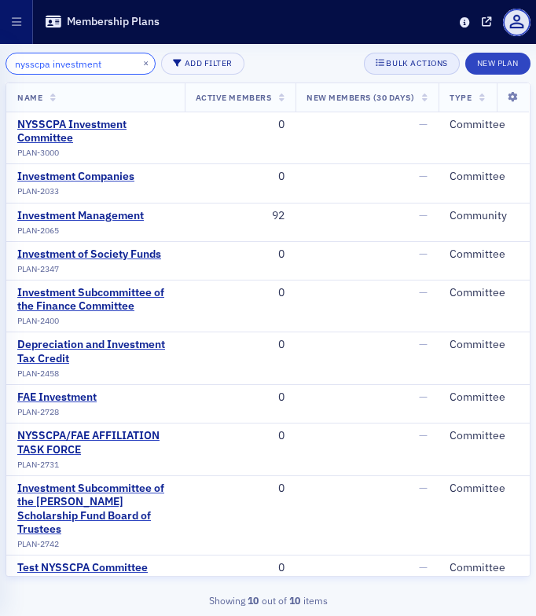
type input "nysscpa investment"
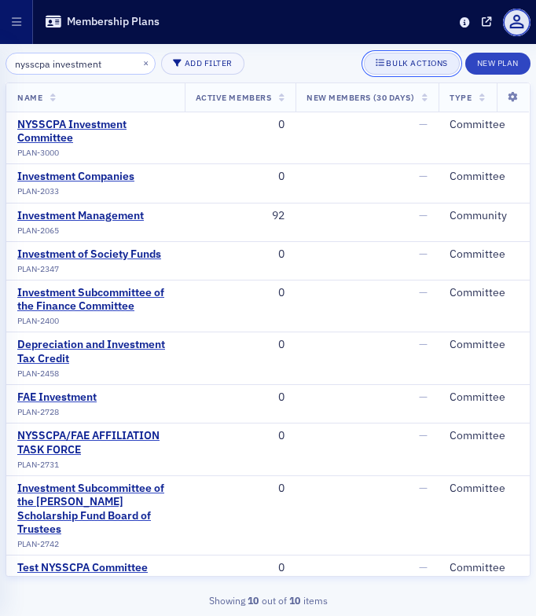
click at [415, 64] on div "Bulk Actions" at bounding box center [416, 63] width 61 height 9
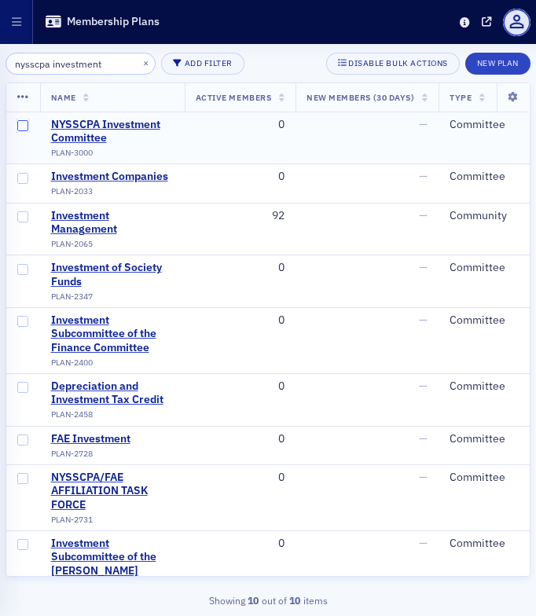
click at [26, 131] on input "checkbox" at bounding box center [22, 125] width 11 height 11
checkbox input "true"
click at [22, 94] on icon at bounding box center [23, 97] width 12 height 13
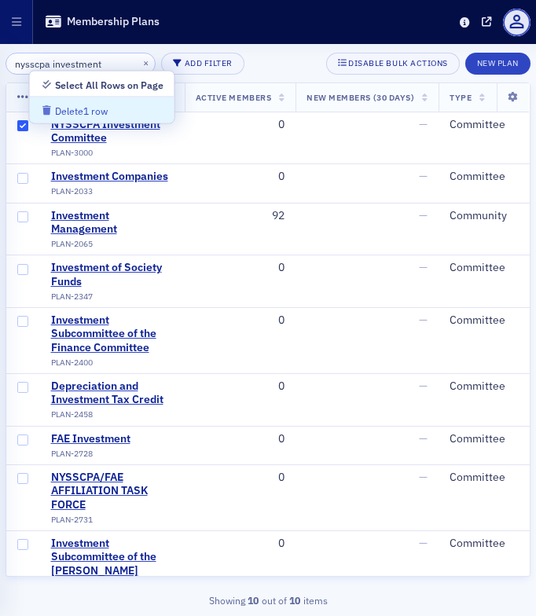
click at [64, 108] on div "Delete 1 row" at bounding box center [81, 111] width 53 height 9
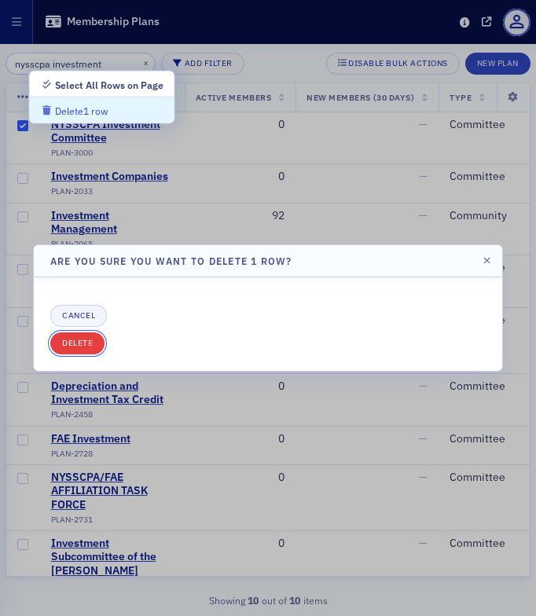
click at [79, 344] on button "Delete" at bounding box center [77, 344] width 54 height 22
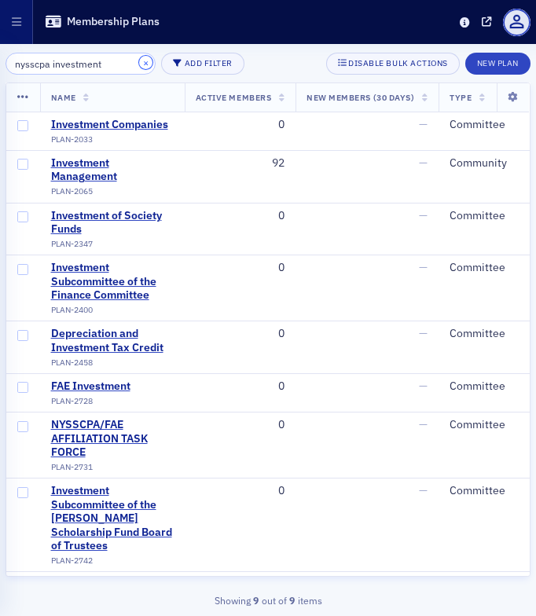
click at [139, 62] on button "×" at bounding box center [146, 63] width 14 height 14
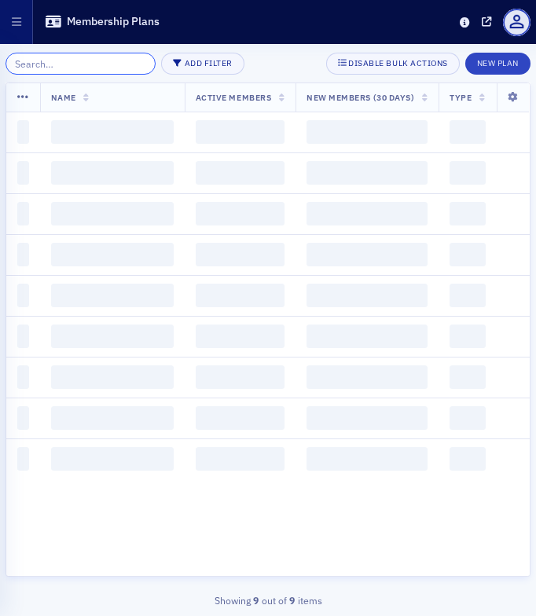
click at [90, 61] on input "search" at bounding box center [81, 64] width 150 height 22
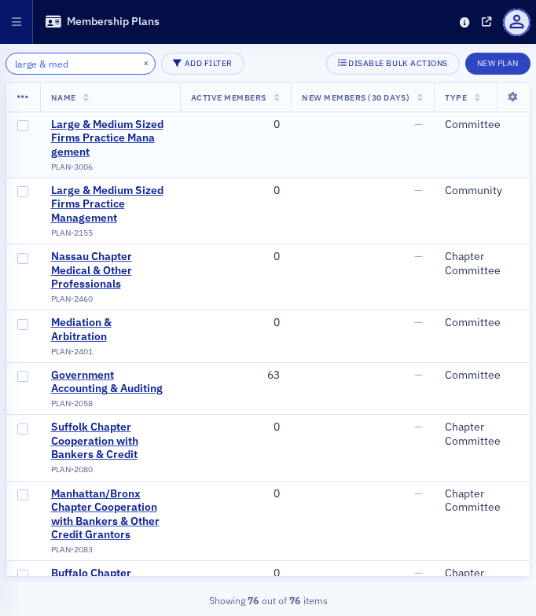
type input "large & med"
click at [20, 125] on input "checkbox" at bounding box center [22, 125] width 11 height 11
checkbox input "true"
click at [24, 93] on icon at bounding box center [23, 97] width 12 height 13
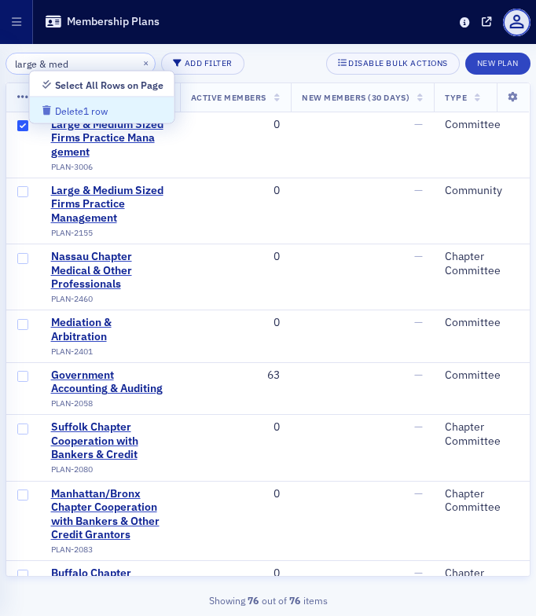
click at [69, 99] on button "Delete 1 row" at bounding box center [102, 110] width 145 height 26
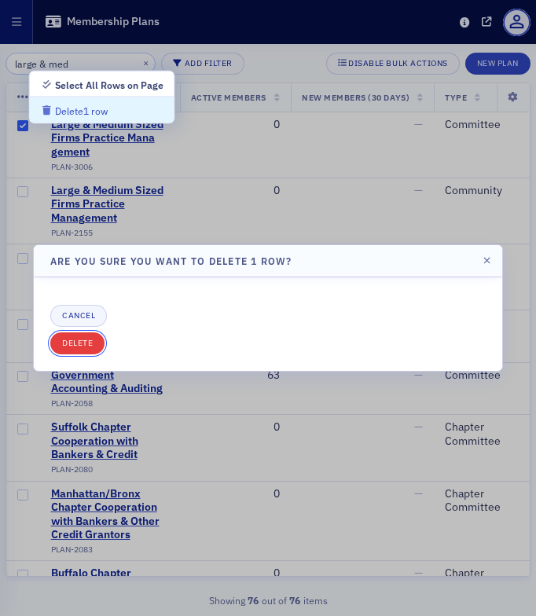
click at [86, 338] on button "Delete" at bounding box center [77, 344] width 54 height 22
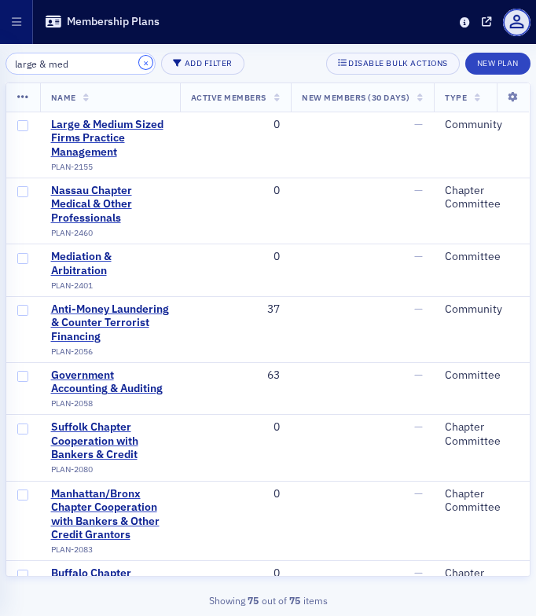
click at [139, 64] on button "×" at bounding box center [146, 63] width 14 height 14
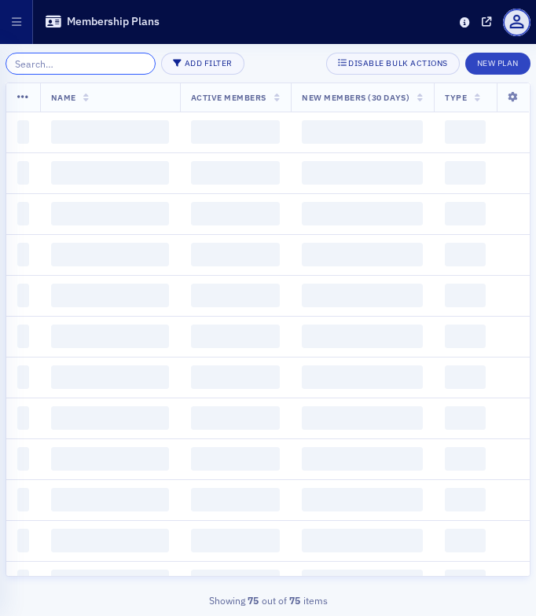
click at [79, 62] on input "search" at bounding box center [81, 64] width 150 height 22
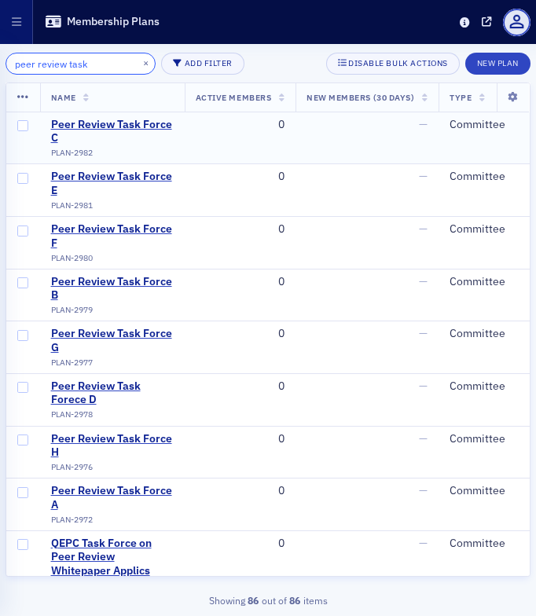
type input "peer review task"
click at [23, 130] on input "checkbox" at bounding box center [22, 125] width 11 height 11
checkbox input "true"
click at [21, 182] on input "checkbox" at bounding box center [22, 178] width 11 height 11
click at [21, 495] on input "checkbox" at bounding box center [22, 492] width 11 height 11
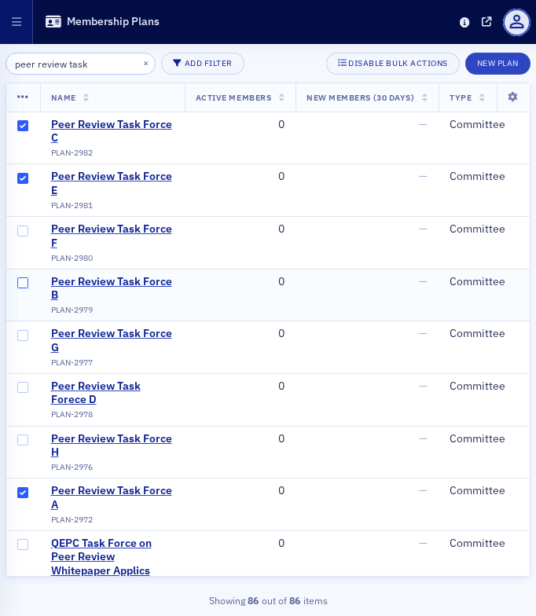
click at [24, 280] on input "checkbox" at bounding box center [22, 283] width 11 height 11
checkbox input "true"
click at [20, 231] on input "checkbox" at bounding box center [22, 231] width 11 height 11
click at [28, 333] on input "checkbox" at bounding box center [22, 335] width 11 height 11
checkbox input "true"
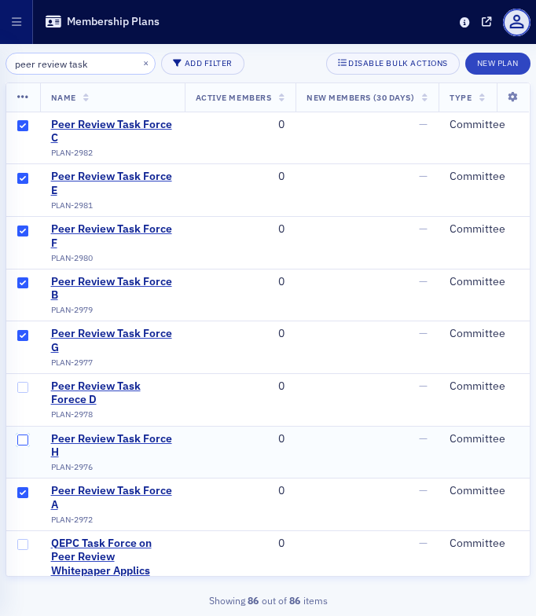
click at [24, 439] on input "checkbox" at bounding box center [22, 440] width 11 height 11
checkbox input "true"
click at [24, 392] on input "checkbox" at bounding box center [22, 387] width 11 height 11
click at [22, 99] on icon at bounding box center [23, 97] width 12 height 13
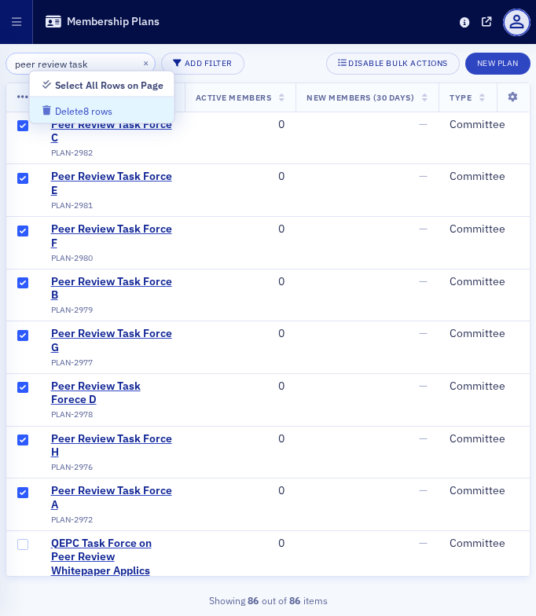
click at [76, 112] on div "Delete 8 rows" at bounding box center [83, 111] width 57 height 9
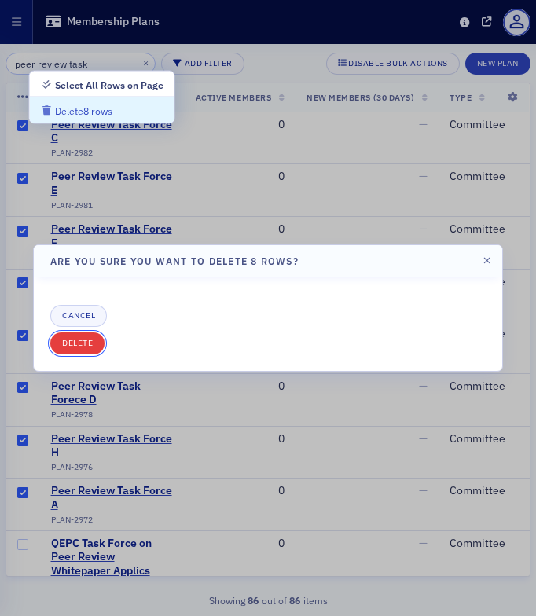
click at [81, 336] on button "Delete" at bounding box center [77, 344] width 54 height 22
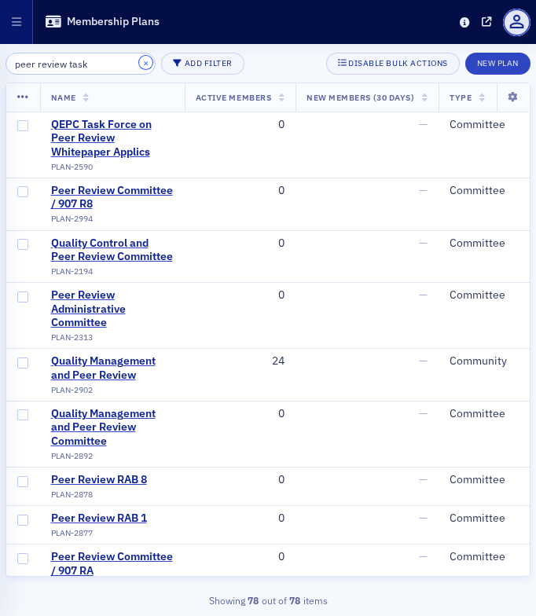
click at [139, 64] on button "×" at bounding box center [146, 63] width 14 height 14
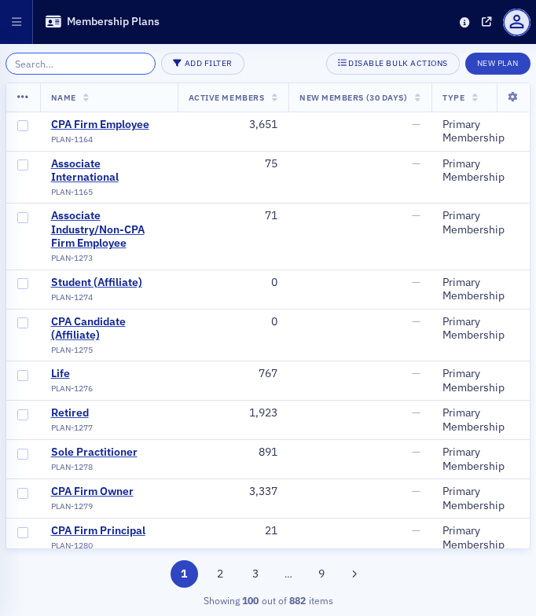
click at [88, 64] on input "search" at bounding box center [81, 64] width 150 height 22
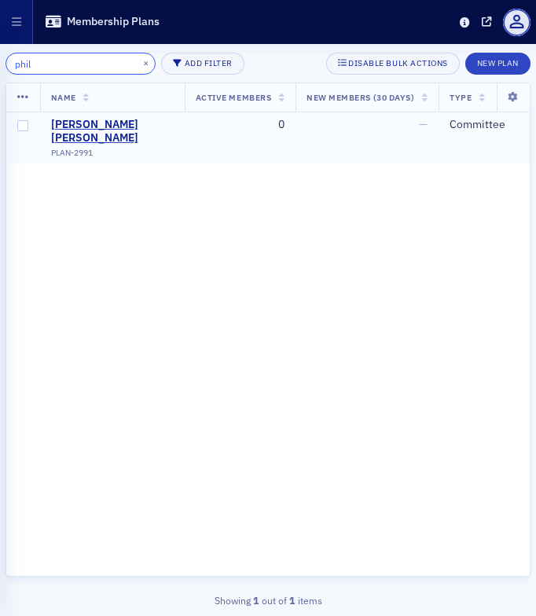
type input "phil"
click at [21, 131] on input "checkbox" at bounding box center [22, 125] width 11 height 11
checkbox input "true"
click at [25, 94] on icon at bounding box center [23, 97] width 12 height 13
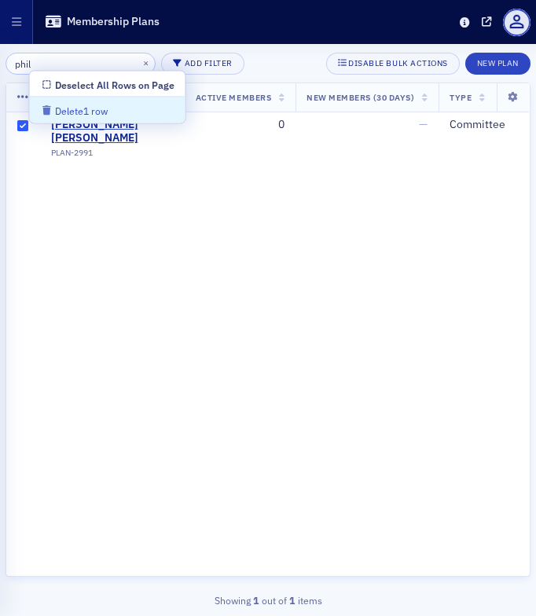
click at [81, 107] on div "Delete 1 row" at bounding box center [81, 111] width 53 height 9
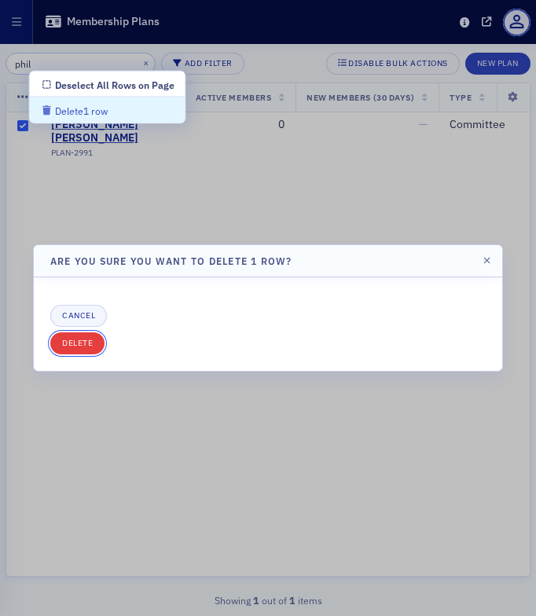
click at [78, 348] on button "Delete" at bounding box center [77, 344] width 54 height 22
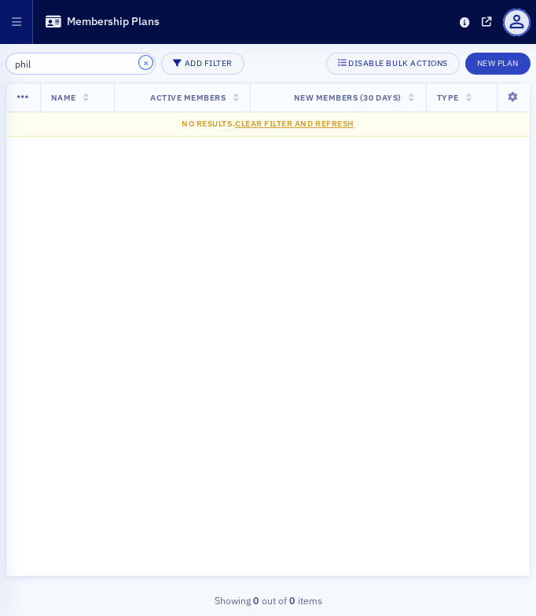
click at [139, 63] on button "×" at bounding box center [146, 63] width 14 height 14
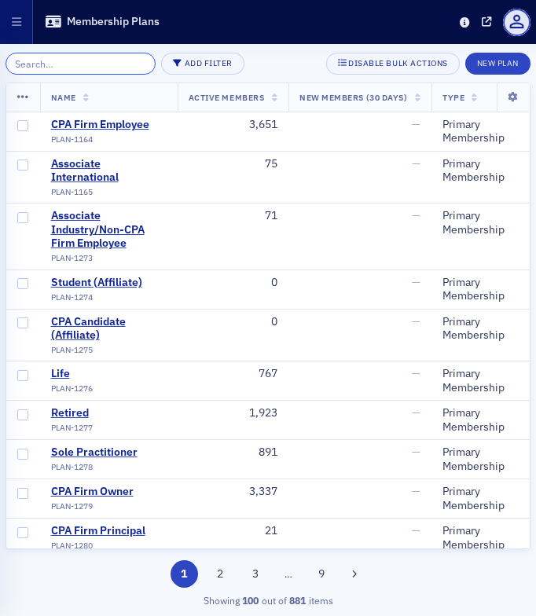
click at [119, 68] on input "search" at bounding box center [81, 64] width 150 height 22
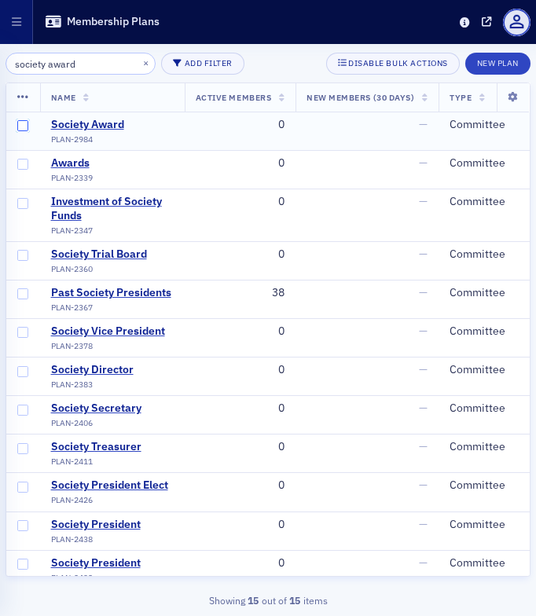
click at [23, 129] on input "checkbox" at bounding box center [22, 125] width 11 height 11
click at [22, 96] on icon at bounding box center [23, 97] width 12 height 13
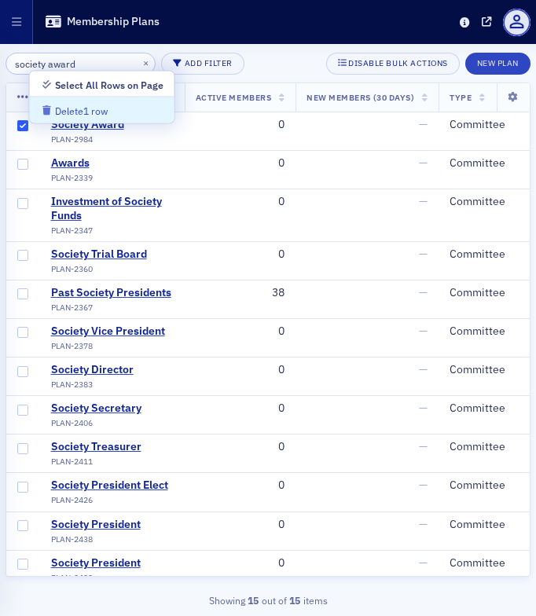
click at [57, 112] on div "Delete 1 row" at bounding box center [81, 111] width 53 height 9
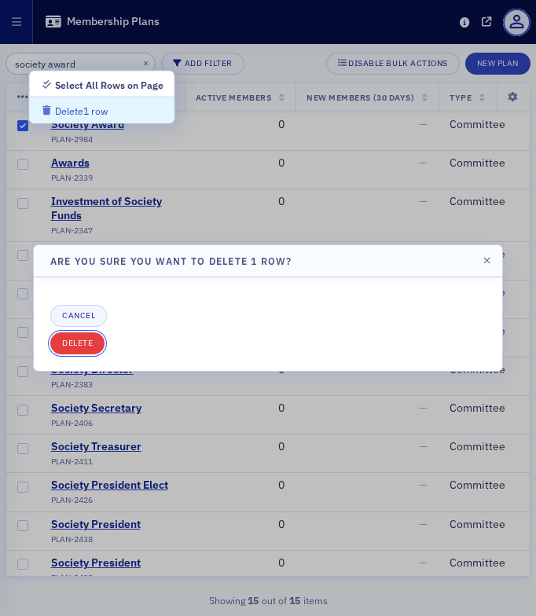
click at [83, 348] on button "Delete" at bounding box center [77, 344] width 54 height 22
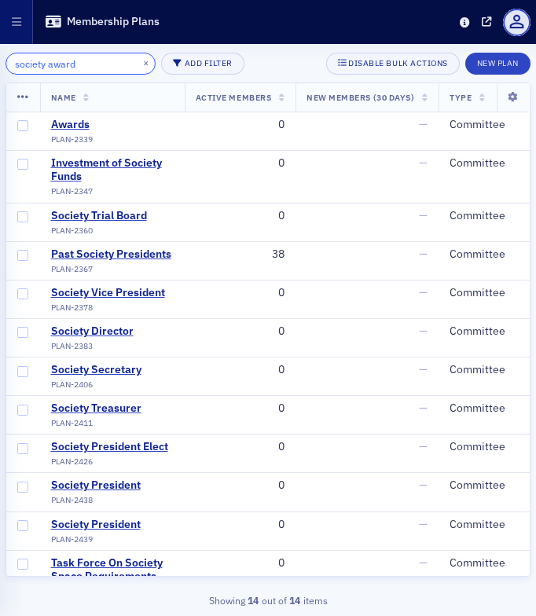
click at [84, 64] on input "society award" at bounding box center [81, 64] width 150 height 22
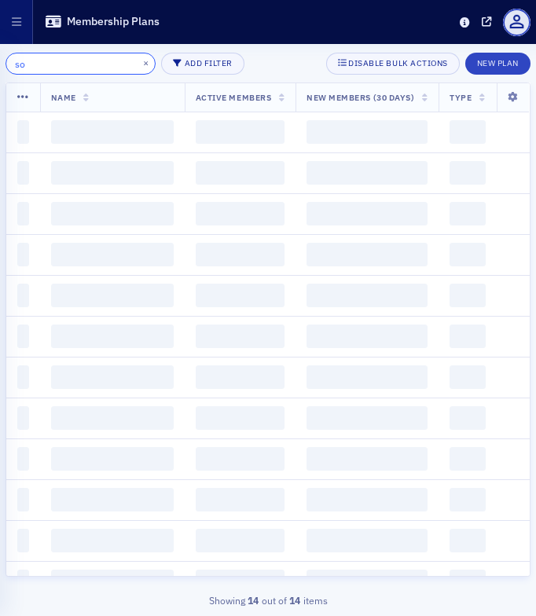
type input "s"
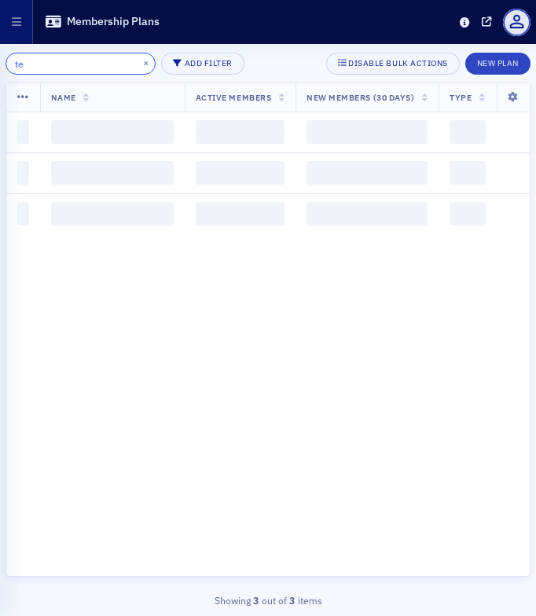
type input "t"
type input "T"
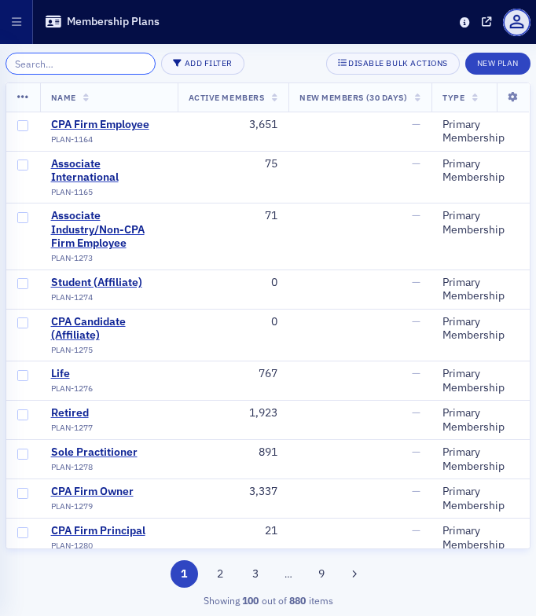
click at [67, 61] on input "search" at bounding box center [81, 64] width 150 height 22
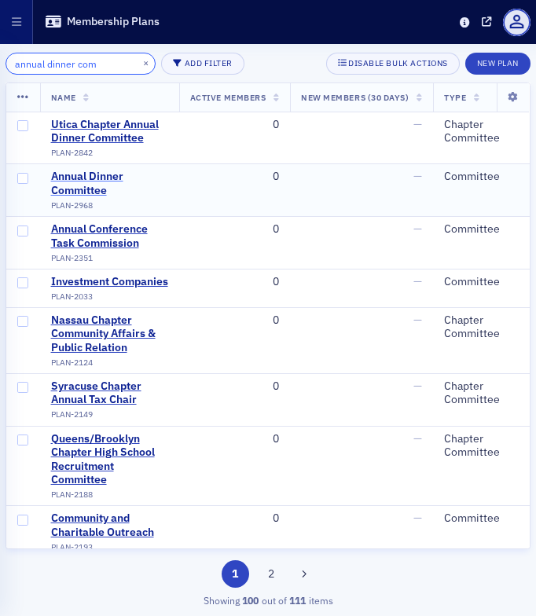
type input "annual dinner com"
click at [81, 192] on div "Annual Dinner Committee" at bounding box center [109, 184] width 117 height 28
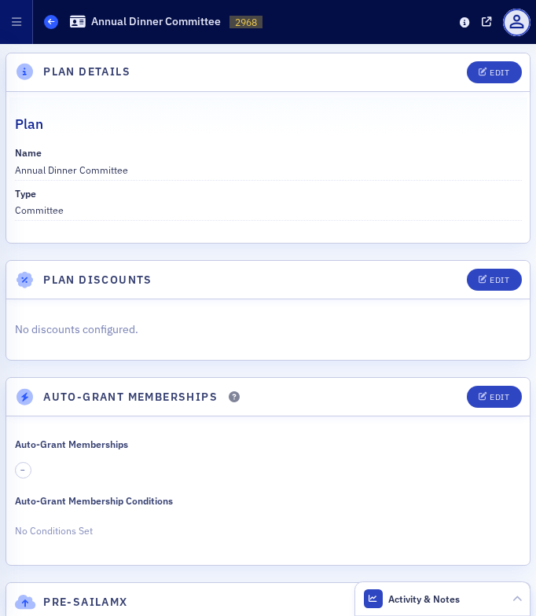
click at [55, 24] on span at bounding box center [51, 22] width 14 height 14
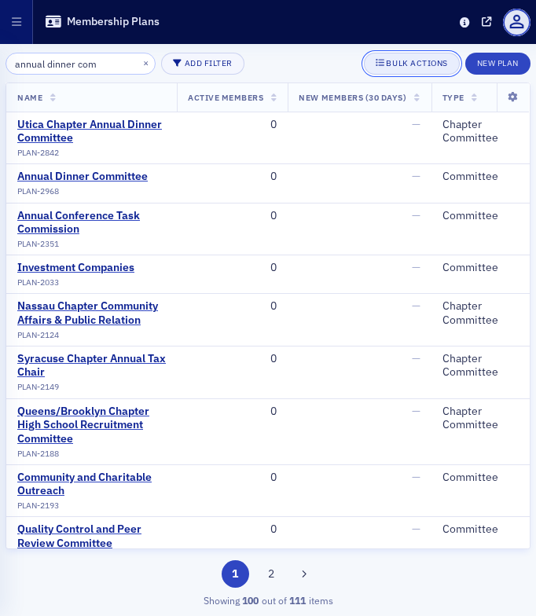
click at [399, 59] on div "Bulk Actions" at bounding box center [416, 63] width 61 height 9
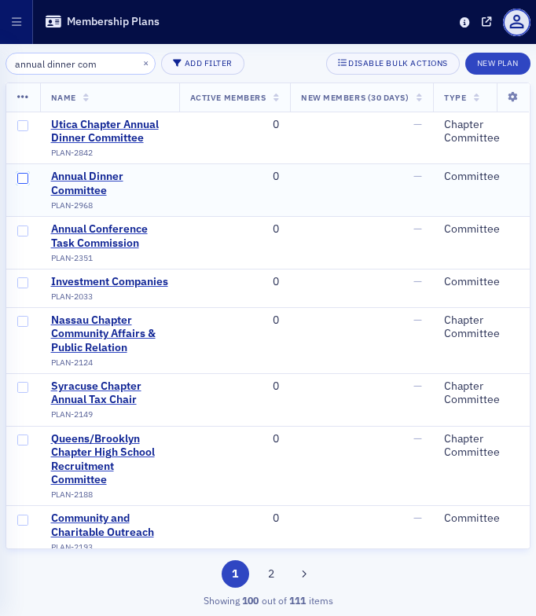
click at [18, 184] on input "checkbox" at bounding box center [22, 178] width 11 height 11
click at [19, 101] on icon at bounding box center [23, 97] width 12 height 13
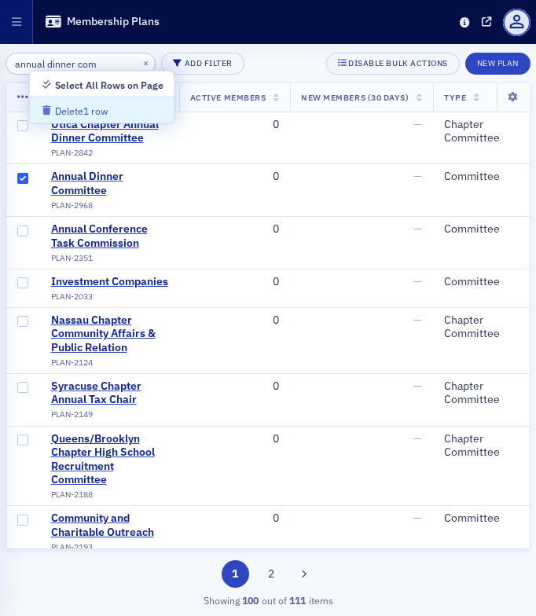
click at [52, 112] on icon "button" at bounding box center [47, 110] width 12 height 9
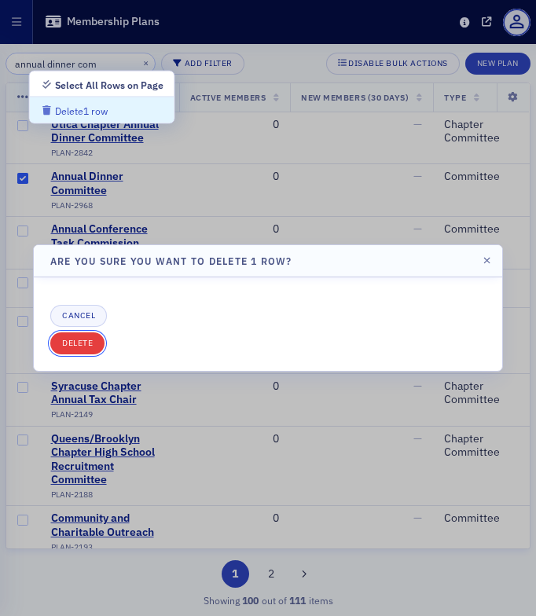
click at [86, 345] on button "Delete" at bounding box center [77, 344] width 54 height 22
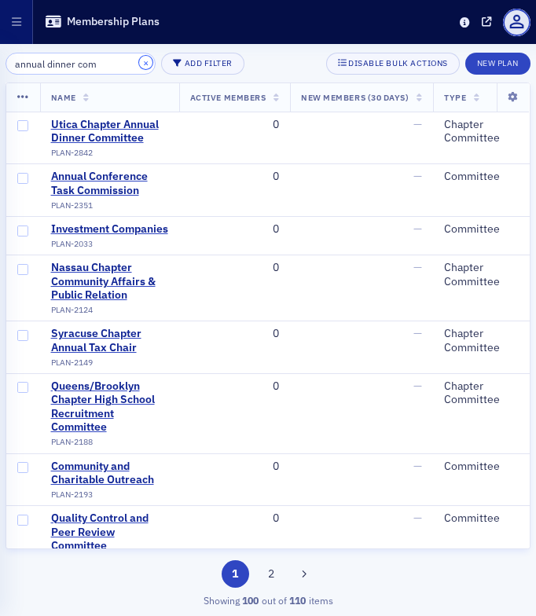
click at [139, 62] on button "×" at bounding box center [146, 63] width 14 height 14
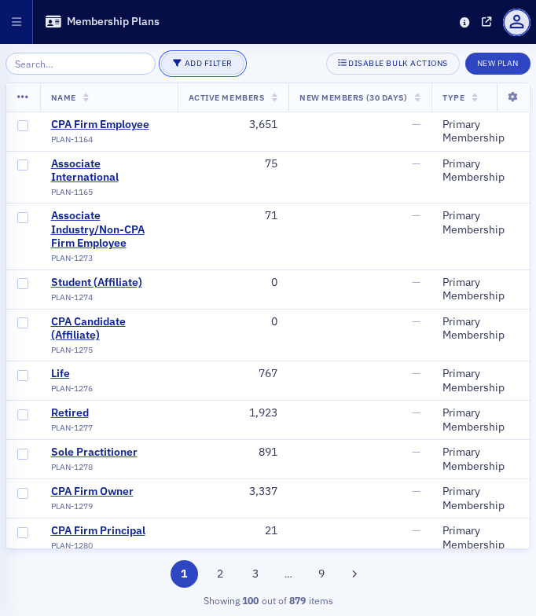
click at [216, 61] on button "Add Filter" at bounding box center [202, 64] width 83 height 22
click at [190, 89] on div "Plan Type" at bounding box center [185, 88] width 42 height 14
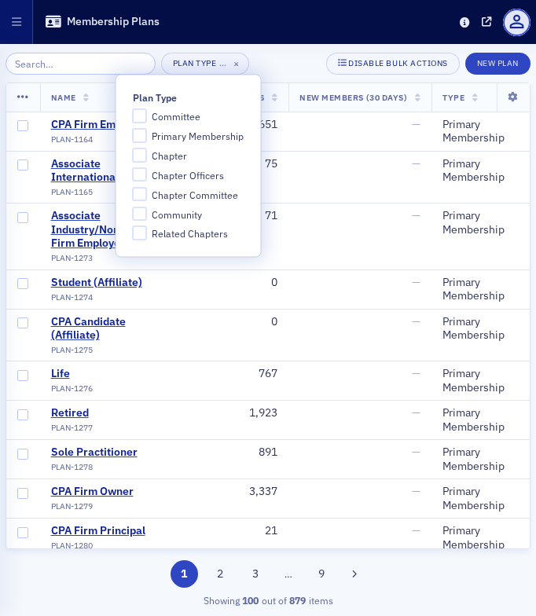
click at [172, 116] on span "Committee" at bounding box center [176, 116] width 49 height 13
click at [147, 116] on input "Committee" at bounding box center [140, 116] width 14 height 14
checkbox input "true"
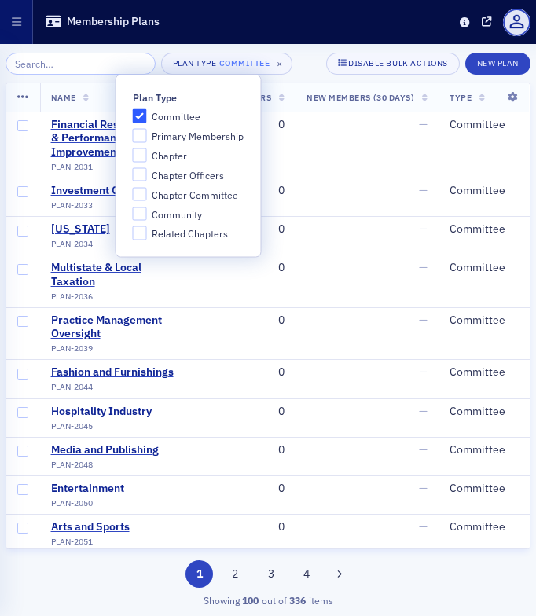
click at [300, 66] on div "Plan Type Committee × Disable Bulk Actions New Plan" at bounding box center [268, 64] width 525 height 22
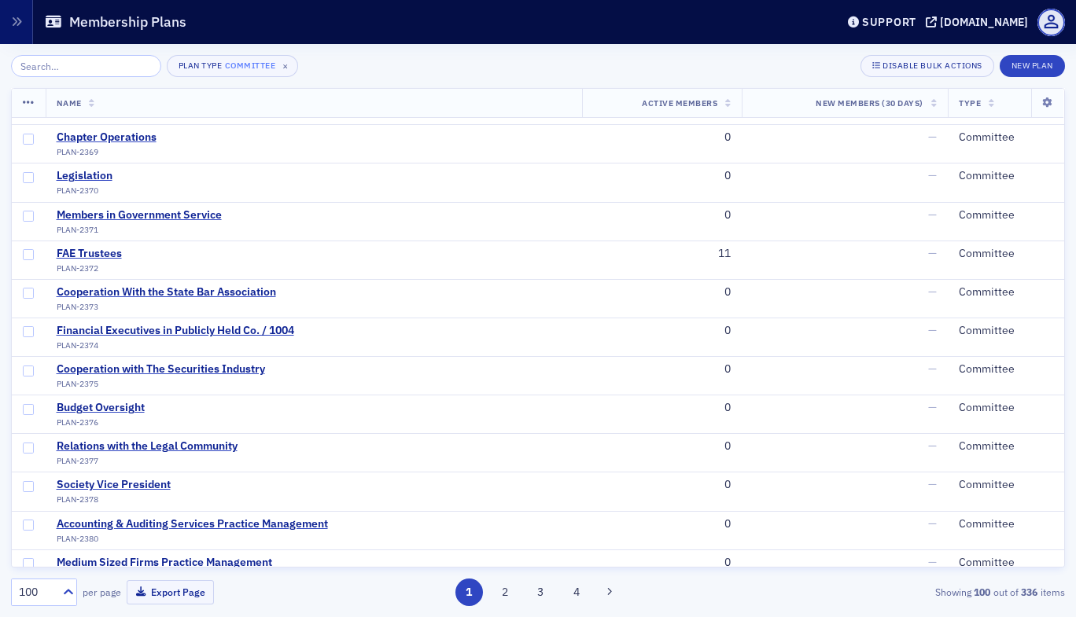
scroll to position [3346, 0]
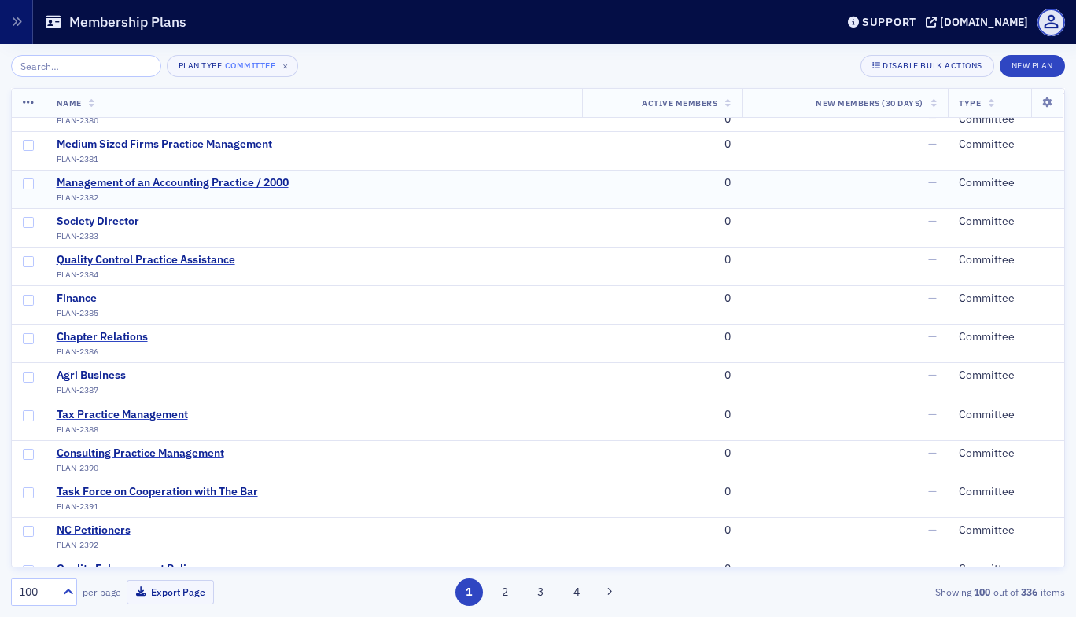
click at [537, 207] on td "0" at bounding box center [662, 189] width 160 height 39
click at [288, 180] on div "Management of an Accounting Practice / 2000" at bounding box center [173, 183] width 232 height 14
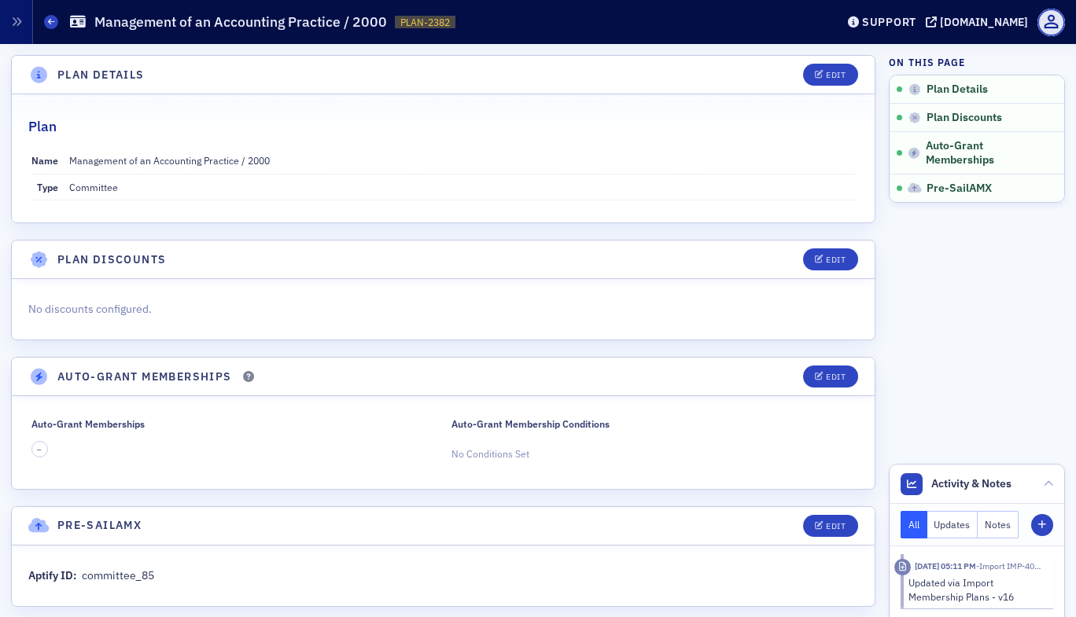
scroll to position [17, 0]
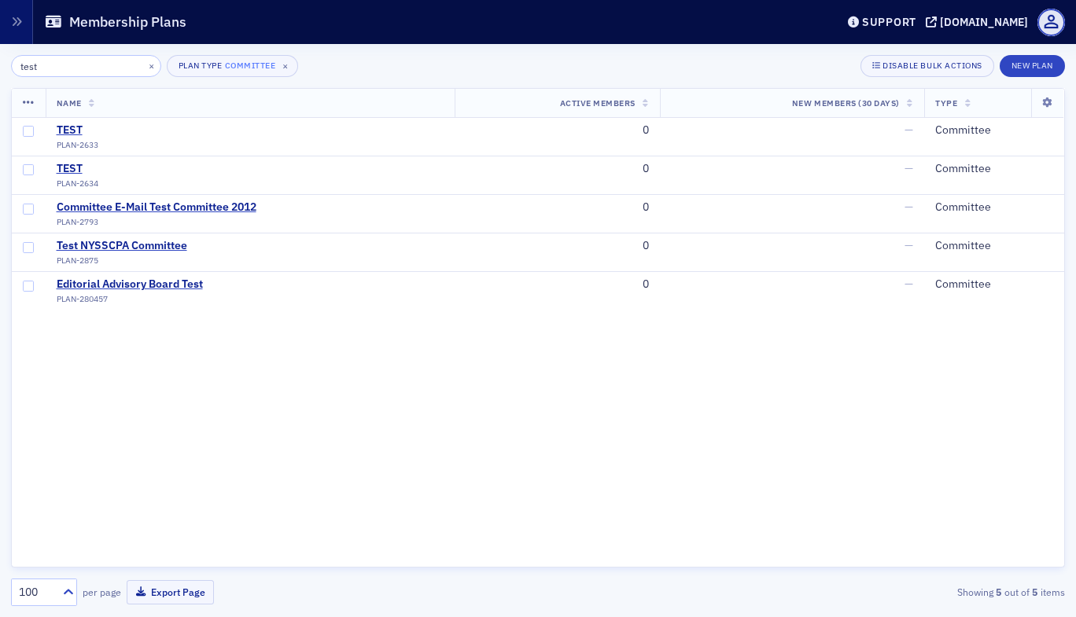
scroll to position [226, 0]
click at [66, 131] on div "TEST" at bounding box center [78, 130] width 42 height 14
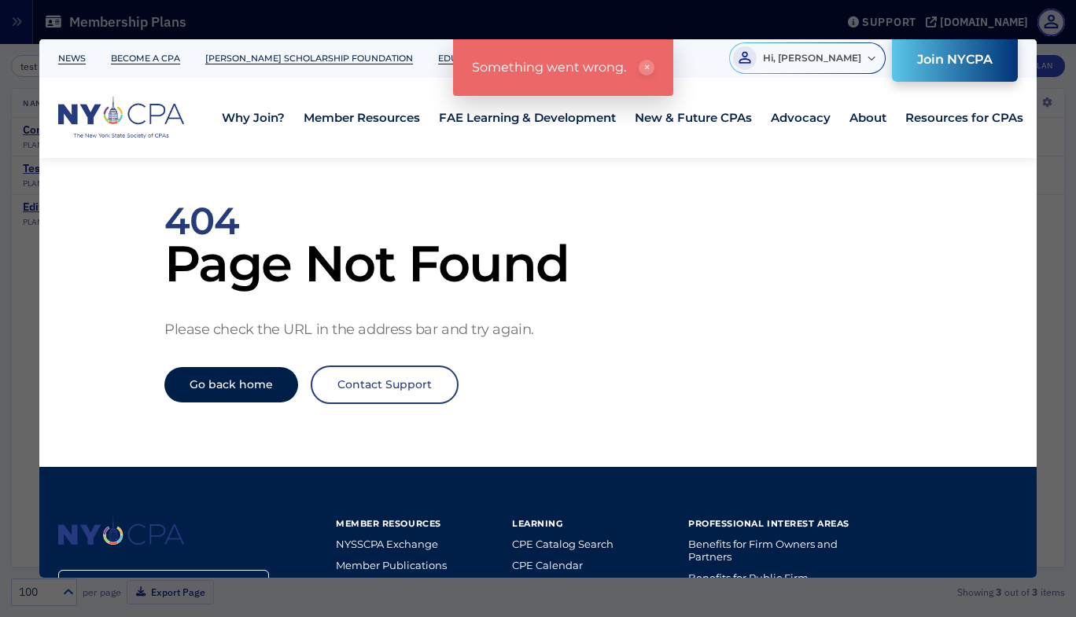
click at [204, 397] on link "Go back home" at bounding box center [231, 384] width 134 height 35
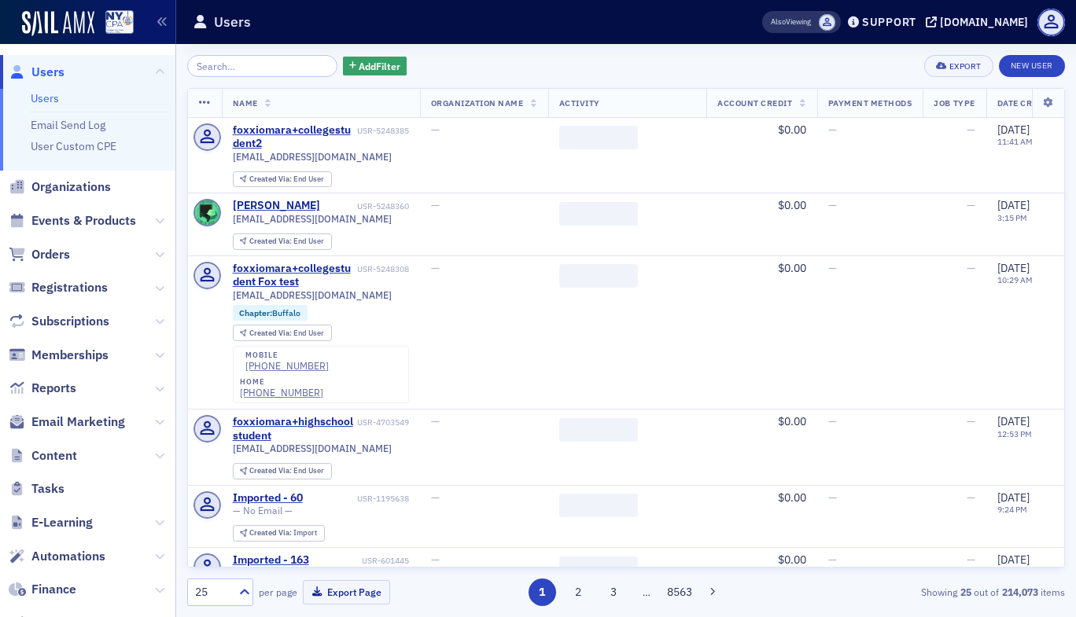
scroll to position [156, 0]
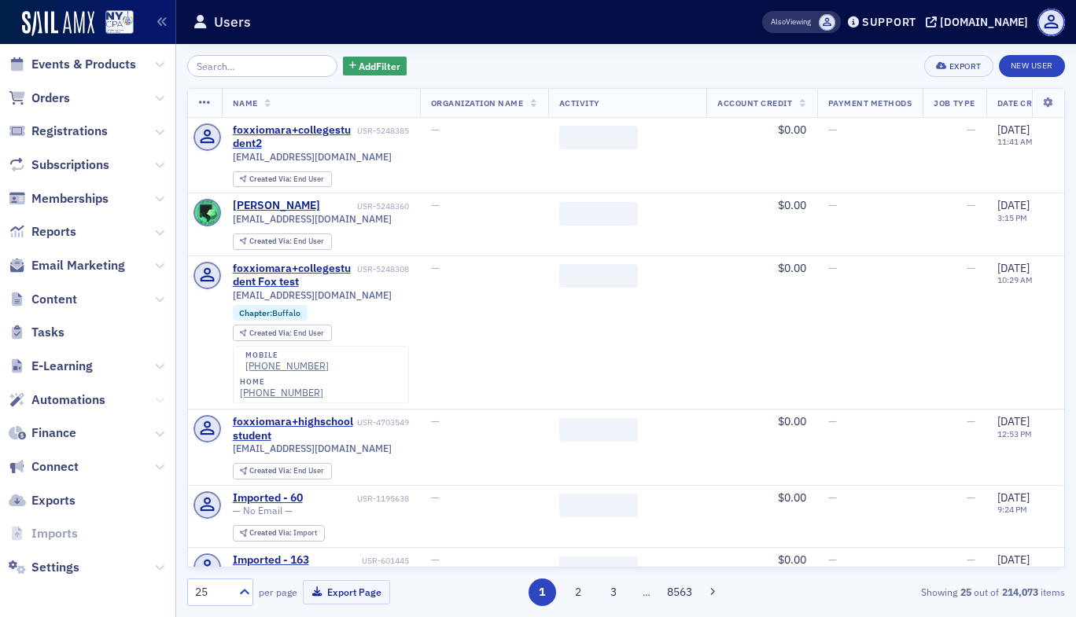
click at [155, 404] on button at bounding box center [159, 400] width 9 height 17
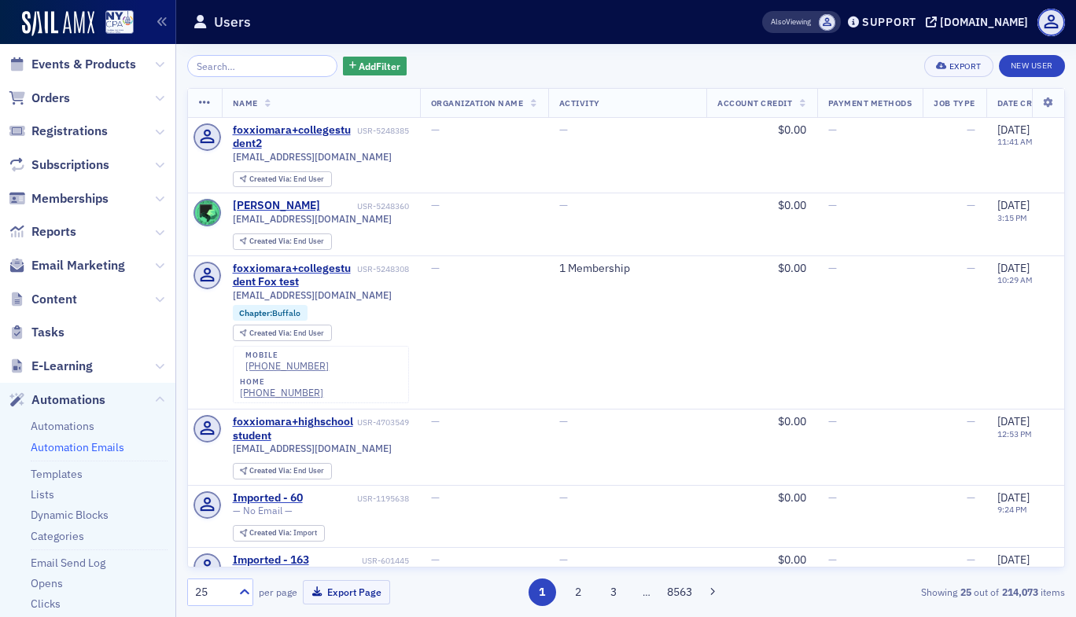
click at [109, 450] on link "Automation Emails" at bounding box center [78, 447] width 94 height 14
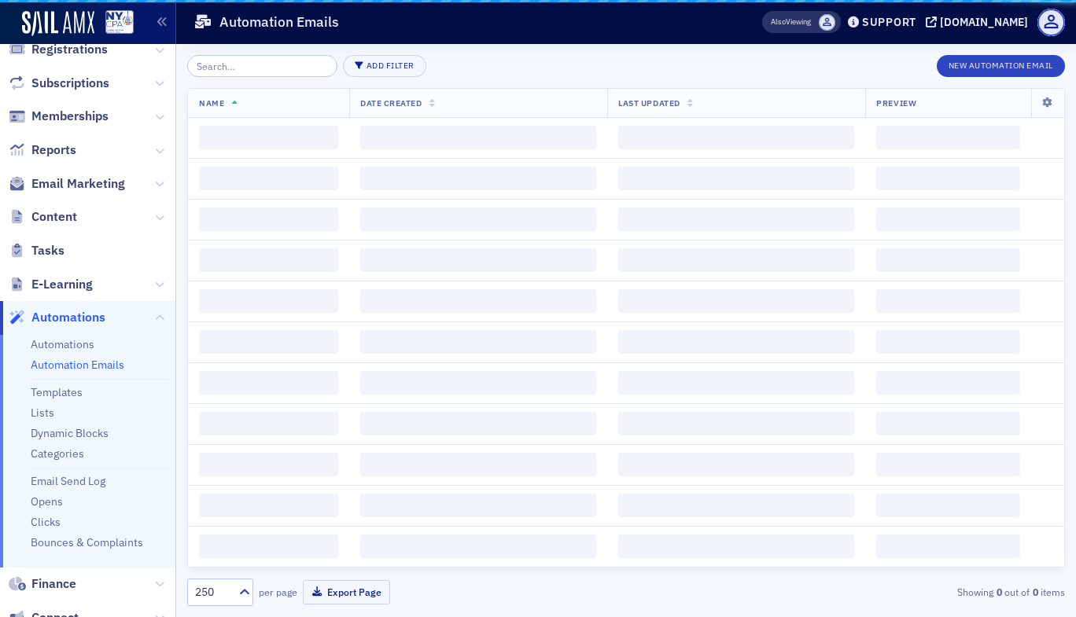
scroll to position [74, 0]
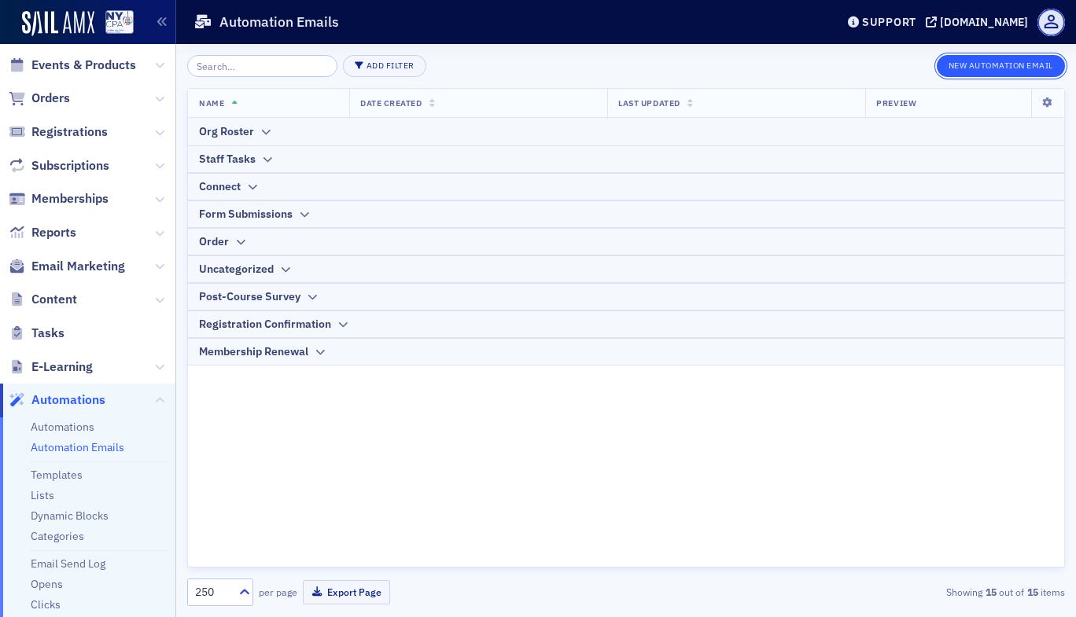
click at [968, 68] on button "New Automation Email" at bounding box center [1000, 66] width 129 height 22
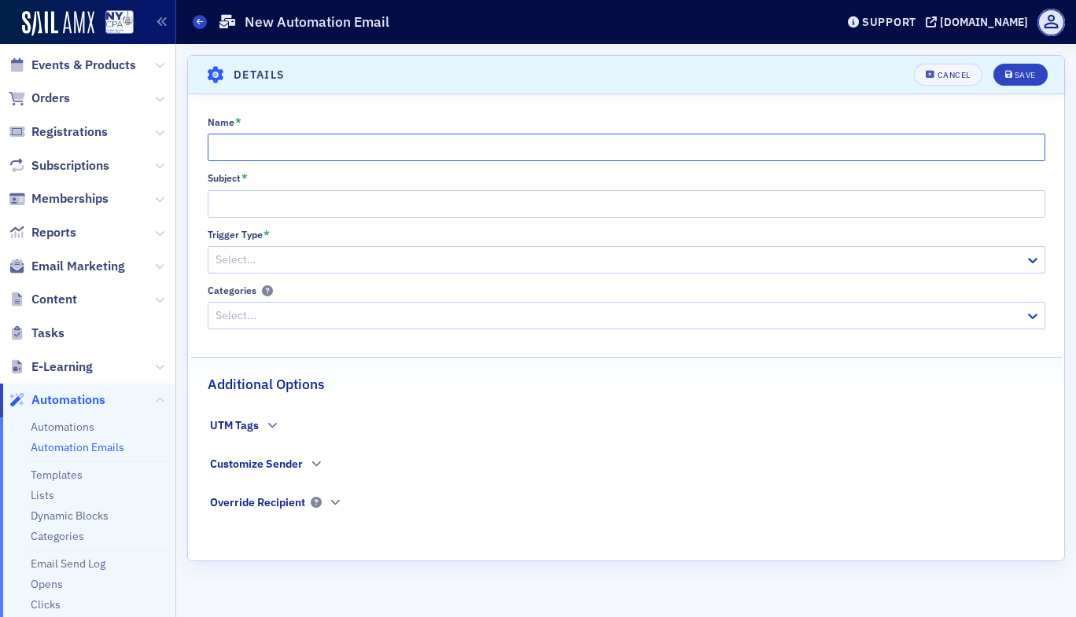
click at [360, 150] on input "Name *" at bounding box center [626, 148] width 837 height 28
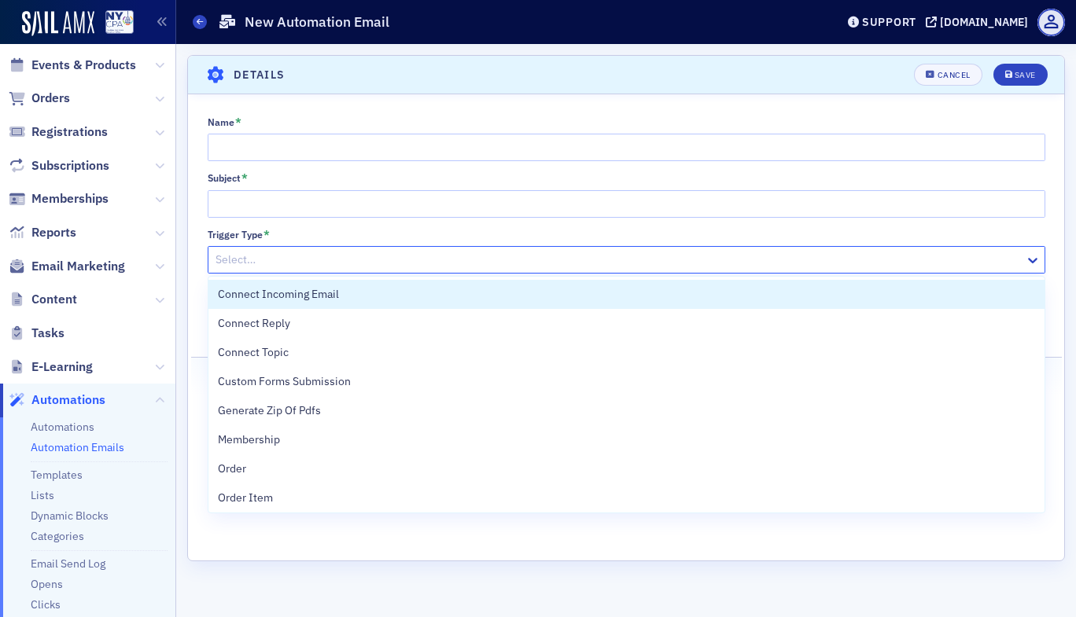
click at [1022, 263] on div "Select…" at bounding box center [616, 259] width 816 height 23
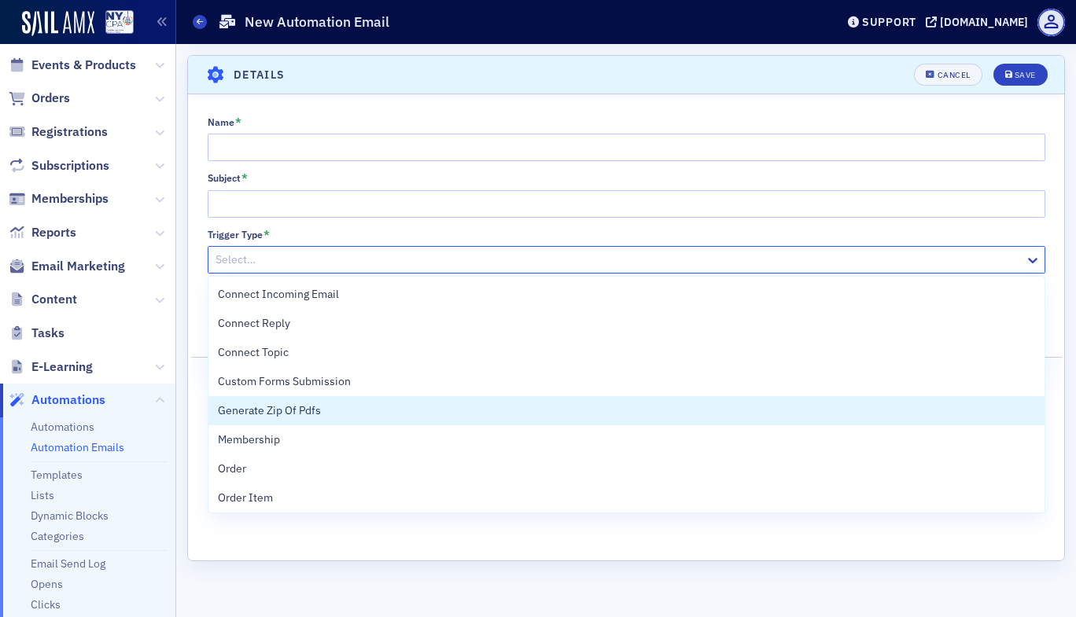
scroll to position [206, 0]
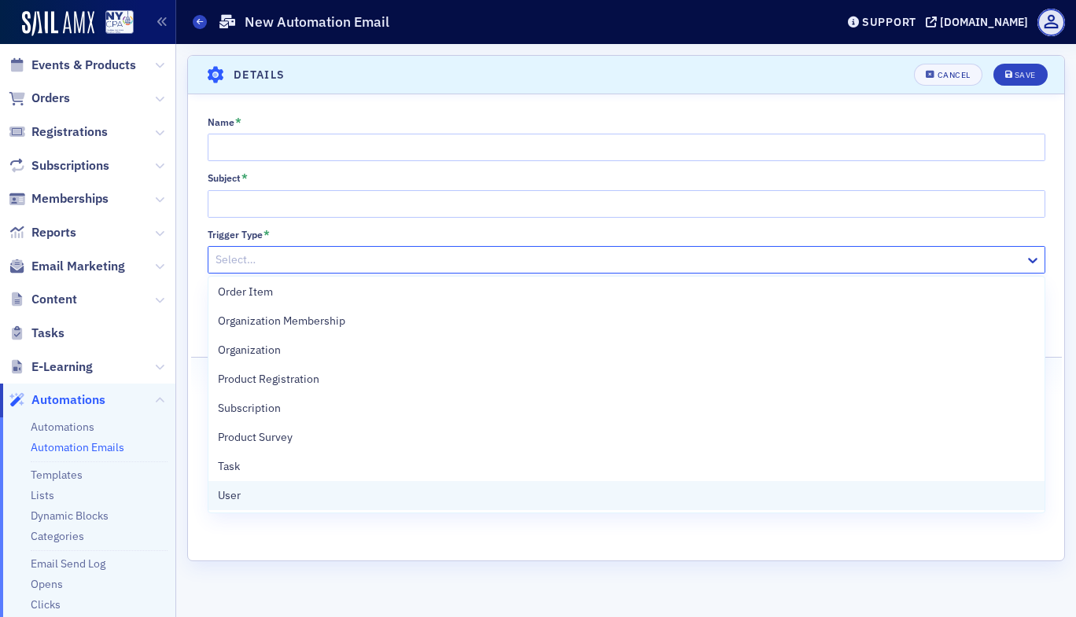
click at [361, 493] on div "User" at bounding box center [626, 495] width 817 height 17
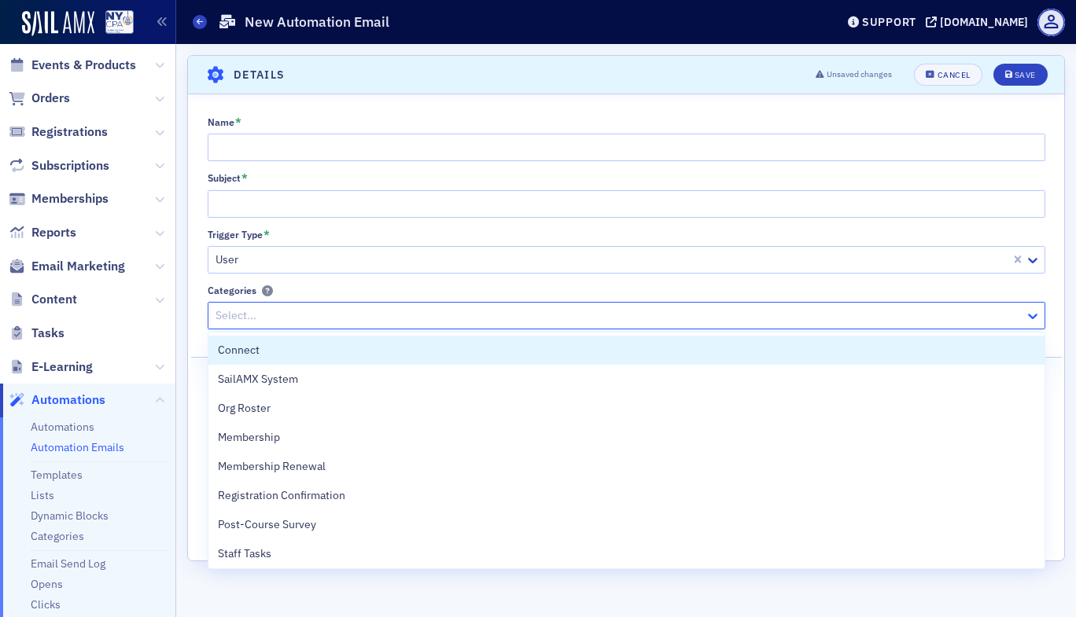
click at [1034, 319] on icon at bounding box center [1032, 316] width 16 height 16
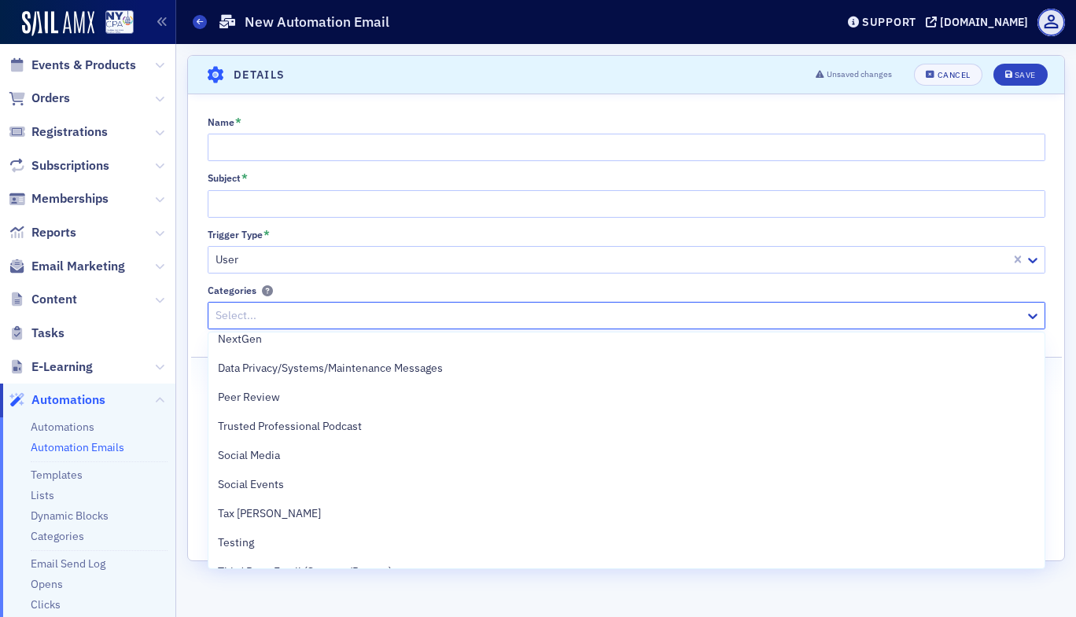
scroll to position [1021, 0]
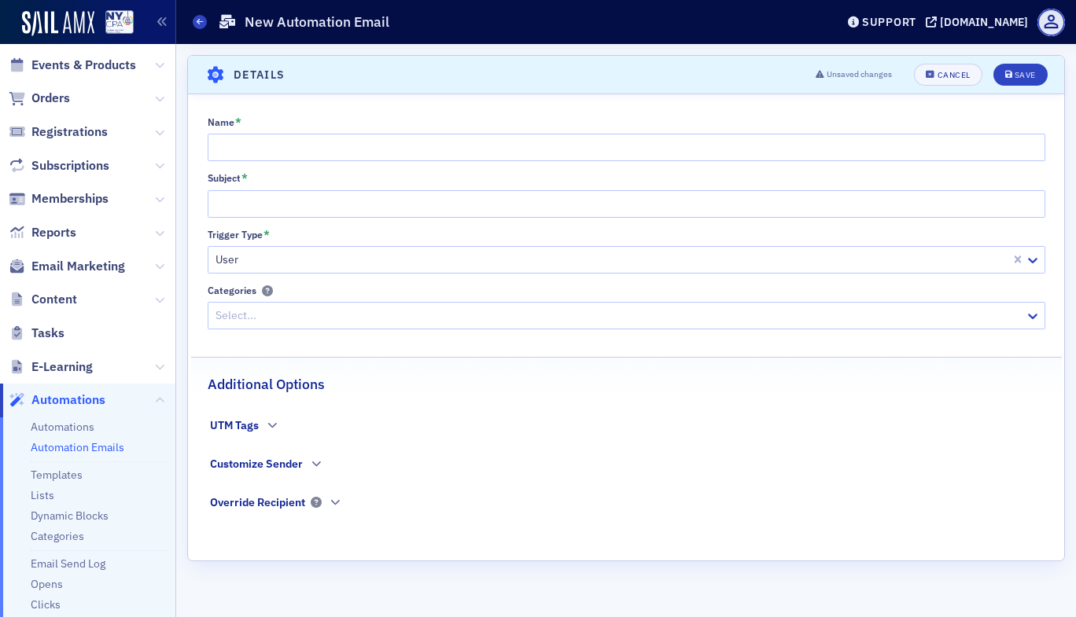
click at [1052, 290] on div "Name * Subject * Trigger Type * User Categories Select... Additional Options UT…" at bounding box center [626, 324] width 876 height 417
click at [1035, 258] on icon at bounding box center [1032, 260] width 16 height 16
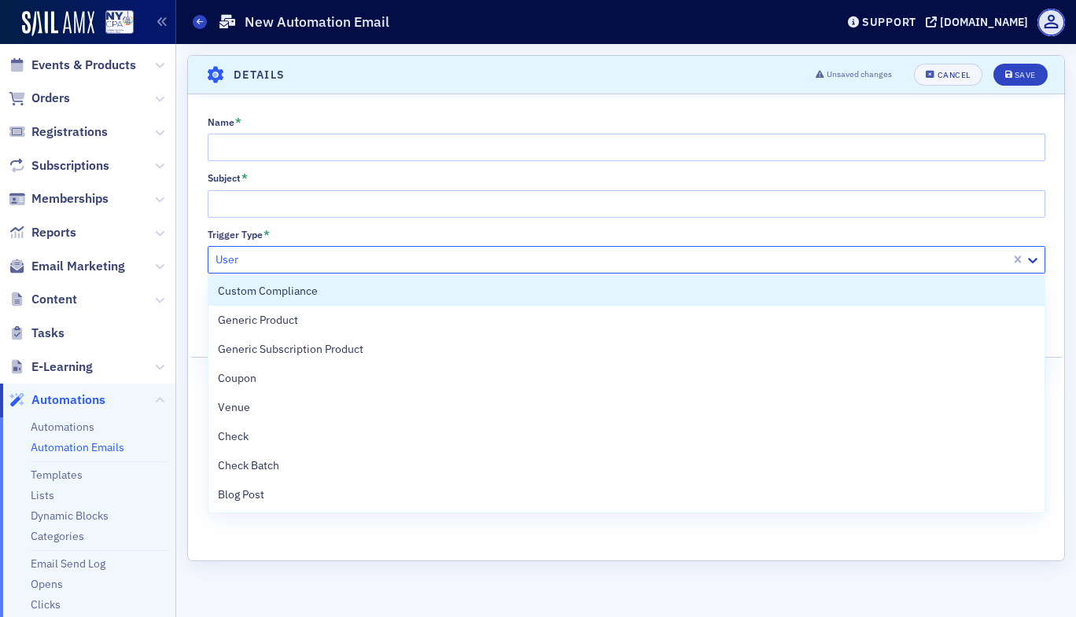
scroll to position [378, 0]
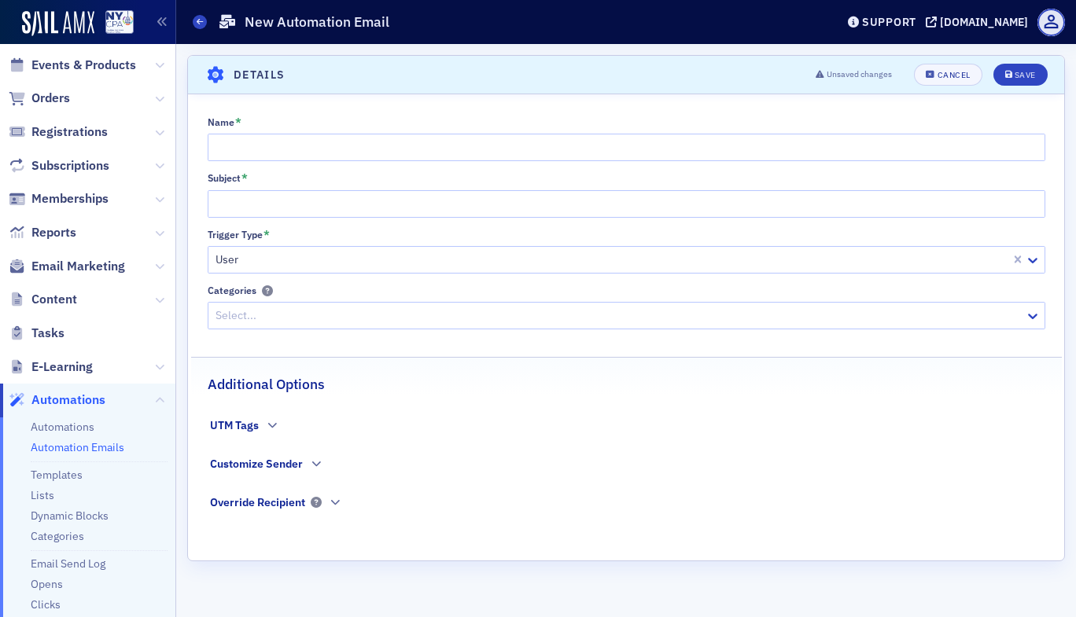
click at [708, 222] on div "Name * Subject * Trigger Type * User Categories Select... Additional Options UT…" at bounding box center [626, 324] width 876 height 417
click at [268, 427] on icon "button" at bounding box center [271, 425] width 9 height 9
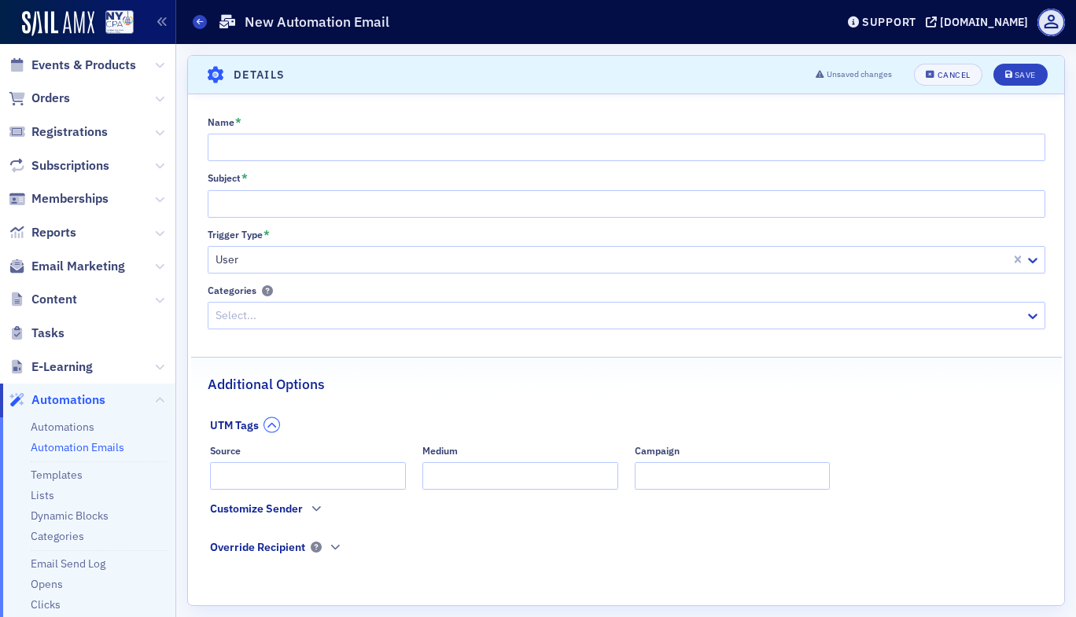
click at [268, 427] on icon "button" at bounding box center [271, 425] width 9 height 9
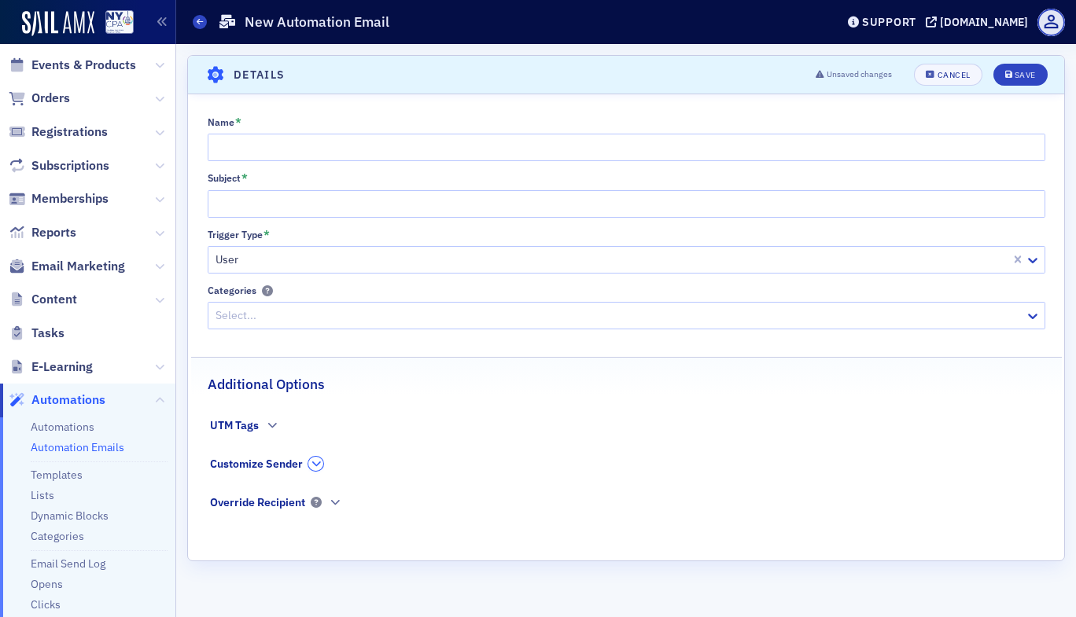
click at [311, 465] on icon "button" at bounding box center [315, 463] width 9 height 9
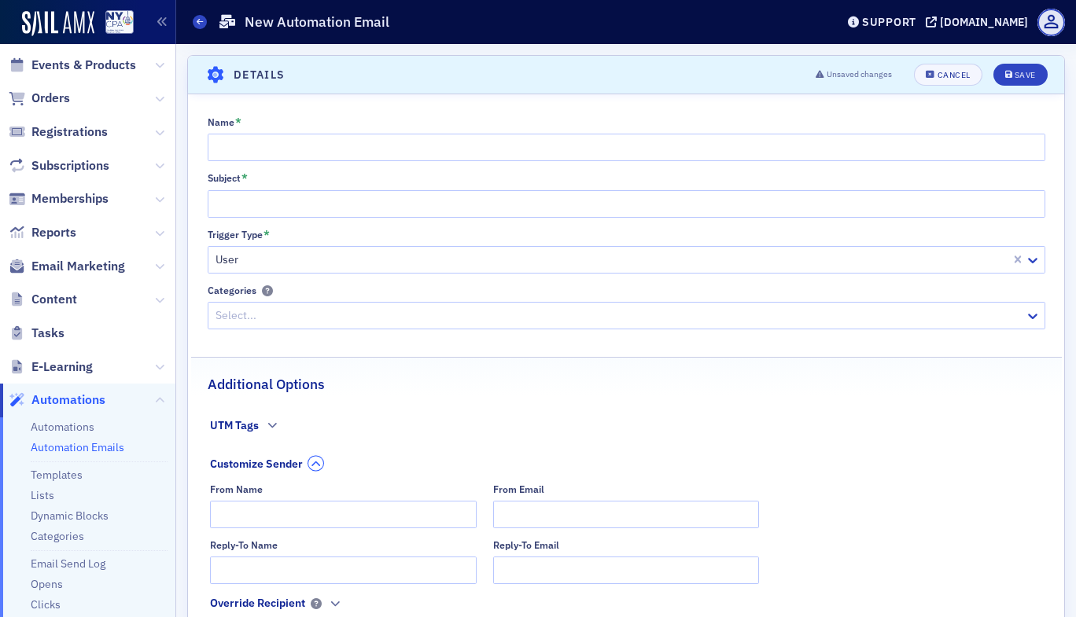
click at [311, 465] on icon "button" at bounding box center [315, 463] width 9 height 9
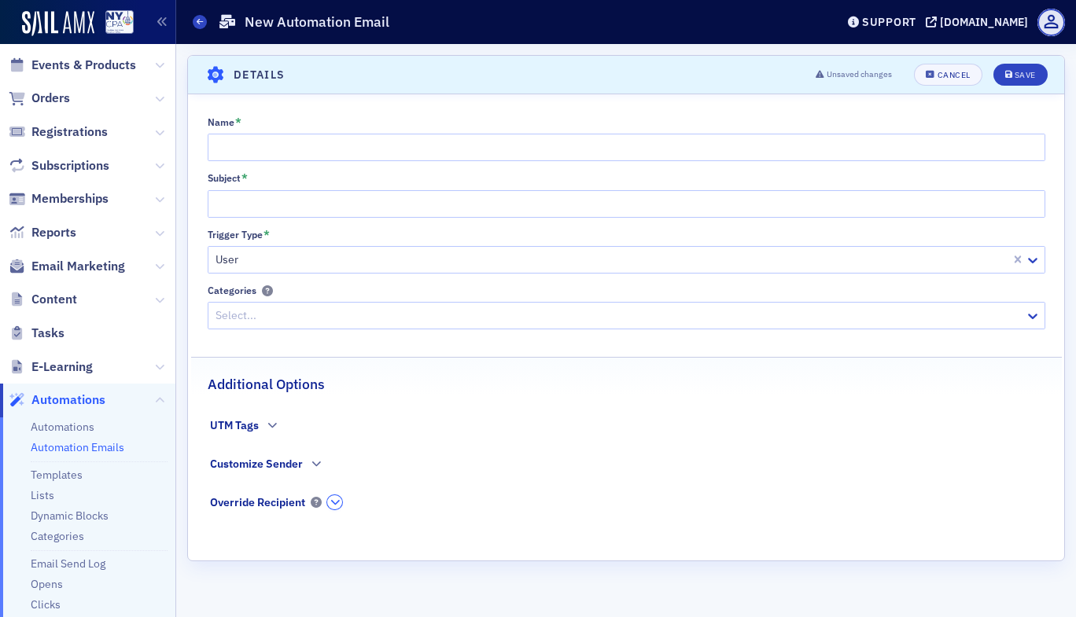
click at [338, 500] on icon "button" at bounding box center [334, 502] width 9 height 9
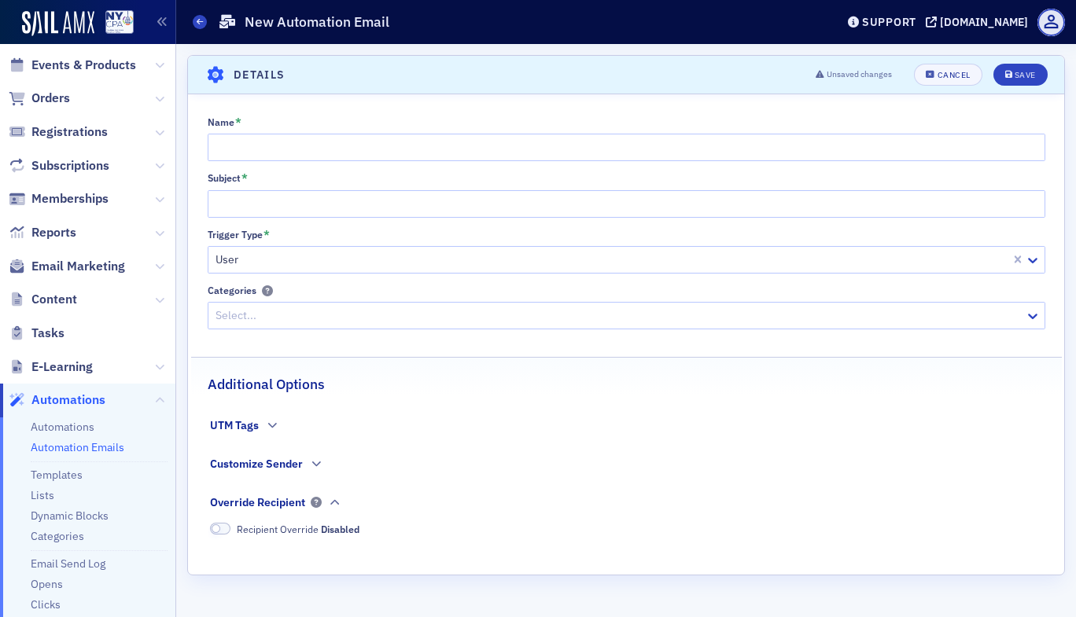
click at [218, 528] on span at bounding box center [215, 528] width 9 height 9
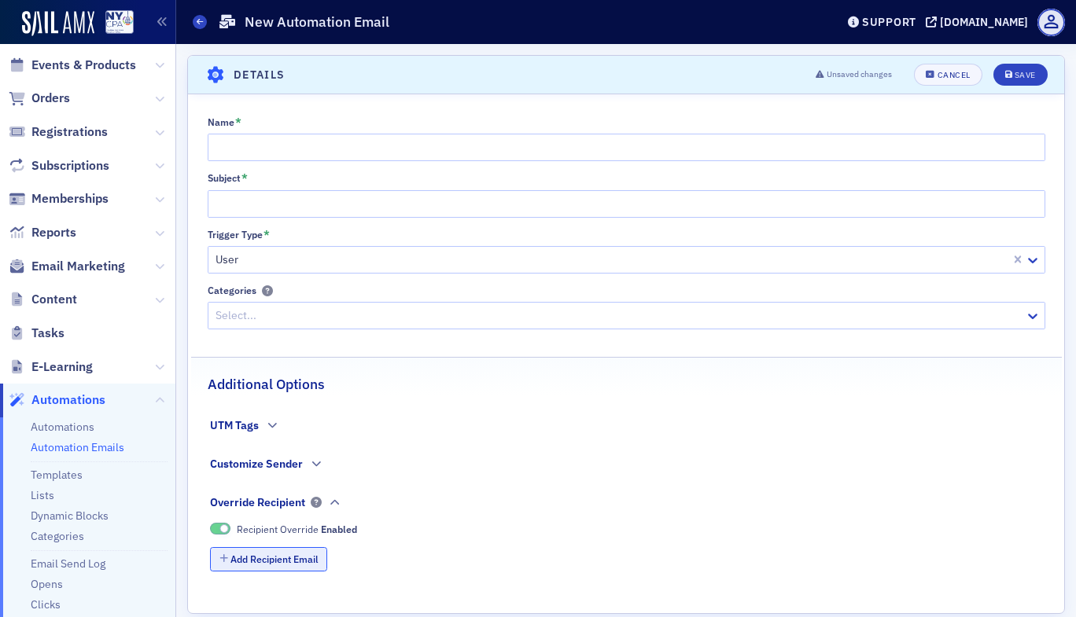
click at [245, 558] on button "Add Recipient Email" at bounding box center [268, 559] width 117 height 24
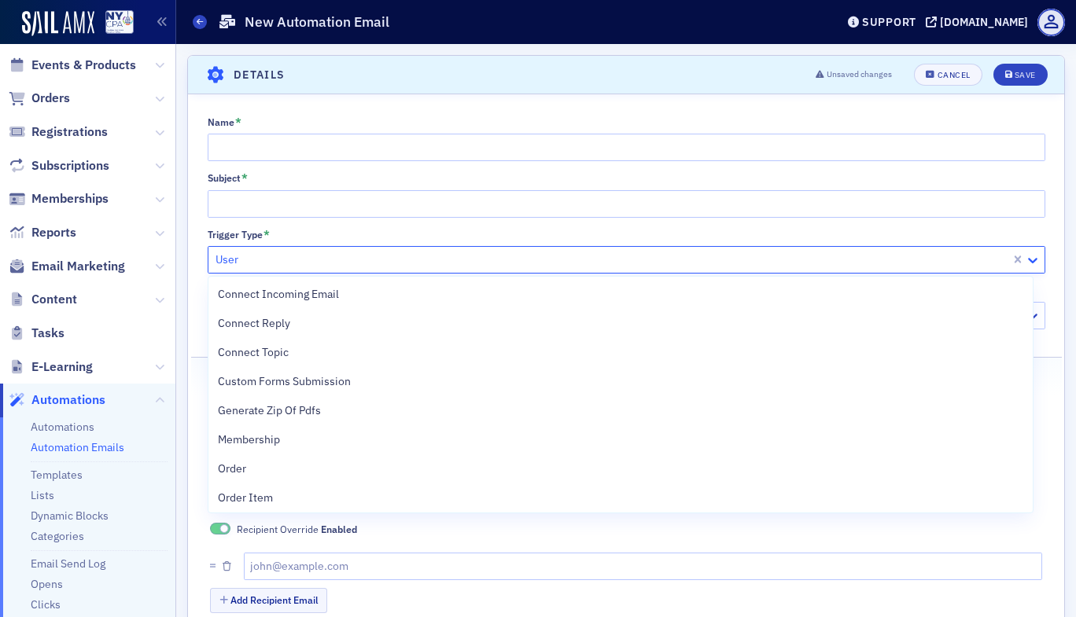
click at [1024, 264] on icon at bounding box center [1032, 260] width 16 height 16
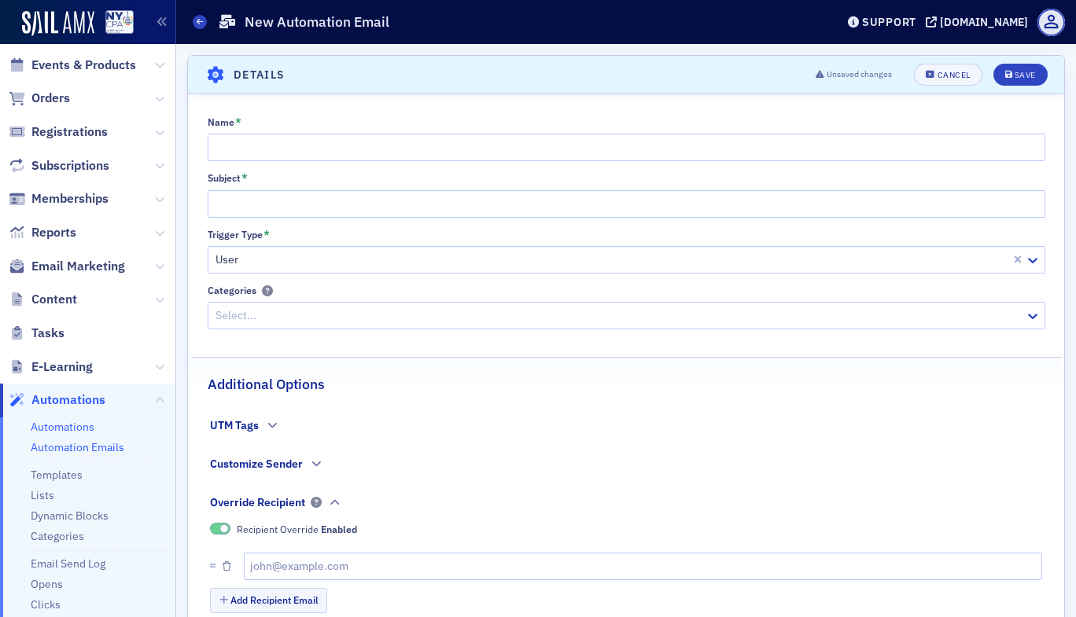
click at [70, 425] on link "Automations" at bounding box center [63, 427] width 64 height 14
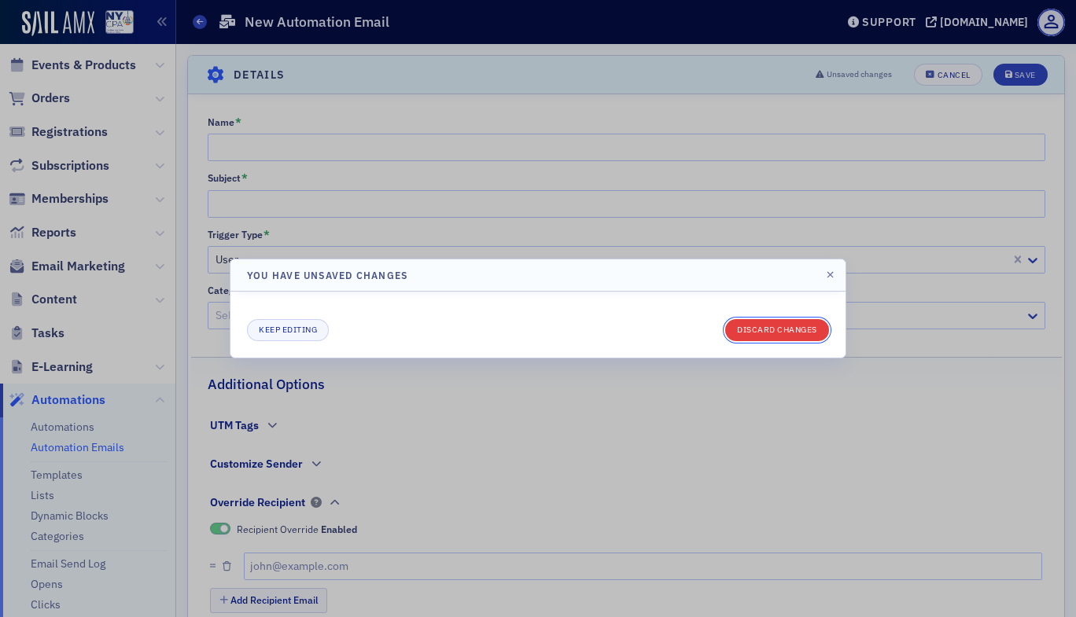
click at [737, 334] on button "Discard changes" at bounding box center [777, 330] width 104 height 22
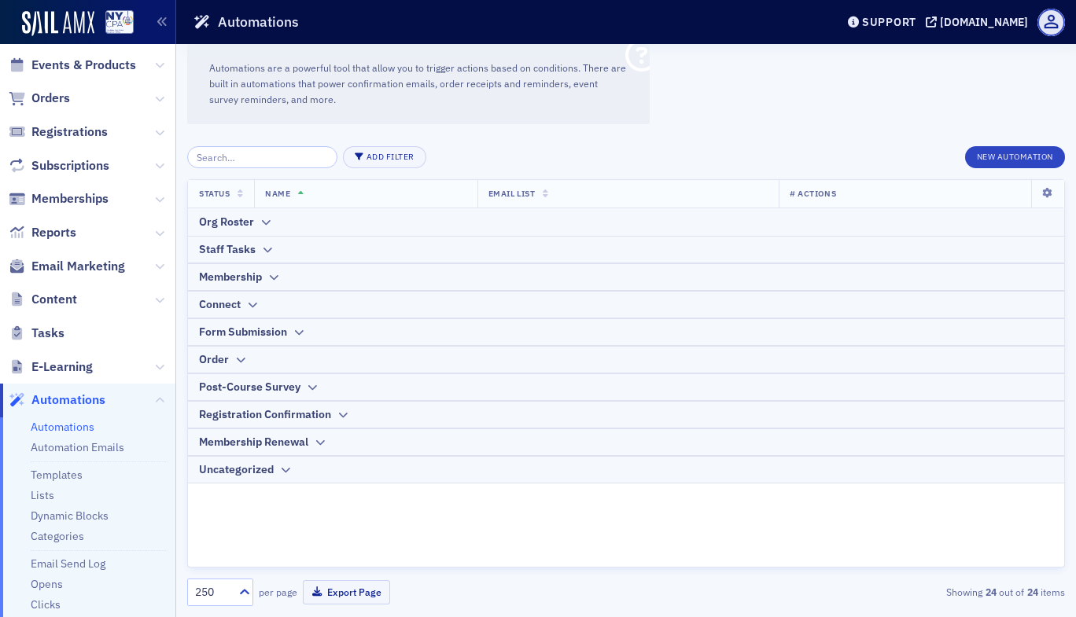
click at [64, 428] on link "Automations" at bounding box center [63, 427] width 64 height 14
click at [988, 151] on button "New Automation" at bounding box center [1015, 157] width 100 height 22
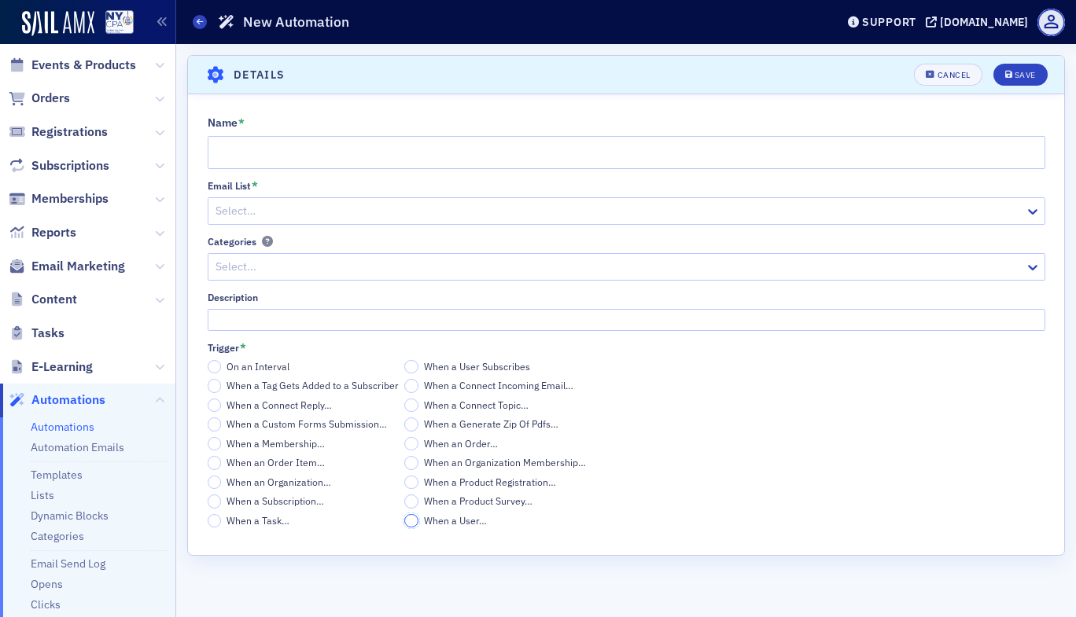
click at [409, 525] on input "When a User…" at bounding box center [411, 521] width 14 height 14
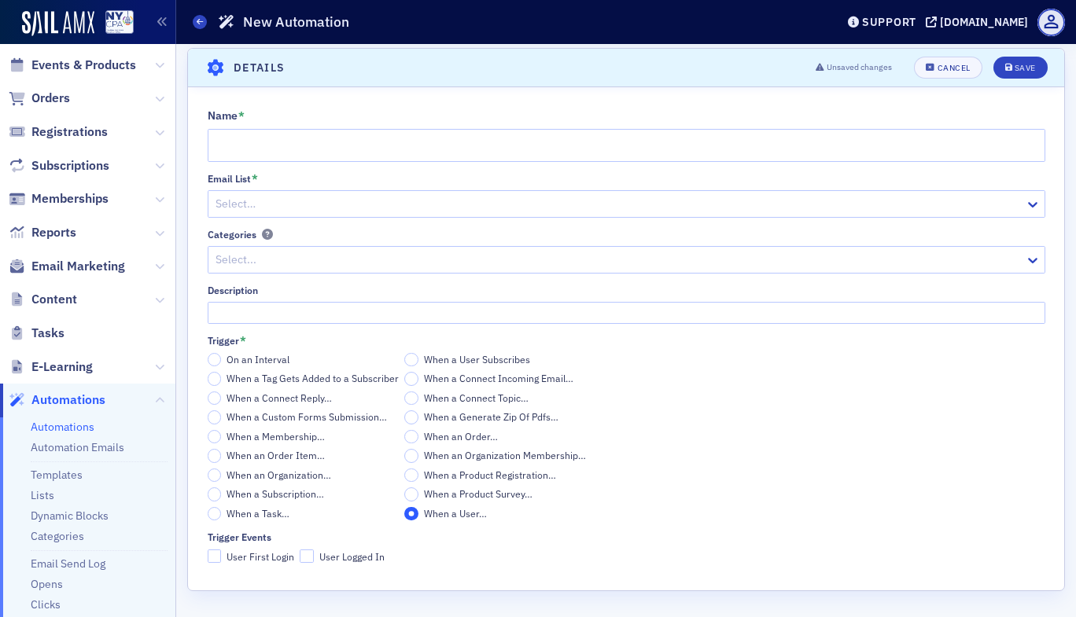
scroll to position [9, 0]
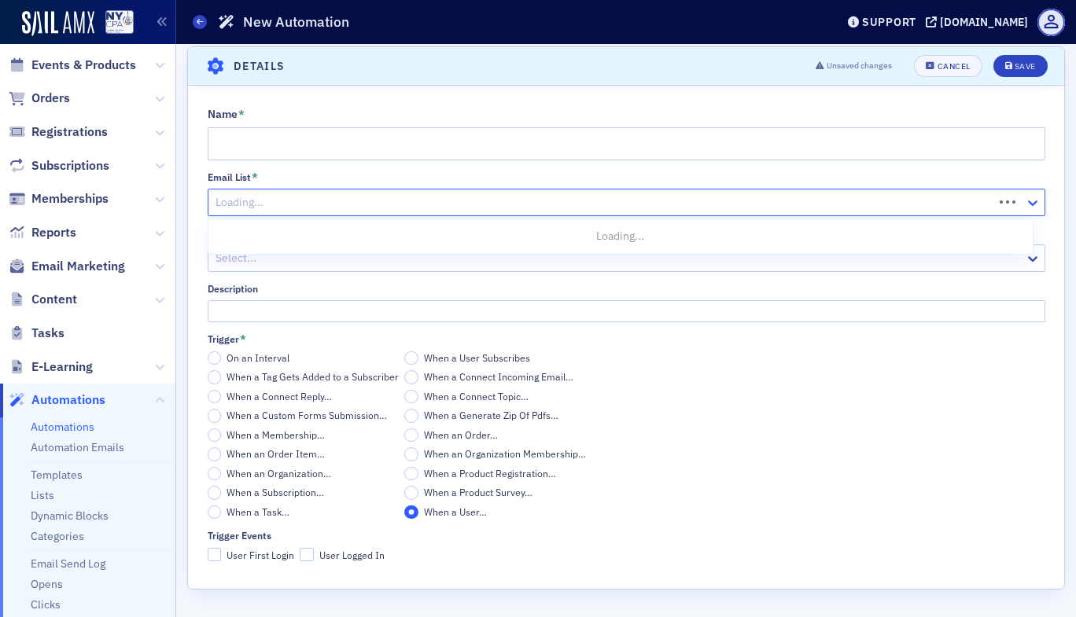
click at [1028, 204] on icon at bounding box center [1032, 203] width 9 height 6
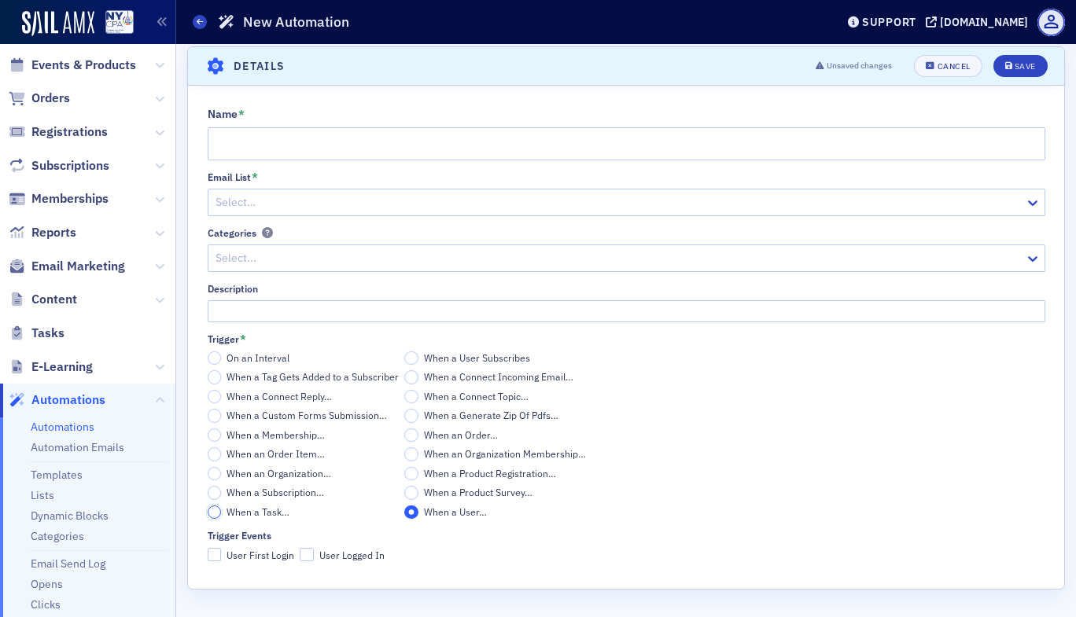
click at [211, 513] on input "When a Task…" at bounding box center [215, 513] width 14 height 14
click at [213, 489] on input "When a Subscription…" at bounding box center [215, 493] width 14 height 14
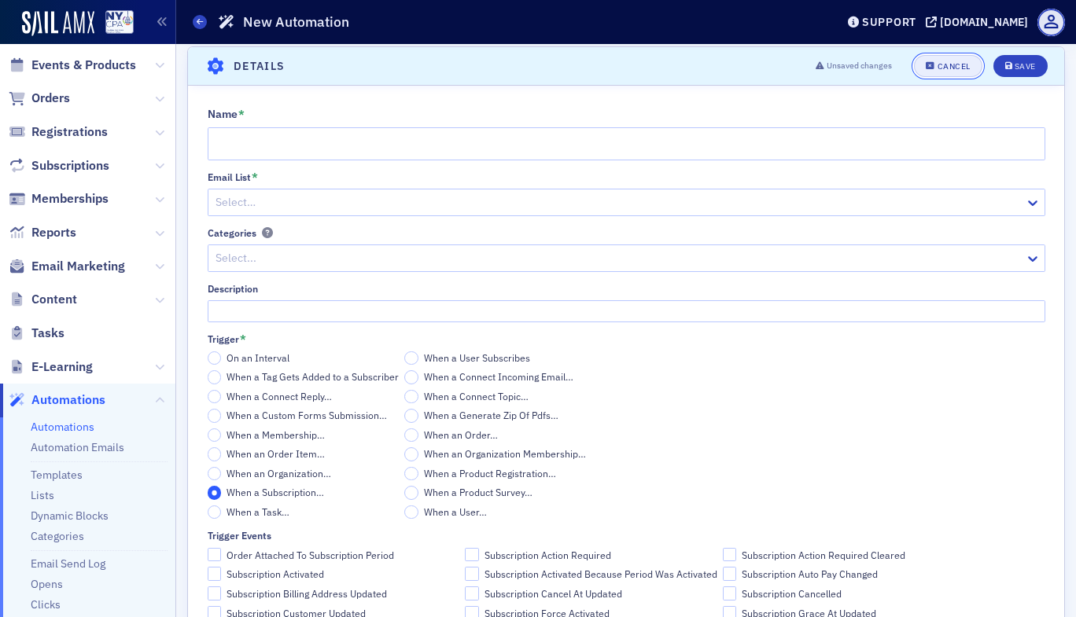
click at [924, 60] on button "Cancel" at bounding box center [948, 66] width 68 height 22
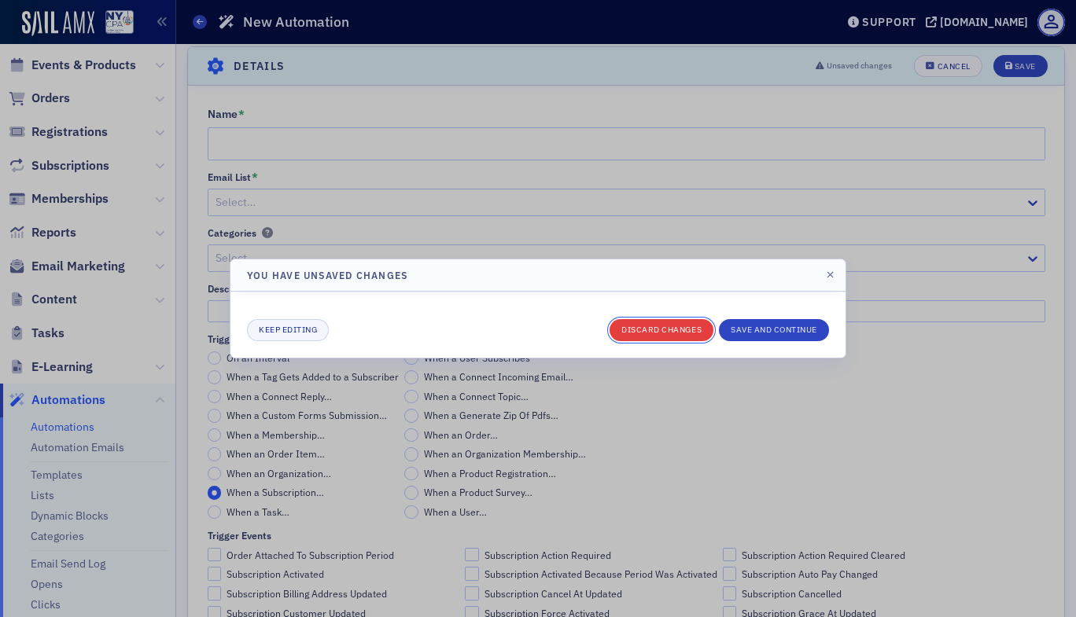
click at [693, 332] on button "Discard changes" at bounding box center [661, 330] width 104 height 22
